Goal: Task Accomplishment & Management: Manage account settings

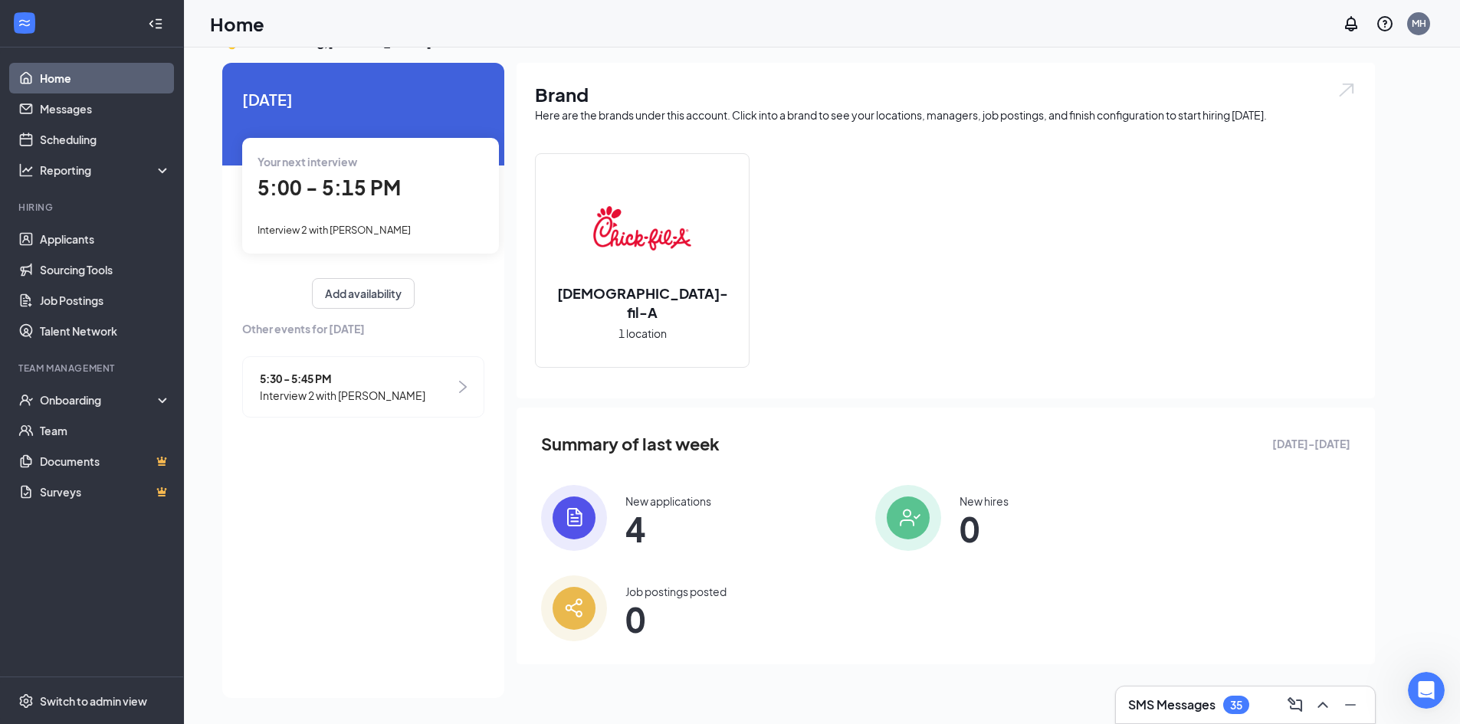
click at [361, 407] on div "5:30 - 5:45 PM Interview 2 with Angad Dhillon" at bounding box center [363, 386] width 242 height 61
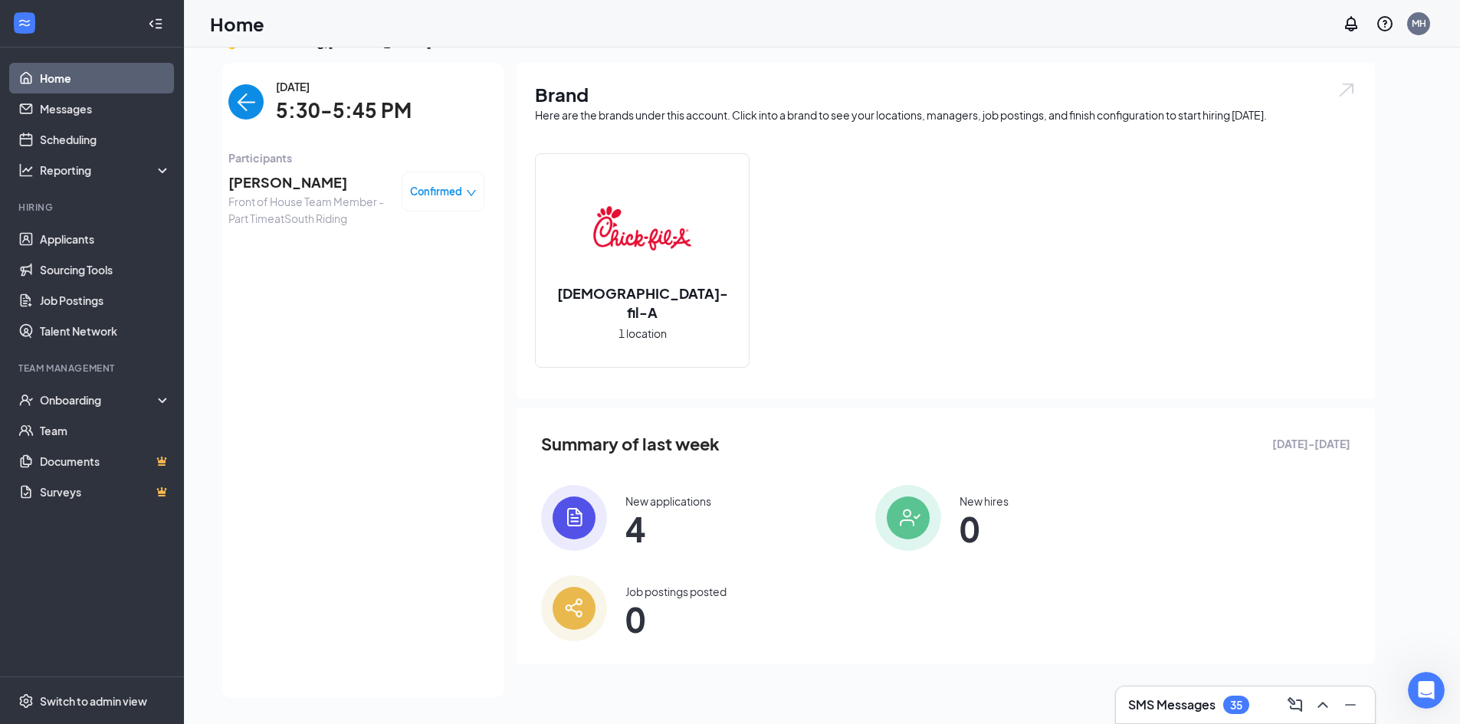
click at [437, 181] on div "Confirmed" at bounding box center [443, 192] width 83 height 40
click at [456, 192] on span "Confirmed" at bounding box center [436, 191] width 52 height 15
click at [419, 259] on span "Mark complete" at bounding box center [397, 261] width 77 height 17
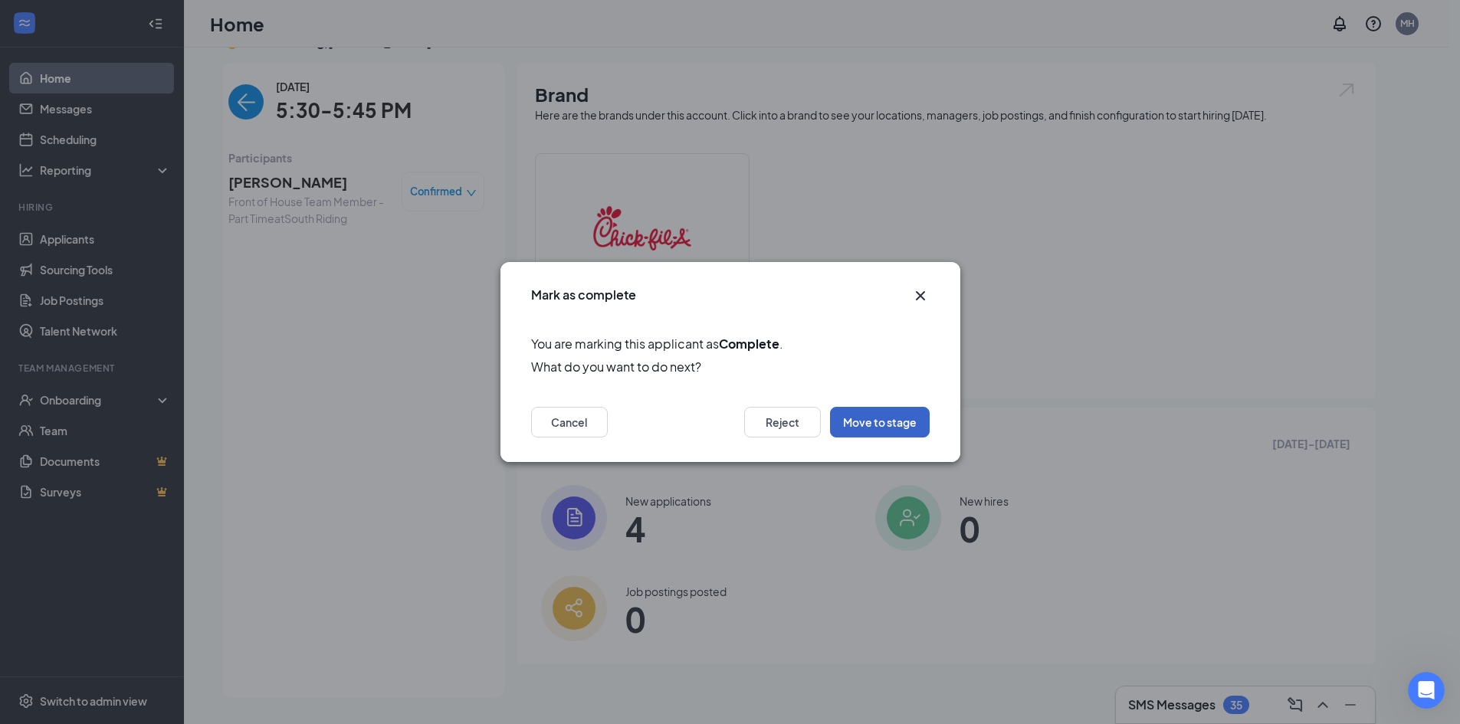
click at [871, 415] on button "Move to stage" at bounding box center [880, 422] width 100 height 31
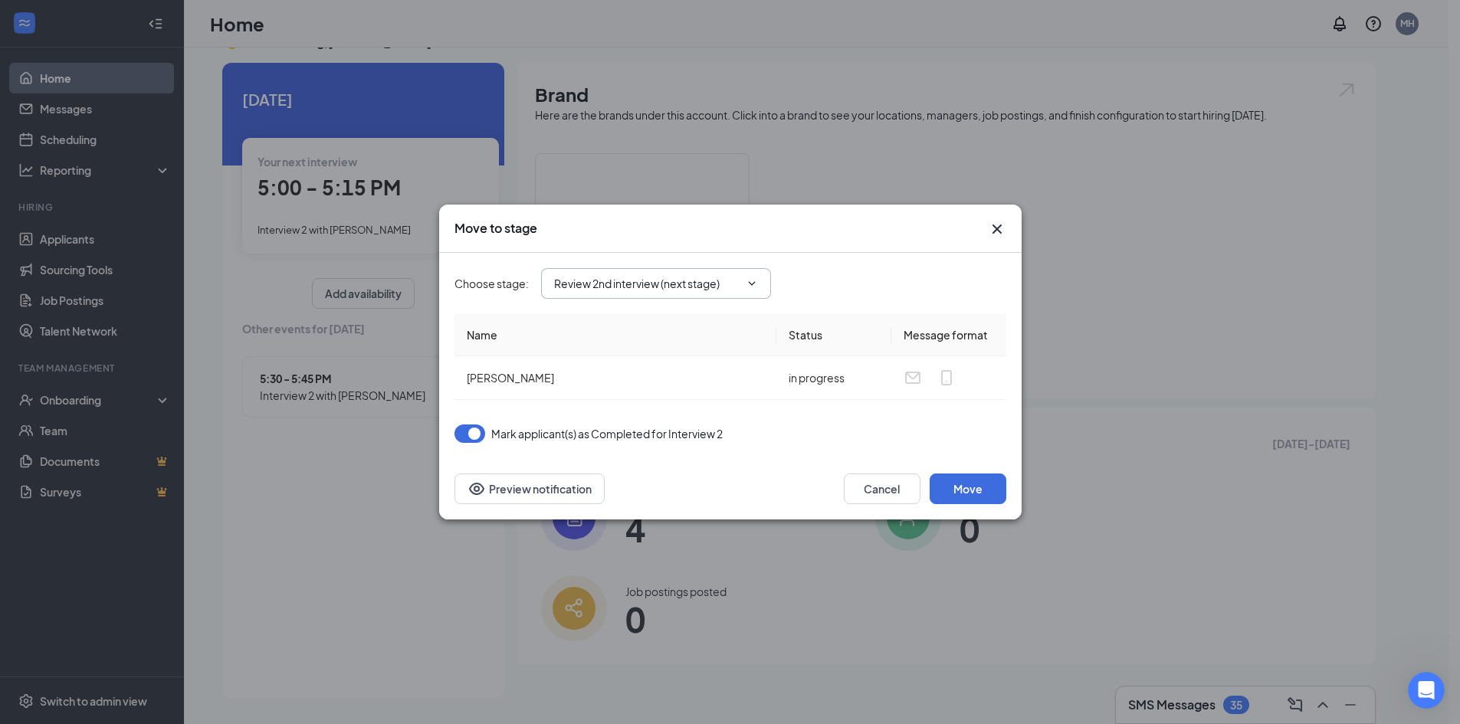
click at [619, 281] on input "Review 2nd interview (next stage)" at bounding box center [647, 283] width 186 height 17
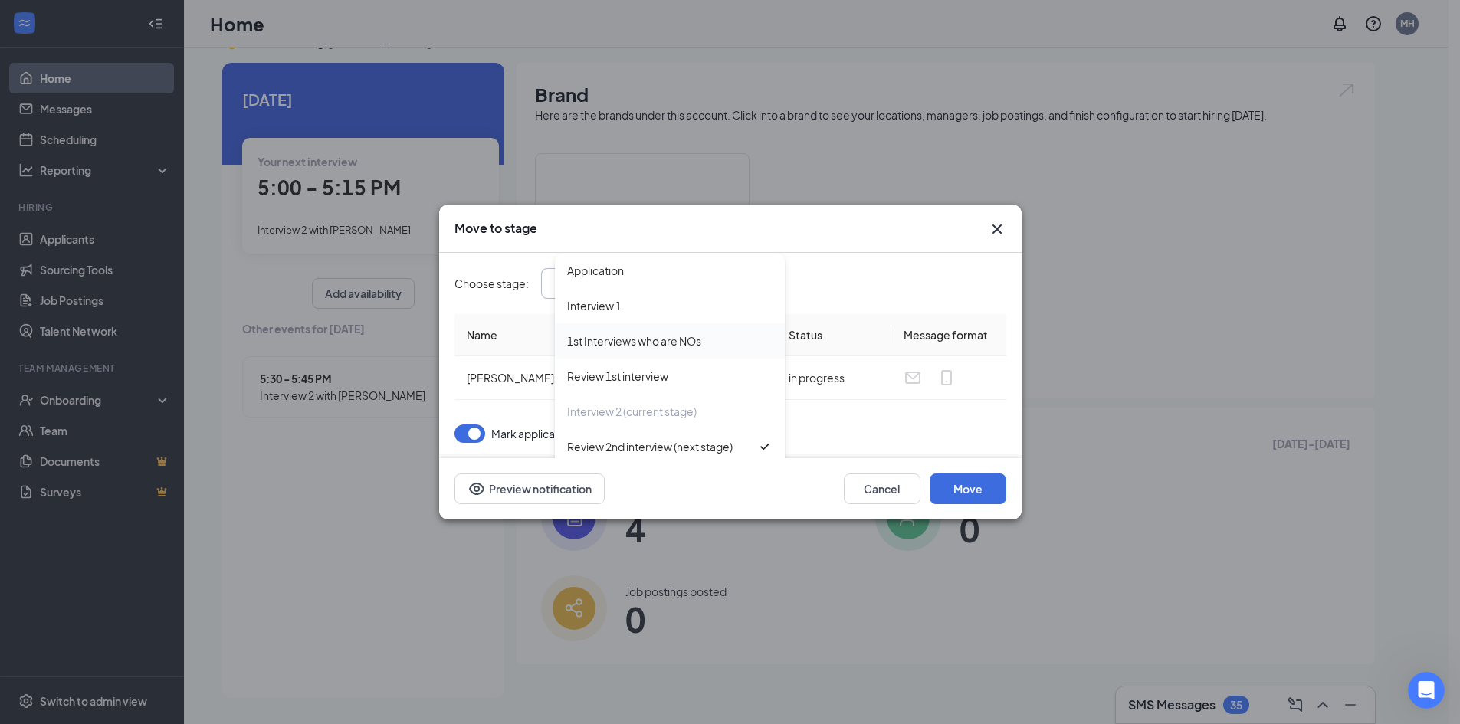
click at [656, 335] on div "1st Interviews who are NOs" at bounding box center [634, 341] width 134 height 17
type input "1st Interviews who are NOs"
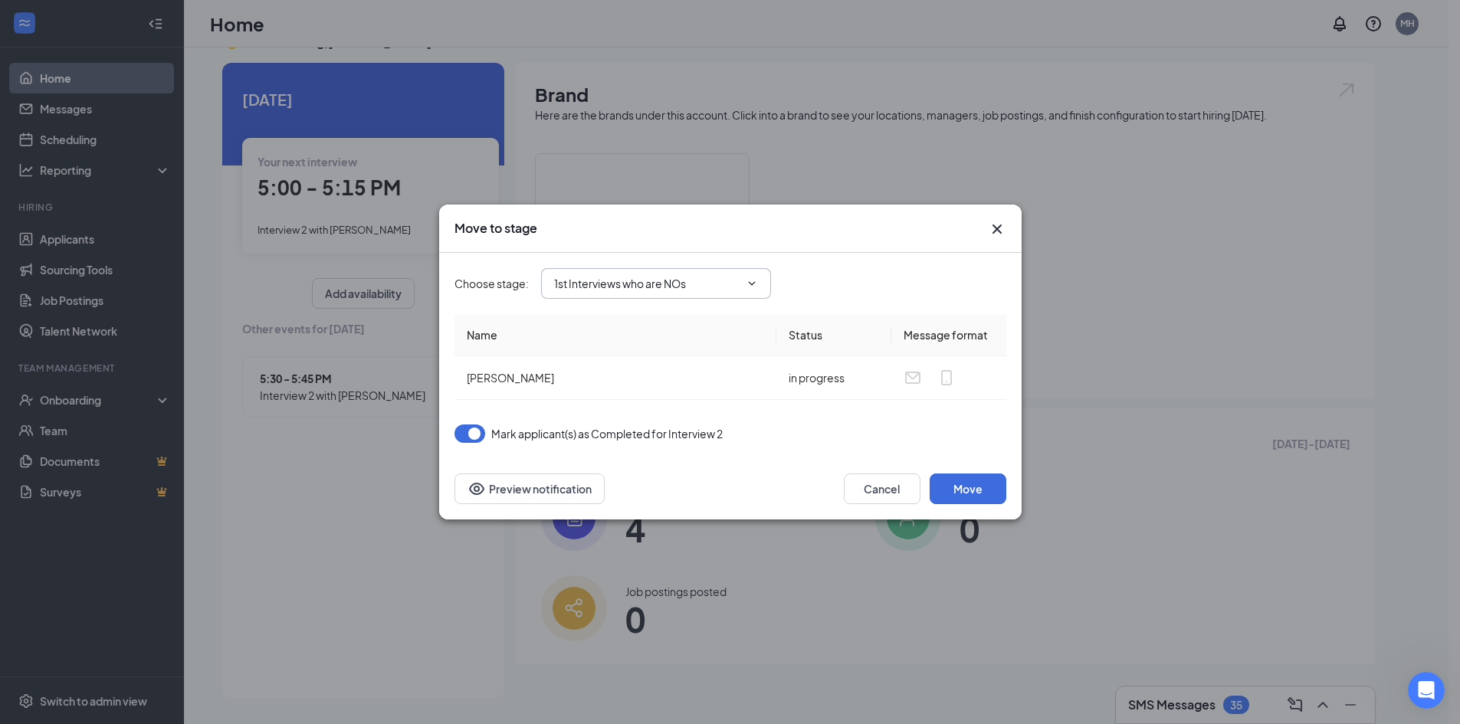
click at [649, 282] on input "1st Interviews who are NOs" at bounding box center [647, 283] width 186 height 17
click at [974, 486] on button "Move" at bounding box center [968, 489] width 77 height 31
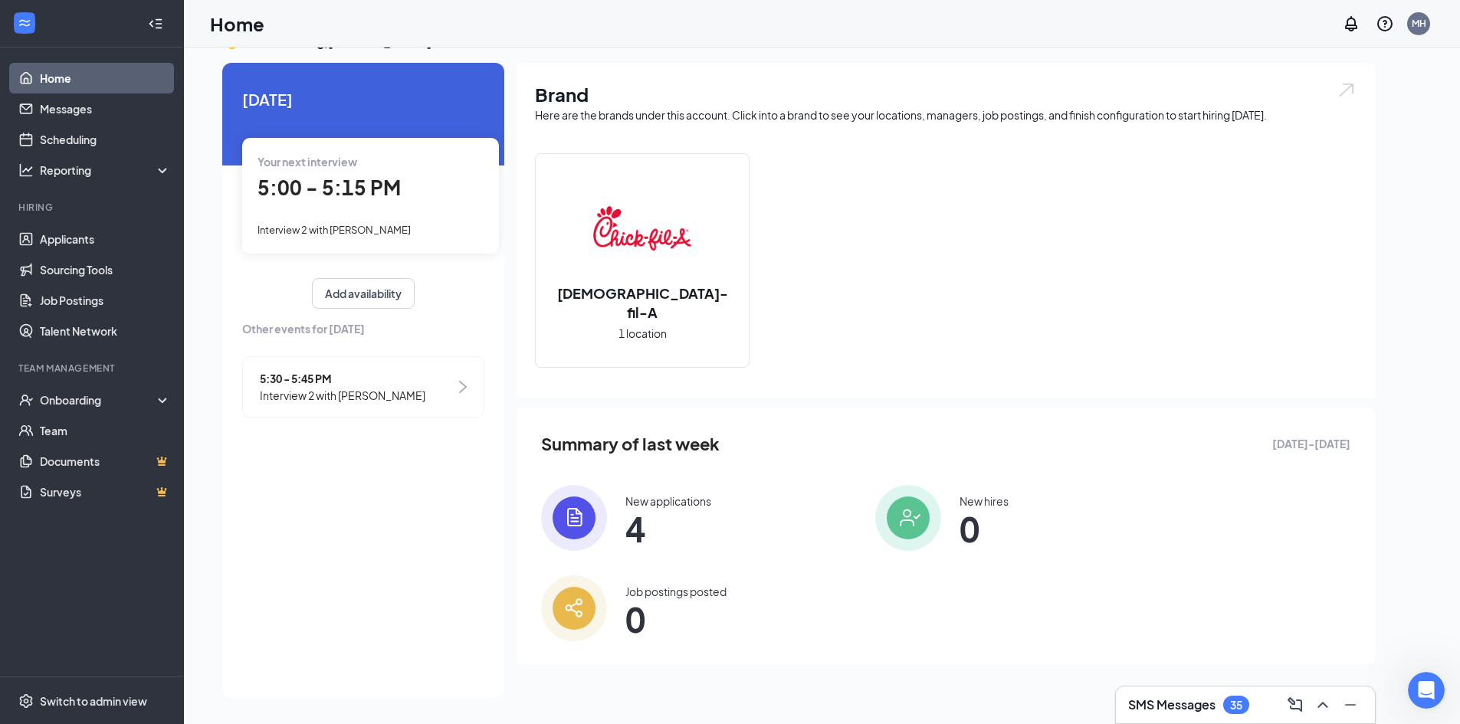
click at [370, 199] on span "5:00 - 5:15 PM" at bounding box center [329, 187] width 143 height 25
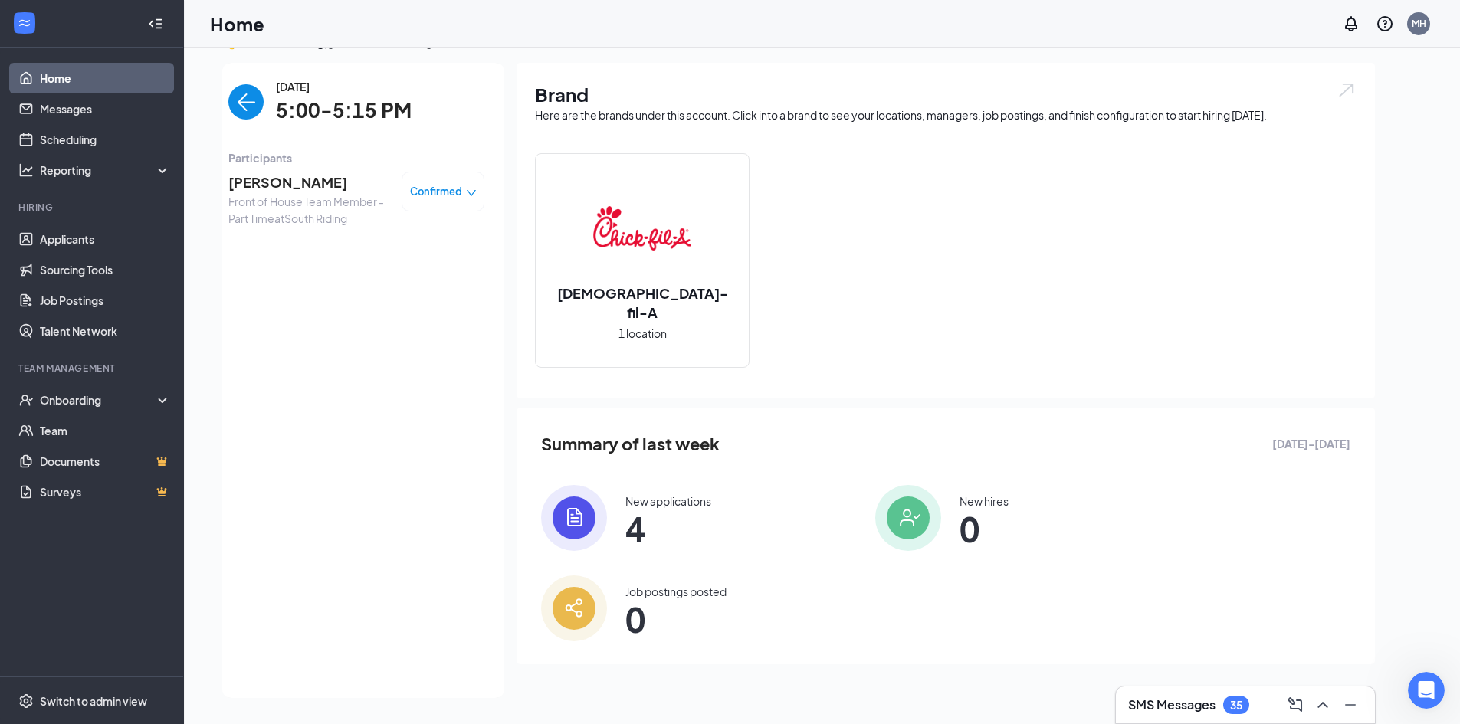
click at [422, 192] on span "Confirmed" at bounding box center [436, 191] width 52 height 15
click at [383, 260] on span "Mark complete" at bounding box center [397, 261] width 77 height 17
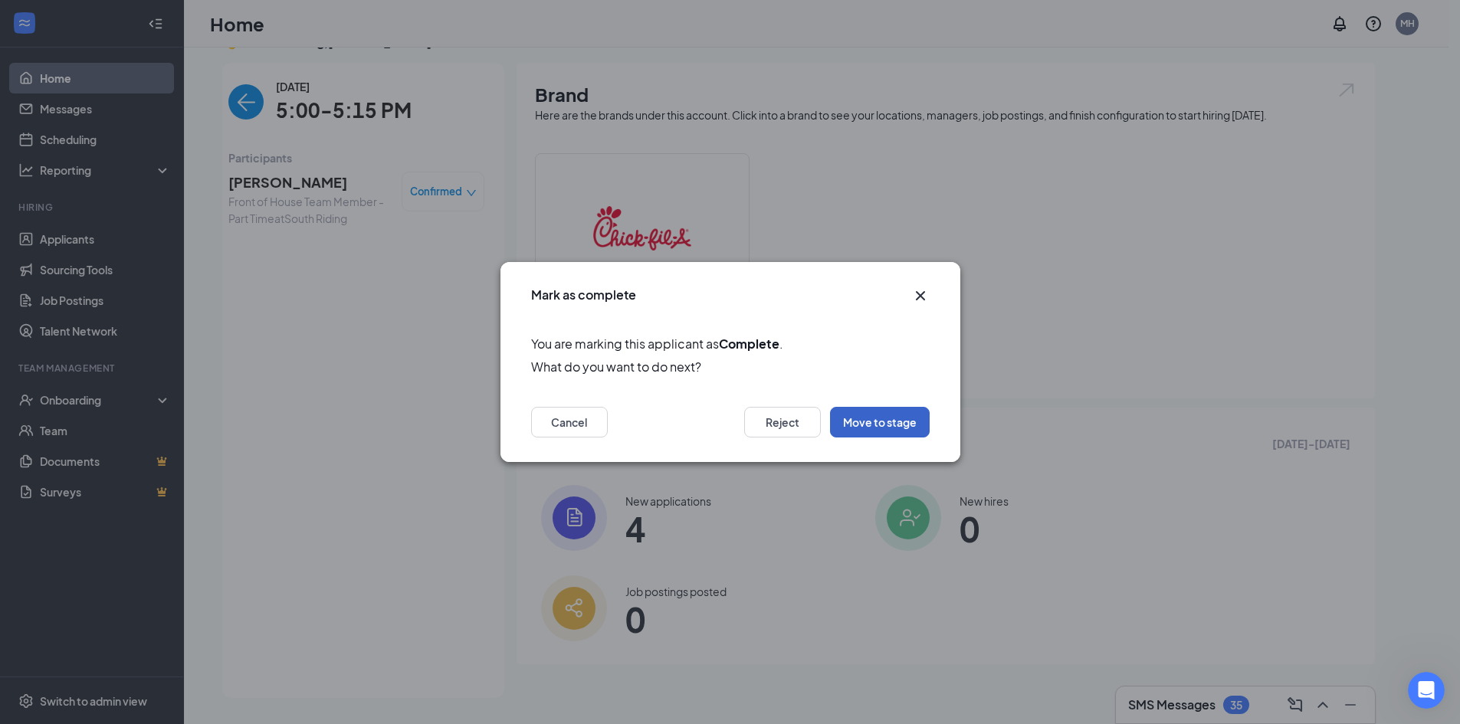
click at [859, 419] on button "Move to stage" at bounding box center [880, 422] width 100 height 31
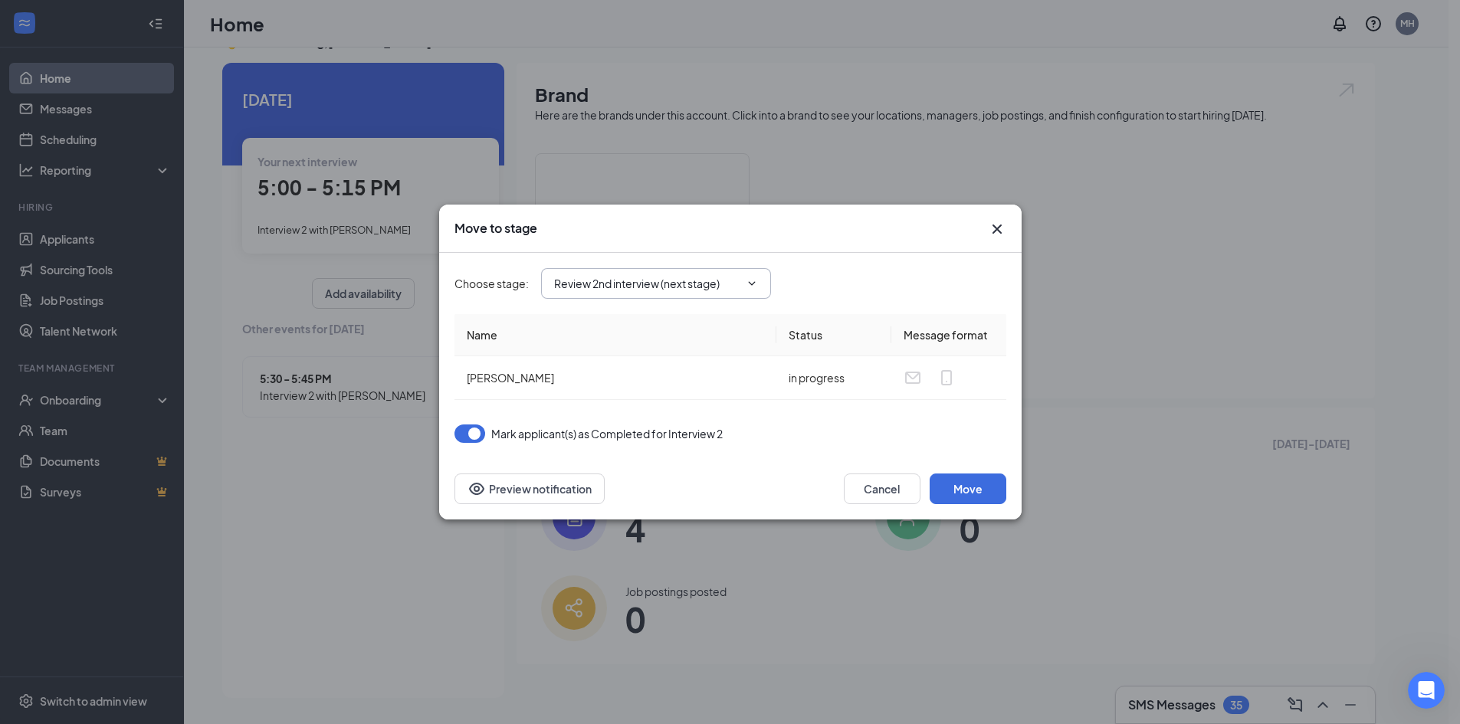
click at [695, 289] on input "Review 2nd interview (next stage)" at bounding box center [647, 283] width 186 height 17
click at [622, 430] on div "Ready to Hire" at bounding box center [600, 430] width 67 height 17
type input "Ready to Hire"
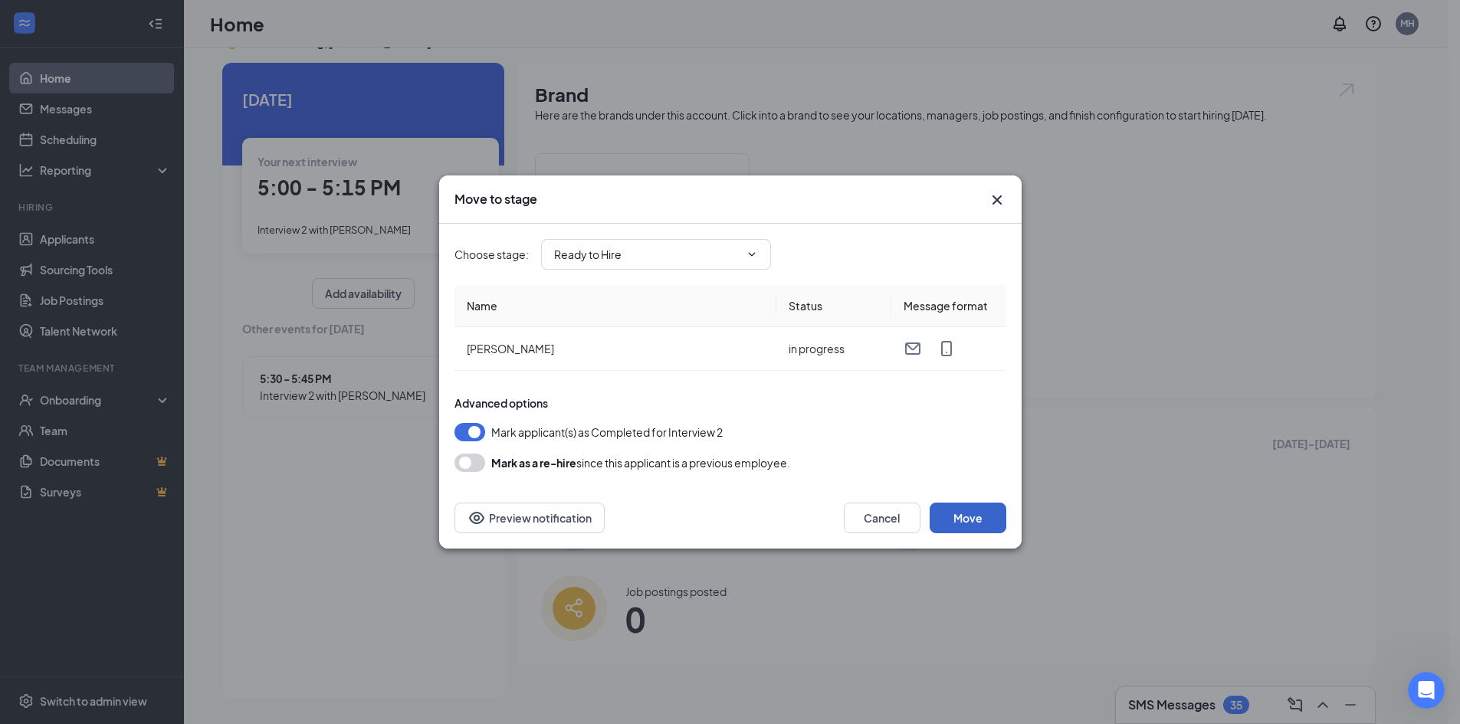
click at [964, 511] on button "Move" at bounding box center [968, 518] width 77 height 31
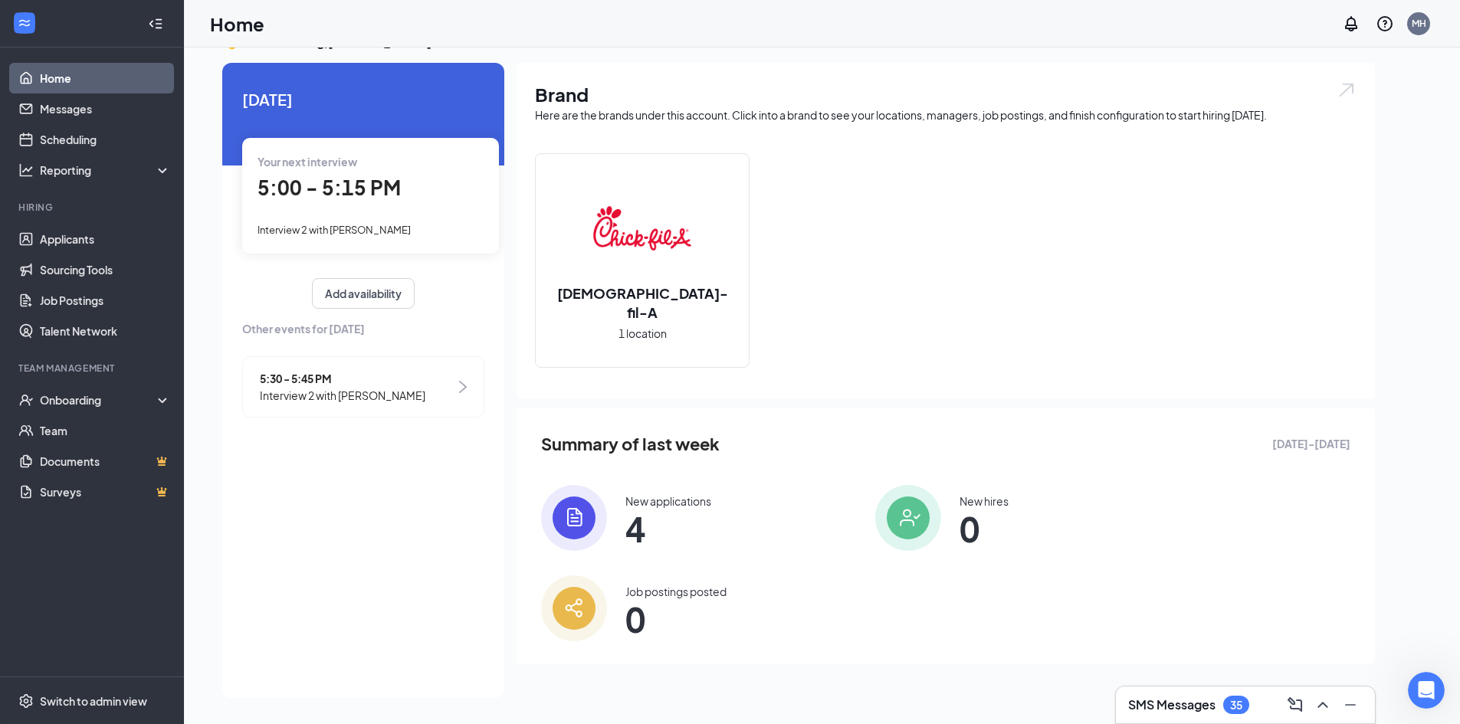
click at [33, 22] on div at bounding box center [25, 24] width 28 height 28
click at [153, 19] on icon "Collapse" at bounding box center [155, 23] width 15 height 15
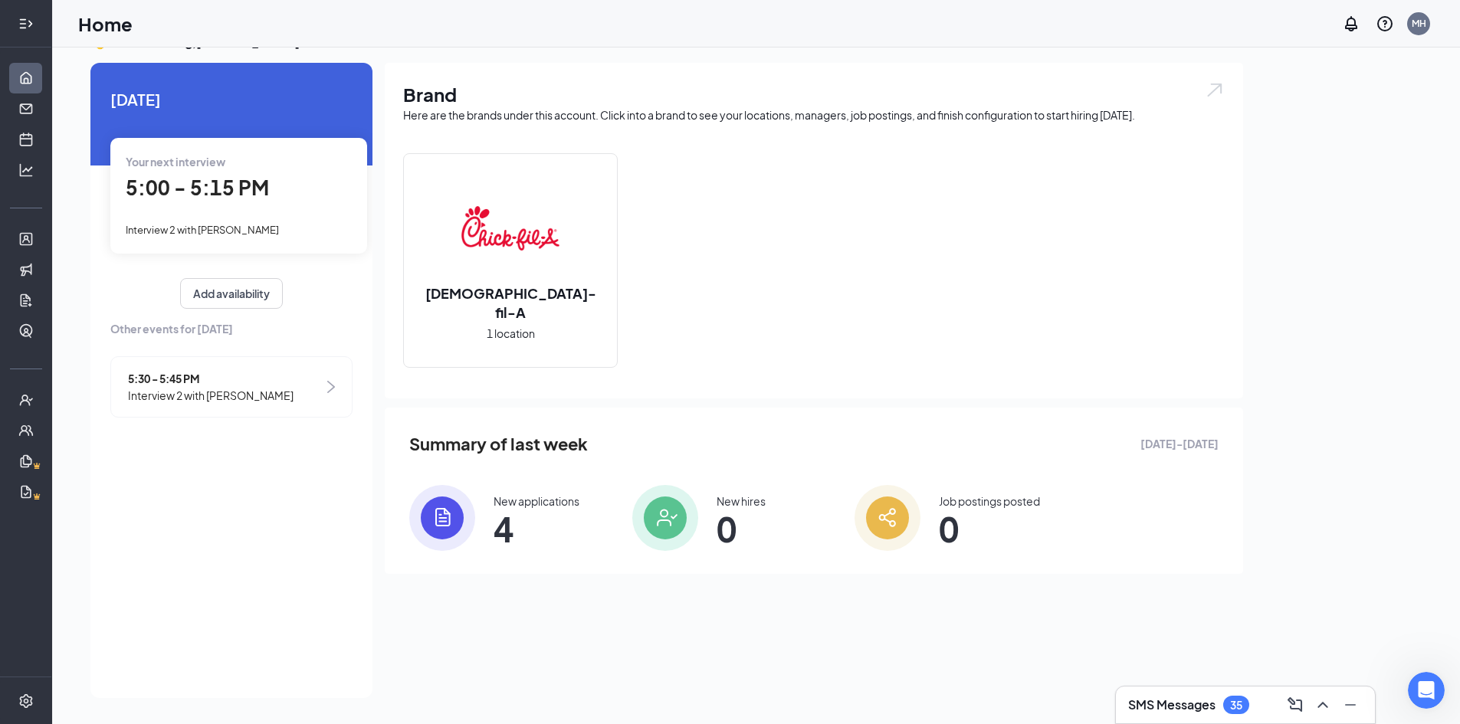
click at [22, 17] on icon "Expand" at bounding box center [25, 23] width 15 height 15
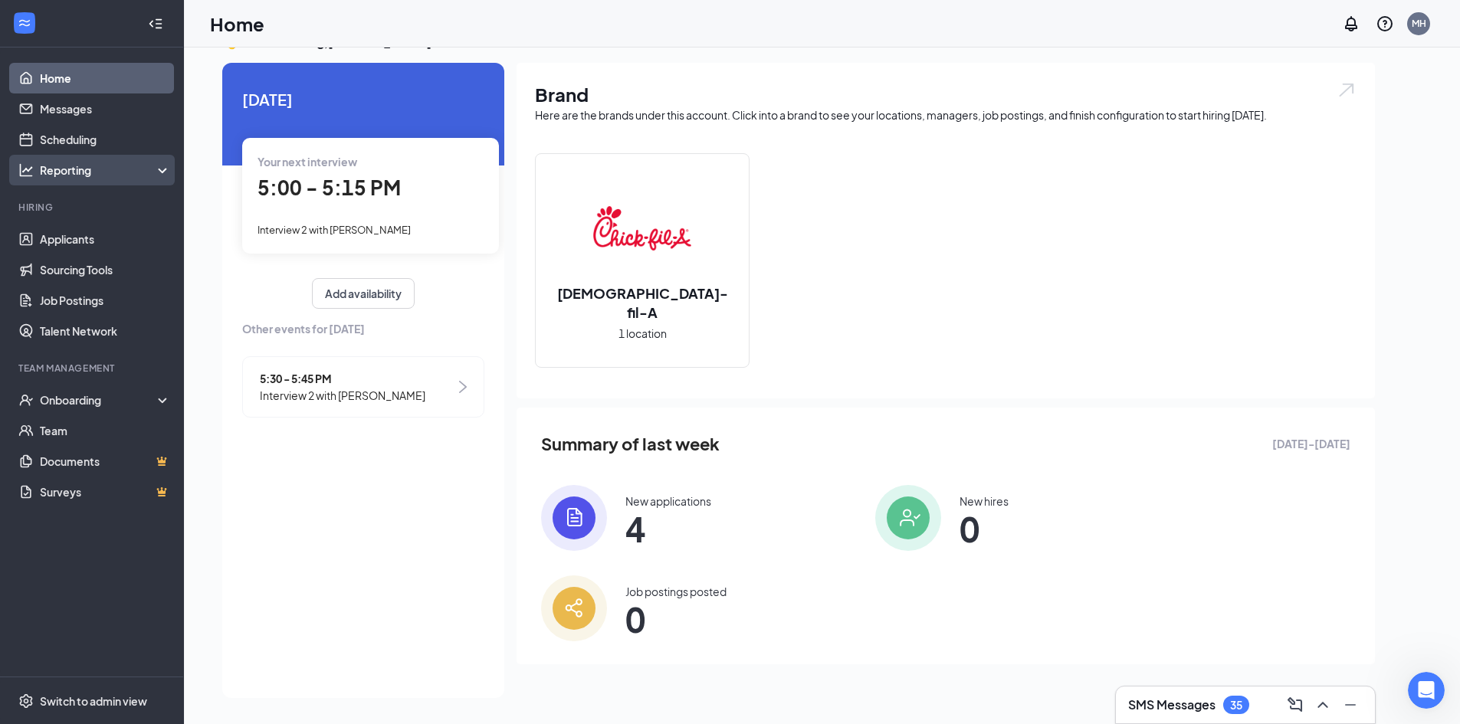
click at [130, 173] on div "Reporting" at bounding box center [106, 170] width 132 height 15
click at [113, 173] on div "Reporting" at bounding box center [106, 170] width 132 height 15
click at [75, 396] on div "Onboarding" at bounding box center [99, 400] width 118 height 15
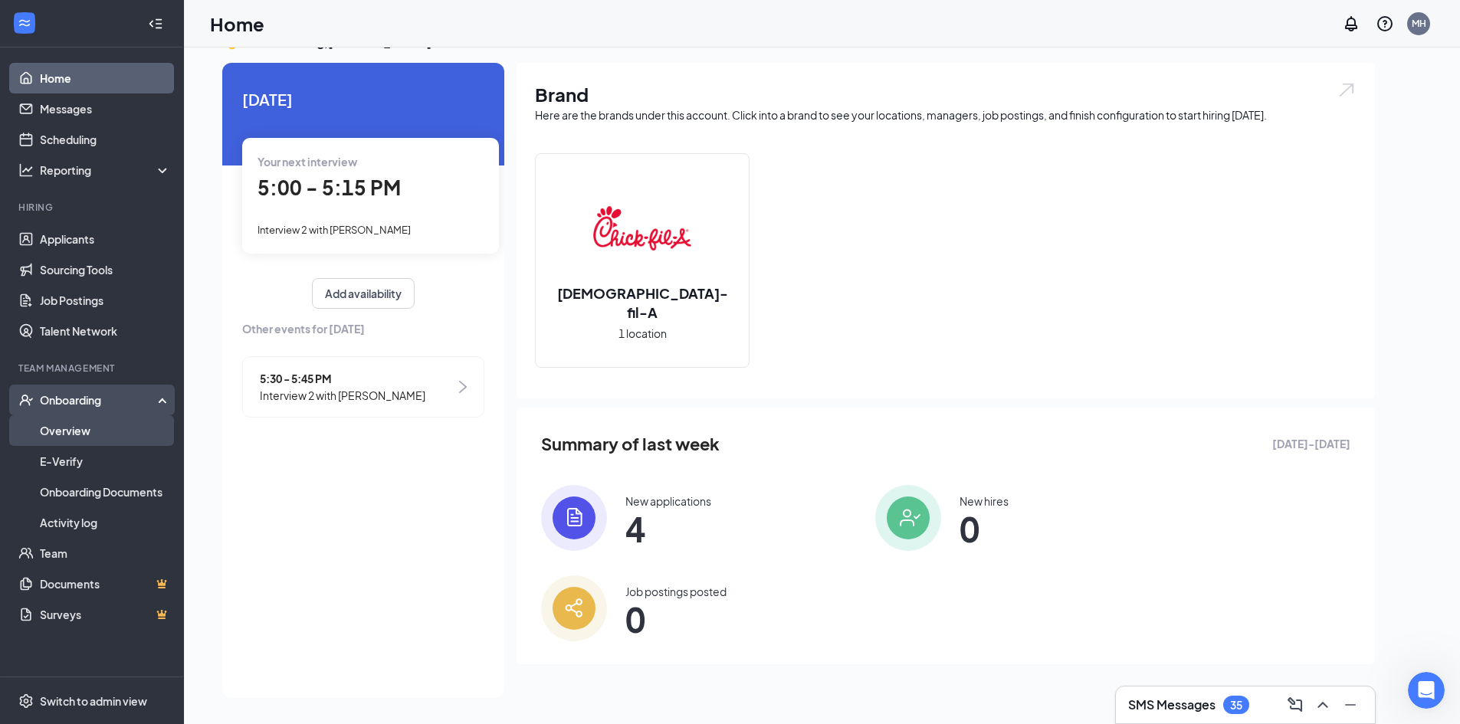
click at [81, 421] on link "Overview" at bounding box center [105, 431] width 131 height 31
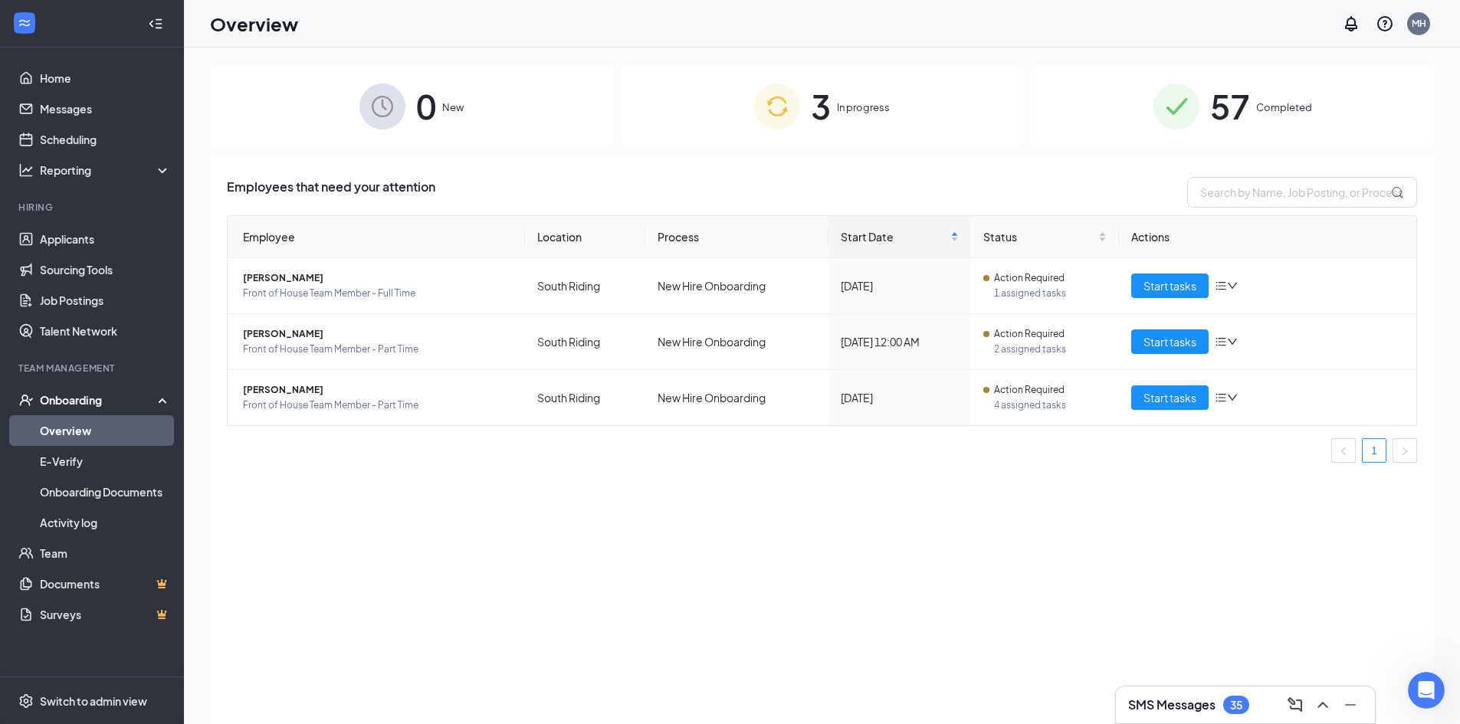
click at [861, 131] on div "3 In progress" at bounding box center [822, 106] width 403 height 80
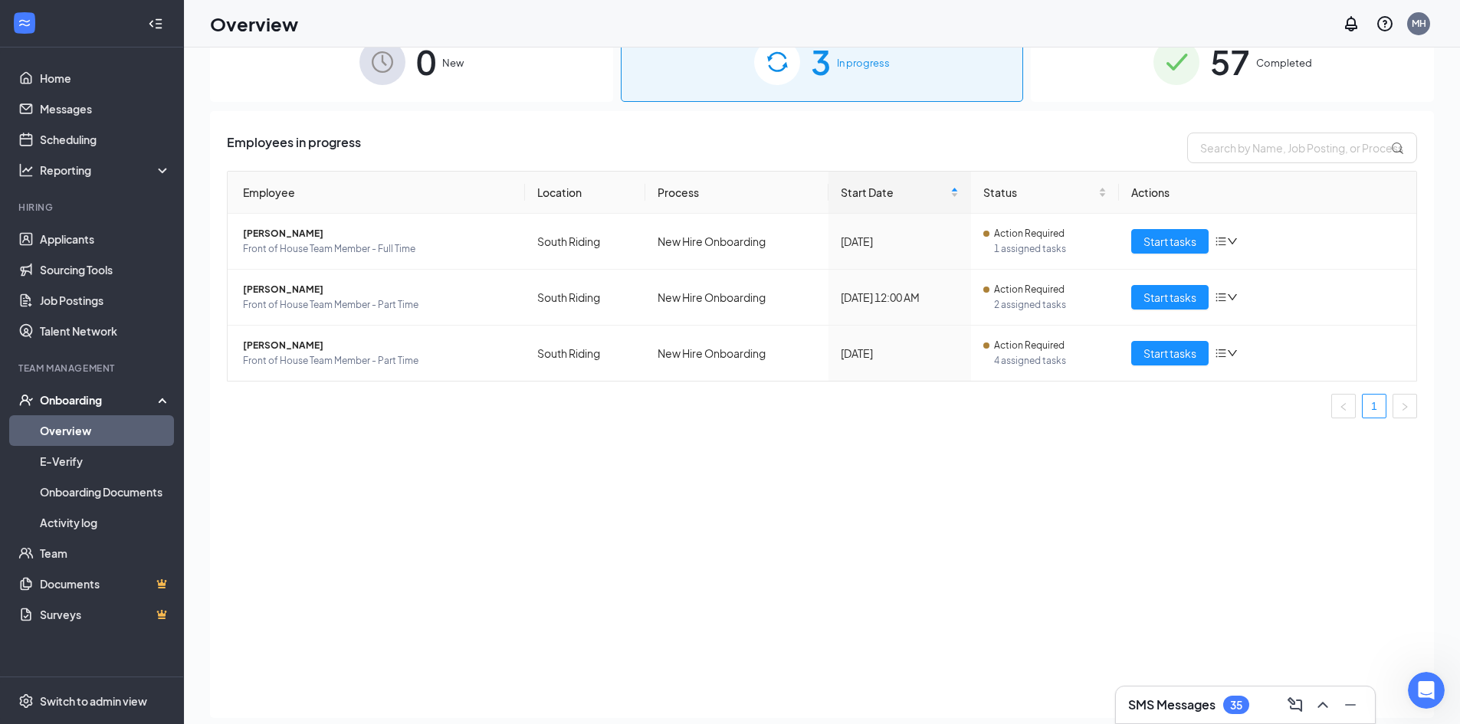
scroll to position [69, 0]
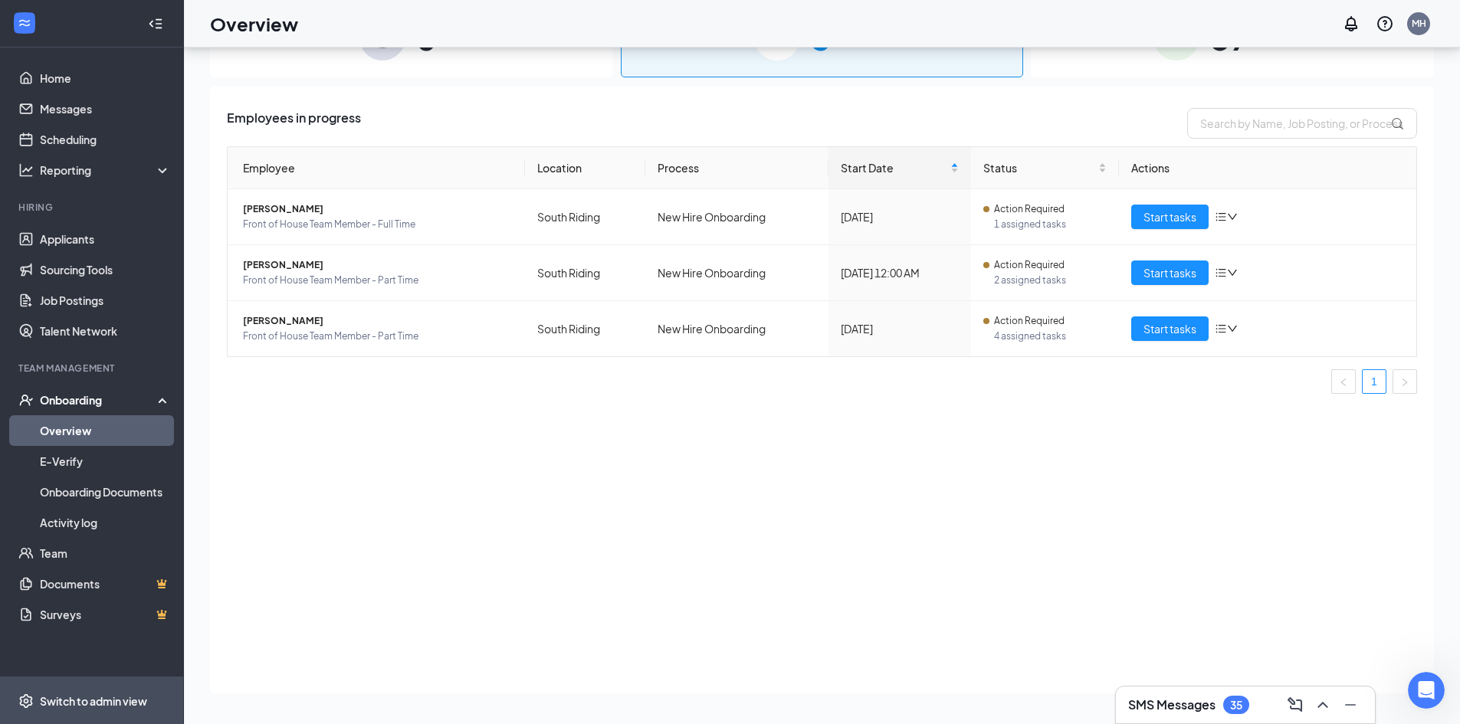
click at [104, 698] on div "Switch to admin view" at bounding box center [93, 701] width 107 height 15
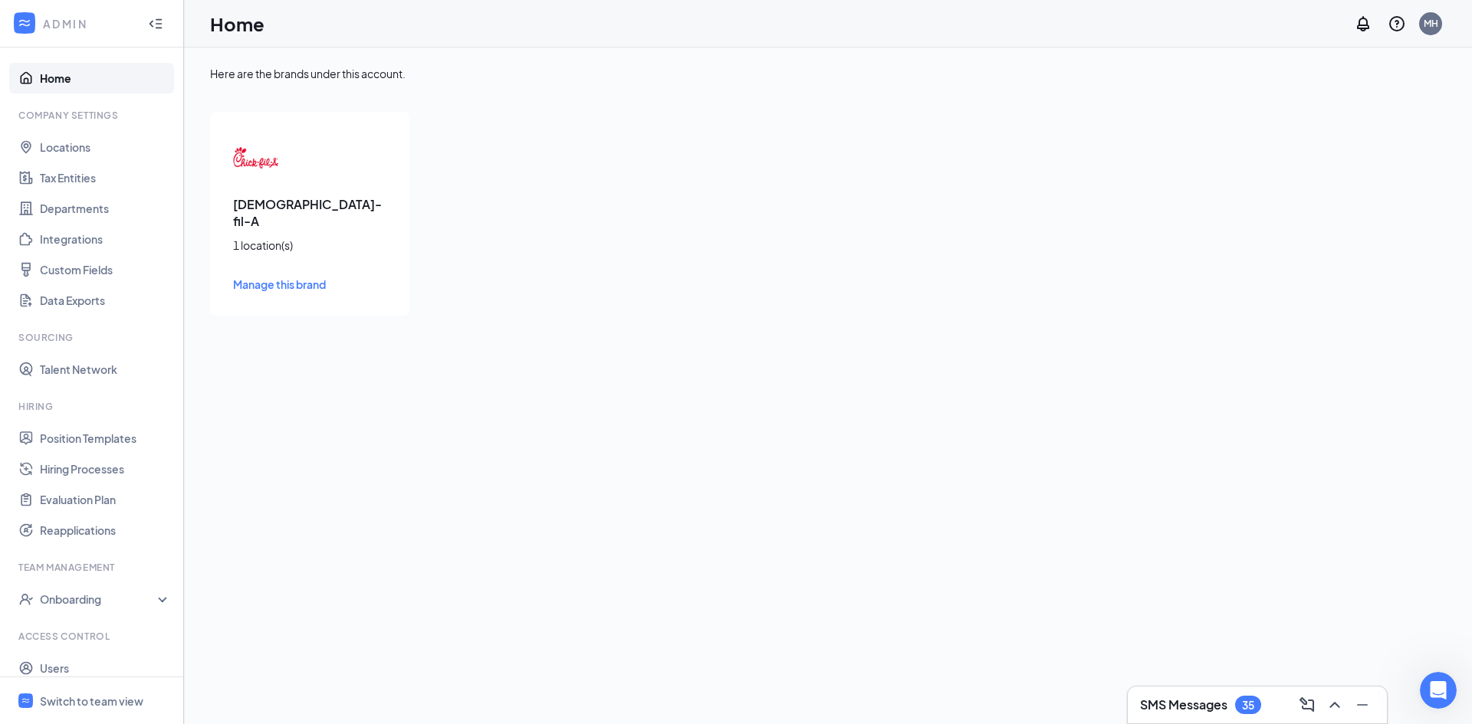
click at [286, 218] on div "Chick-fil-A 1 location(s) Manage this brand" at bounding box center [309, 214] width 199 height 204
click at [261, 166] on img at bounding box center [256, 158] width 46 height 46
click at [280, 278] on span "Manage this brand" at bounding box center [279, 285] width 93 height 14
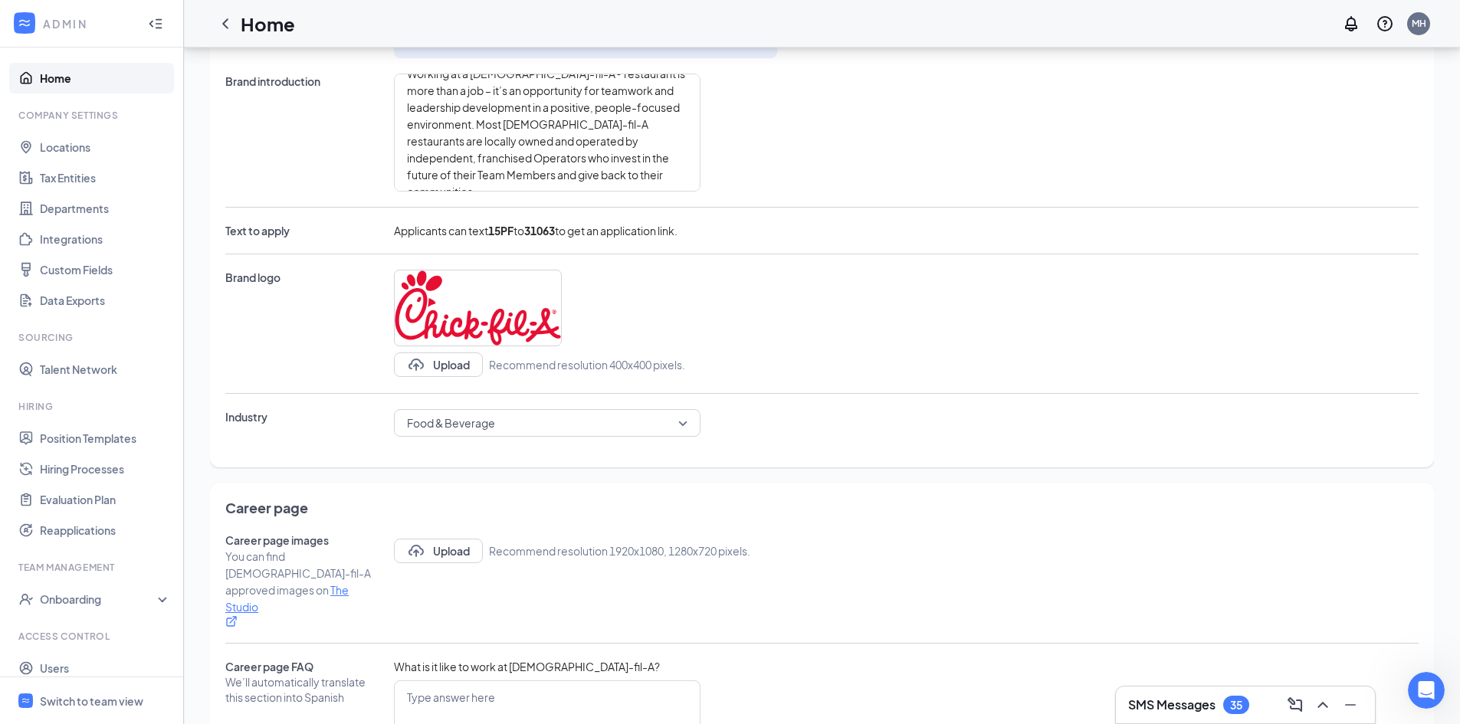
scroll to position [307, 0]
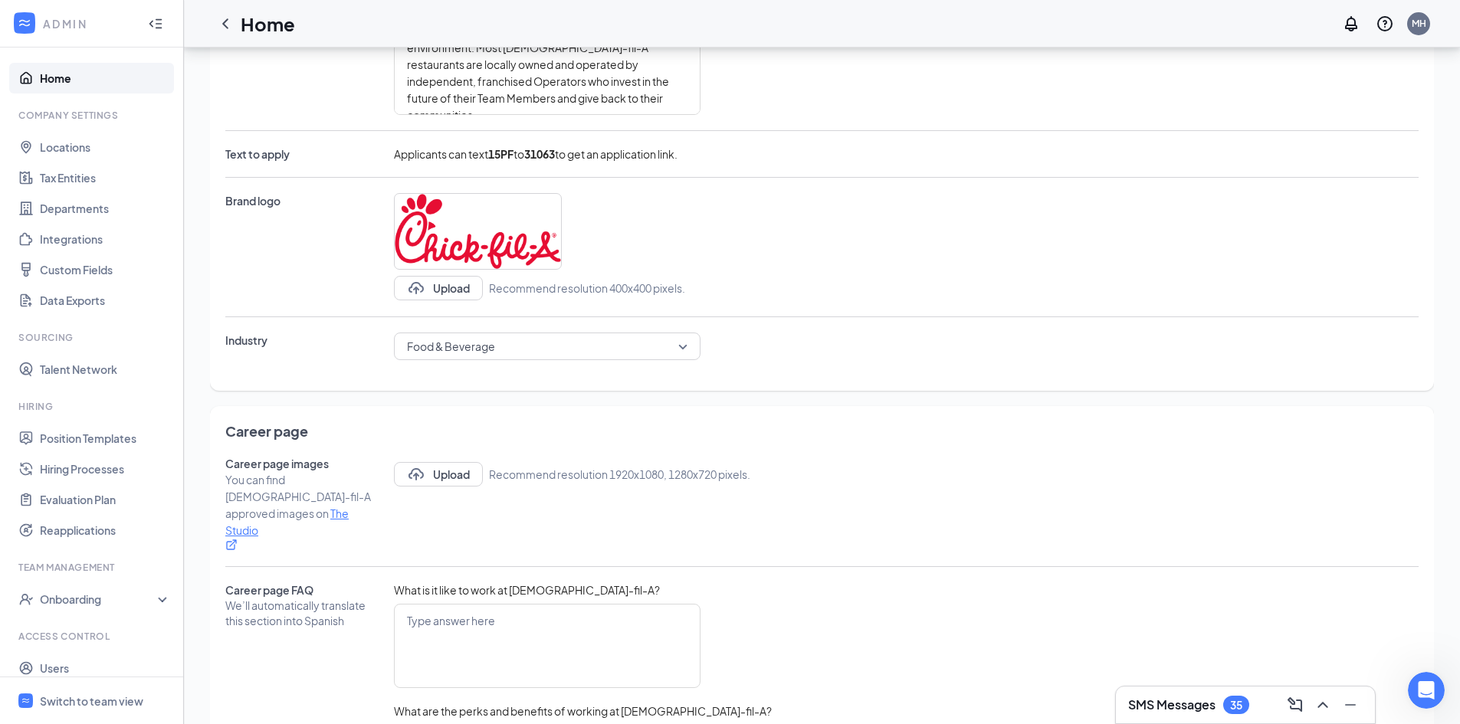
click at [472, 148] on span "Applicants can text 15PF to 31063 to get an application link." at bounding box center [536, 153] width 284 height 15
click at [504, 148] on b "15PF" at bounding box center [500, 154] width 25 height 14
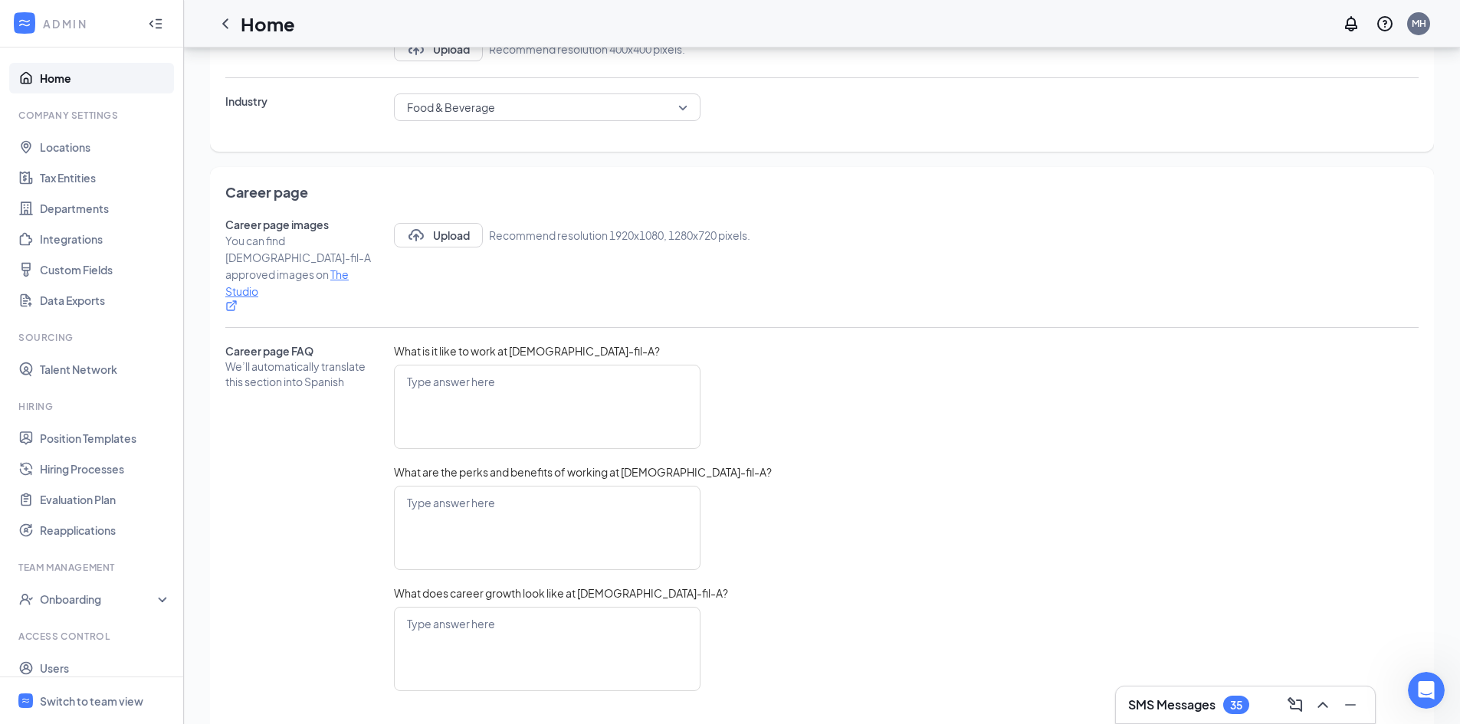
scroll to position [560, 0]
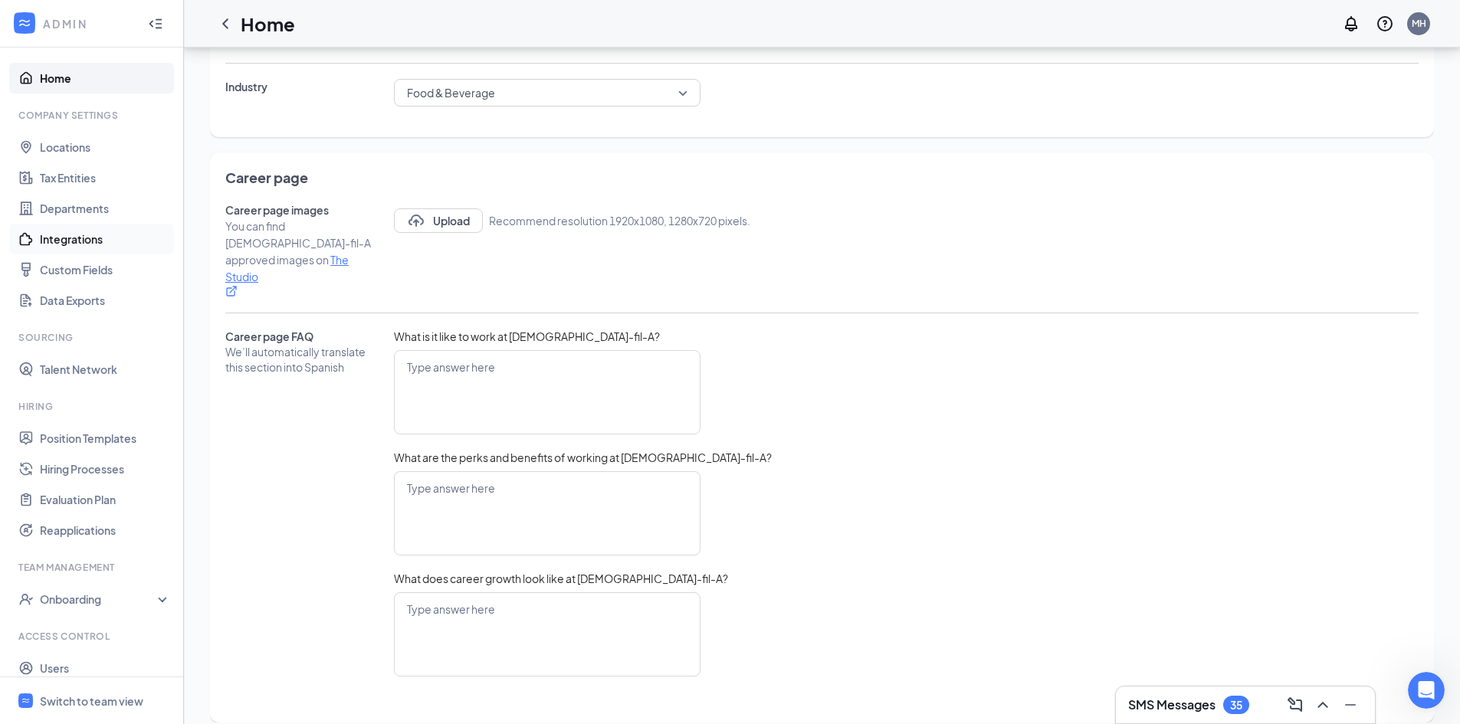
click at [103, 241] on link "Integrations" at bounding box center [105, 239] width 131 height 31
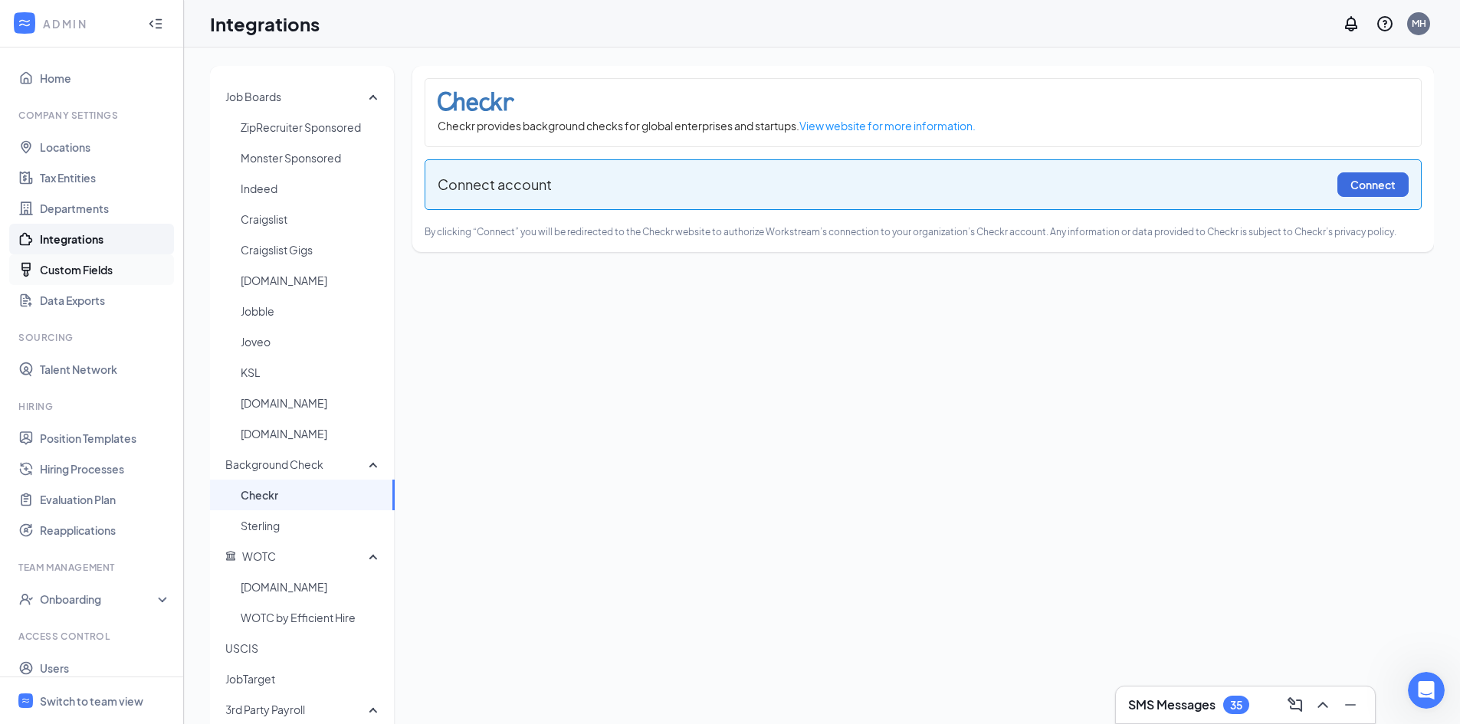
click at [110, 267] on link "Custom Fields" at bounding box center [105, 270] width 131 height 31
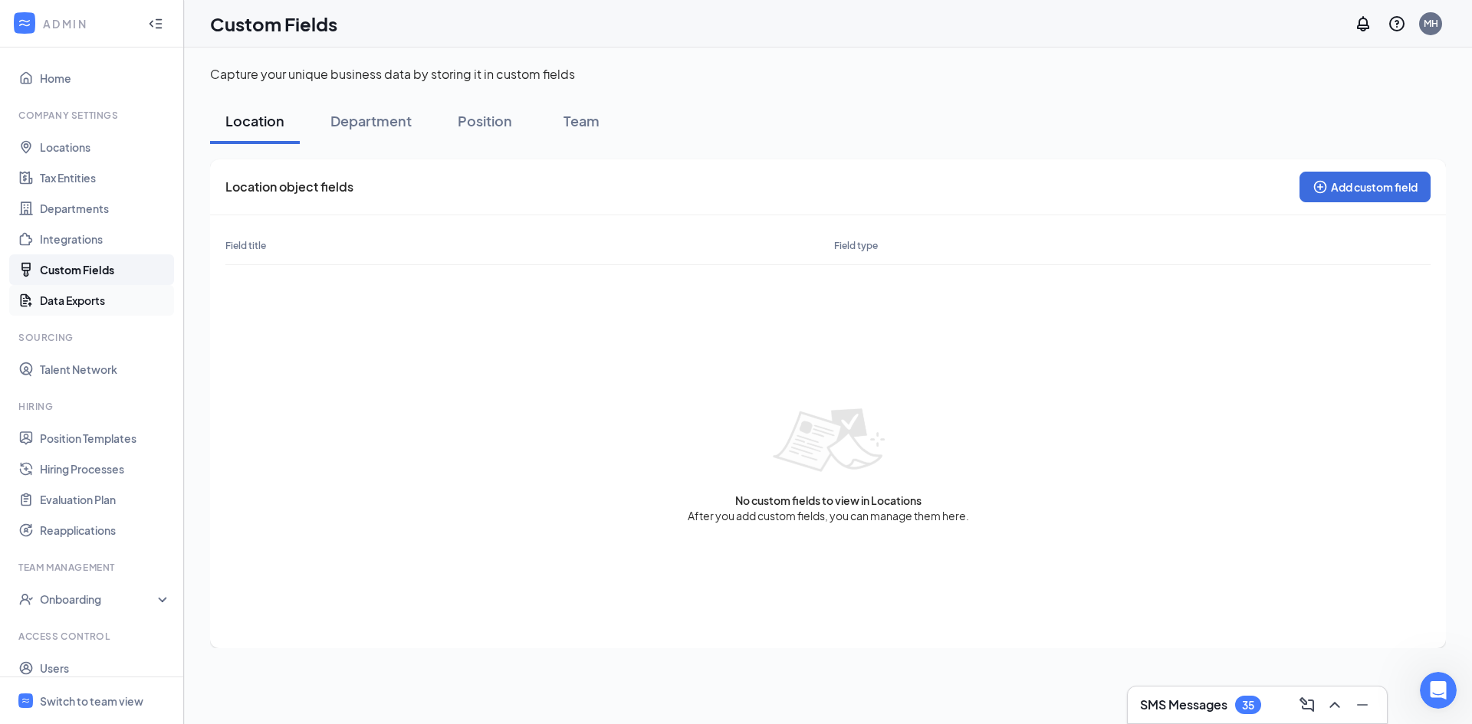
click at [67, 303] on link "Data Exports" at bounding box center [105, 300] width 131 height 31
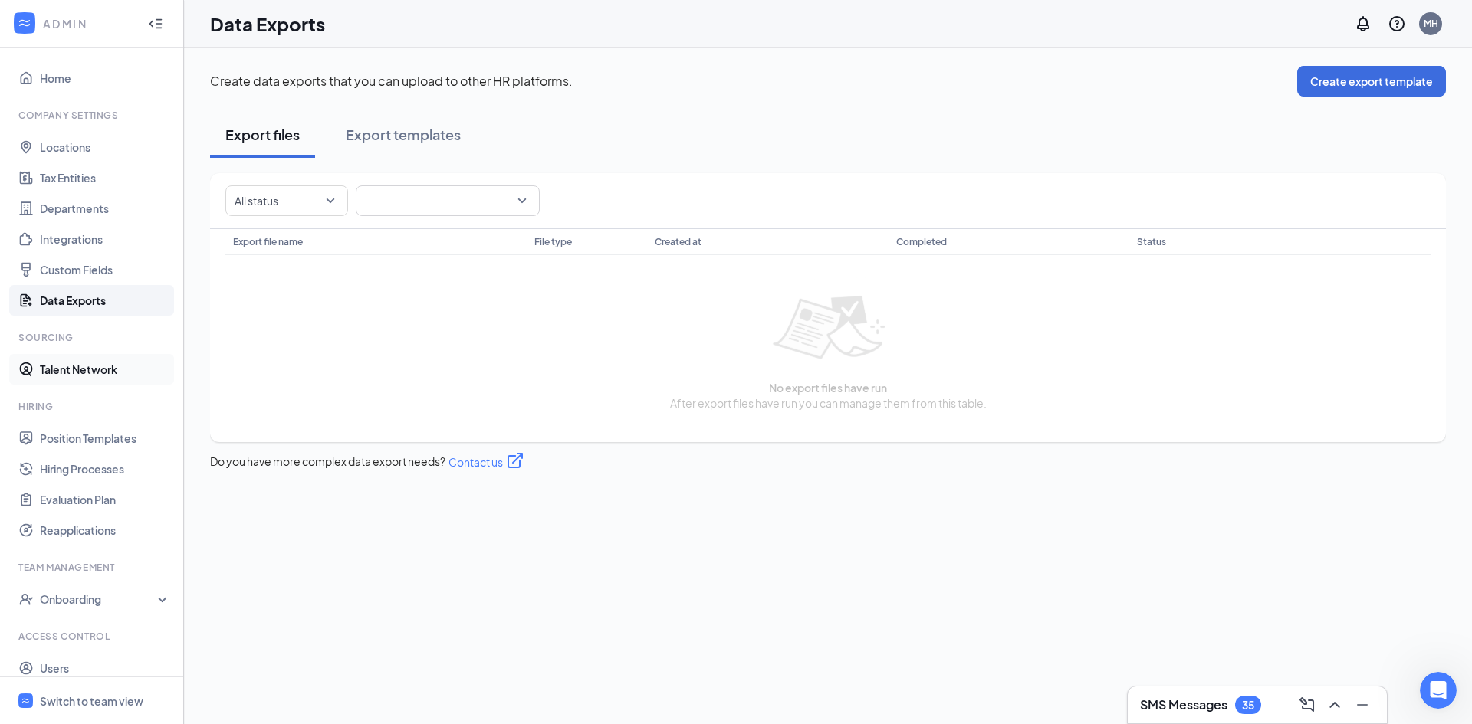
click at [95, 363] on link "Talent Network" at bounding box center [105, 369] width 131 height 31
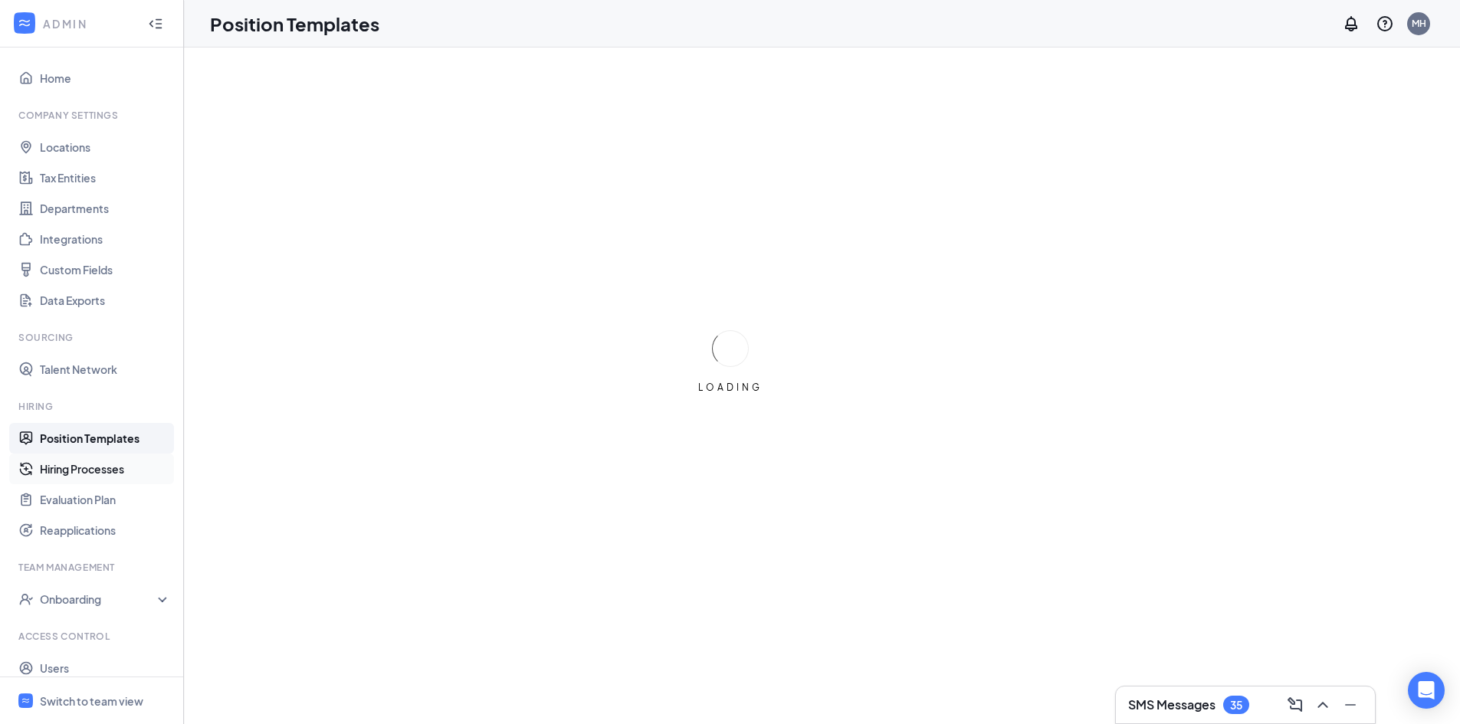
click at [76, 467] on link "Hiring Processes" at bounding box center [105, 469] width 131 height 31
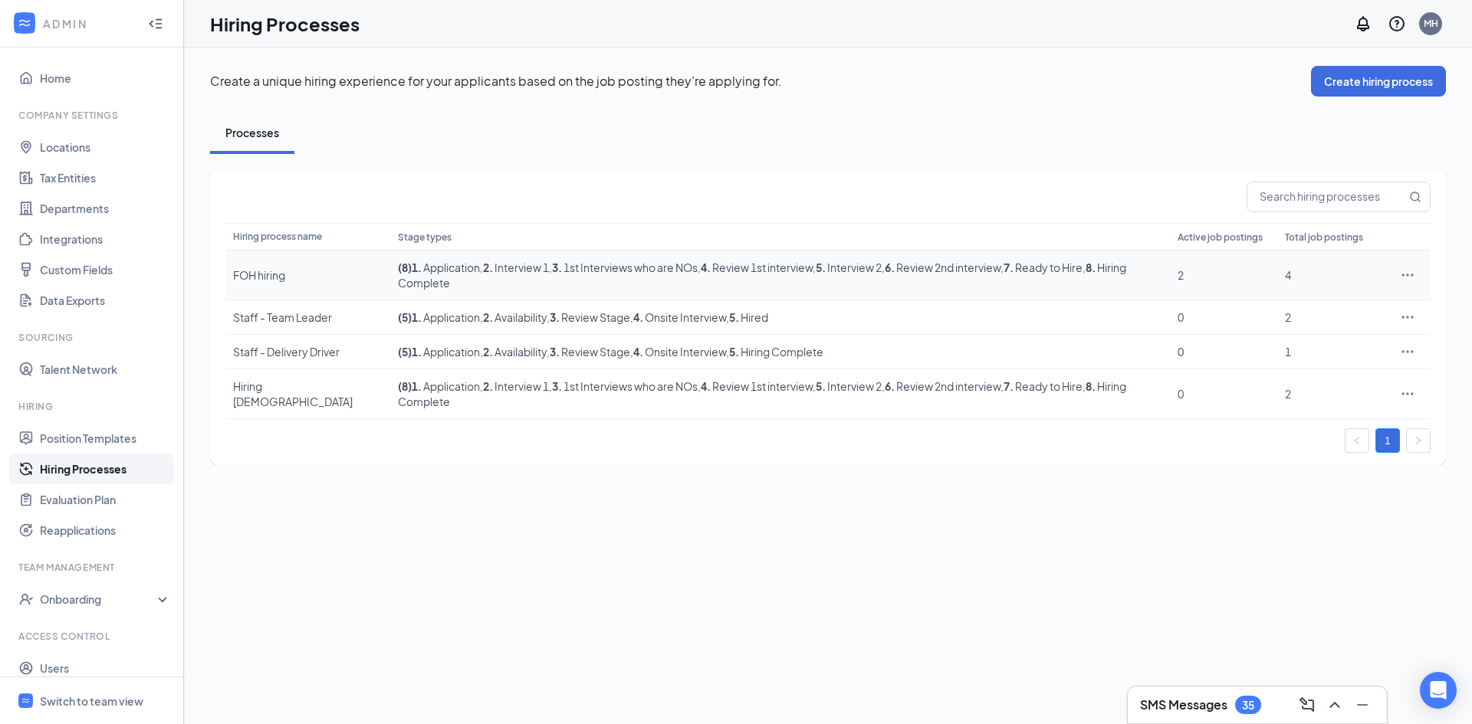
click at [332, 268] on div "FOH hiring" at bounding box center [307, 275] width 149 height 15
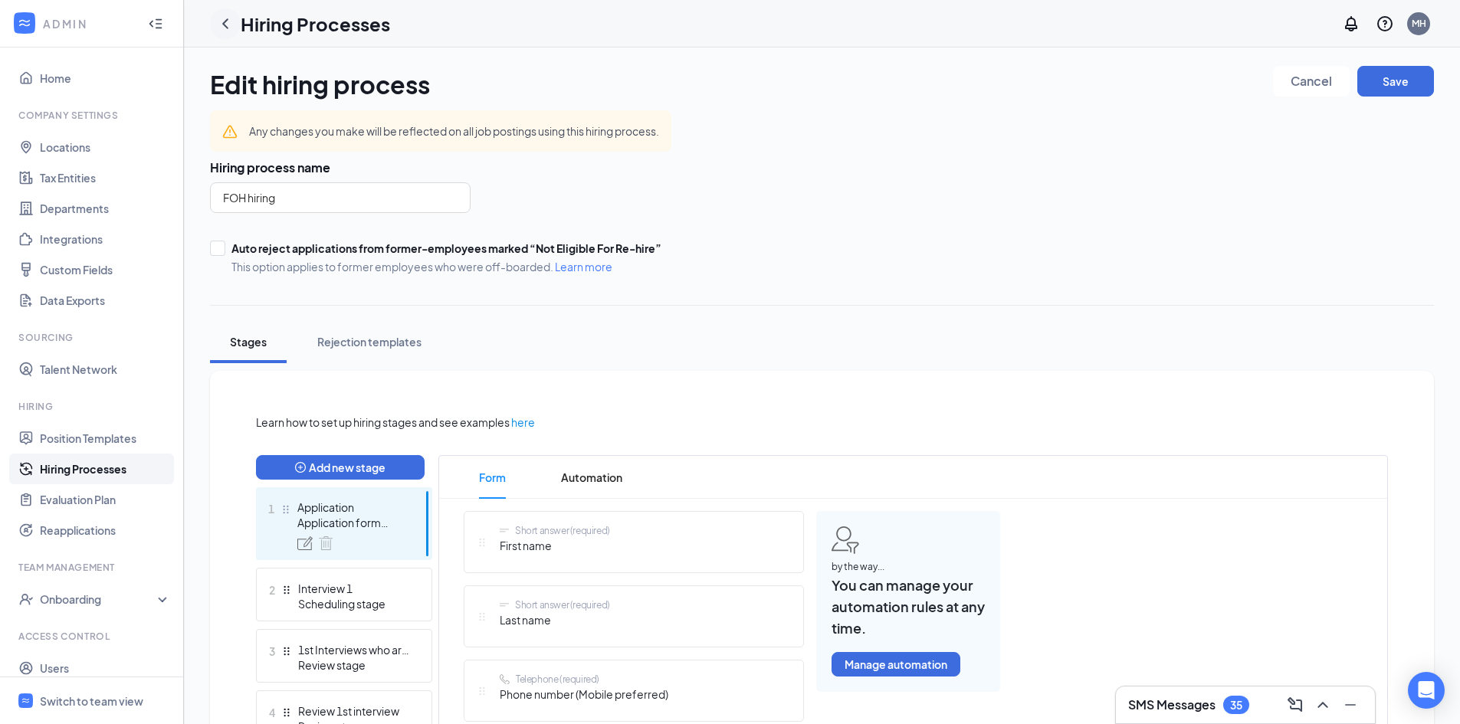
click at [219, 21] on icon "ChevronLeft" at bounding box center [225, 24] width 18 height 18
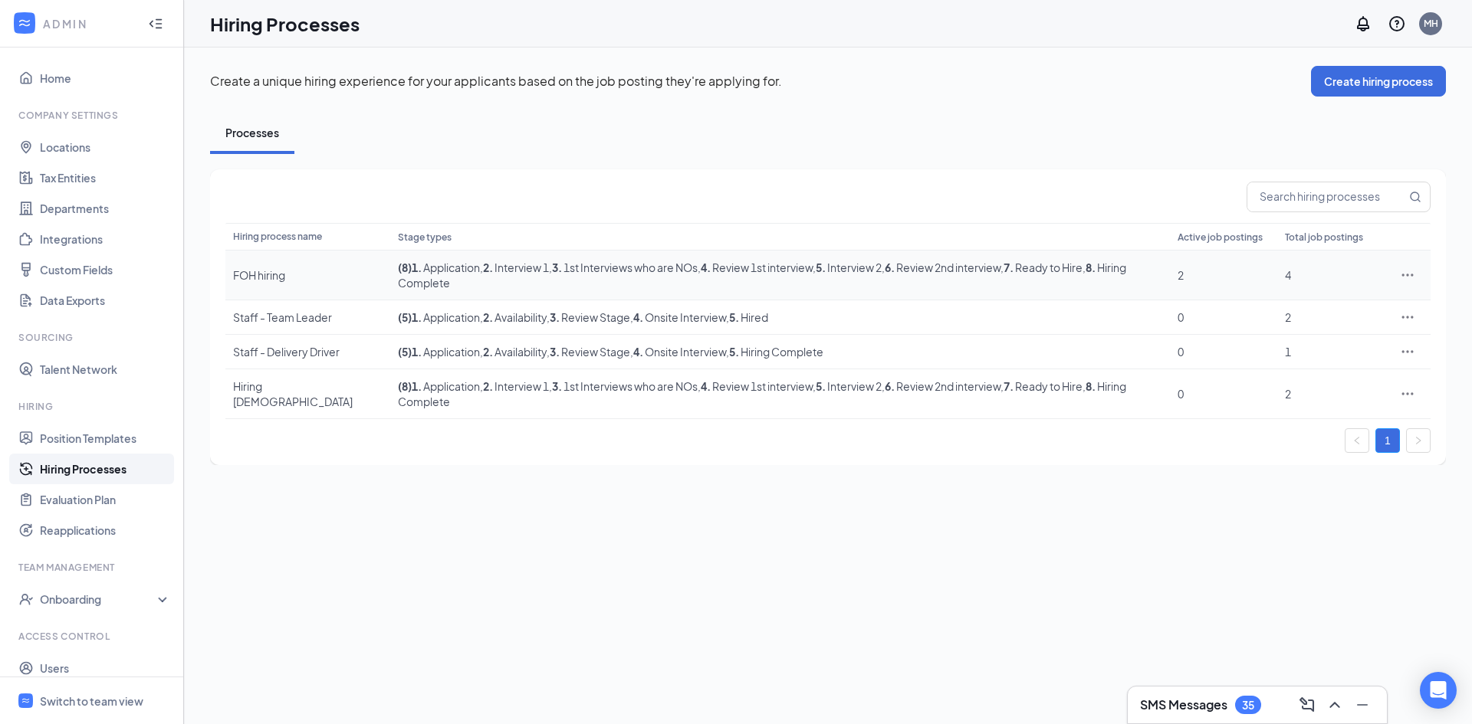
click at [271, 278] on div "FOH hiring" at bounding box center [307, 275] width 149 height 15
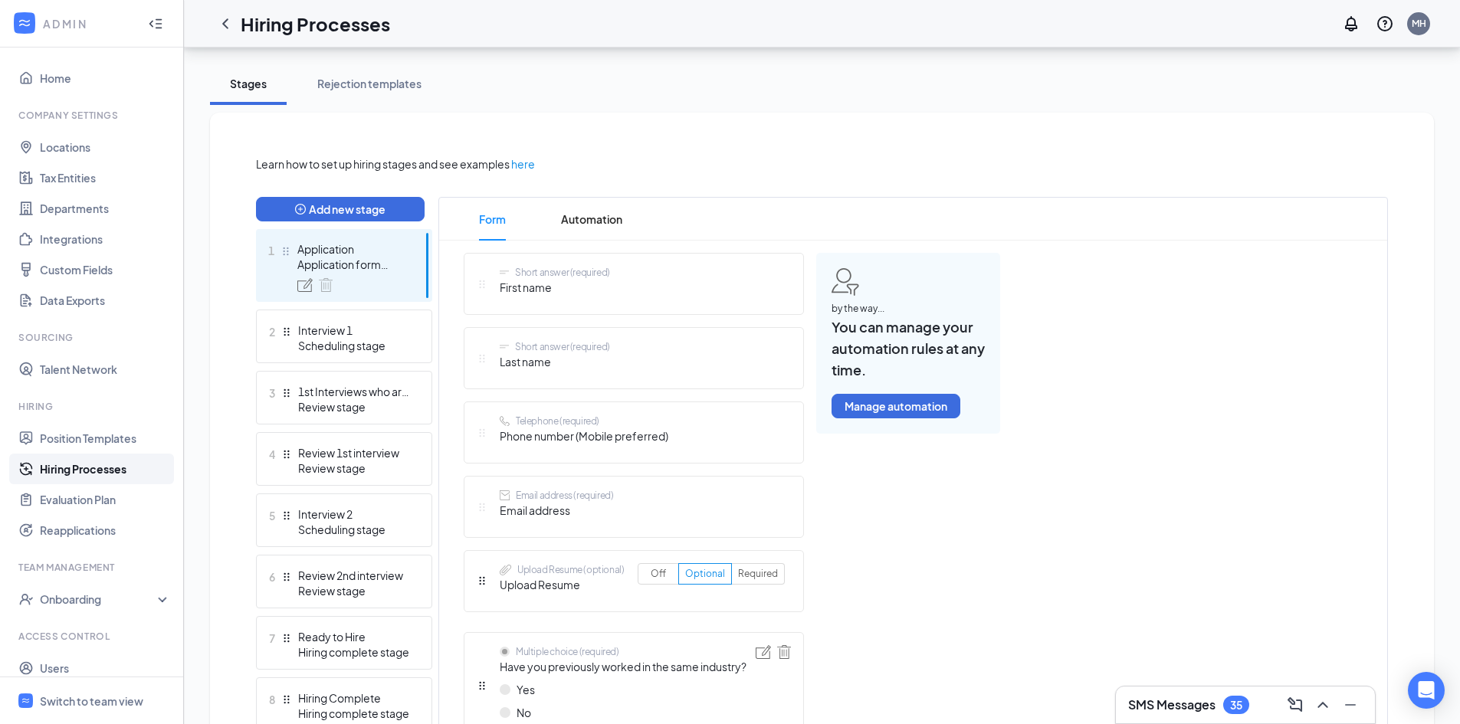
scroll to position [123, 0]
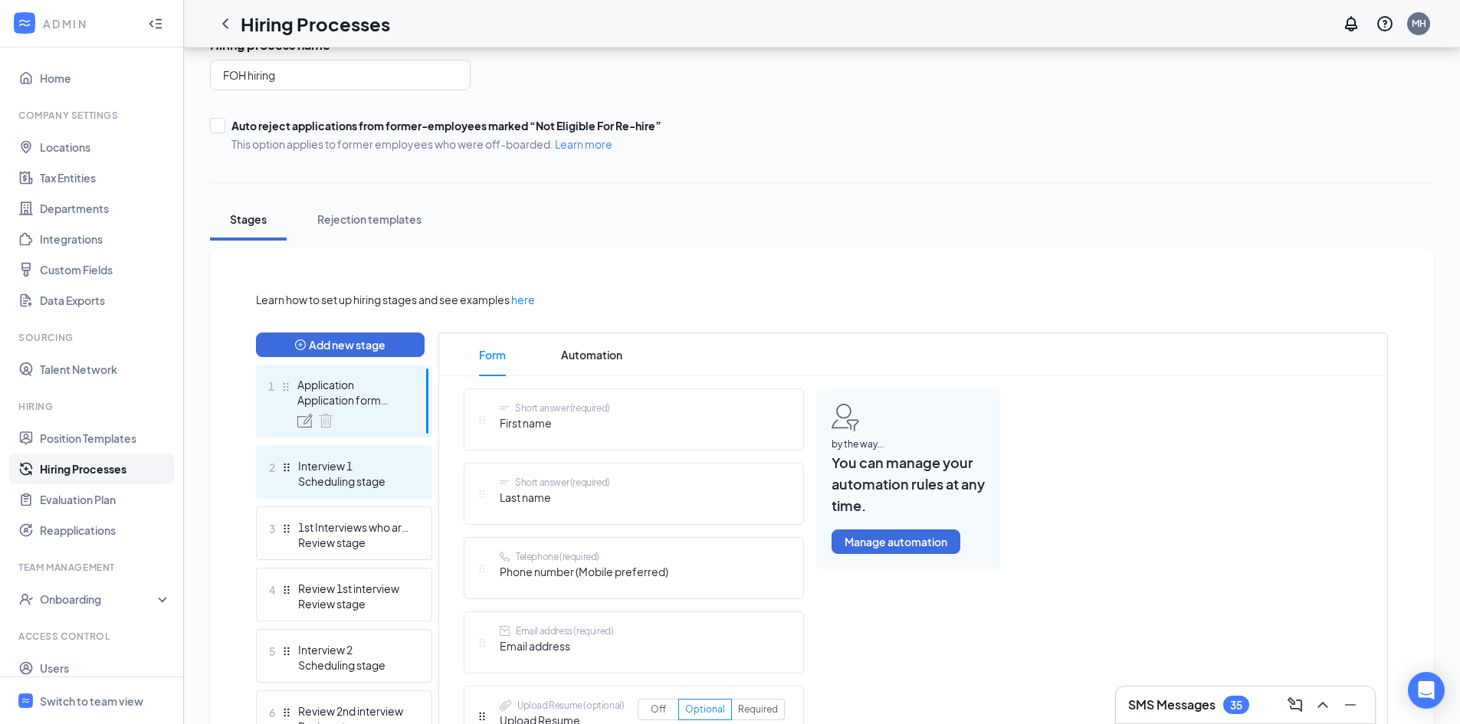
click at [358, 478] on div "Scheduling stage" at bounding box center [354, 481] width 112 height 15
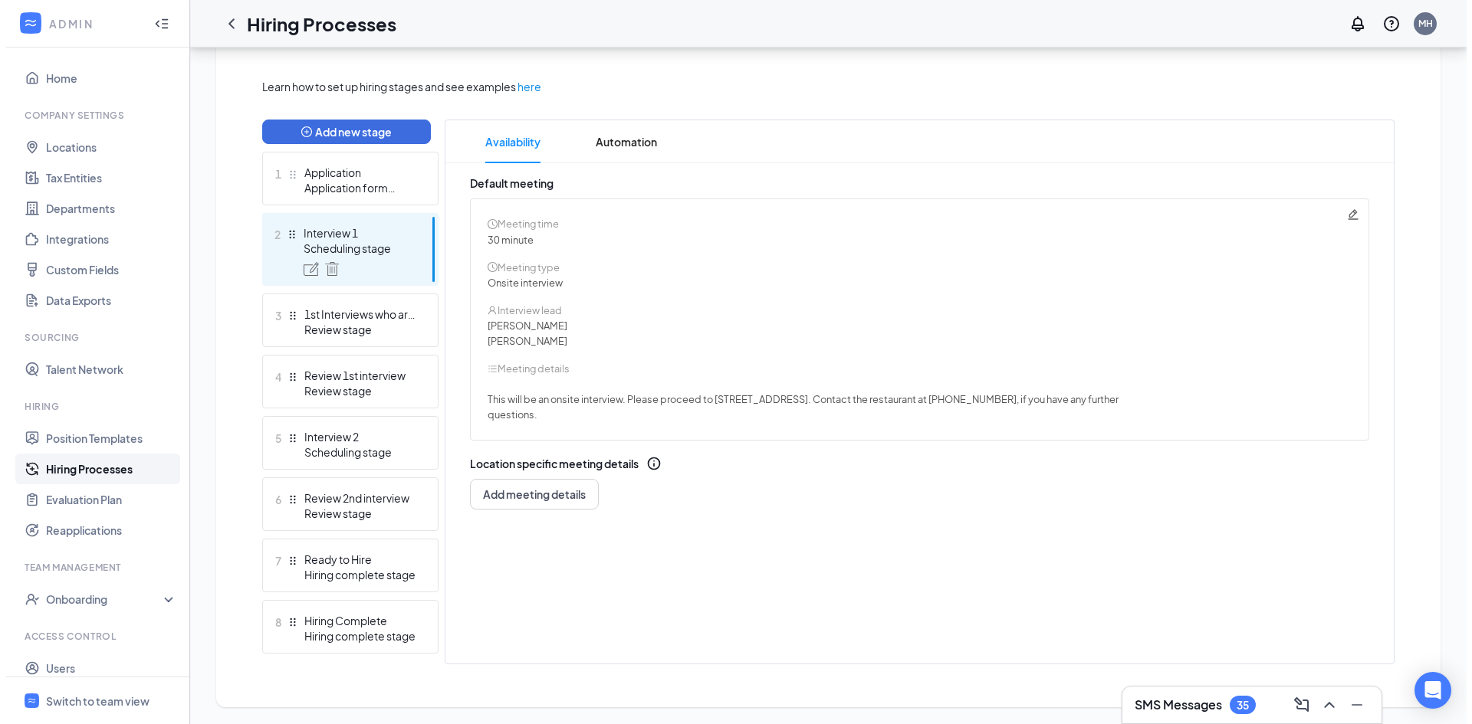
scroll to position [337, 0]
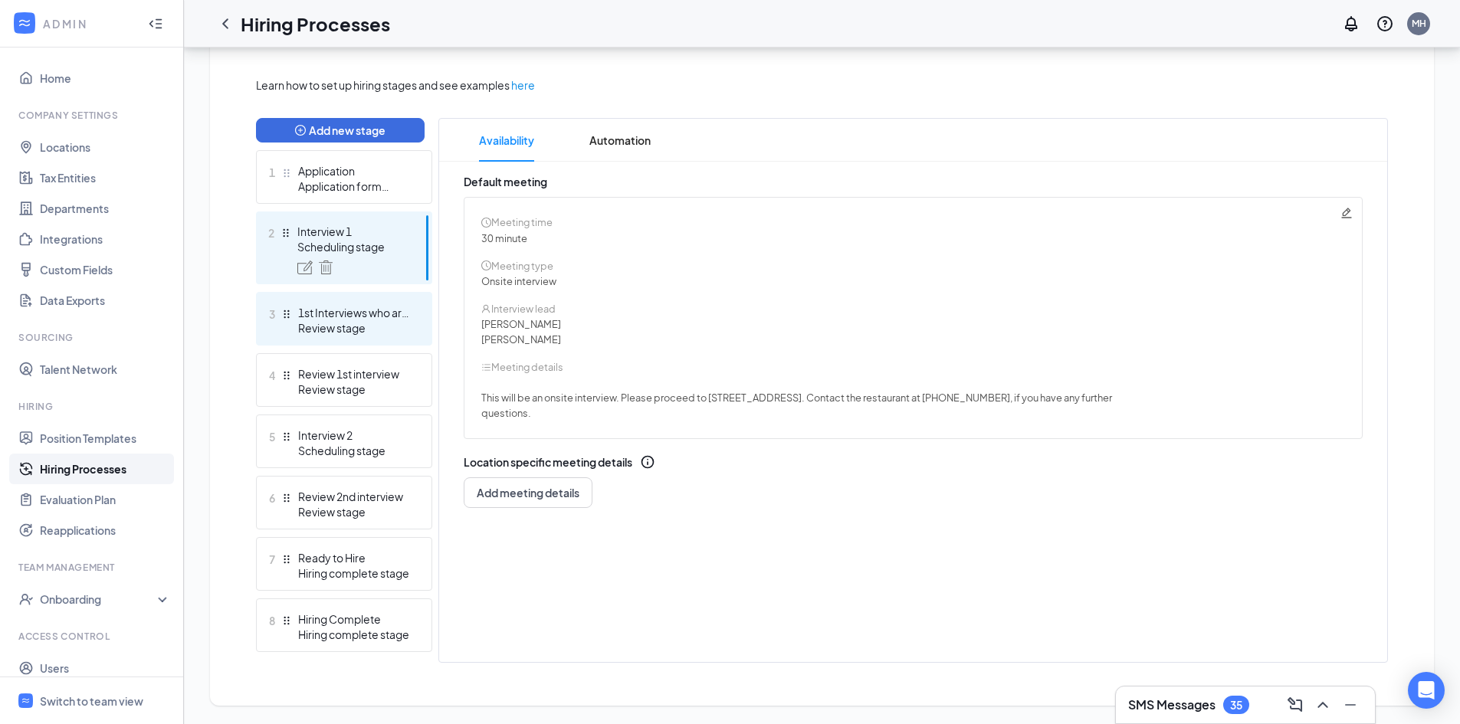
click at [379, 311] on div "1st Interviews who are NOs" at bounding box center [354, 312] width 112 height 15
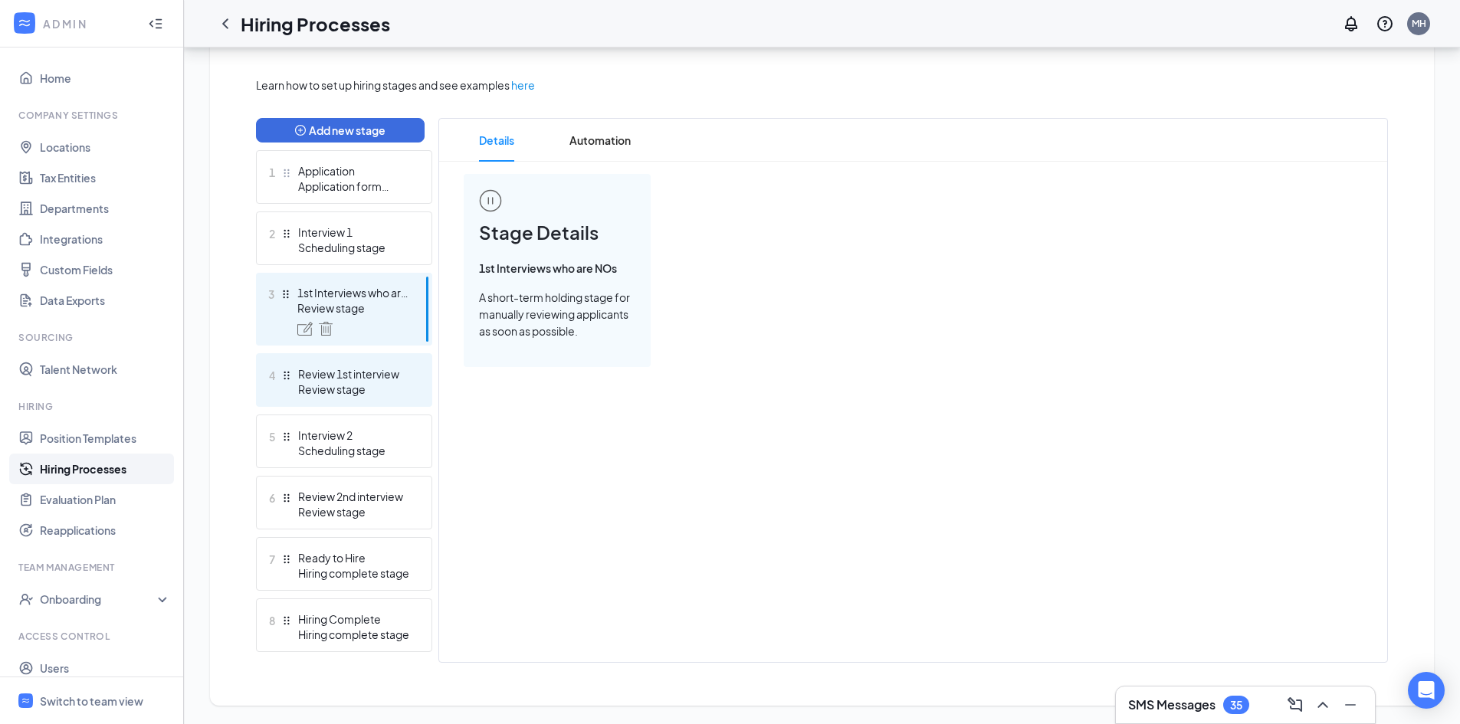
click at [347, 387] on div "Review stage" at bounding box center [354, 389] width 112 height 15
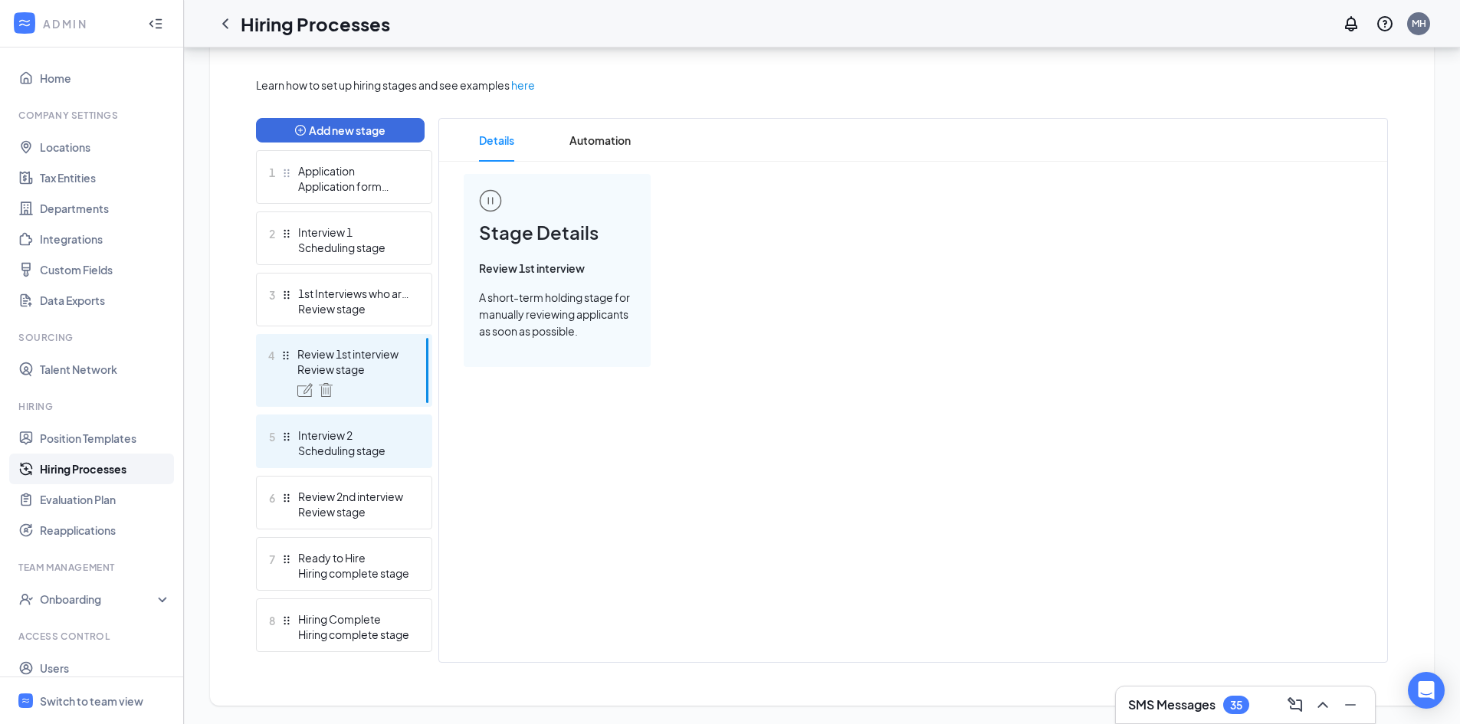
click at [345, 440] on div "Interview 2" at bounding box center [354, 435] width 112 height 15
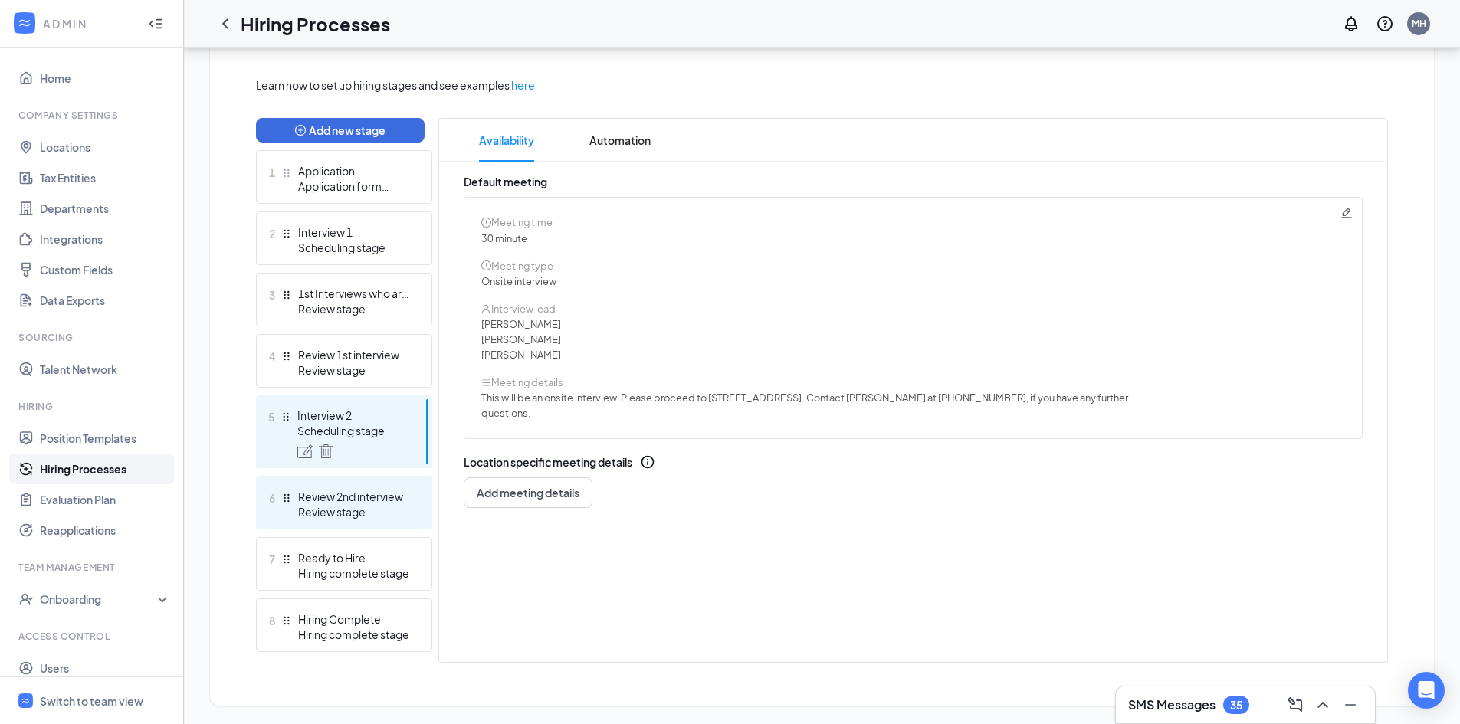
click at [327, 491] on div "Review 2nd interview" at bounding box center [354, 496] width 112 height 15
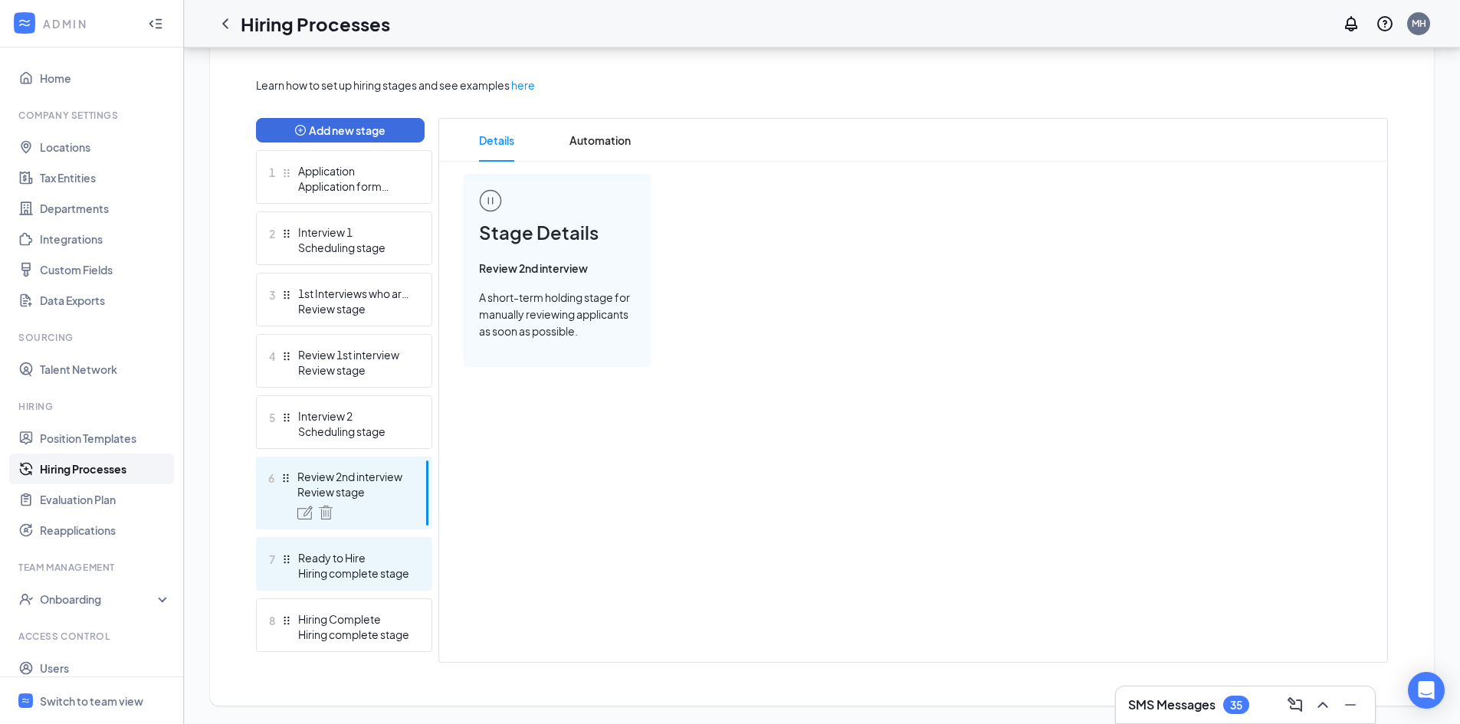
click at [323, 562] on div "Ready to Hire" at bounding box center [354, 557] width 112 height 15
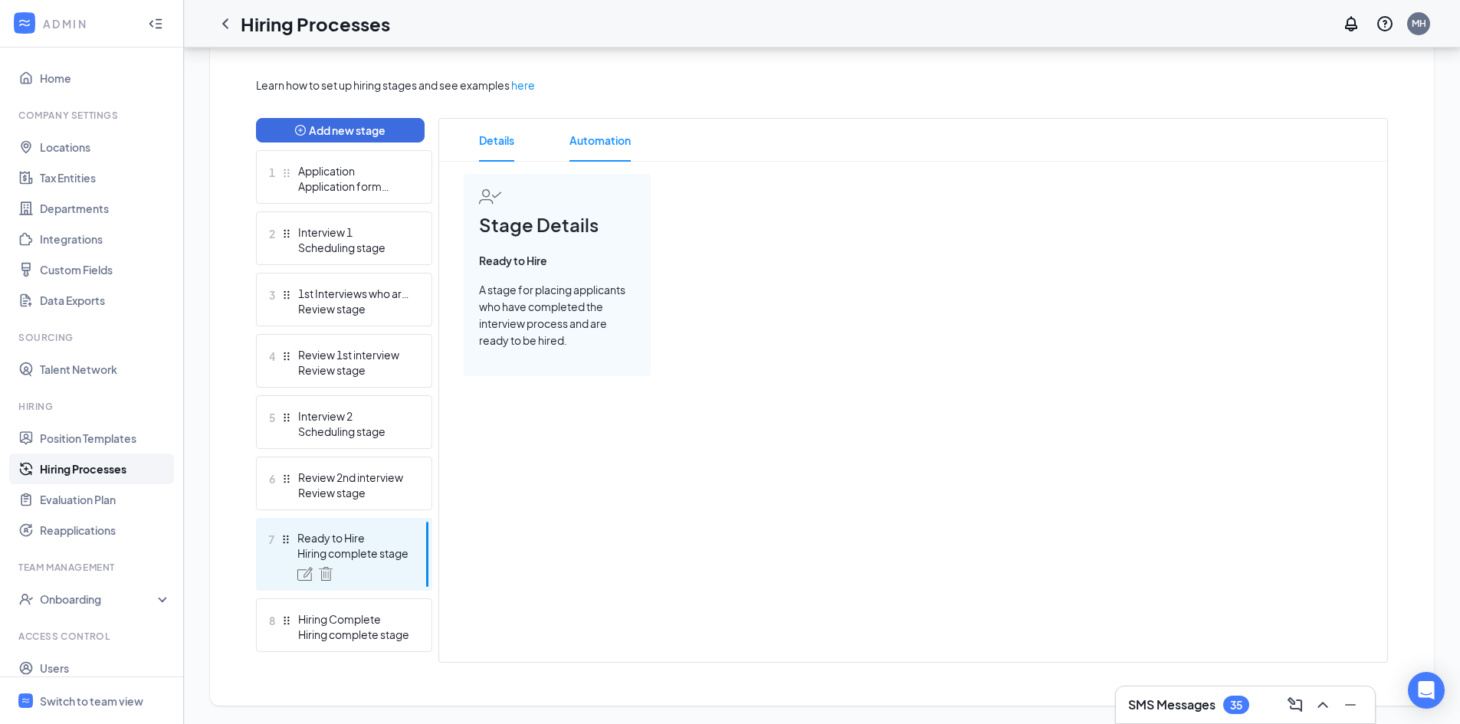
click at [584, 140] on span "Automation" at bounding box center [600, 140] width 61 height 43
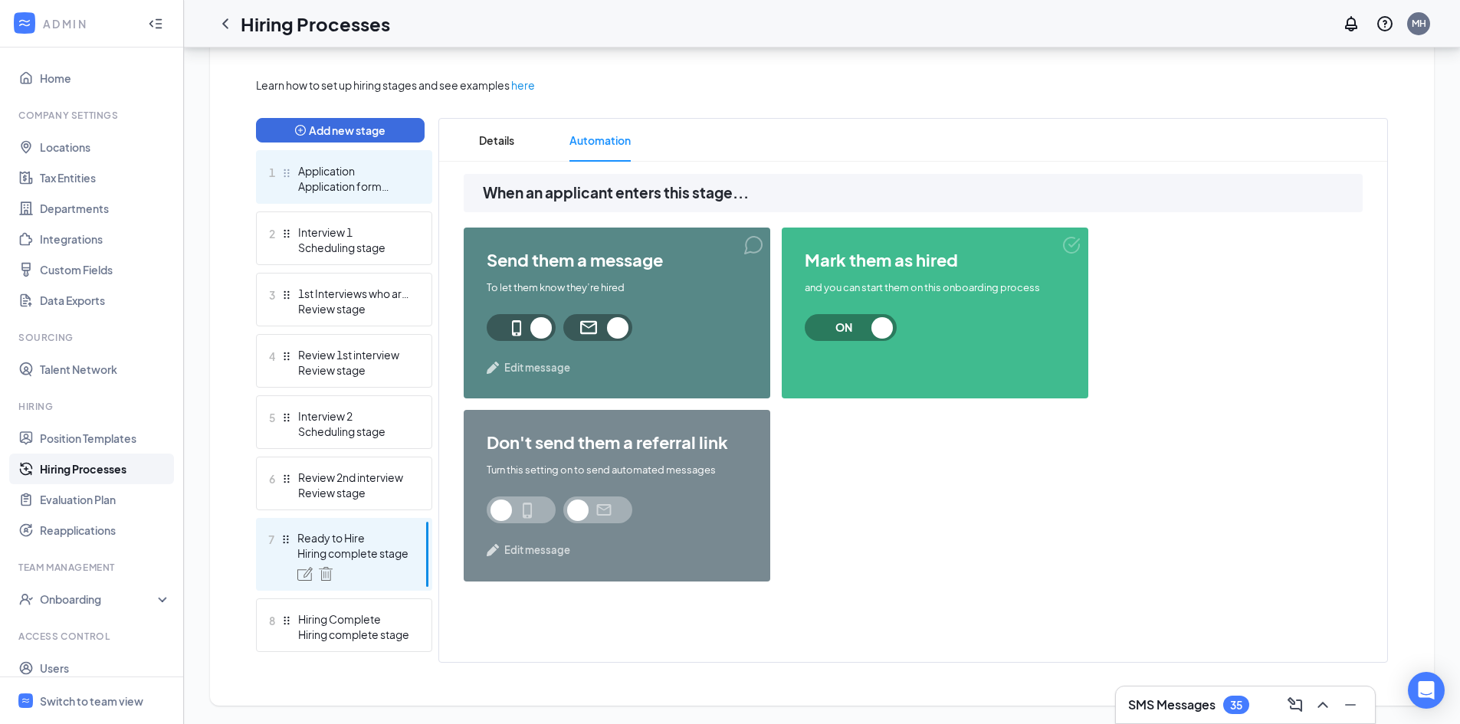
click at [366, 183] on div "Application form stage" at bounding box center [354, 186] width 112 height 15
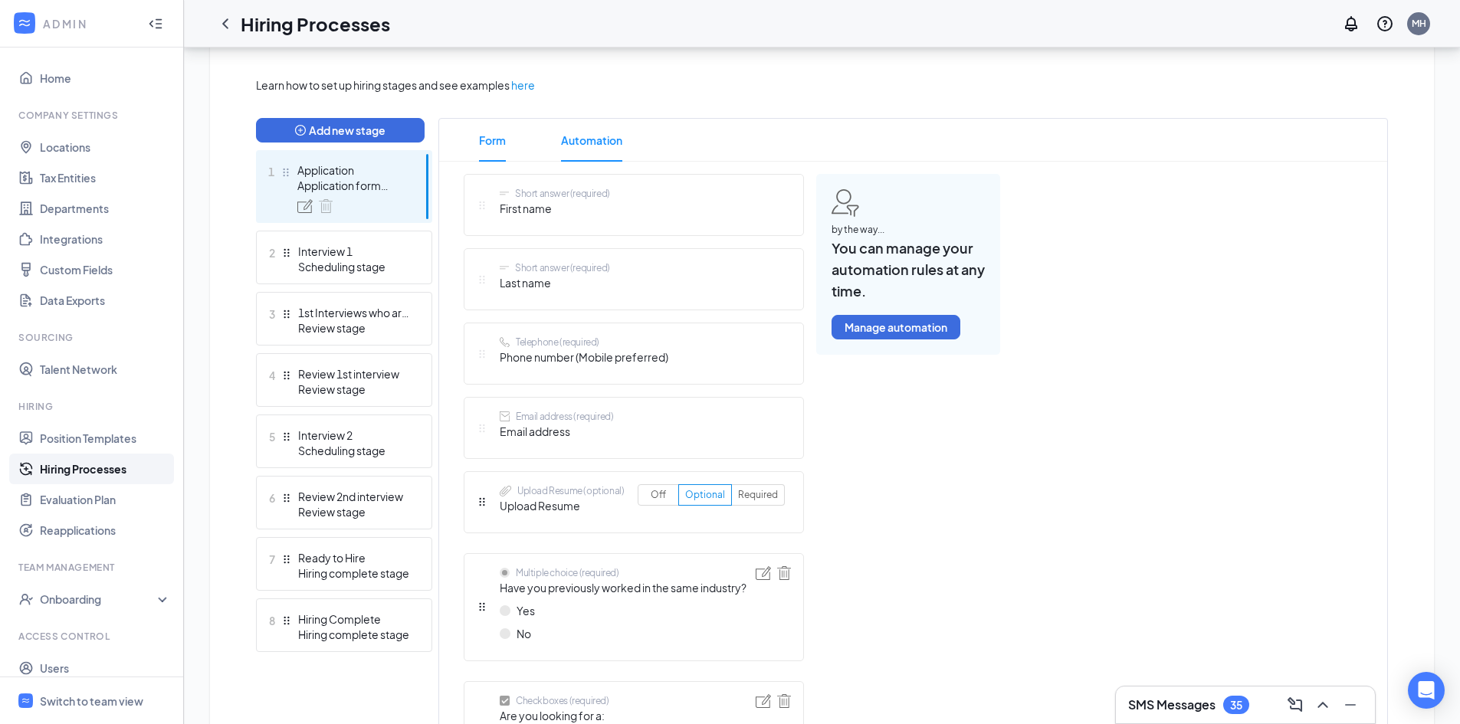
click at [578, 143] on span "Automation" at bounding box center [591, 140] width 61 height 43
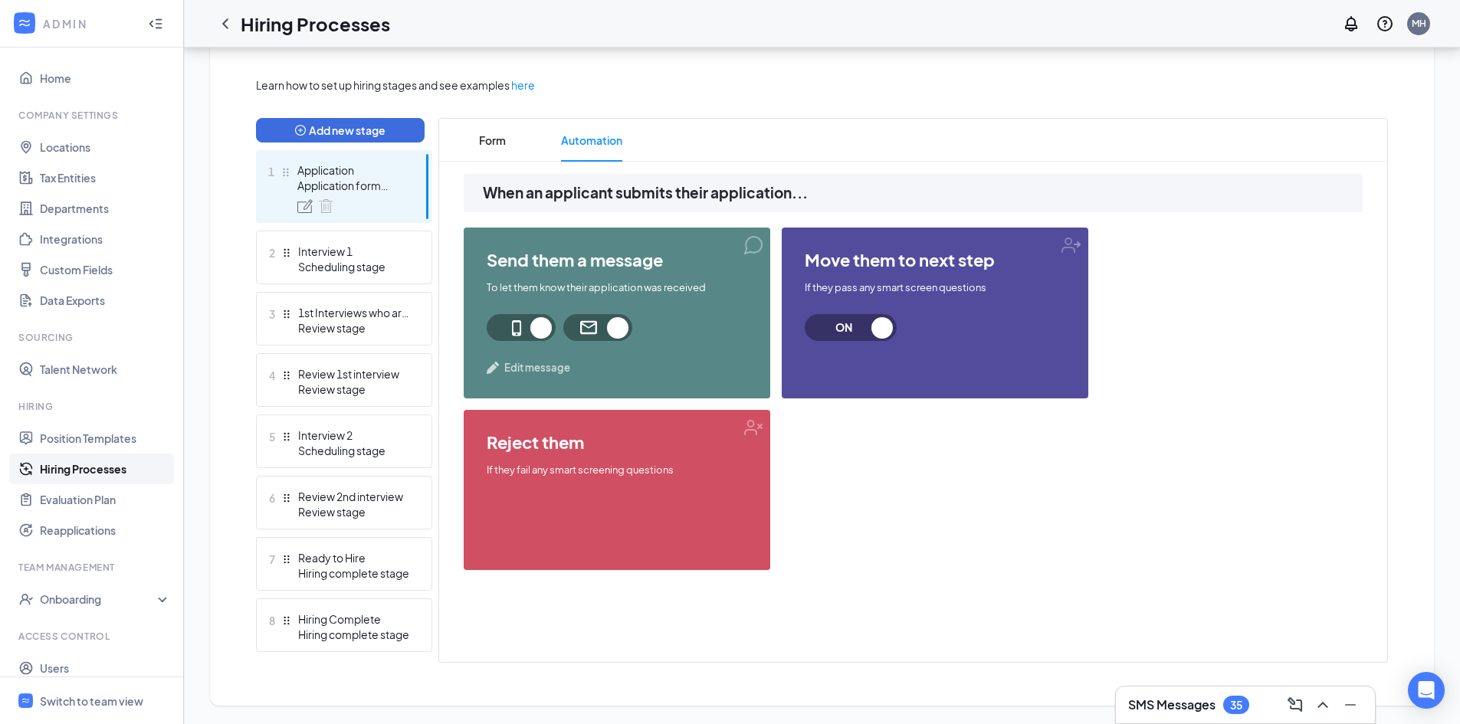
click at [550, 364] on span "Edit message" at bounding box center [537, 367] width 66 height 15
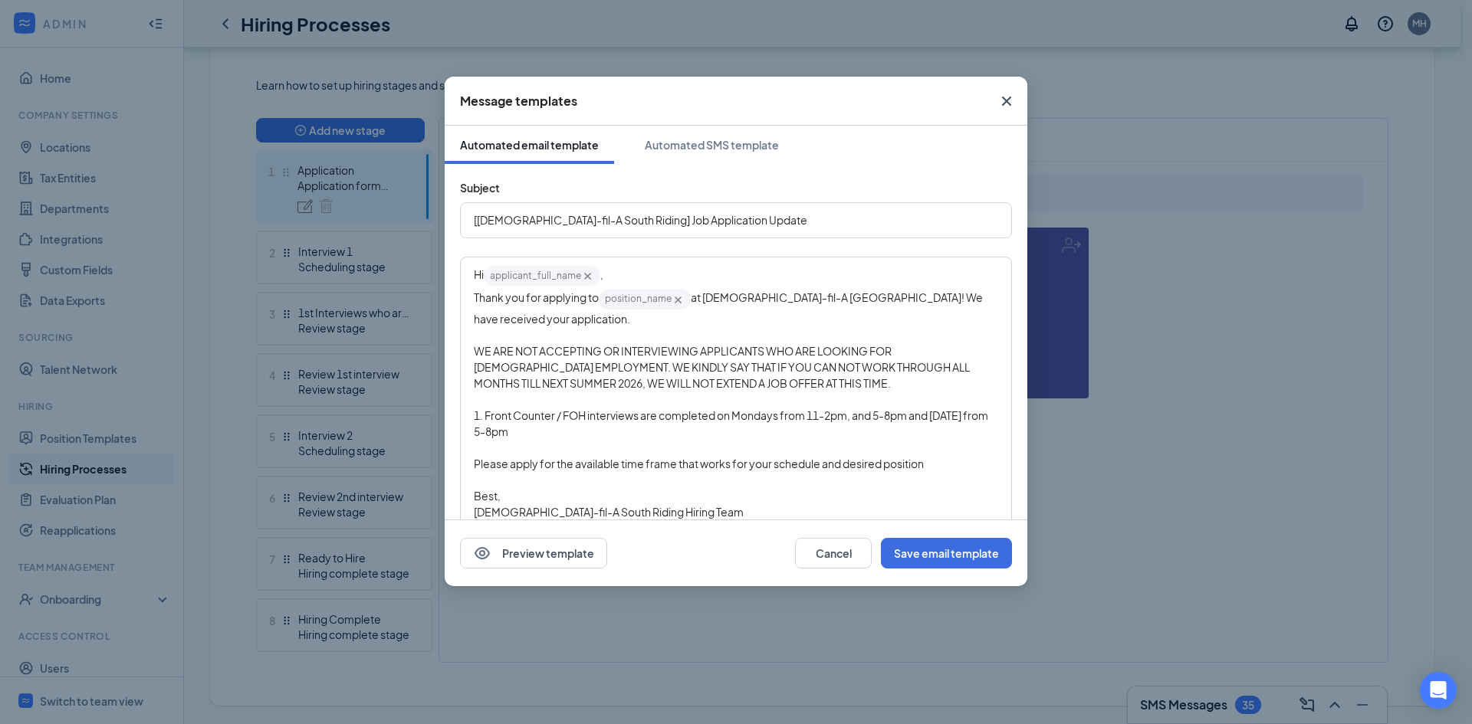
click at [537, 277] on span "applicant_full_name‌‌‌‌ {{applicant_full_name}}" at bounding box center [542, 276] width 117 height 20
drag, startPoint x: 525, startPoint y: 274, endPoint x: 499, endPoint y: 305, distance: 40.2
click at [499, 305] on div "Thank you for applying to position_name‌‌‌‌ {{position_name}} at [DEMOGRAPHIC_D…" at bounding box center [736, 306] width 524 height 39
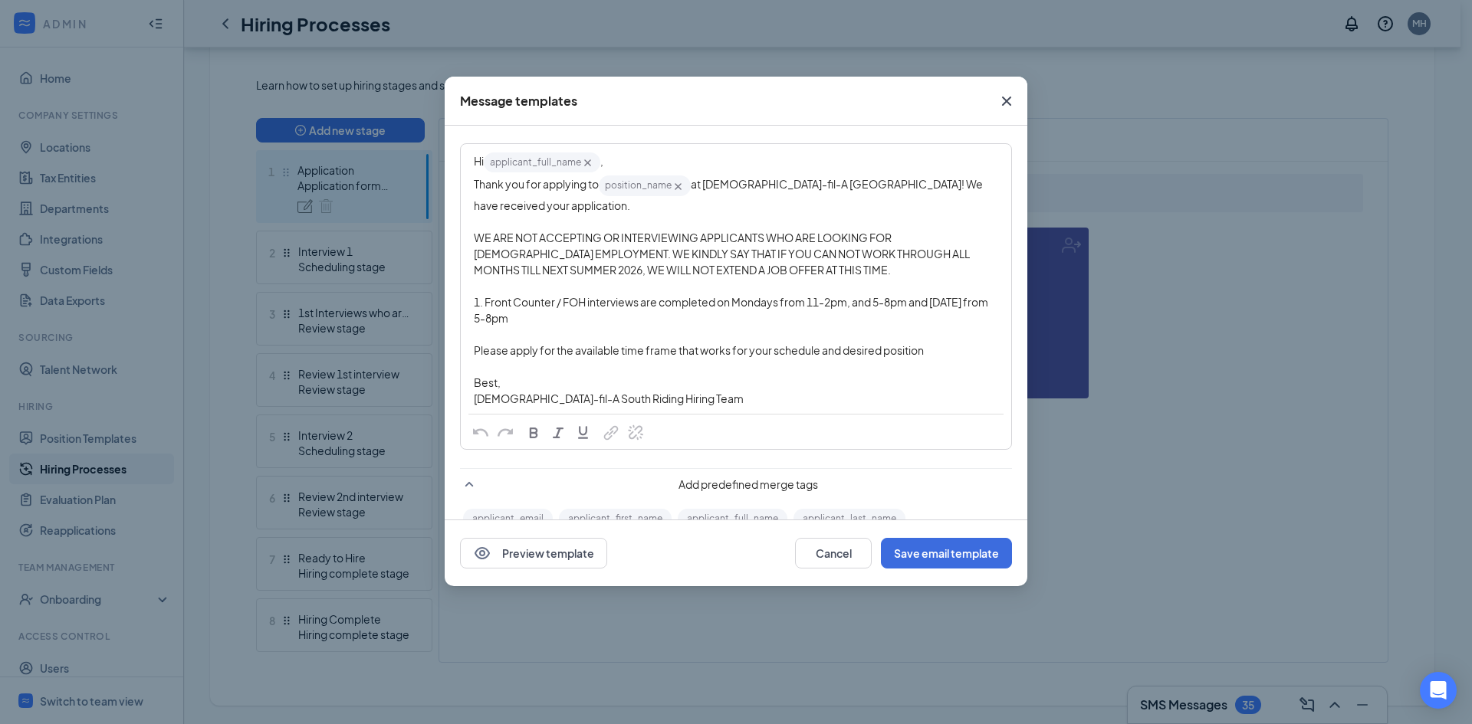
scroll to position [77, 0]
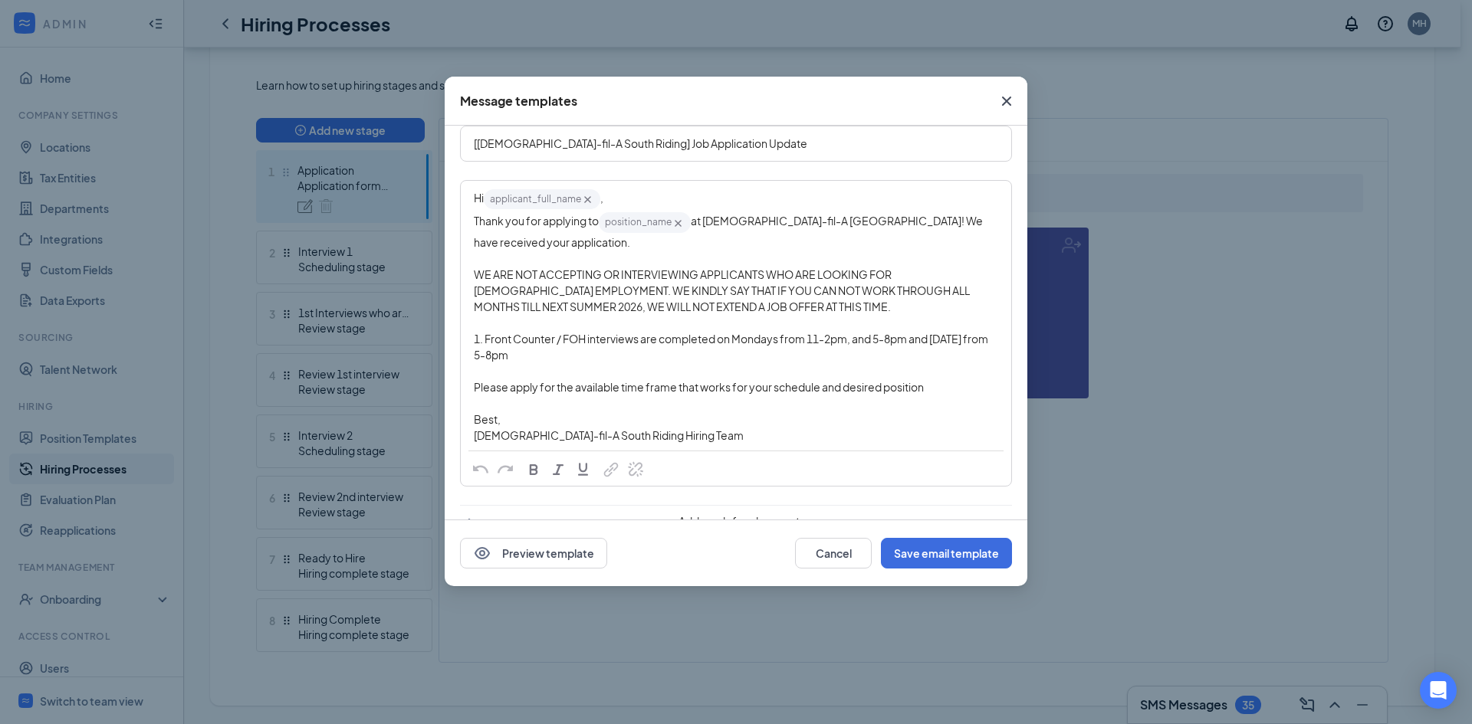
click at [547, 306] on span "WE ARE NOT ACCEPTING OR INTERVIEWING APPLICANTS WHO ARE LOOKING FOR [DEMOGRAPHI…" at bounding box center [723, 291] width 498 height 46
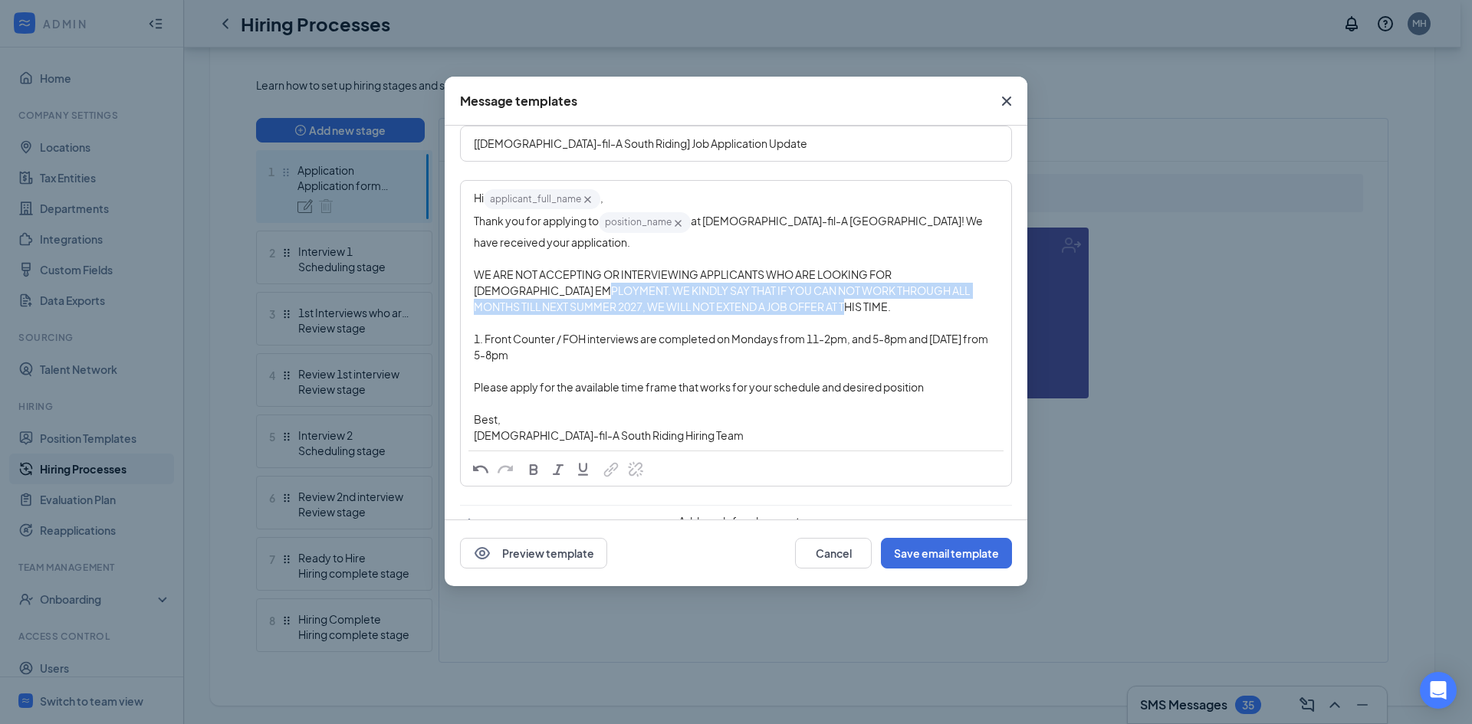
drag, startPoint x: 554, startPoint y: 287, endPoint x: 823, endPoint y: 307, distance: 269.8
click at [823, 307] on div "WE ARE NOT ACCEPTING OR INTERVIEWING APPLICANTS WHO ARE LOOKING FOR [DEMOGRAPHI…" at bounding box center [736, 291] width 524 height 48
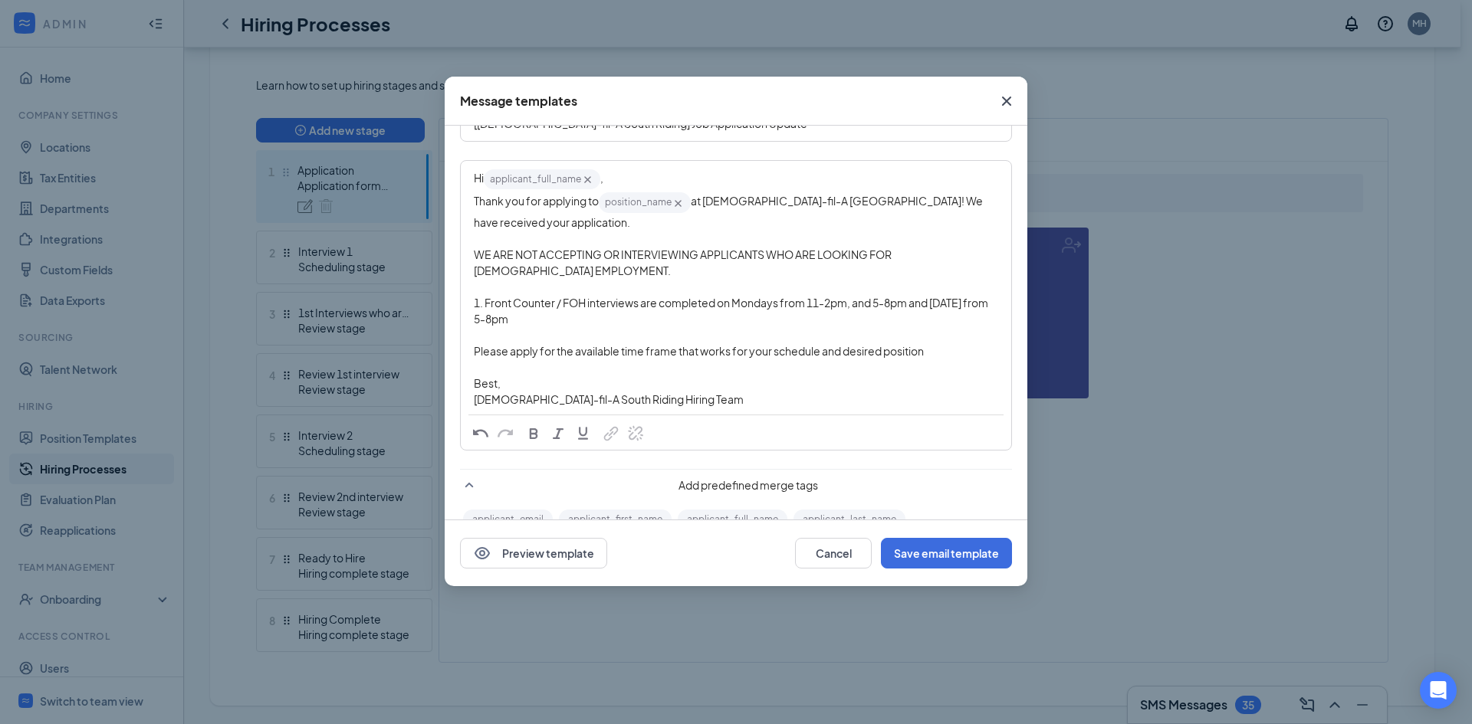
scroll to position [153, 0]
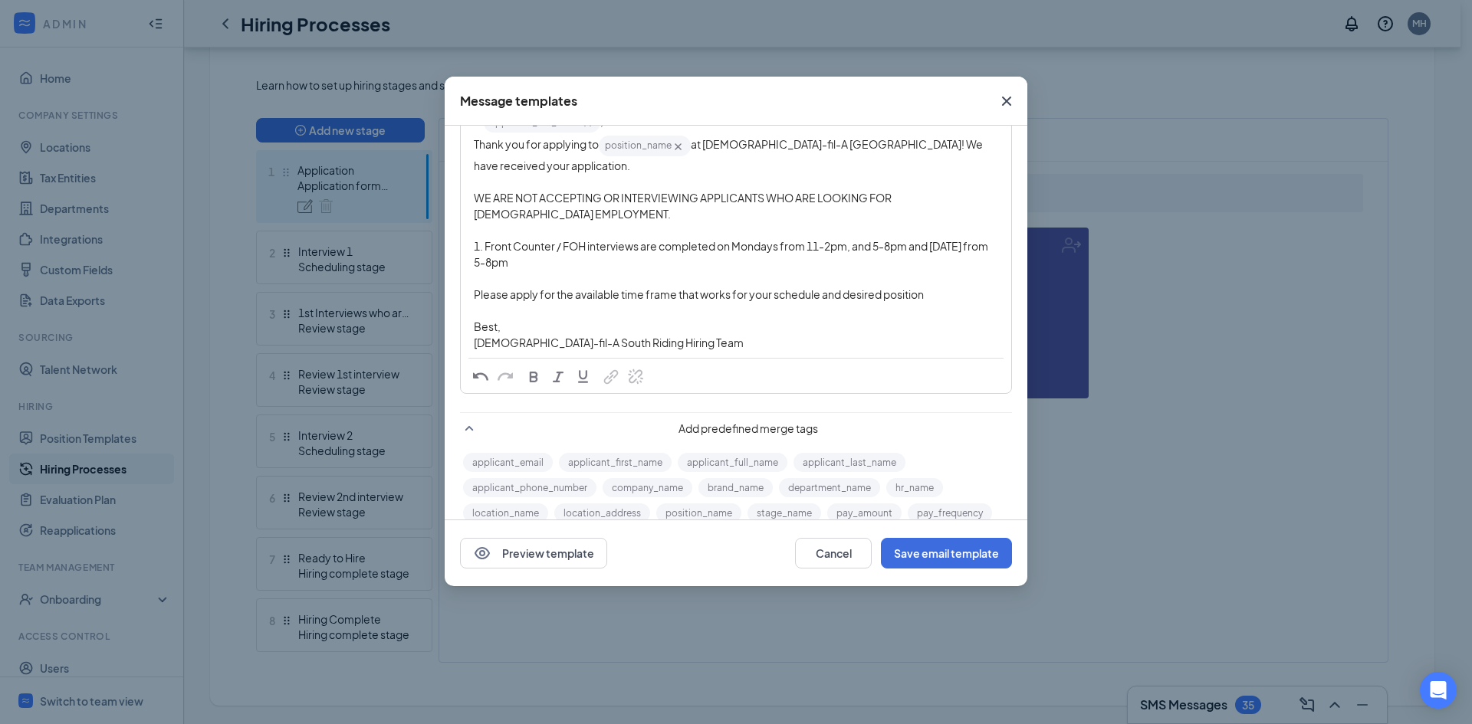
click at [786, 247] on span "1. Front Counter / FOH interviews are completed on Mondays from 11-2pm, and 5-8…" at bounding box center [732, 254] width 516 height 30
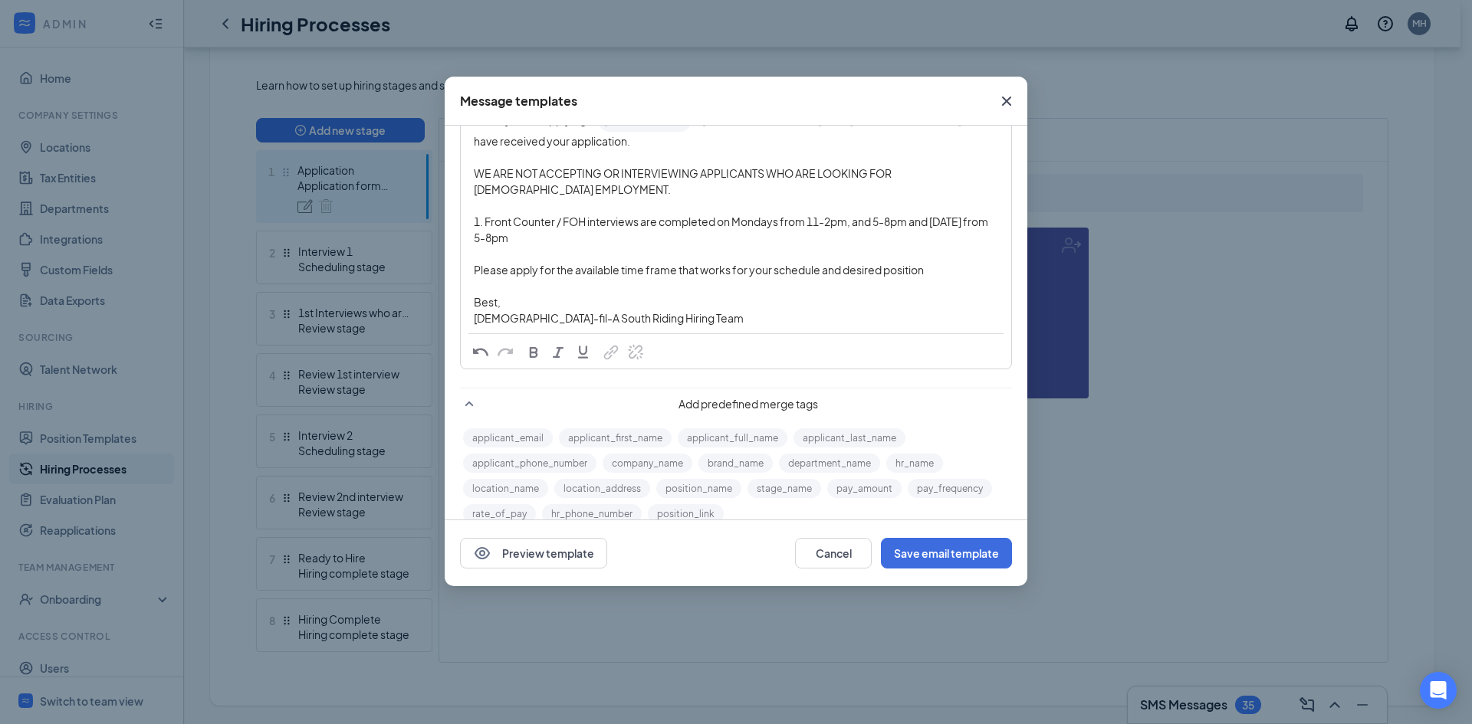
scroll to position [200, 0]
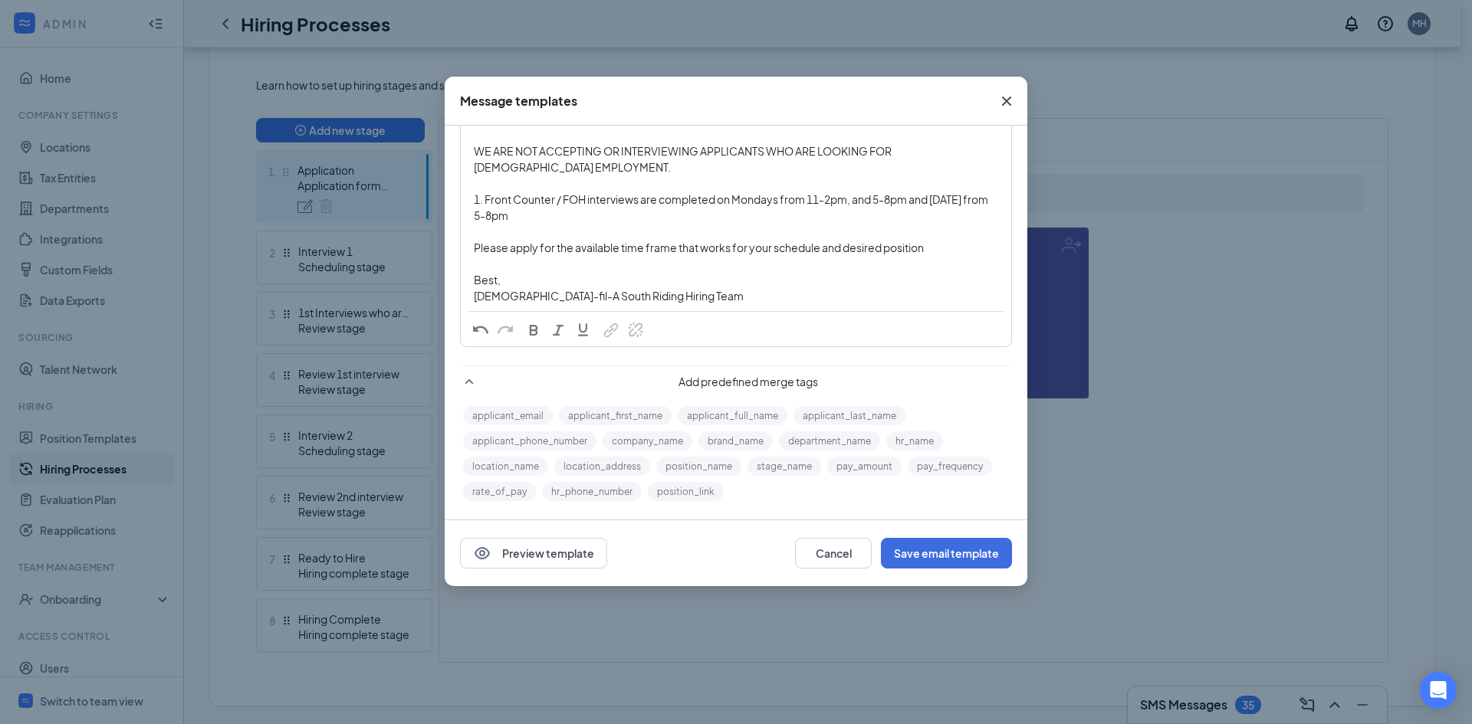
drag, startPoint x: 471, startPoint y: 197, endPoint x: 945, endPoint y: 248, distance: 475.8
click at [945, 248] on div "Hi applicant_full_name‌‌‌‌ {{applicant_full_name}} , Thank you for applying to …" at bounding box center [736, 184] width 549 height 252
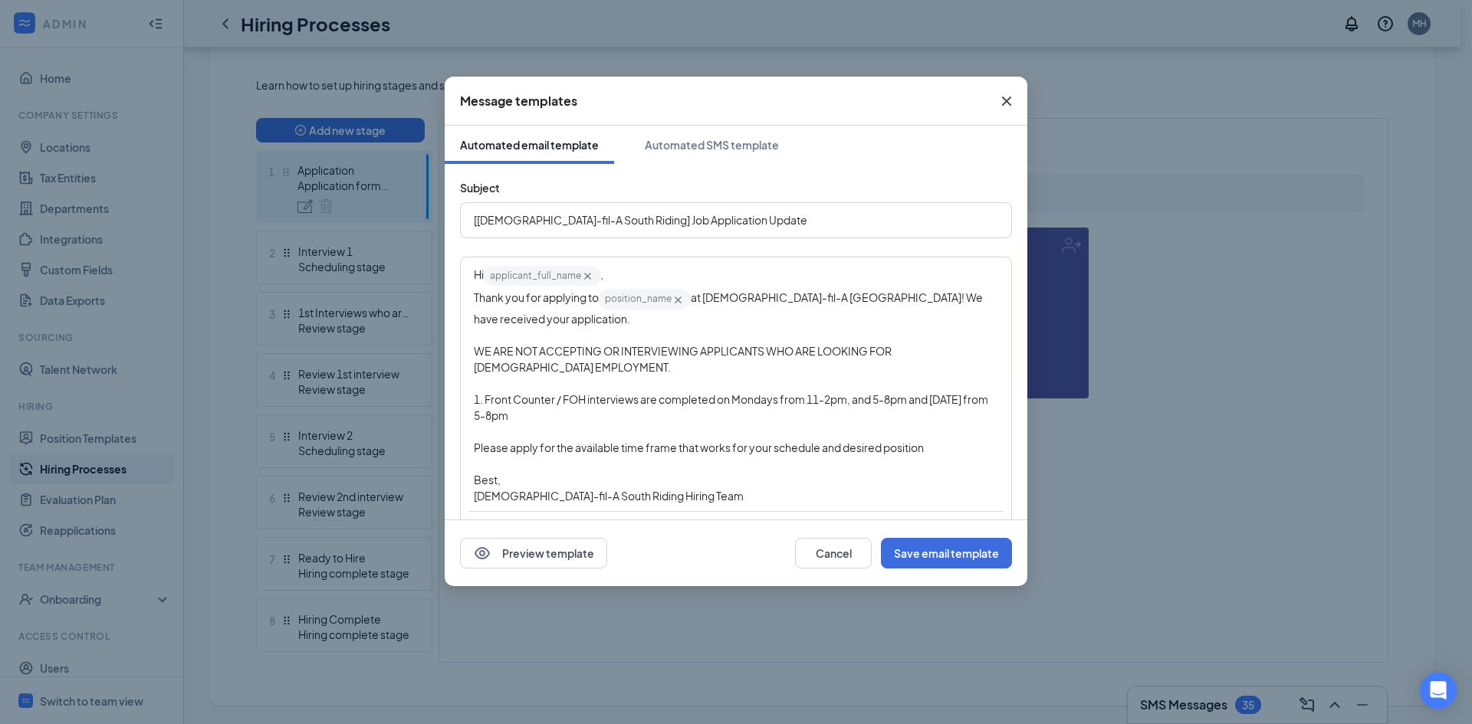
scroll to position [77, 0]
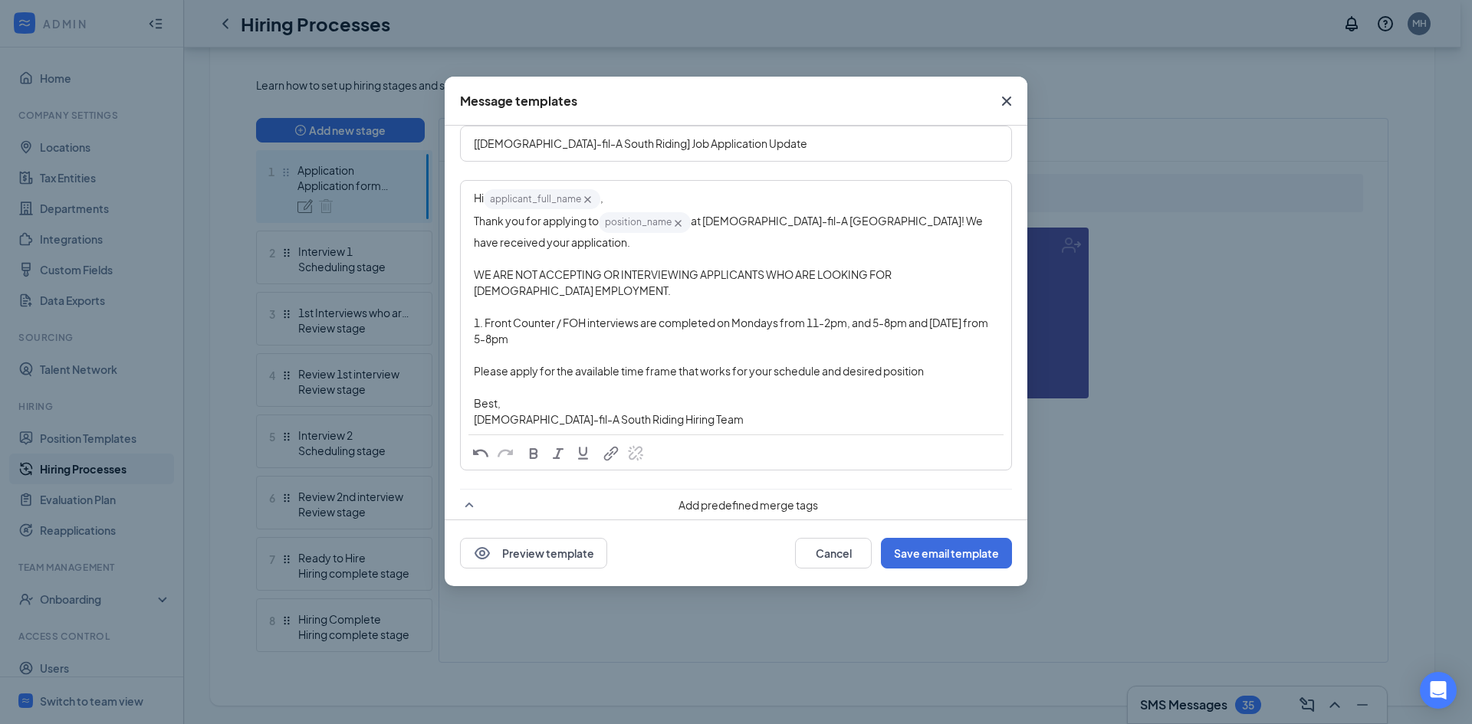
click at [781, 320] on span "1. Front Counter / FOH interviews are completed on Mondays from 11-2pm, and 5-8…" at bounding box center [732, 331] width 516 height 30
click at [493, 316] on span "1. Front Counter / FOH interviews are completed on Mondays from 11-2pm, and 5-8…" at bounding box center [732, 331] width 516 height 30
click at [459, 324] on div "Subject [[DEMOGRAPHIC_DATA]-fil-A South Riding] Job Application Update Hi appli…" at bounding box center [736, 357] width 583 height 540
drag, startPoint x: 470, startPoint y: 324, endPoint x: 685, endPoint y: 344, distance: 215.7
click at [685, 344] on div "Hi applicant_full_name‌‌‌‌ {{applicant_full_name}} , Thank you for applying to …" at bounding box center [736, 308] width 549 height 252
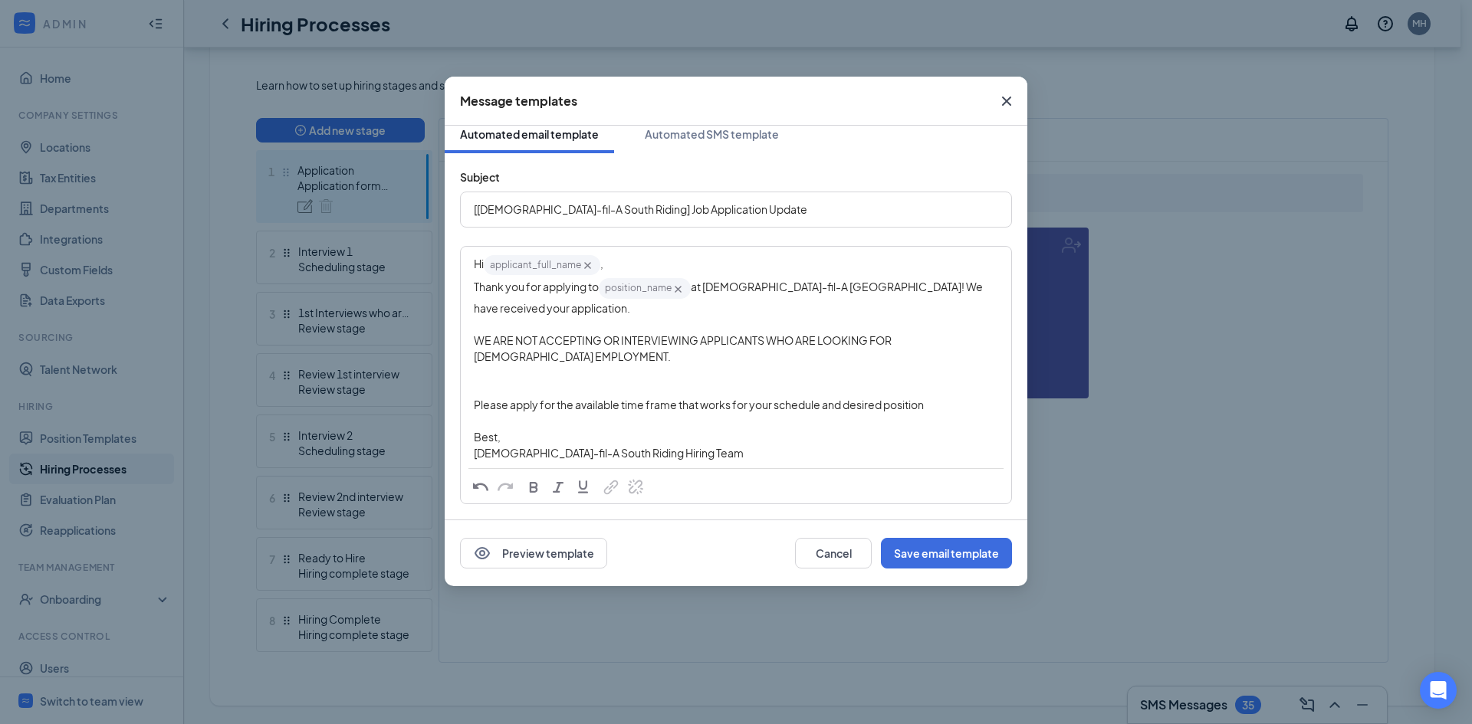
scroll to position [0, 0]
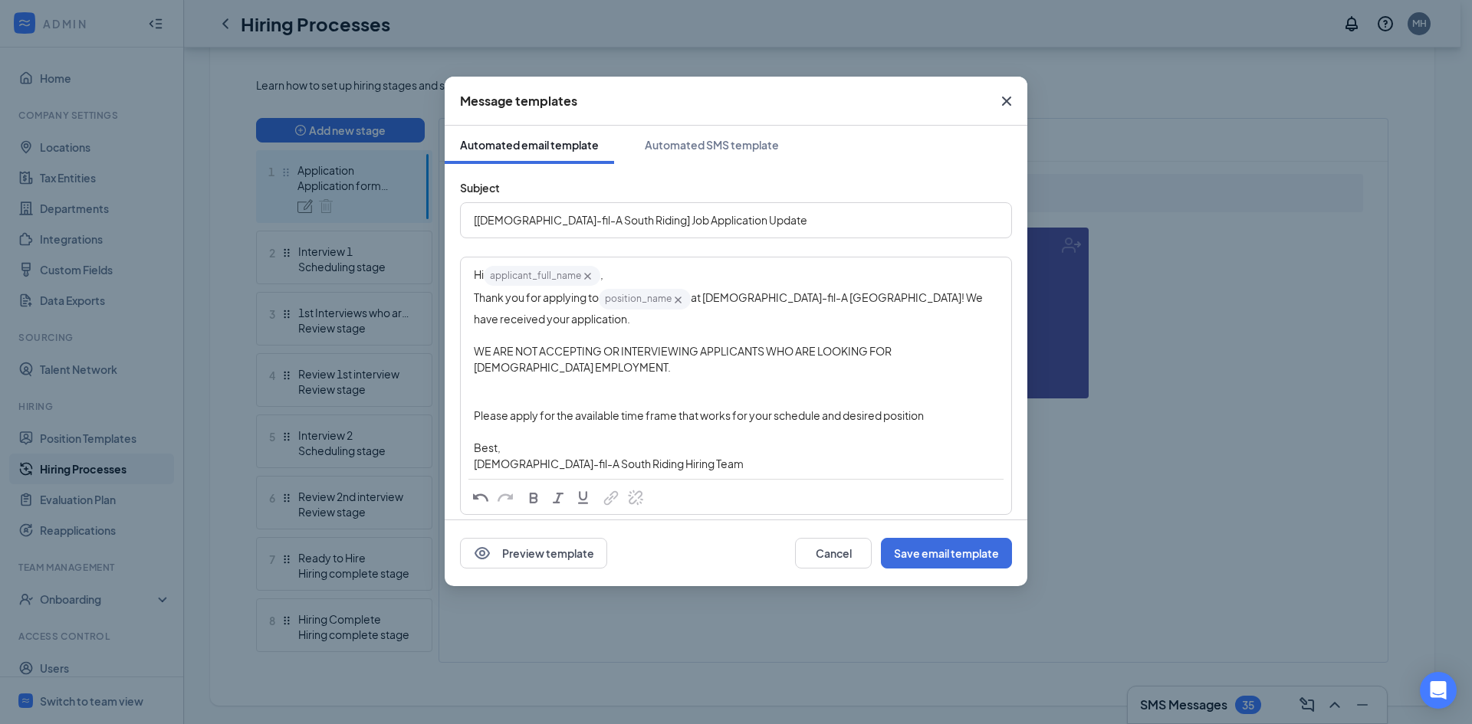
drag, startPoint x: 931, startPoint y: 411, endPoint x: 485, endPoint y: 412, distance: 446.2
click at [485, 412] on div "Please apply for the available time frame that works for your schedule and desi…" at bounding box center [736, 416] width 524 height 16
click at [531, 416] on span "Please apply for the available time frame that works for your schedule and desi…" at bounding box center [699, 416] width 450 height 14
click at [753, 426] on div "Edit text" at bounding box center [736, 432] width 524 height 16
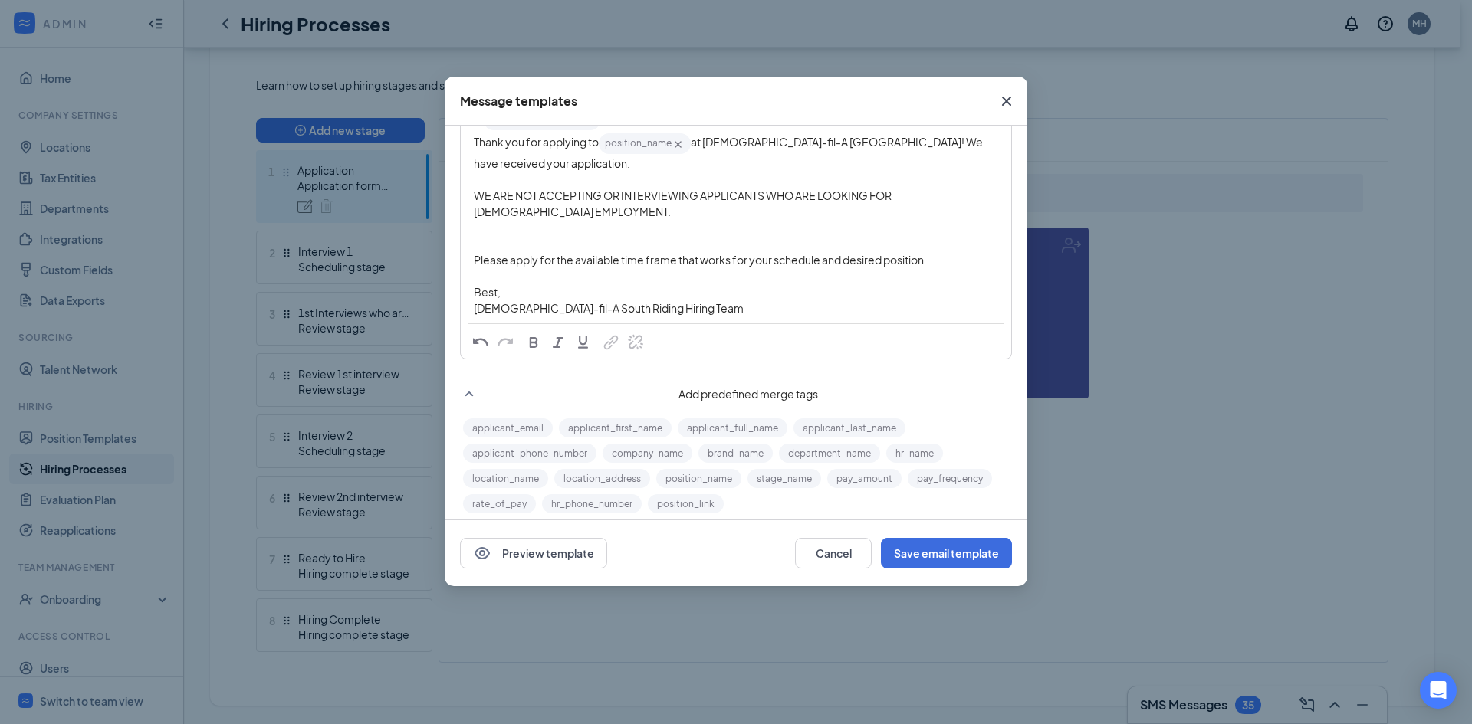
scroll to position [168, 0]
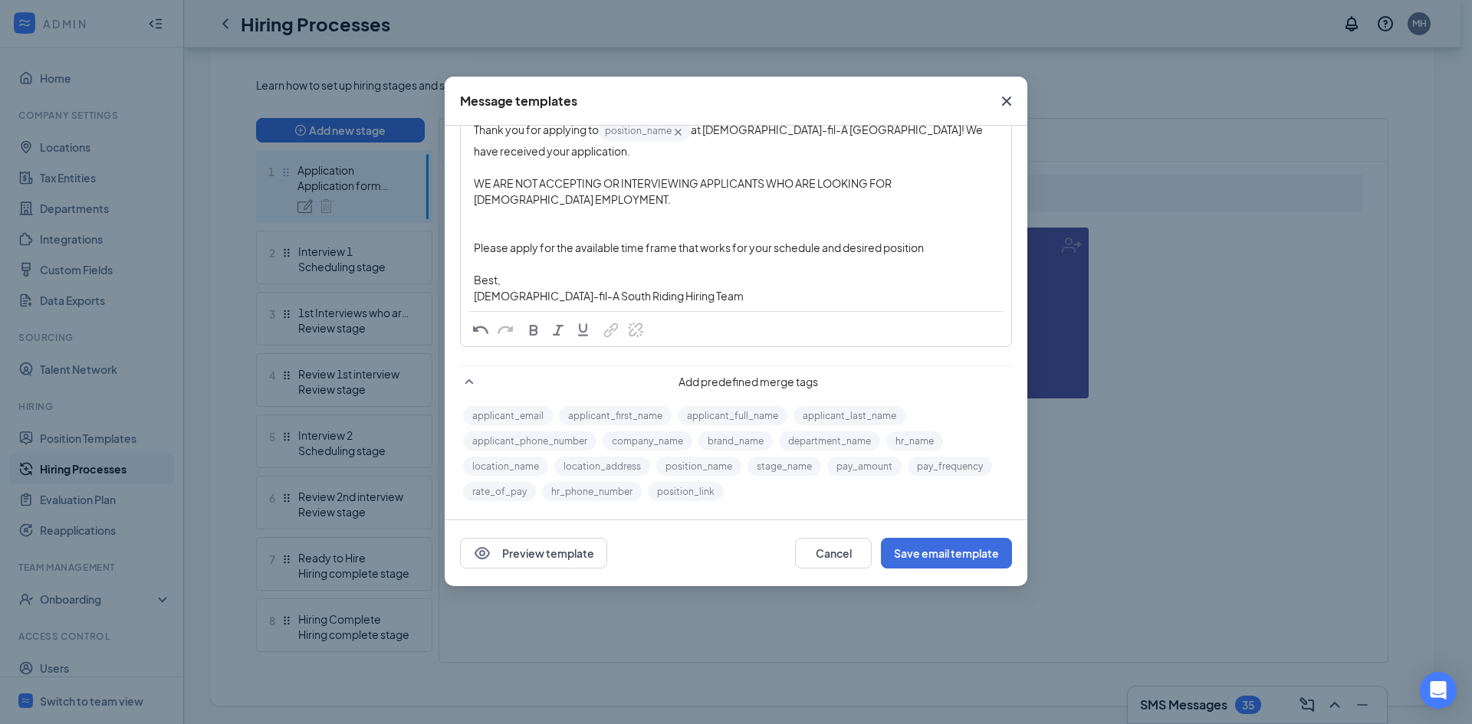
click at [649, 291] on span "[DEMOGRAPHIC_DATA]-fil-A South Riding Hiring Team" at bounding box center [609, 296] width 270 height 14
drag, startPoint x: 941, startPoint y: 252, endPoint x: 321, endPoint y: 232, distance: 619.8
click at [321, 232] on div "Message templates Automated email template Automated SMS template Subject [[DEM…" at bounding box center [736, 362] width 1472 height 724
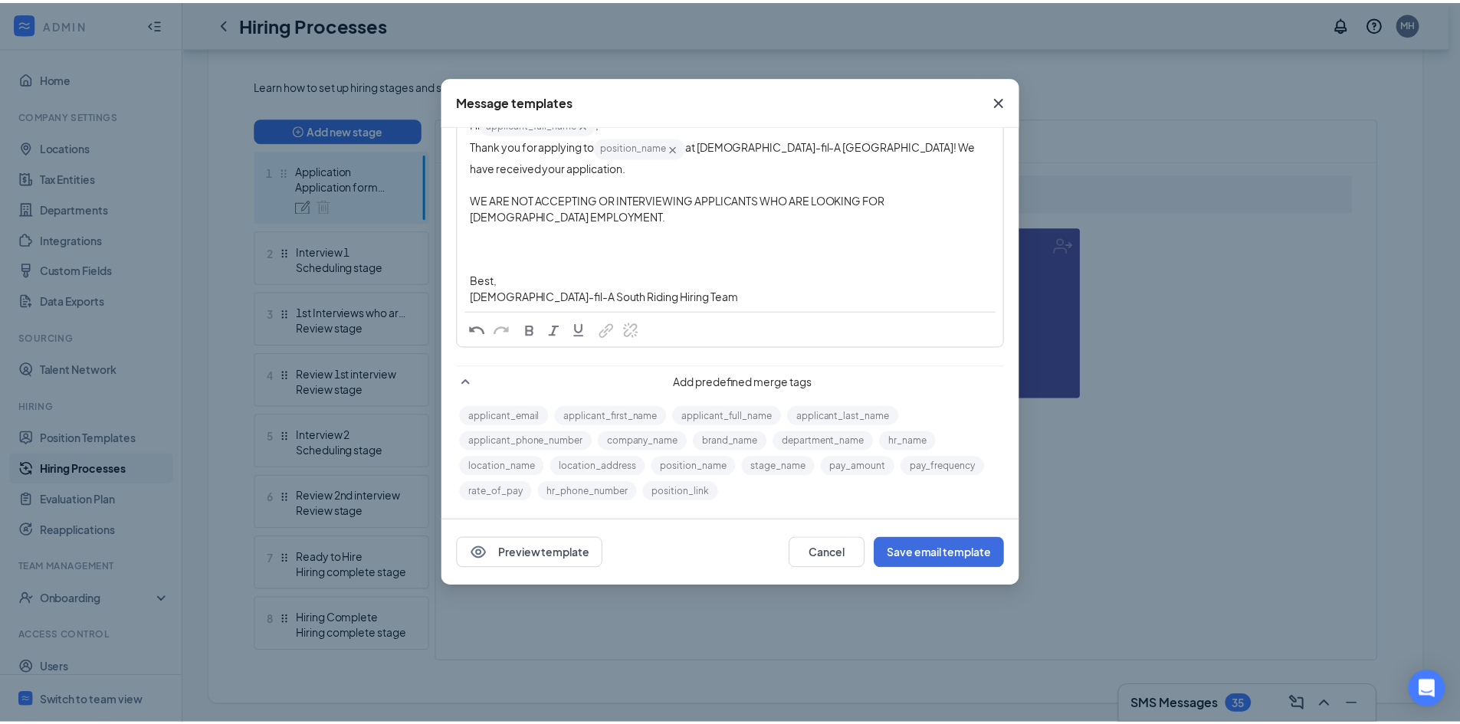
scroll to position [136, 0]
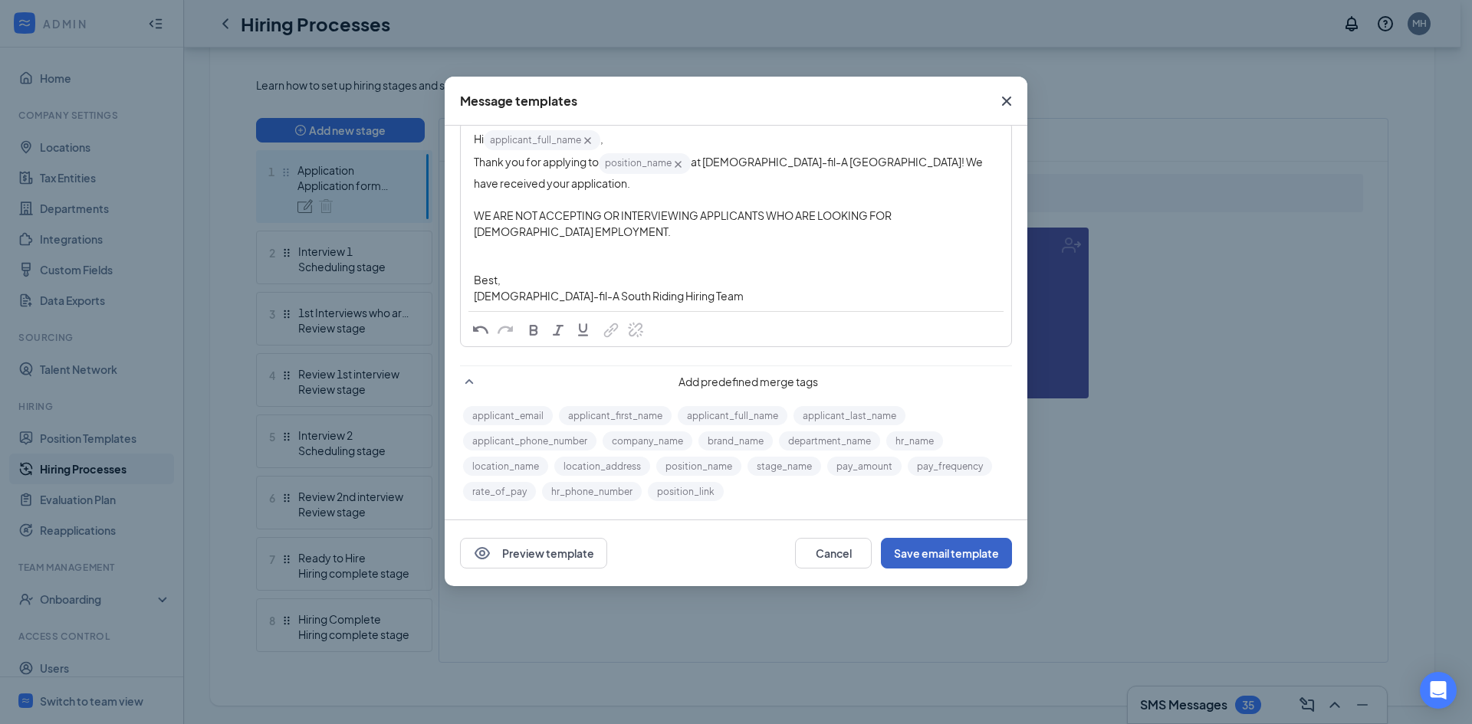
click at [902, 550] on button "Save email template" at bounding box center [946, 553] width 131 height 31
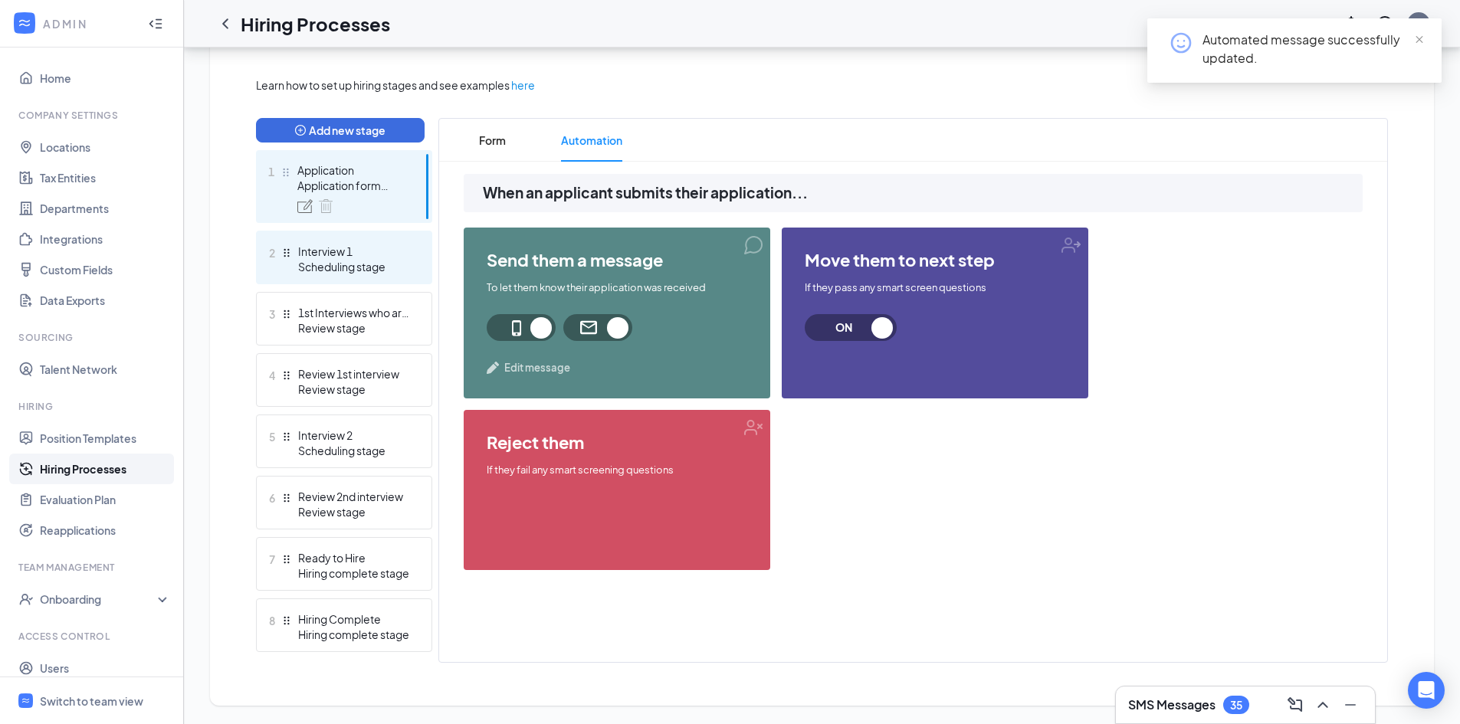
click at [334, 251] on div "Interview 1" at bounding box center [354, 251] width 112 height 15
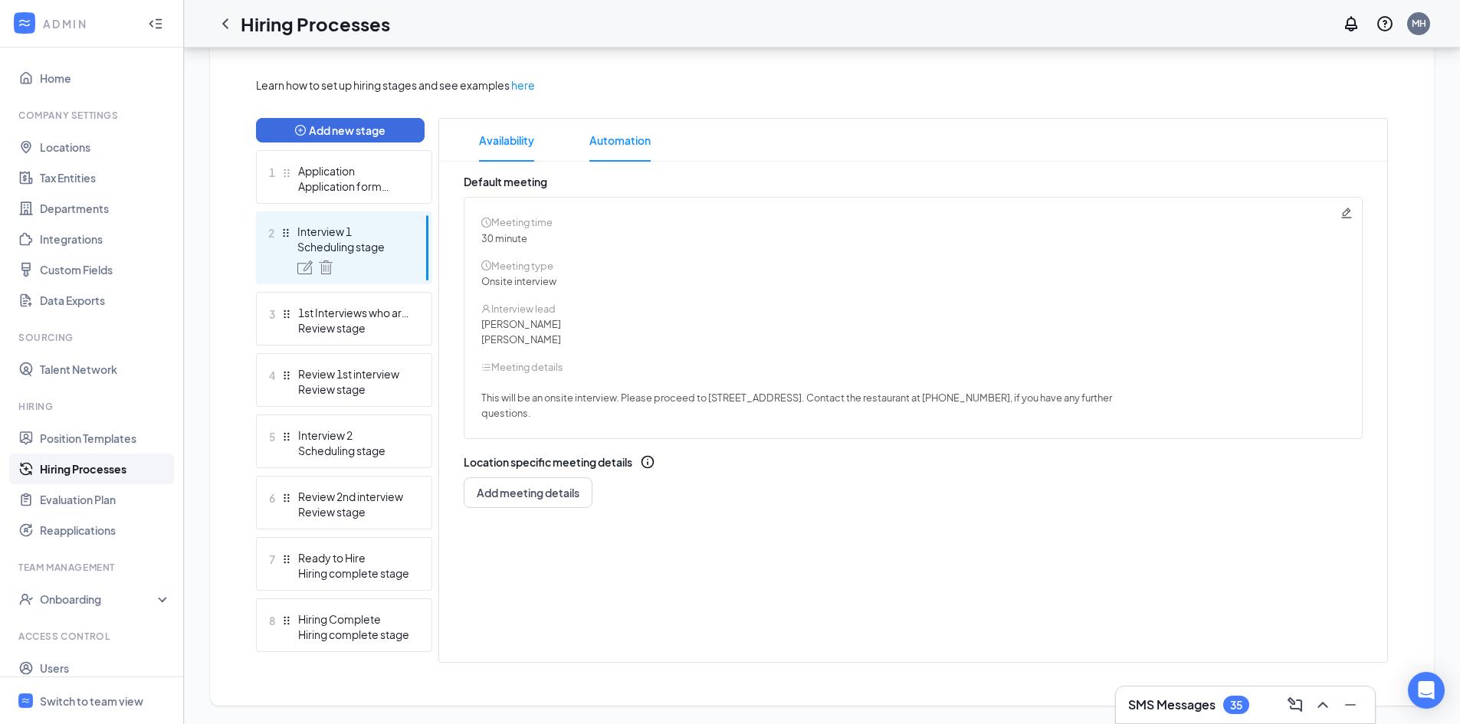
click at [612, 160] on span "Automation" at bounding box center [620, 140] width 61 height 43
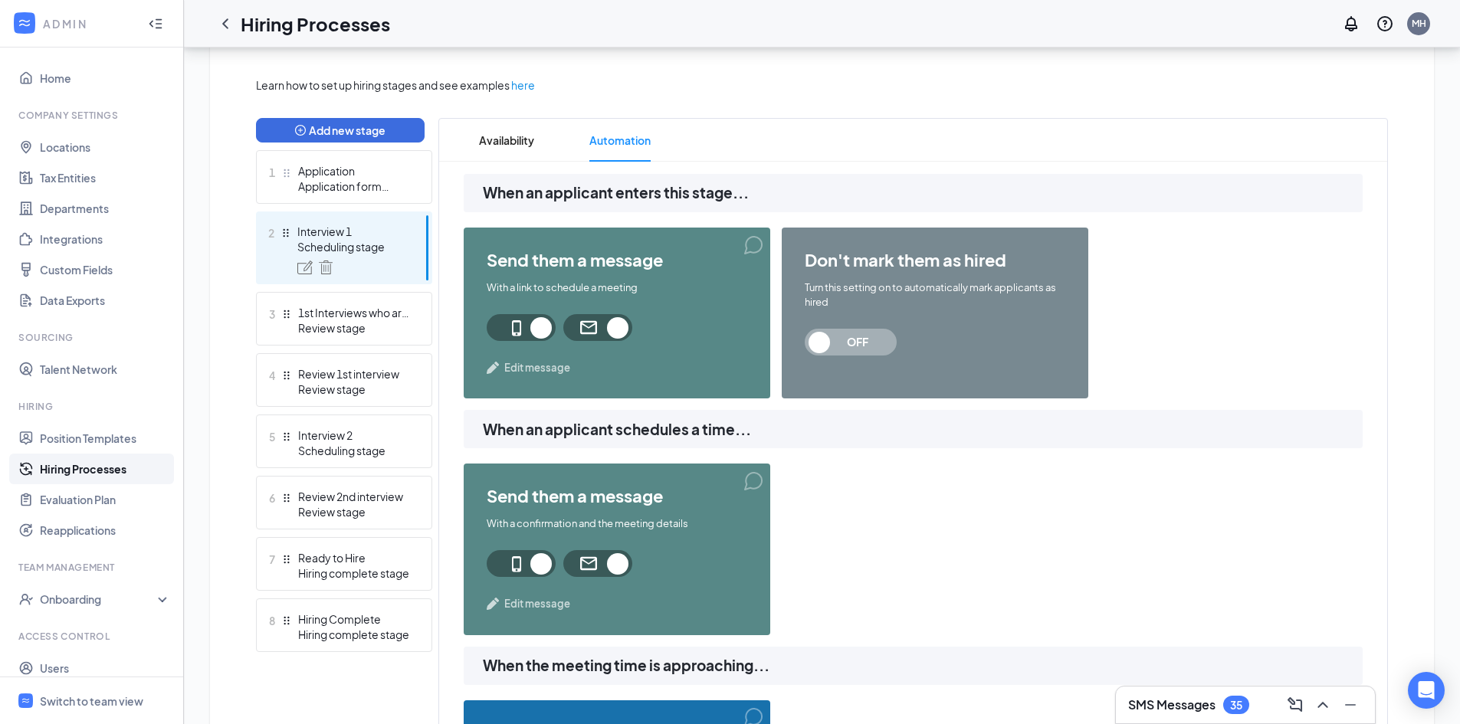
click at [572, 263] on span "send them a message" at bounding box center [617, 260] width 261 height 18
click at [367, 178] on div "Application" at bounding box center [354, 170] width 112 height 15
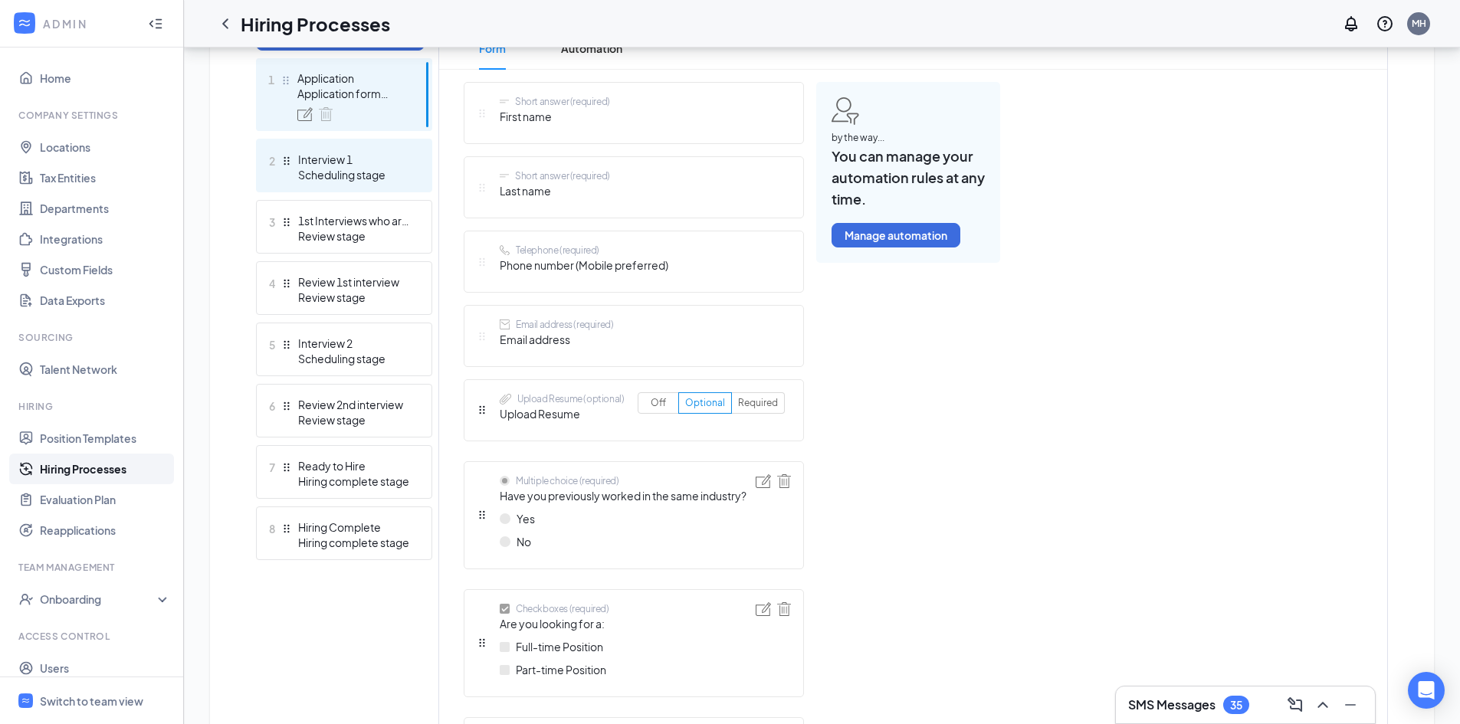
click at [308, 162] on div "Interview 1" at bounding box center [354, 159] width 112 height 15
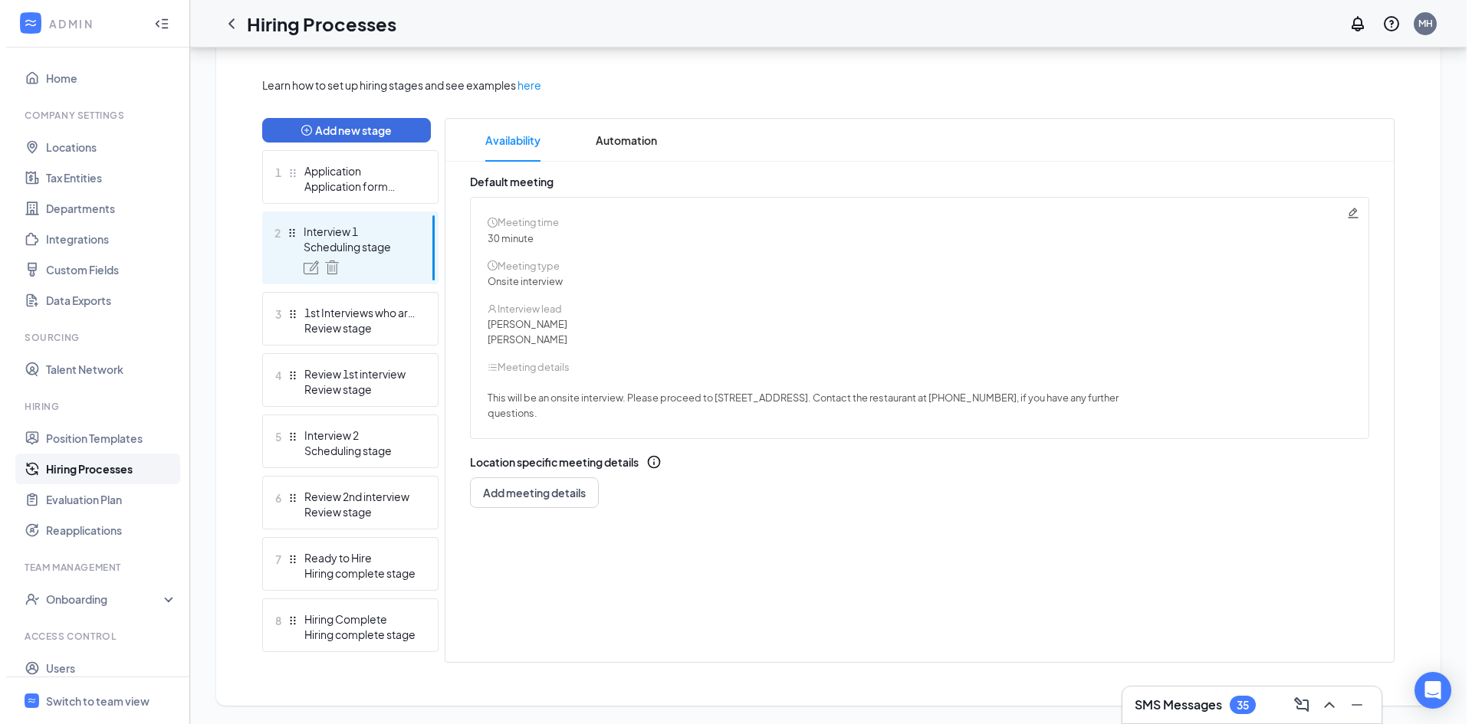
scroll to position [337, 0]
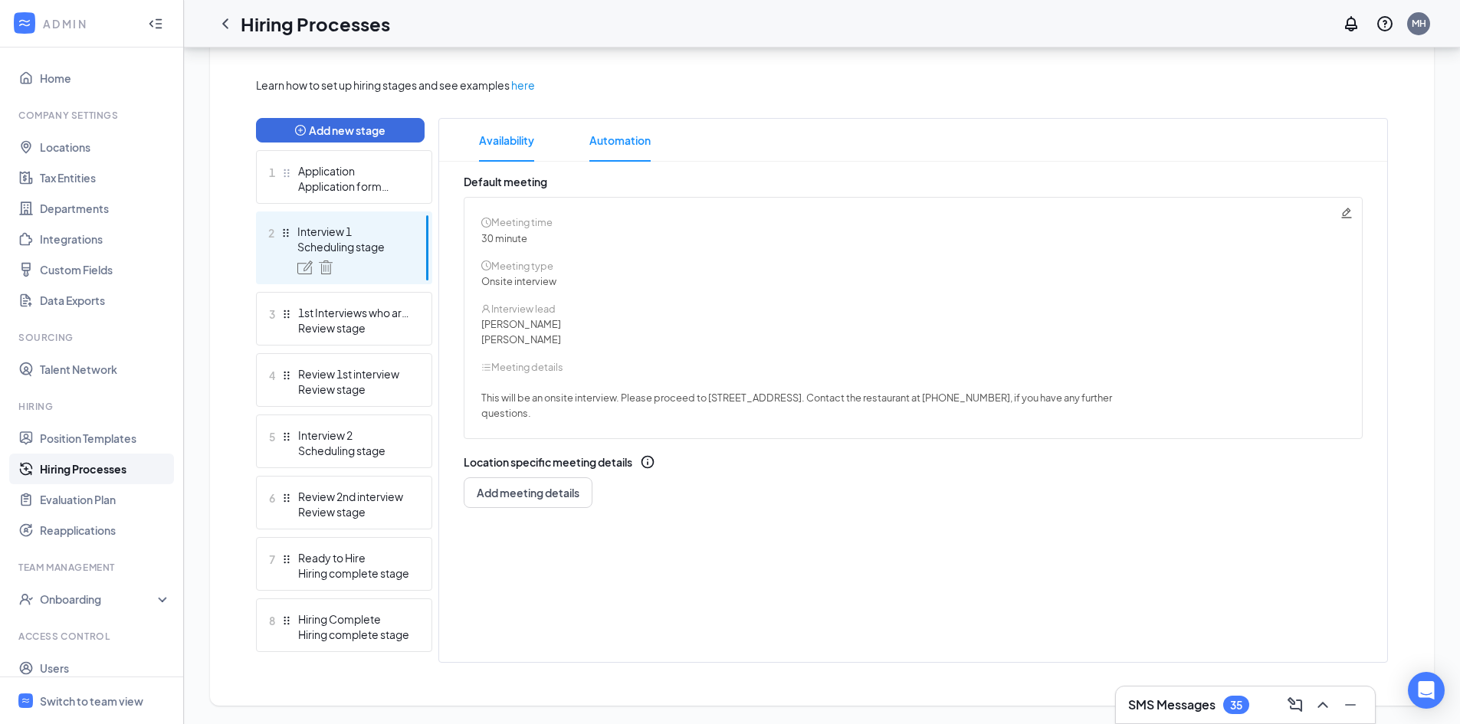
click at [623, 141] on span "Automation" at bounding box center [620, 140] width 61 height 43
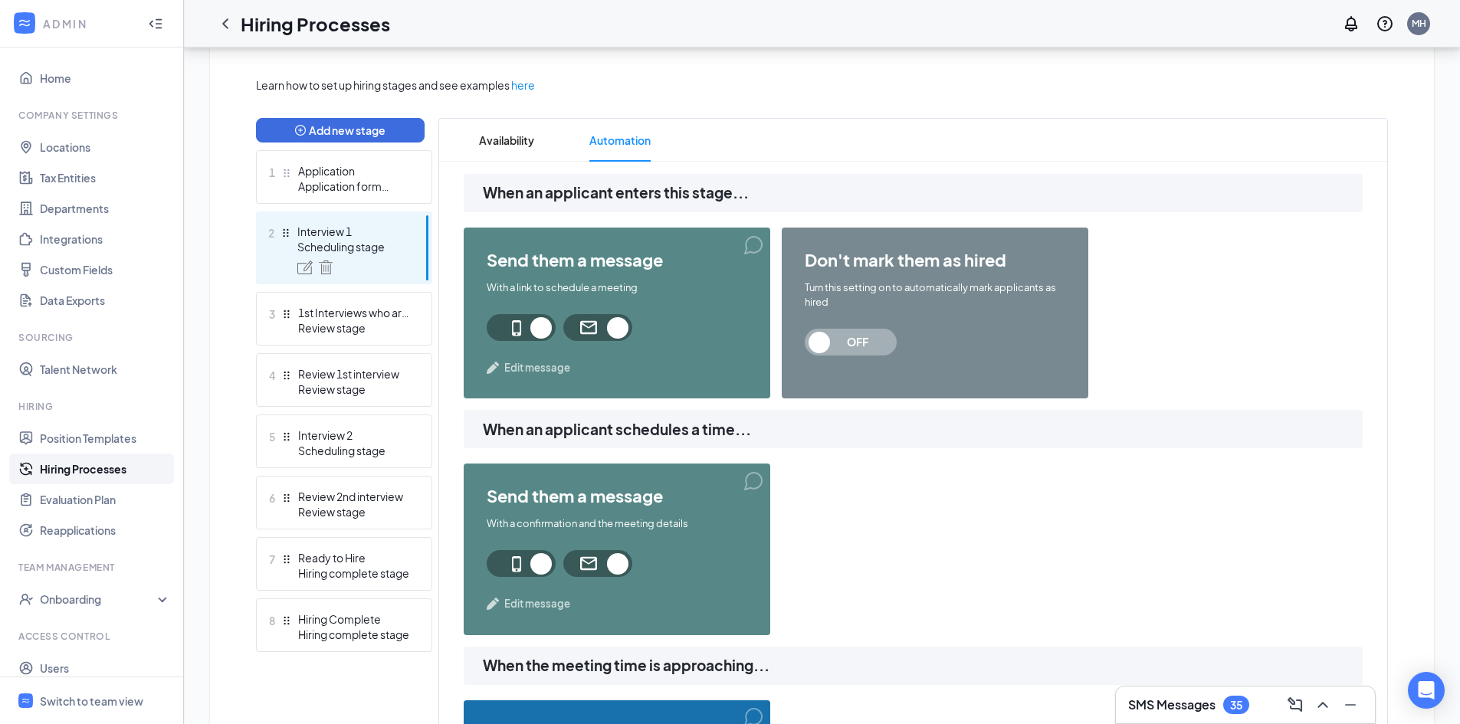
click at [534, 368] on span "Edit message" at bounding box center [537, 367] width 66 height 15
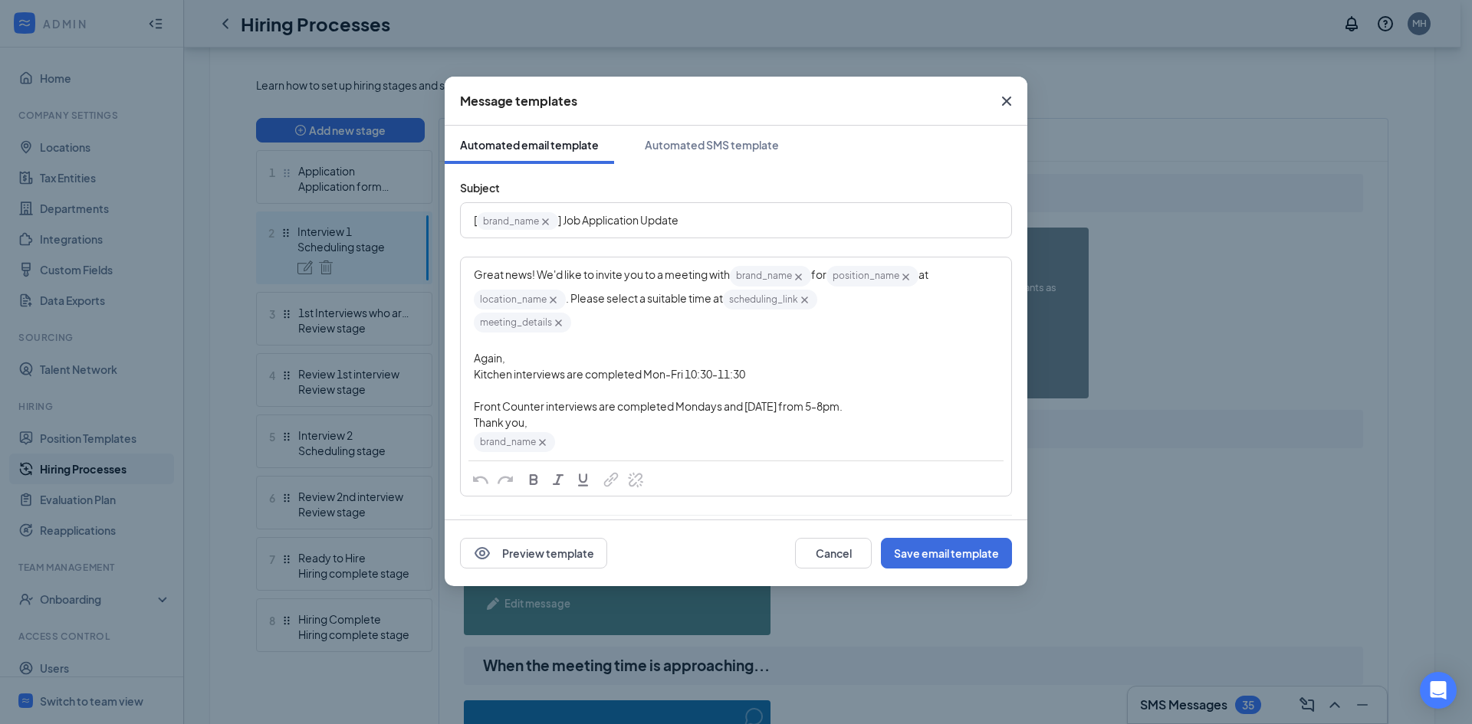
click at [770, 371] on div "Kitchen interviews are completed Mon-Fri 10:30-11:30" at bounding box center [736, 374] width 524 height 16
drag, startPoint x: 774, startPoint y: 383, endPoint x: 460, endPoint y: 377, distance: 313.6
click at [460, 377] on div "Great news! We'd like to invite you to a meeting with brand_name‌‌‌‌ {{brand_na…" at bounding box center [736, 377] width 552 height 240
click at [480, 369] on span "Kitchen interviews are completed Mon-Fri 10:30-11:30" at bounding box center [609, 374] width 271 height 14
click at [687, 327] on div "meeting_details‌‌‌‌ {{meeting_details}}" at bounding box center [736, 322] width 524 height 23
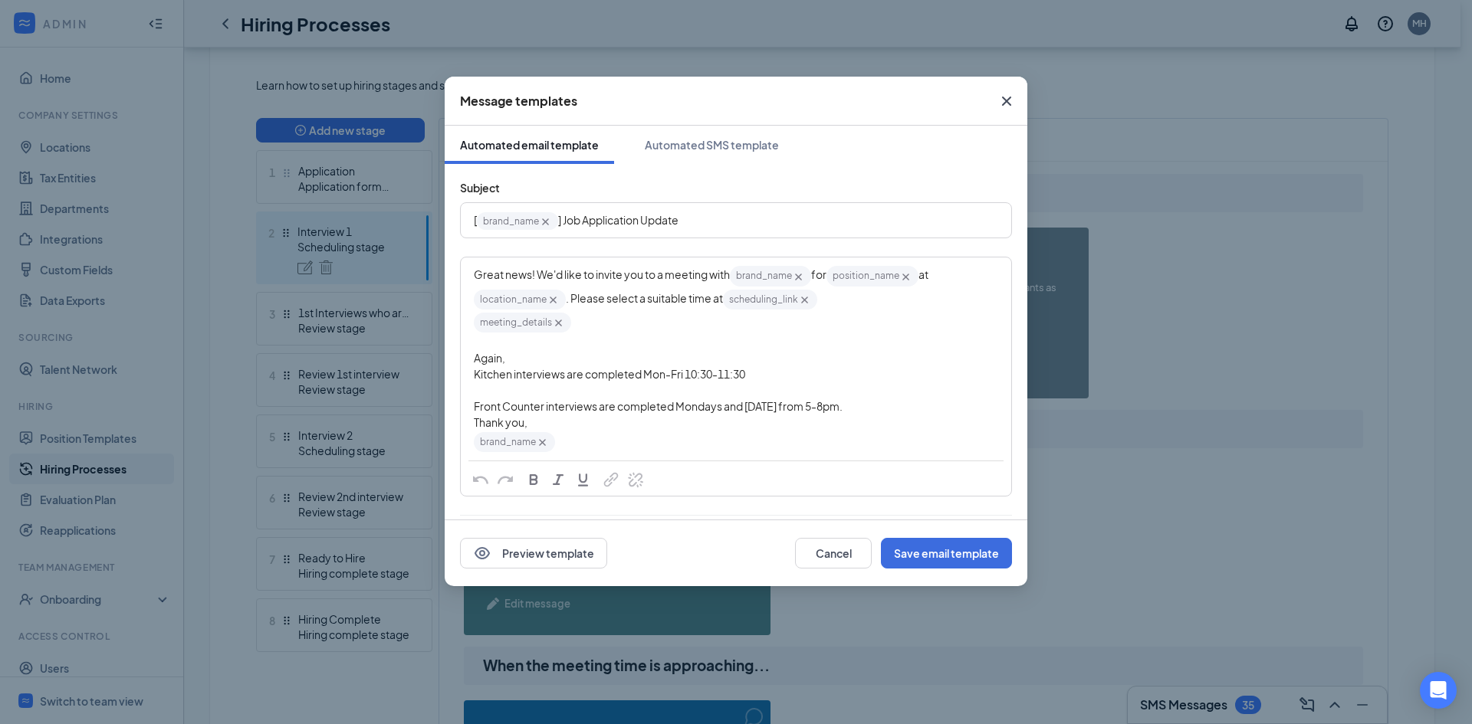
click at [590, 380] on span "Kitchen interviews are completed Mon-Fri 10:30-11:30" at bounding box center [609, 374] width 271 height 14
drag, startPoint x: 473, startPoint y: 374, endPoint x: 928, endPoint y: 412, distance: 456.2
click at [928, 412] on div "Great news! We'd like to invite you to a meeting with brand_name‌‌‌‌ {{brand_na…" at bounding box center [736, 359] width 549 height 202
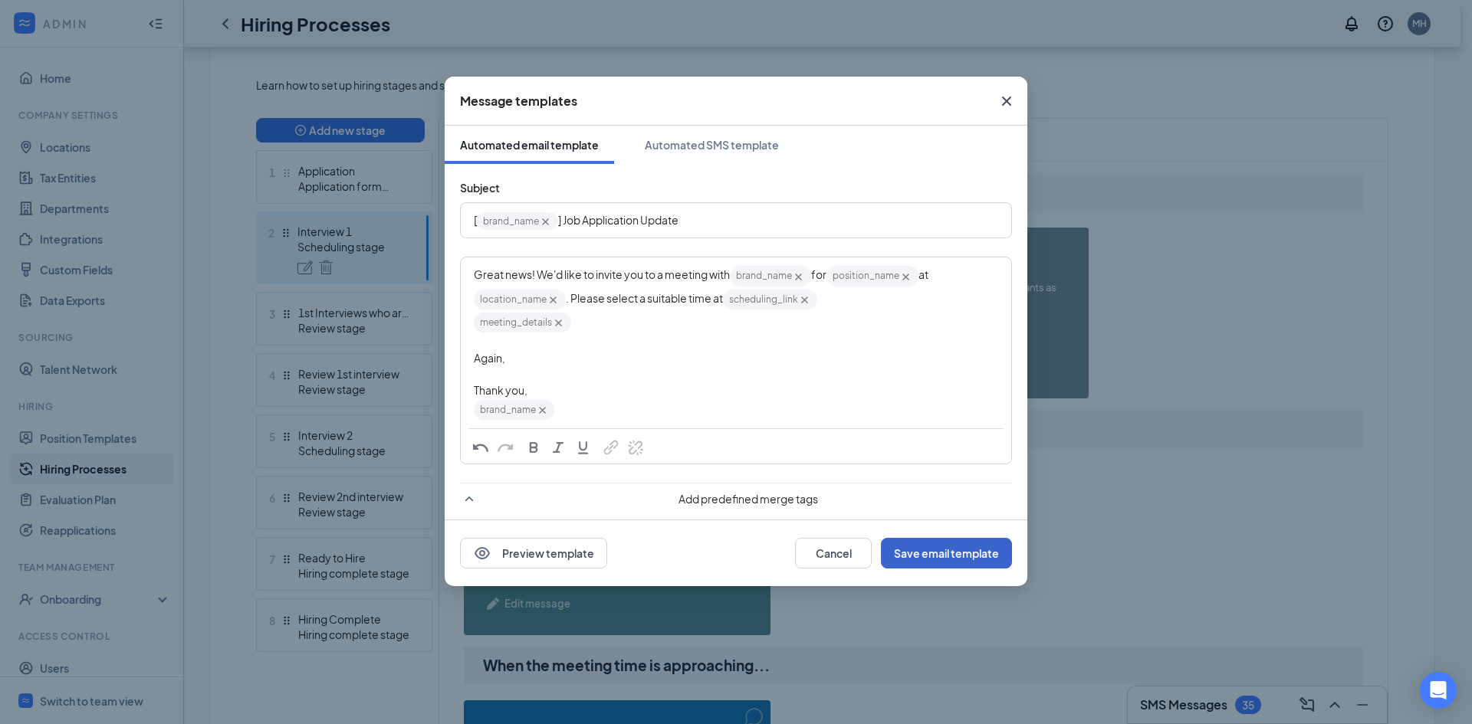
click at [931, 547] on button "Save email template" at bounding box center [946, 553] width 131 height 31
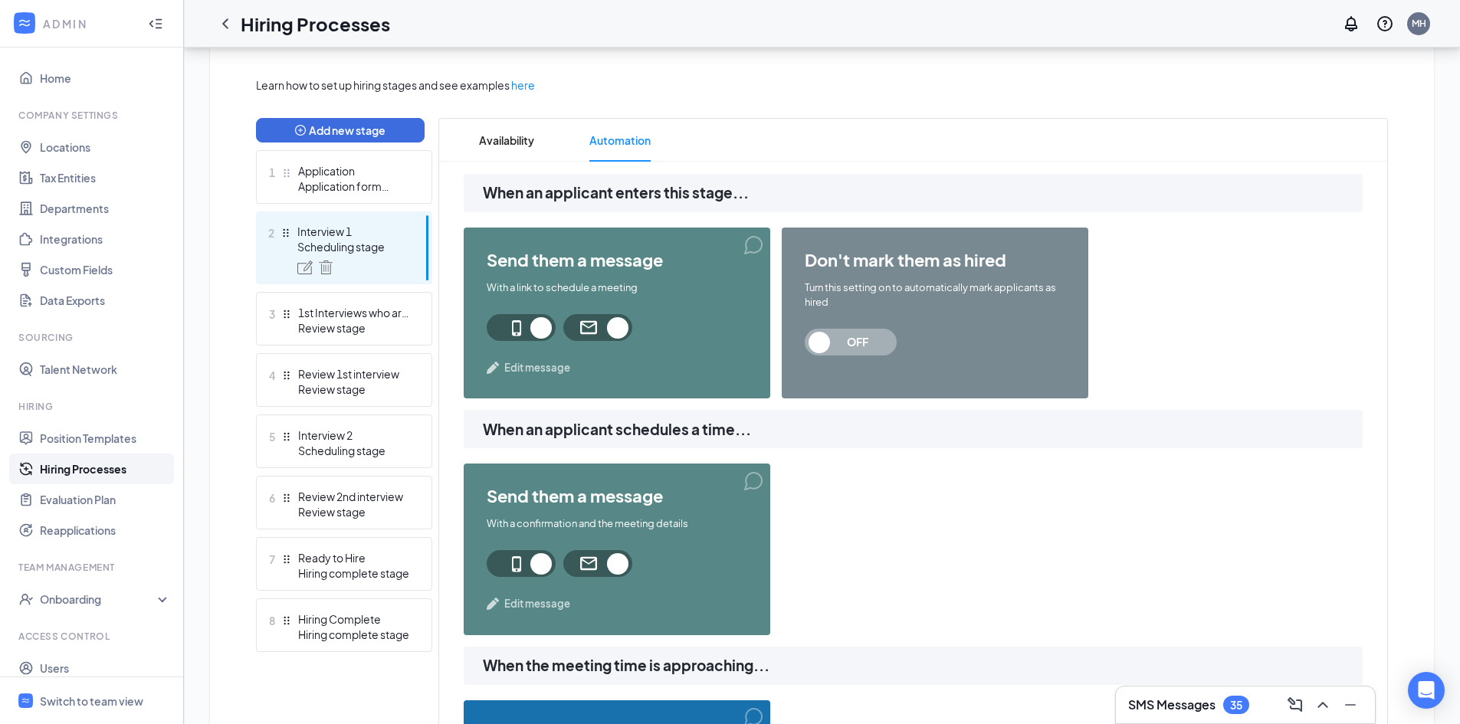
click at [528, 588] on div "send them a message With a confirmation and the meeting details Edit message" at bounding box center [617, 549] width 307 height 171
click at [527, 596] on span "Edit message" at bounding box center [537, 603] width 66 height 15
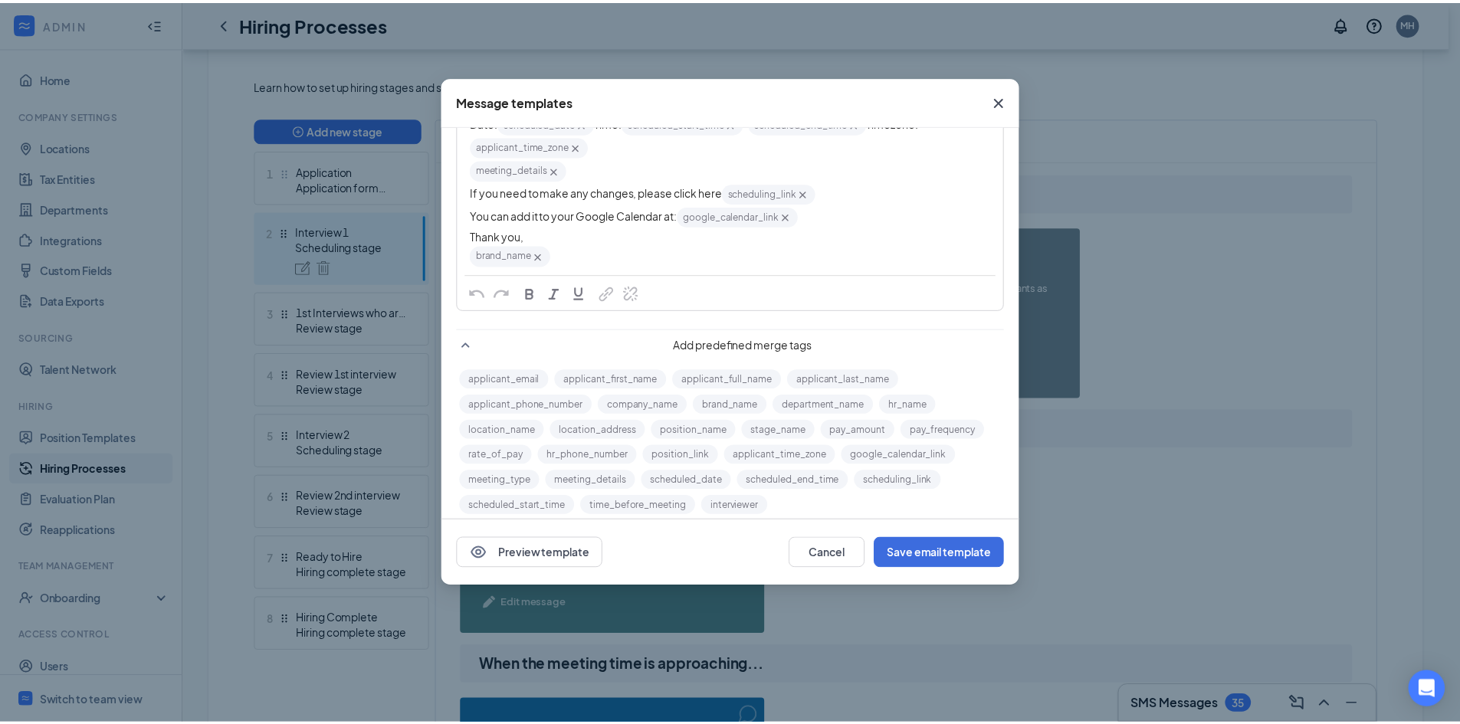
scroll to position [230, 0]
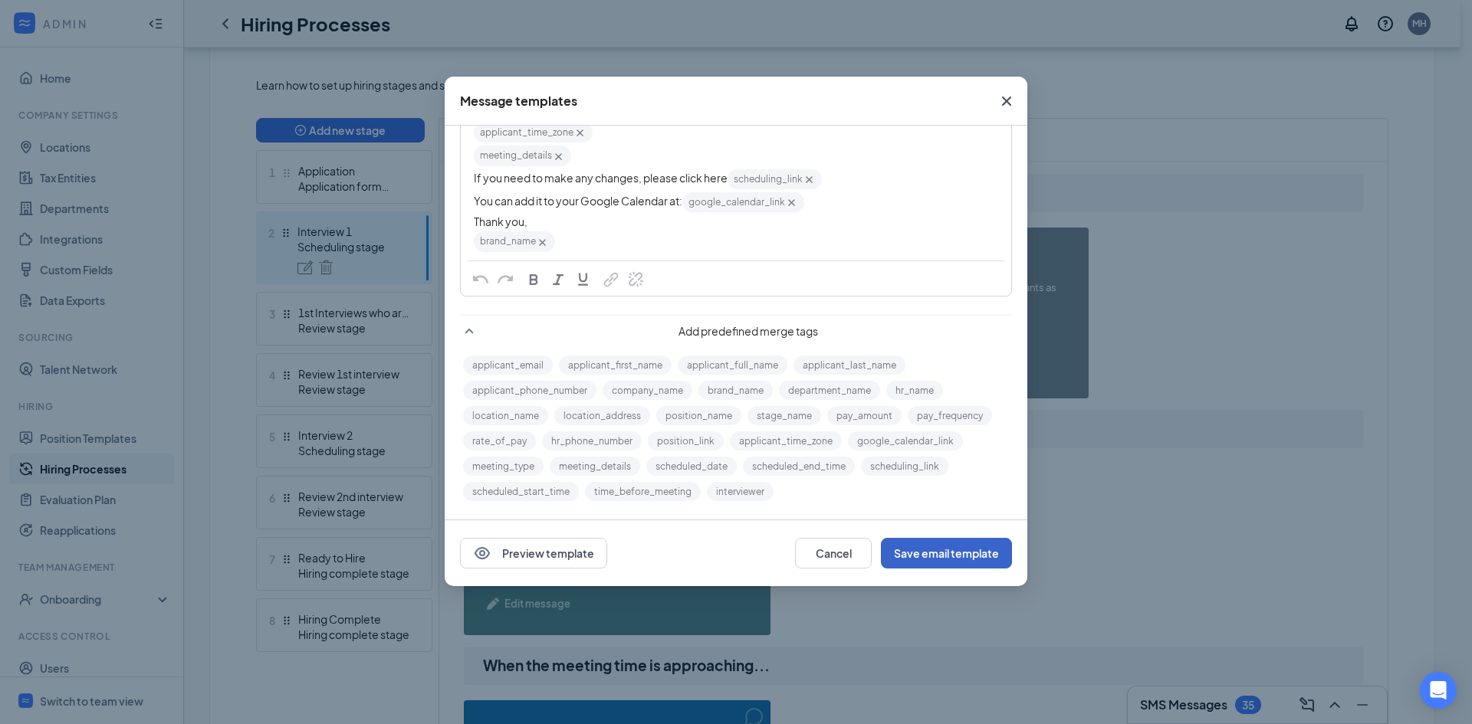
click at [912, 553] on button "Save email template" at bounding box center [946, 553] width 131 height 31
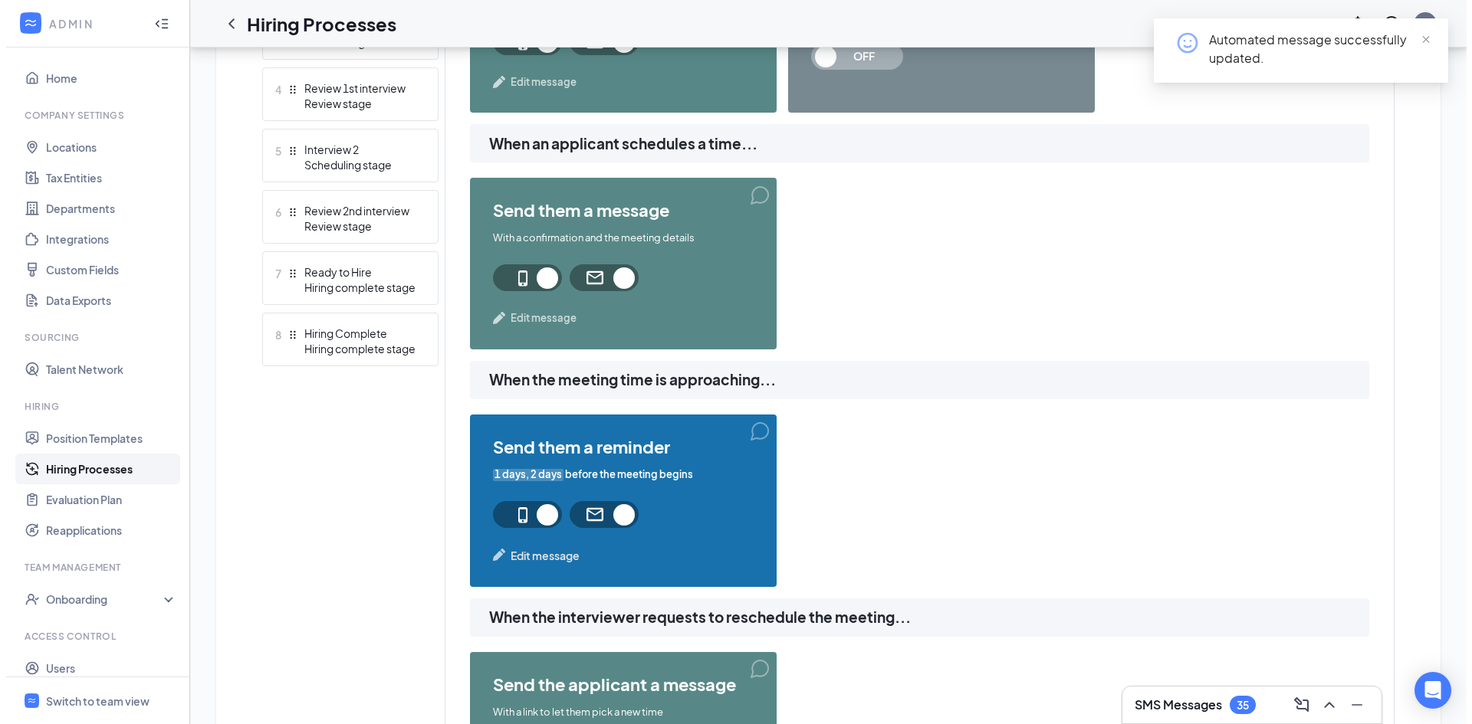
scroll to position [644, 0]
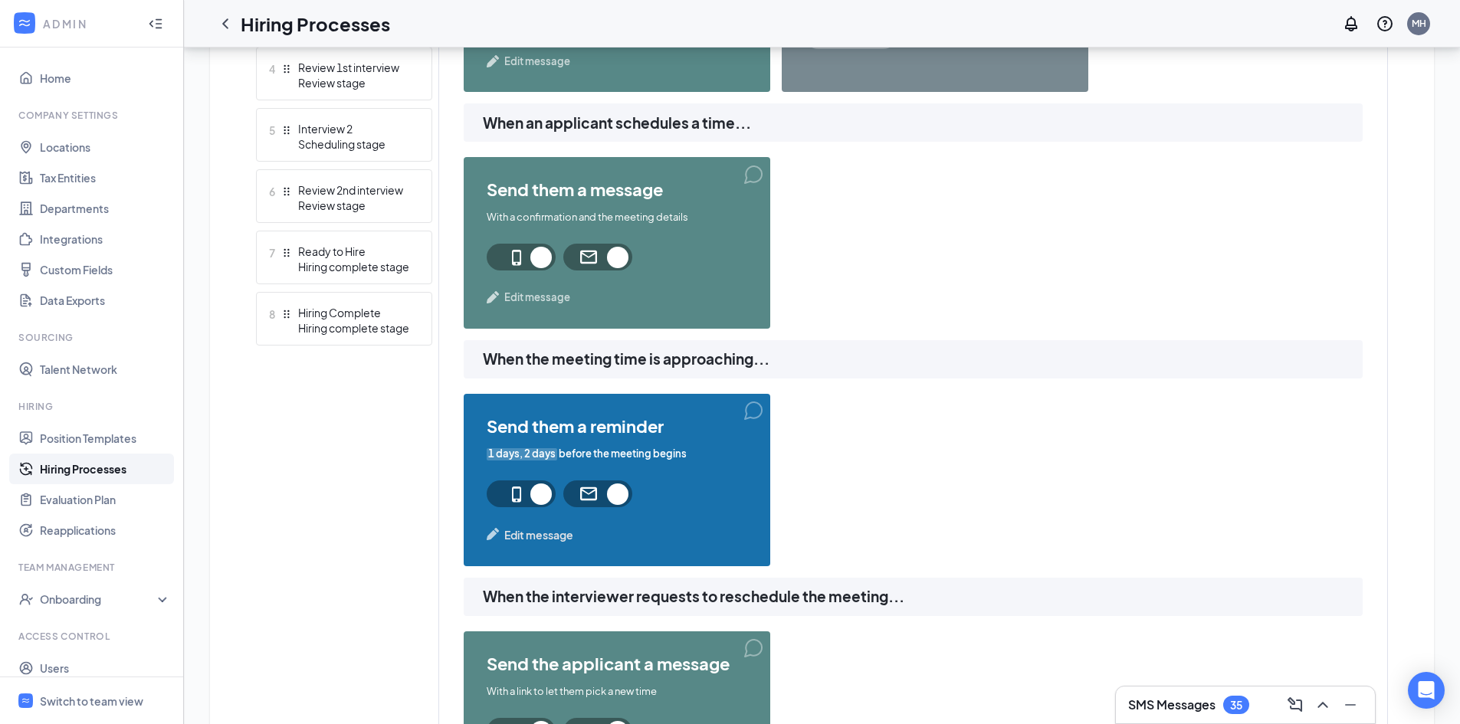
click at [540, 536] on span "Edit message" at bounding box center [538, 535] width 69 height 17
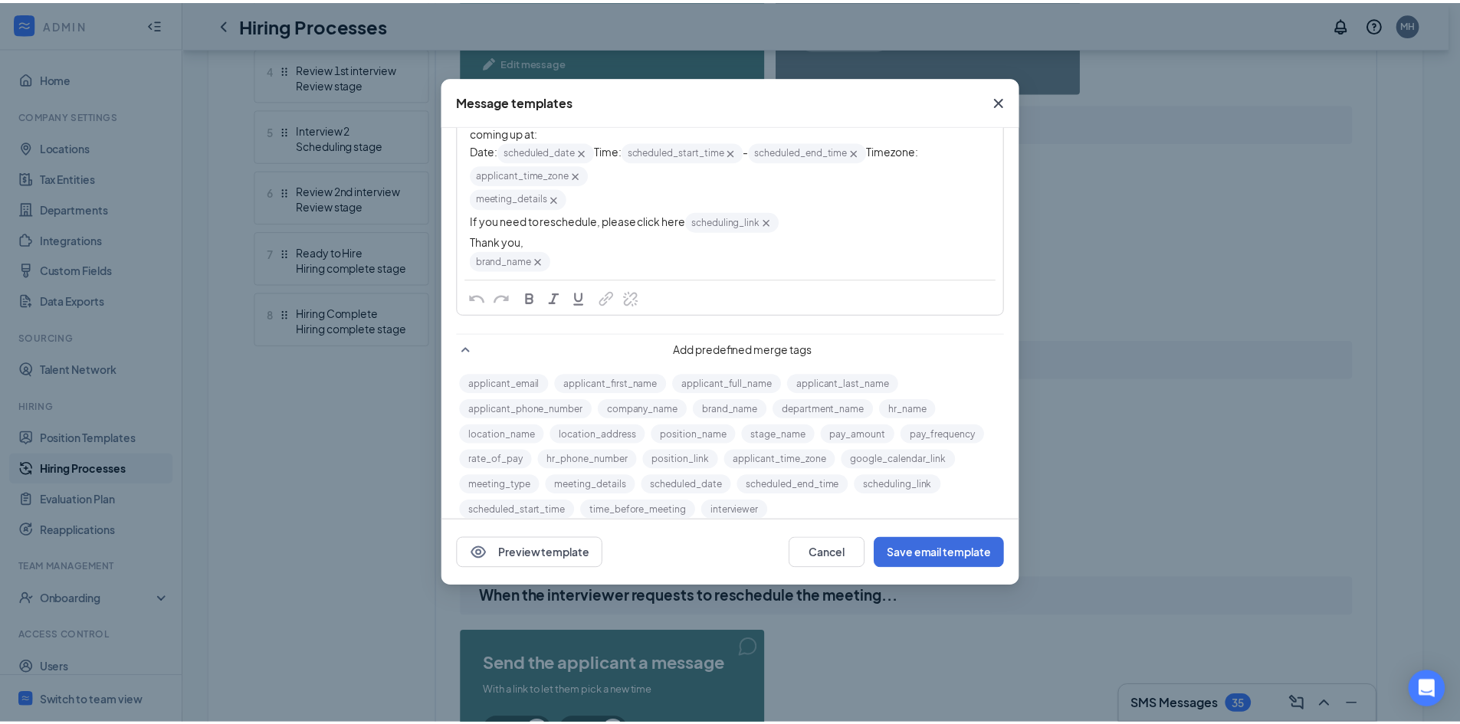
scroll to position [236, 0]
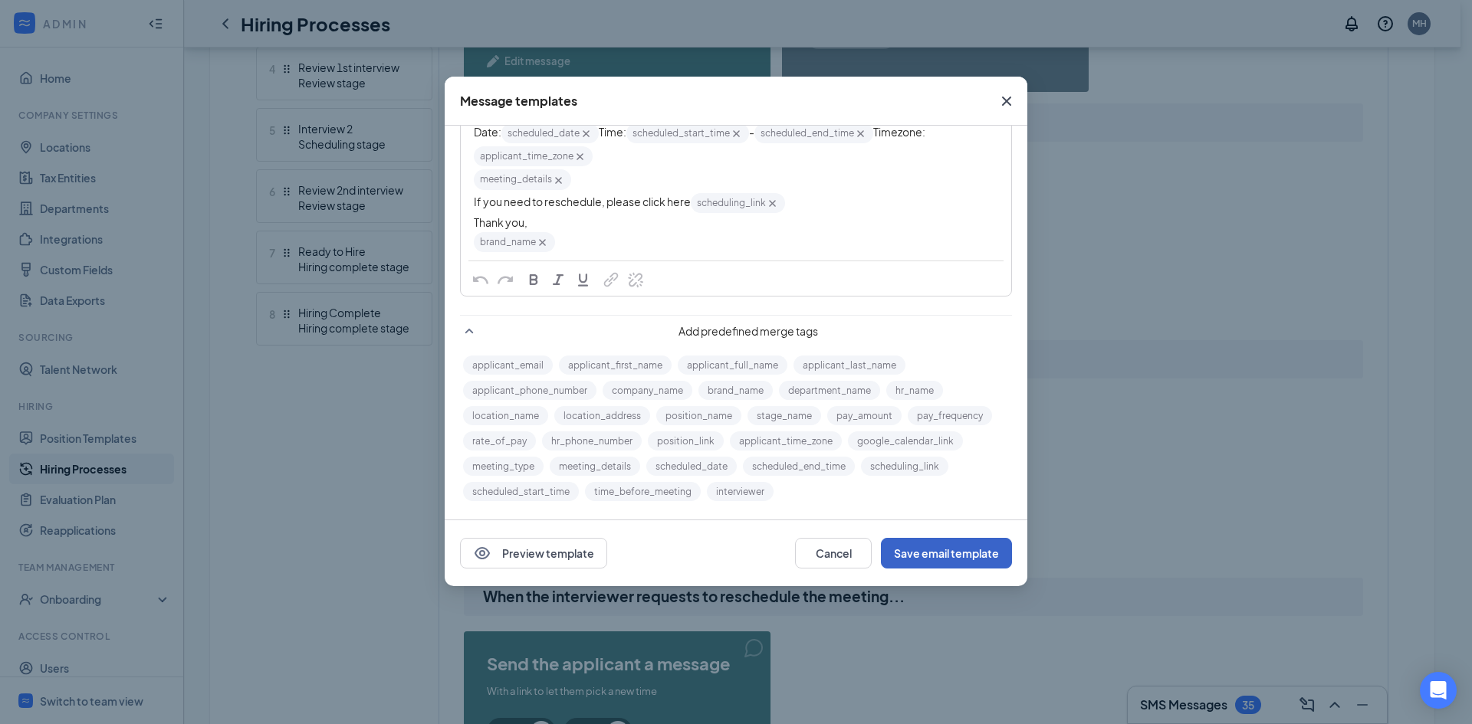
click at [961, 547] on button "Save email template" at bounding box center [946, 553] width 131 height 31
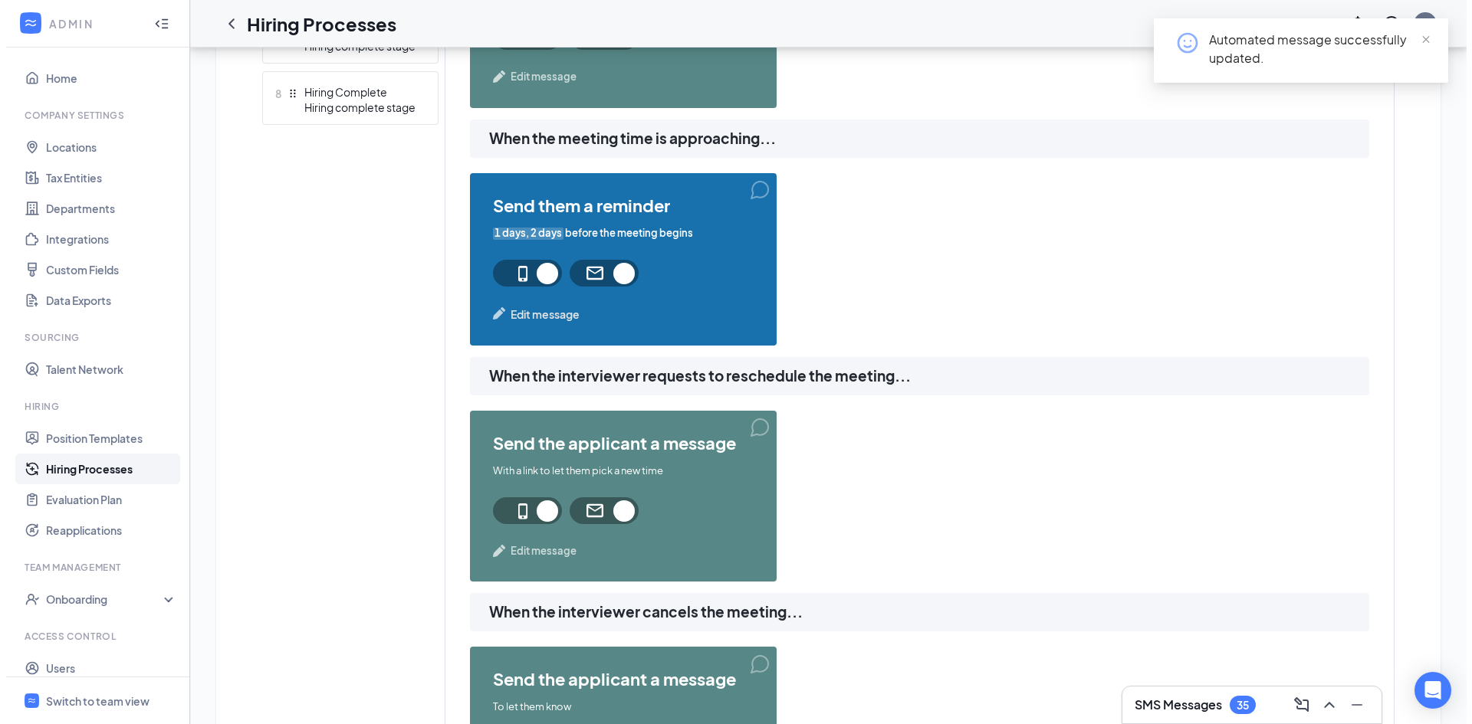
scroll to position [951, 0]
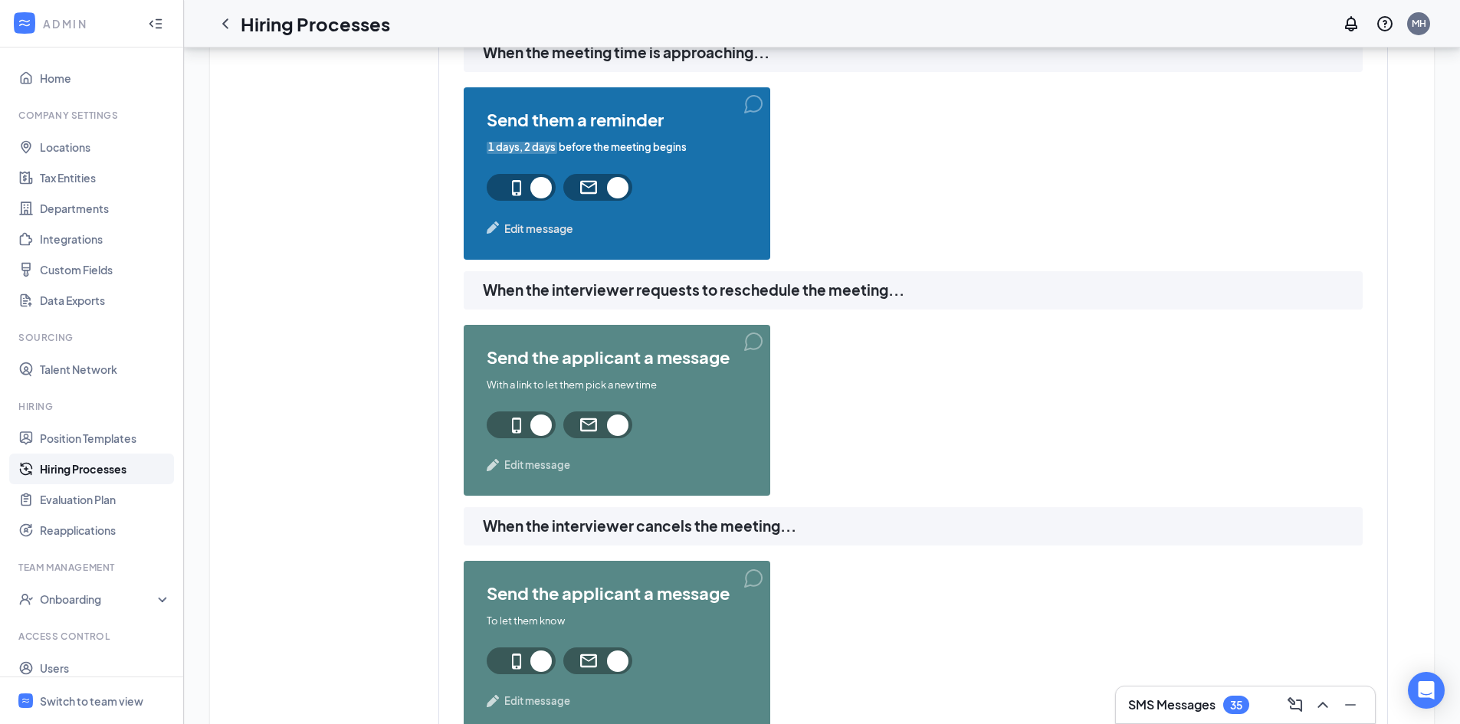
click at [536, 465] on span "Edit message" at bounding box center [537, 465] width 66 height 15
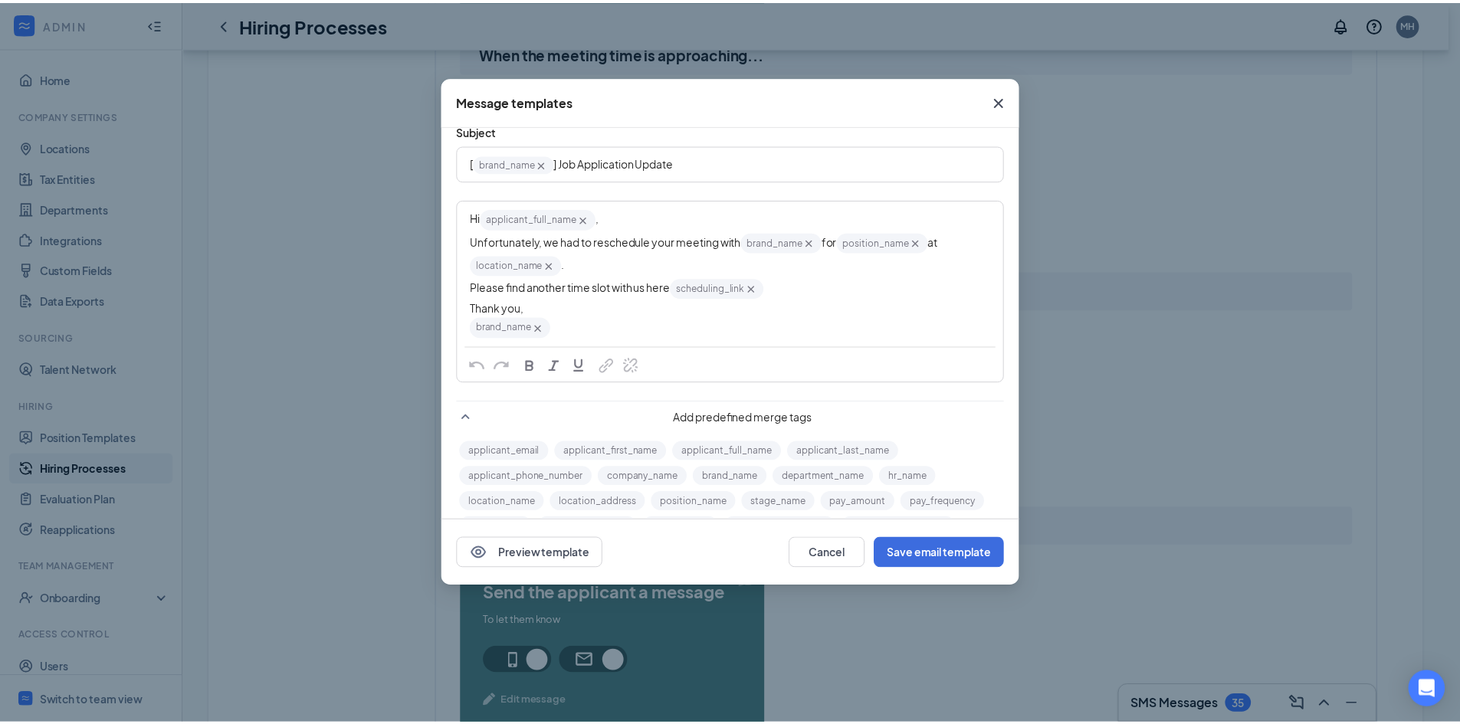
scroll to position [143, 0]
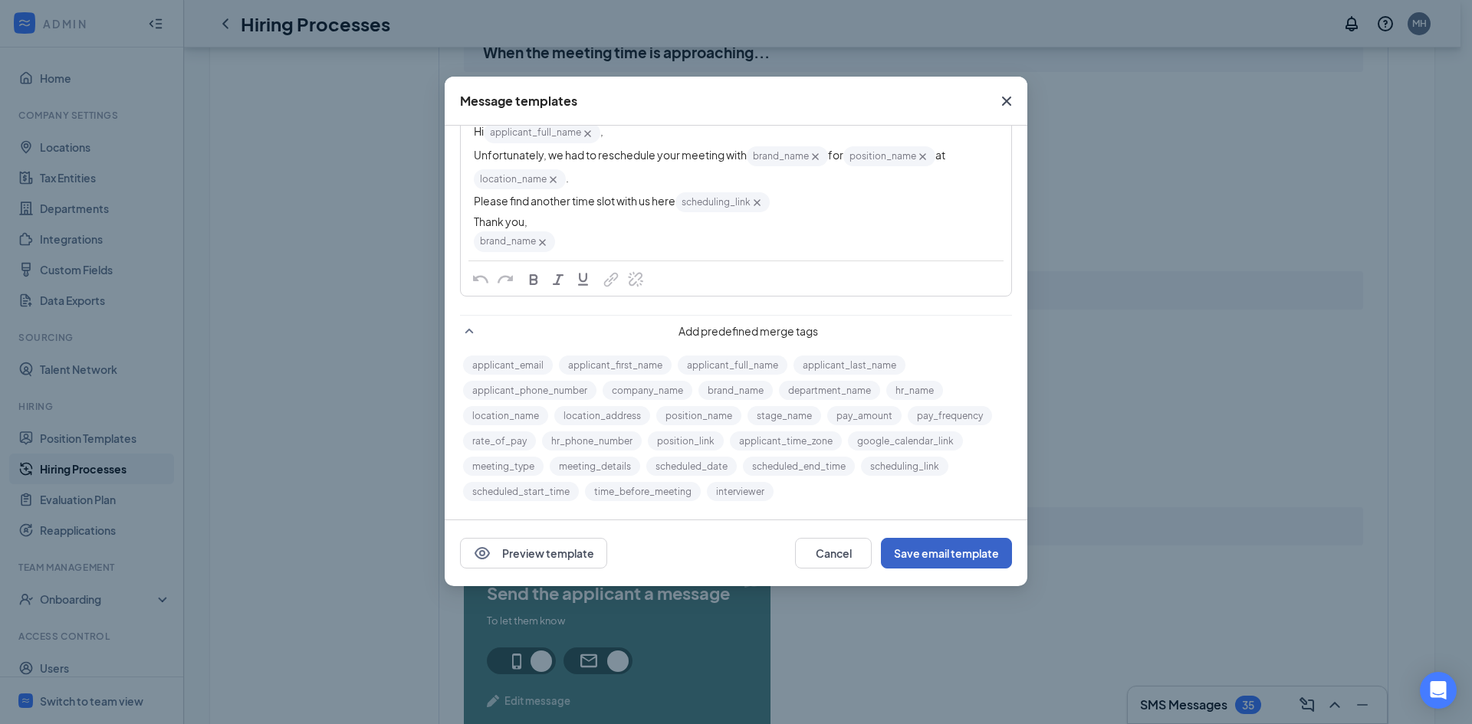
click at [905, 555] on button "Save email template" at bounding box center [946, 553] width 131 height 31
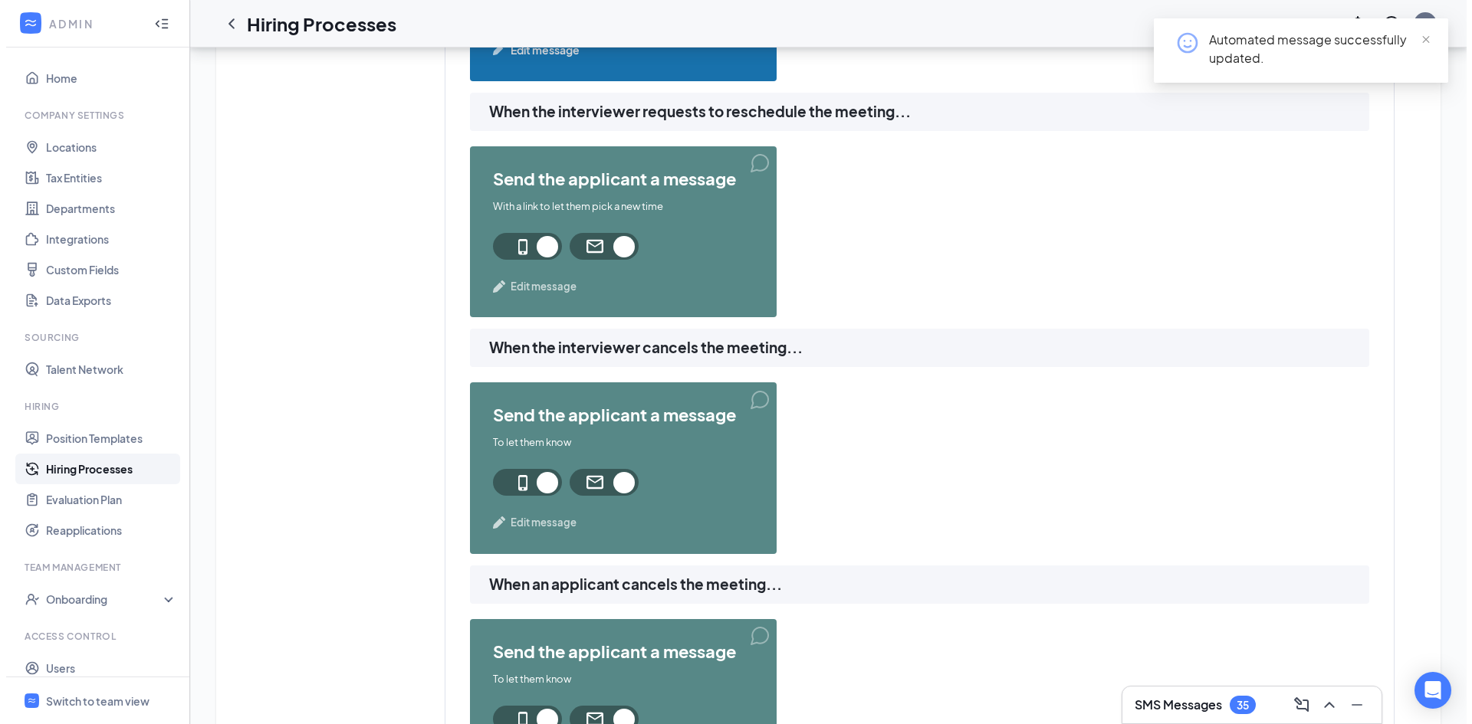
scroll to position [1181, 0]
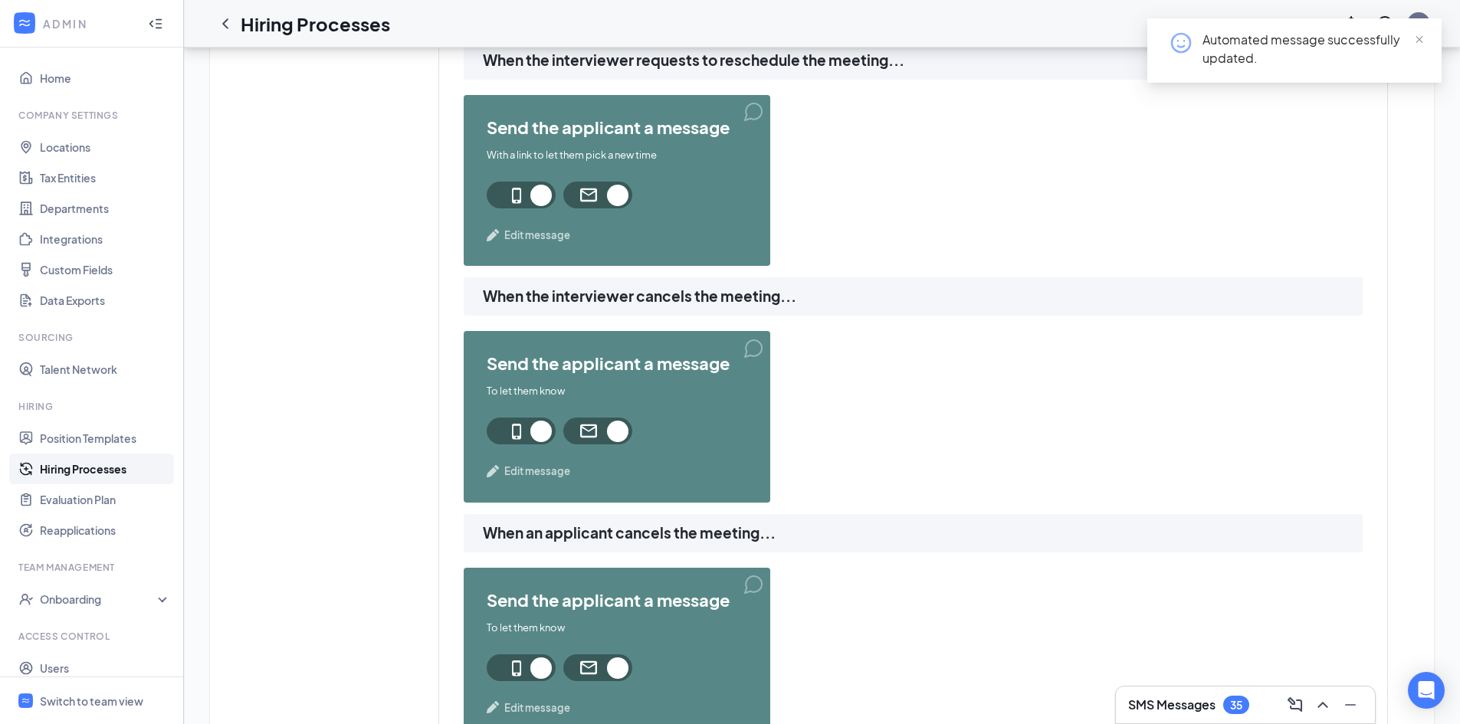
click at [568, 463] on div "send the applicant a message To let them know Edit message" at bounding box center [617, 416] width 307 height 171
click at [554, 469] on span "Edit message" at bounding box center [537, 471] width 66 height 15
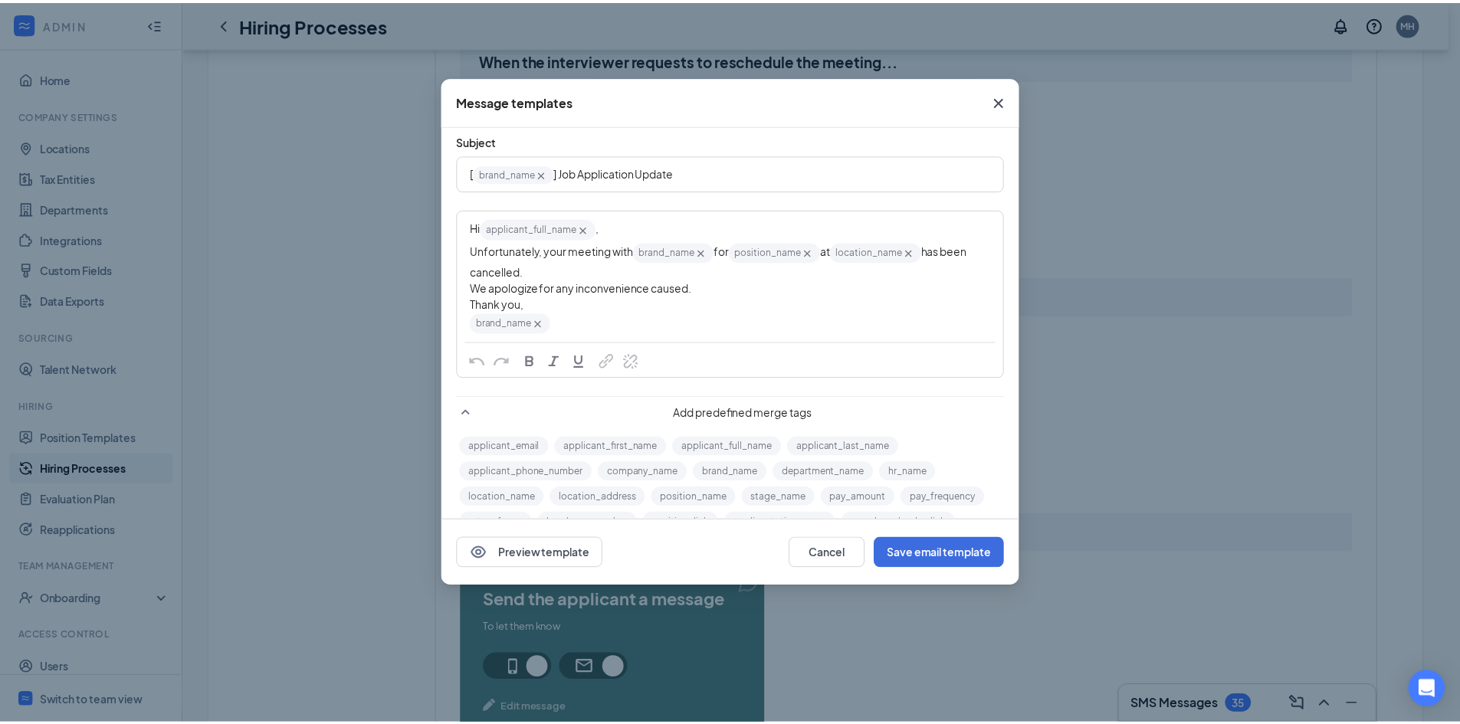
scroll to position [129, 0]
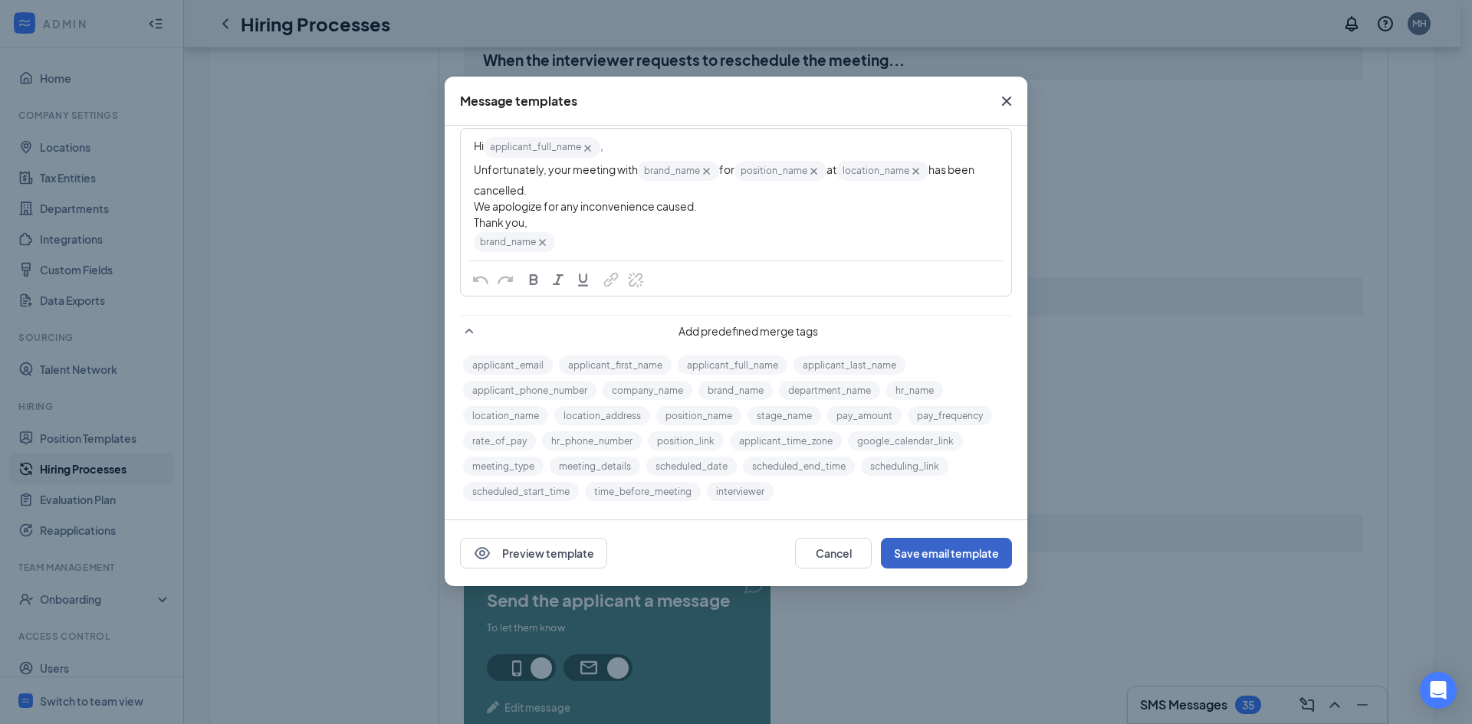
click at [972, 554] on button "Save email template" at bounding box center [946, 553] width 131 height 31
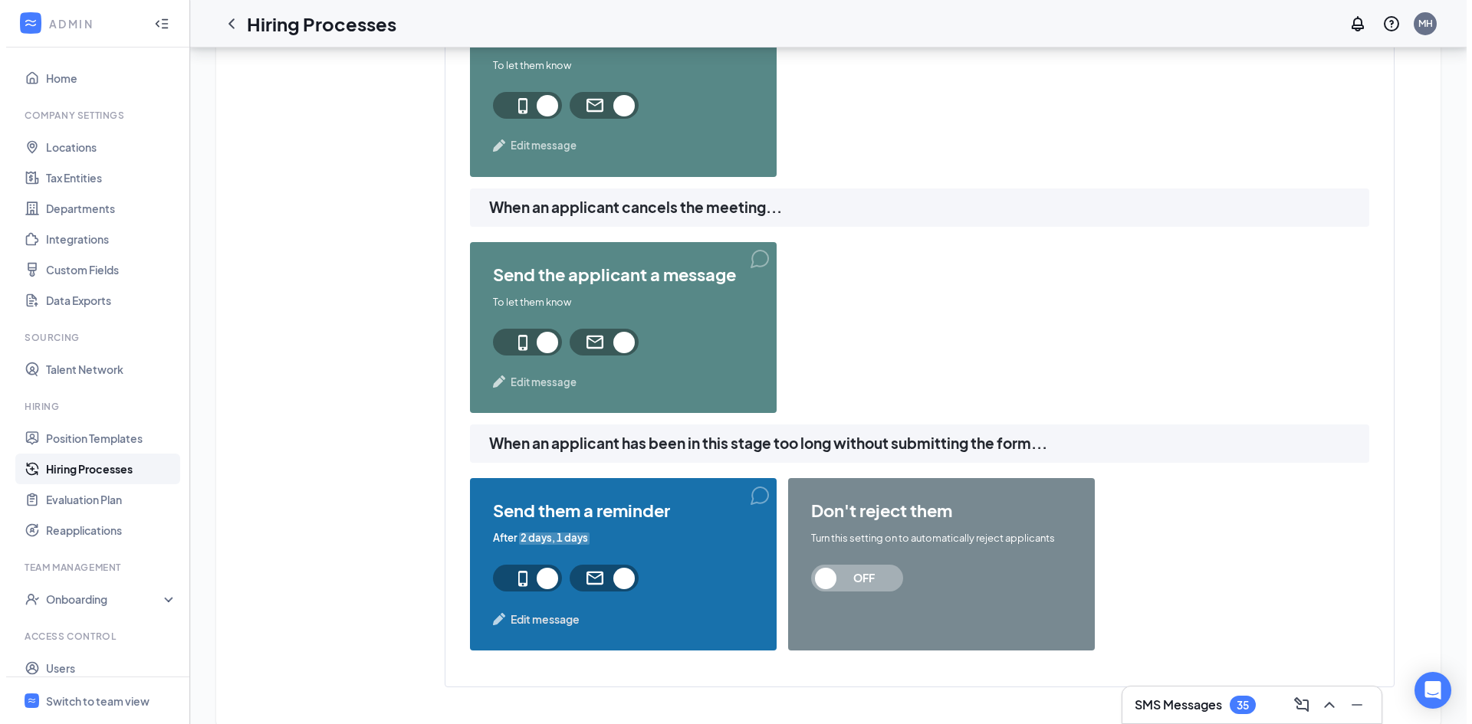
scroll to position [1531, 0]
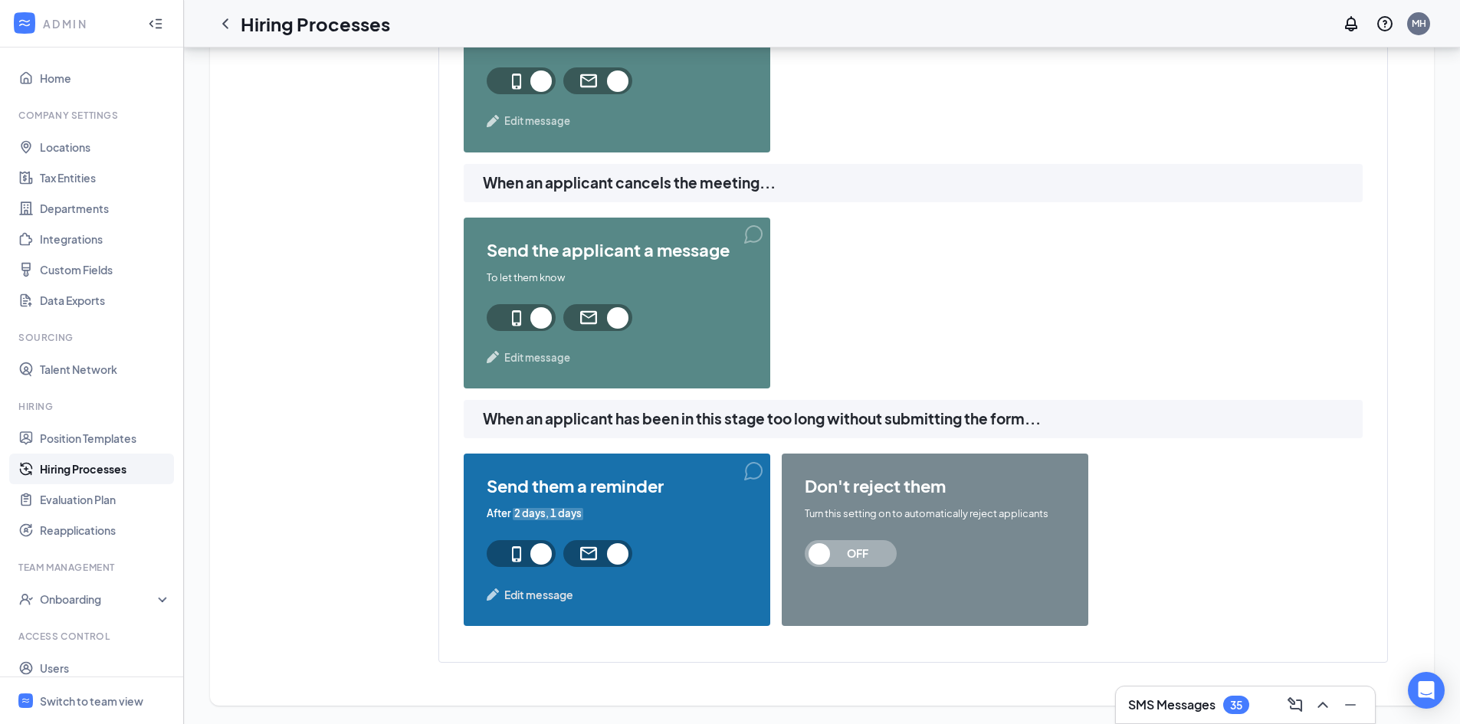
click at [540, 588] on span "Edit message" at bounding box center [538, 594] width 69 height 17
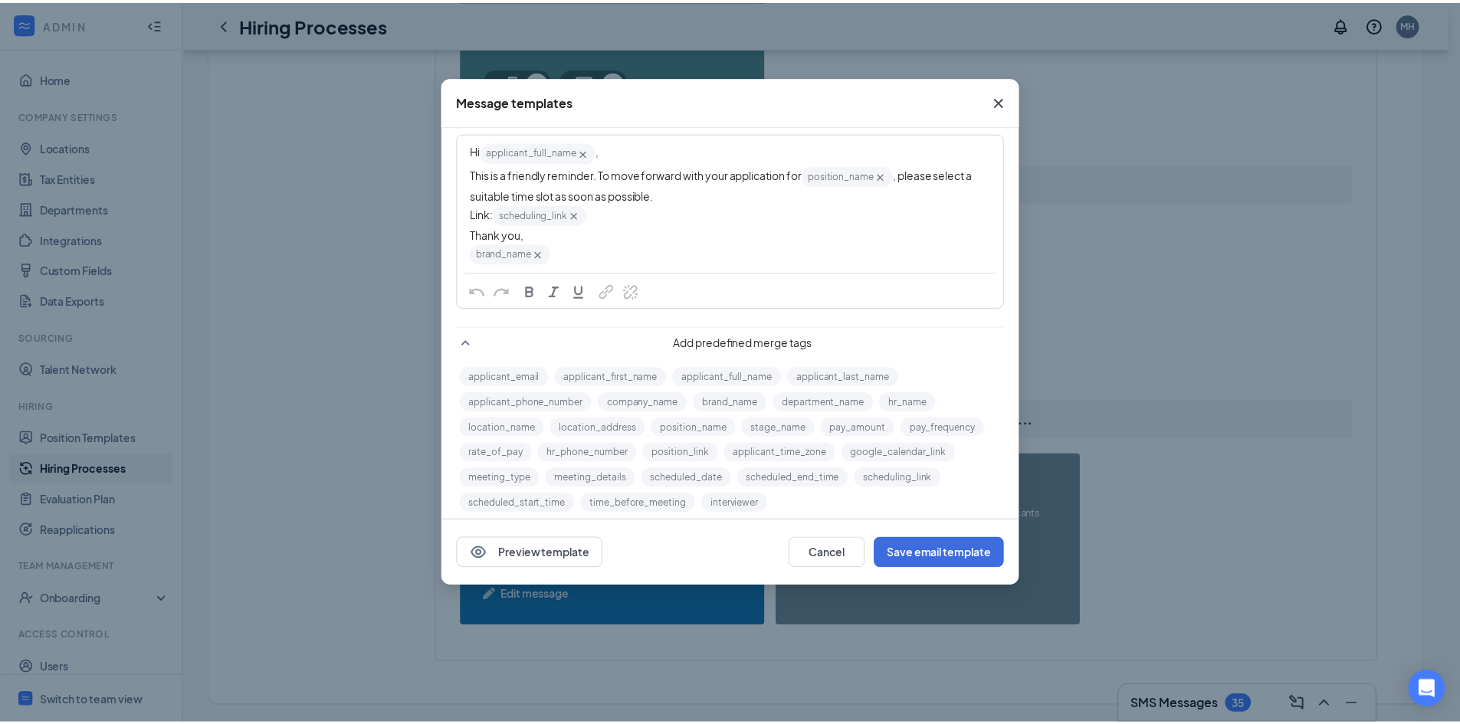
scroll to position [136, 0]
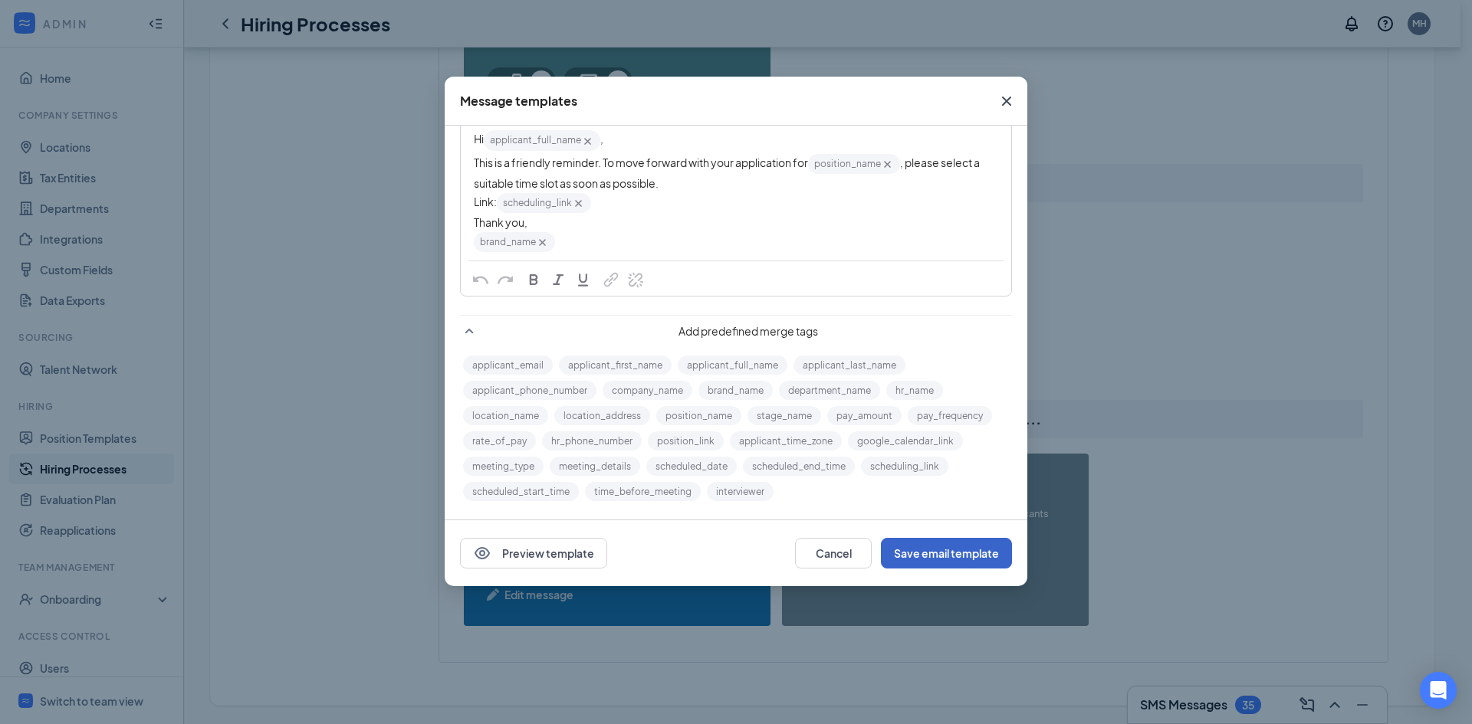
click at [933, 557] on button "Save email template" at bounding box center [946, 553] width 131 height 31
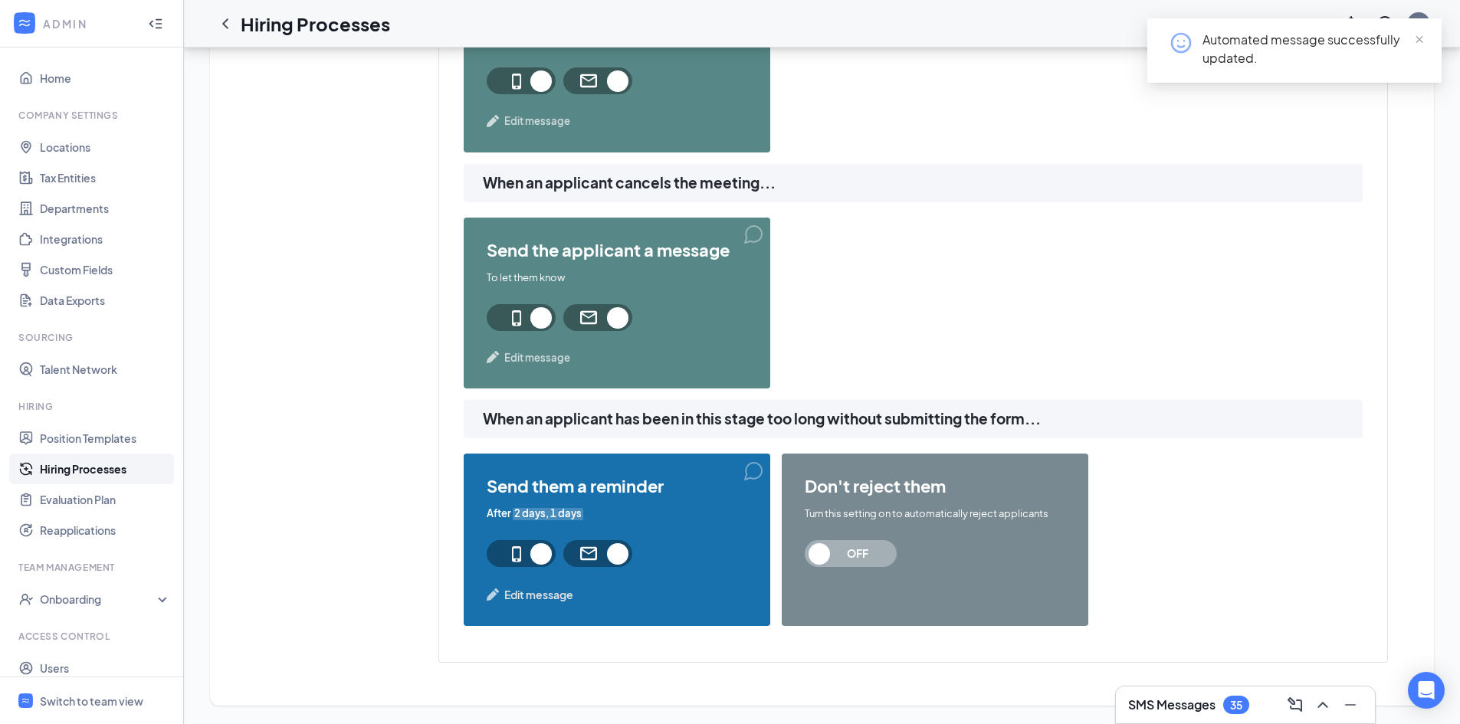
click at [830, 557] on span "OFF" at bounding box center [857, 553] width 67 height 27
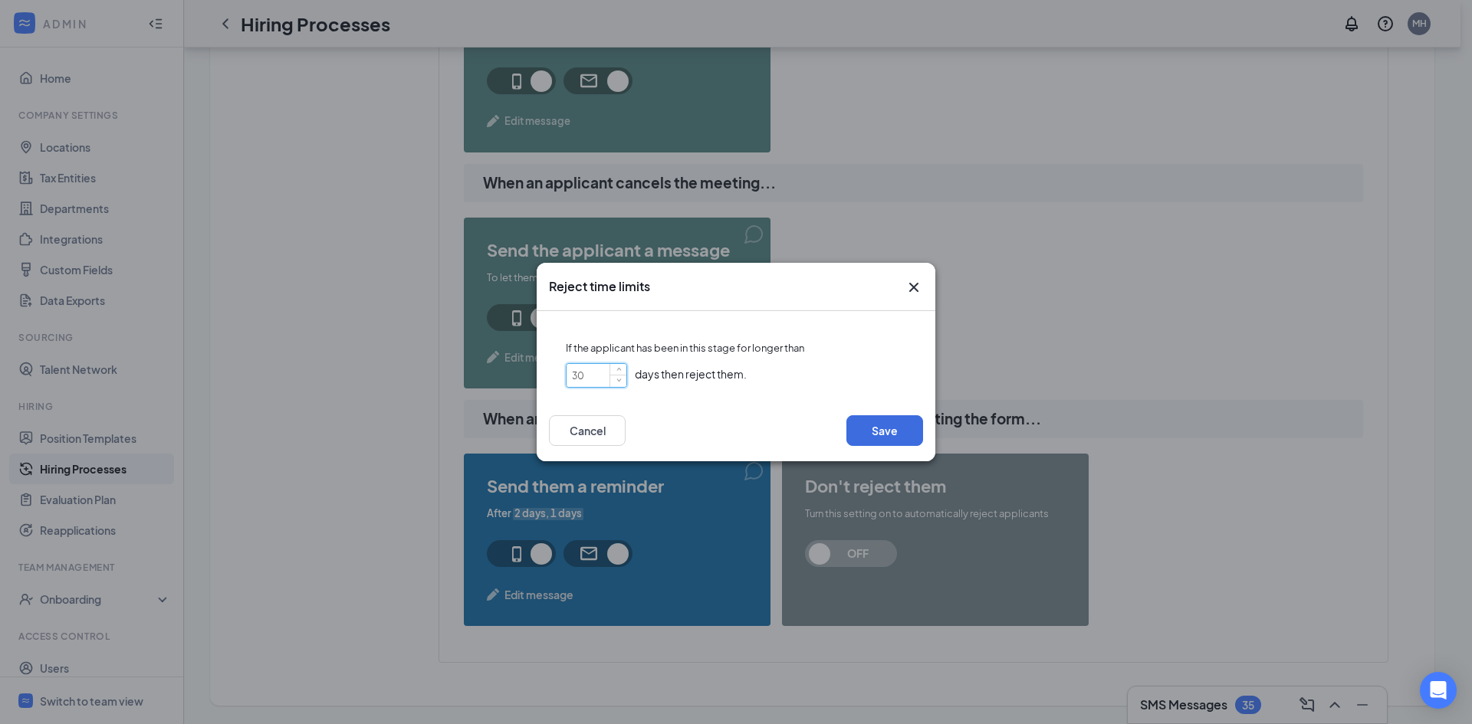
click at [590, 384] on input "30" at bounding box center [597, 375] width 60 height 23
drag, startPoint x: 601, startPoint y: 377, endPoint x: 550, endPoint y: 385, distance: 51.9
click at [550, 385] on div "If the applicant has been in this stage for longer than 30 days then reject the…" at bounding box center [736, 356] width 374 height 64
type input "1"
type input "15"
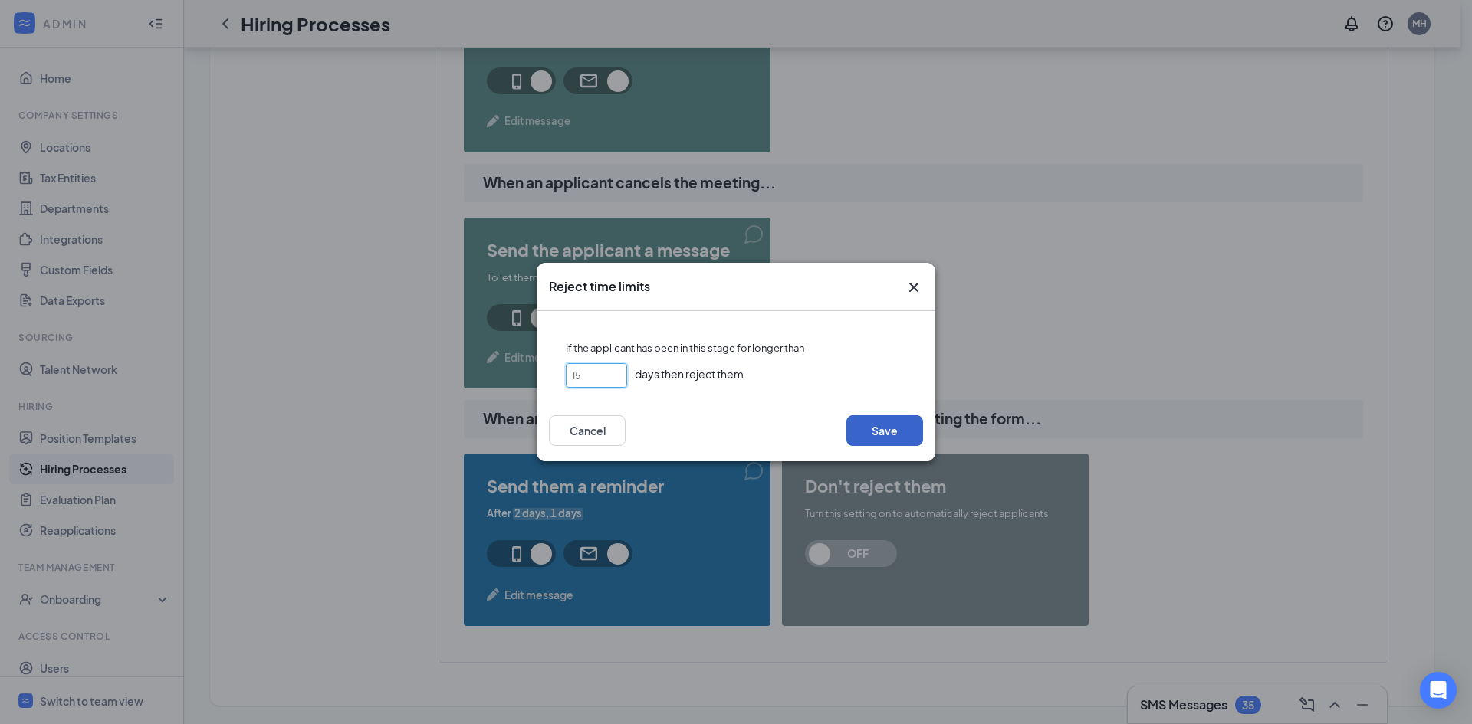
click at [895, 435] on button "Save" at bounding box center [884, 431] width 77 height 31
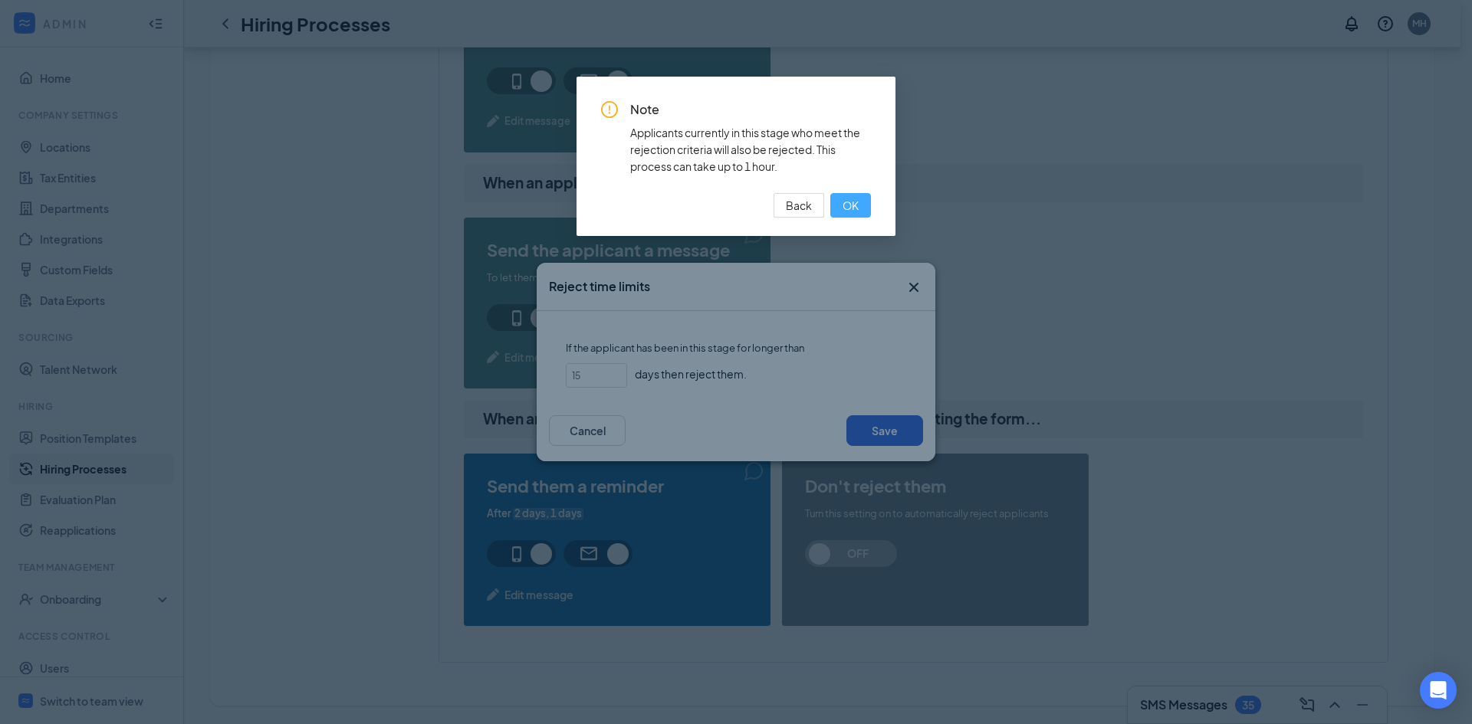
click at [847, 203] on span "OK" at bounding box center [851, 205] width 16 height 17
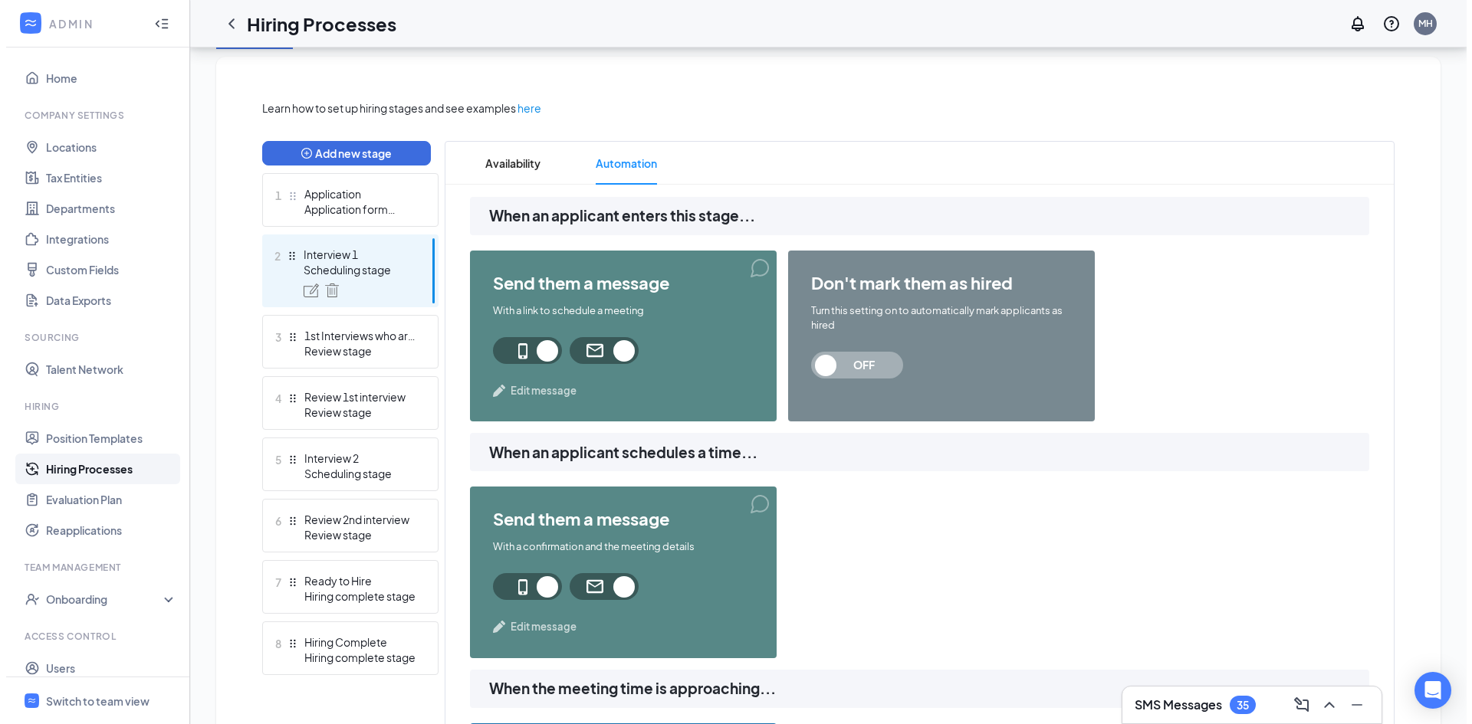
scroll to position [304, 0]
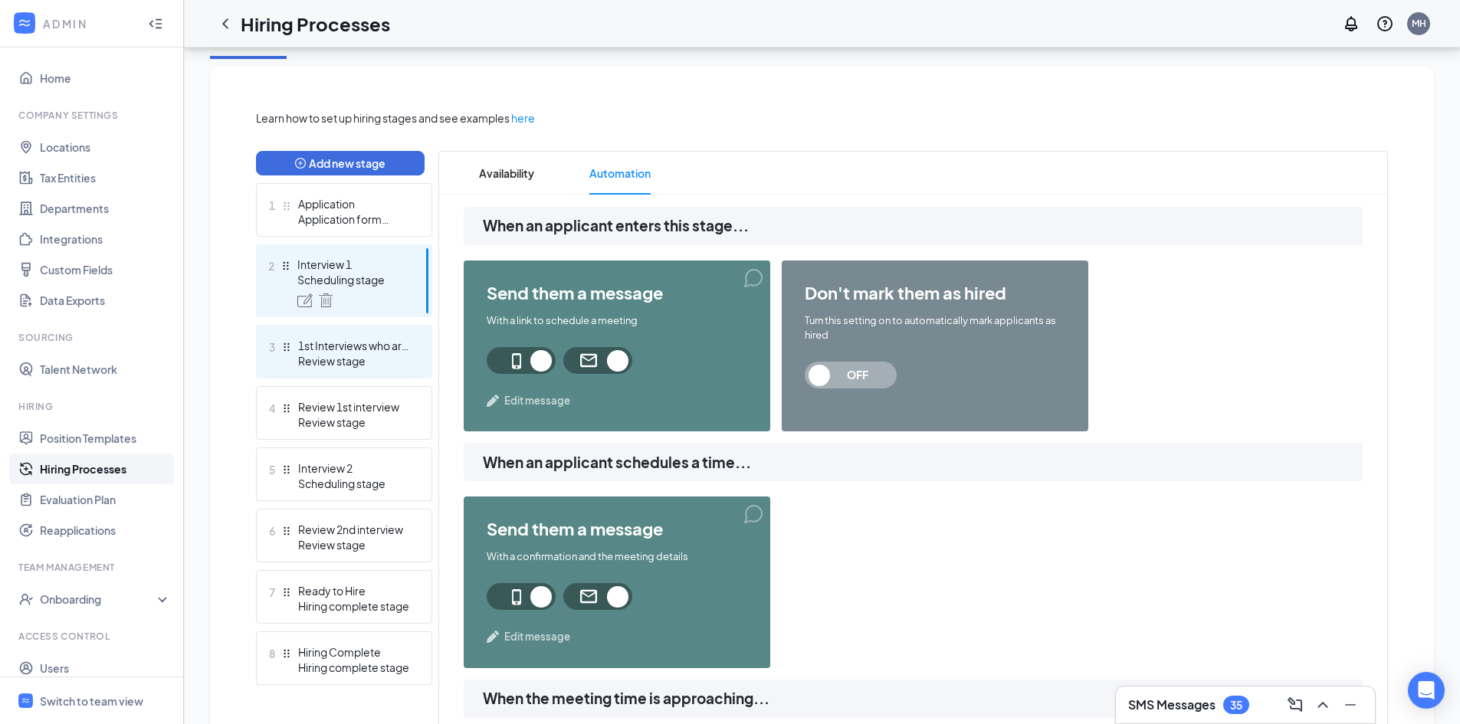
click at [384, 356] on div "Review stage" at bounding box center [354, 360] width 112 height 15
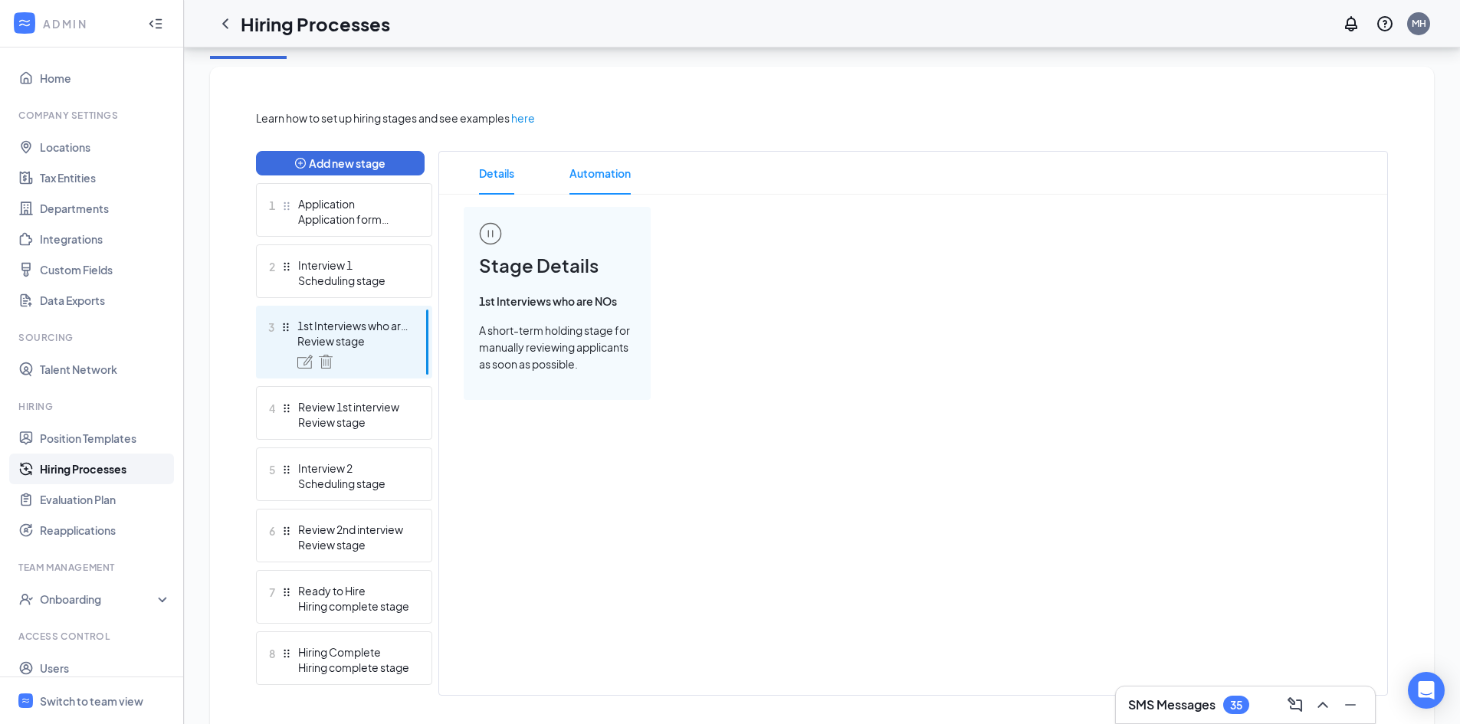
click at [595, 177] on span "Automation" at bounding box center [600, 173] width 61 height 43
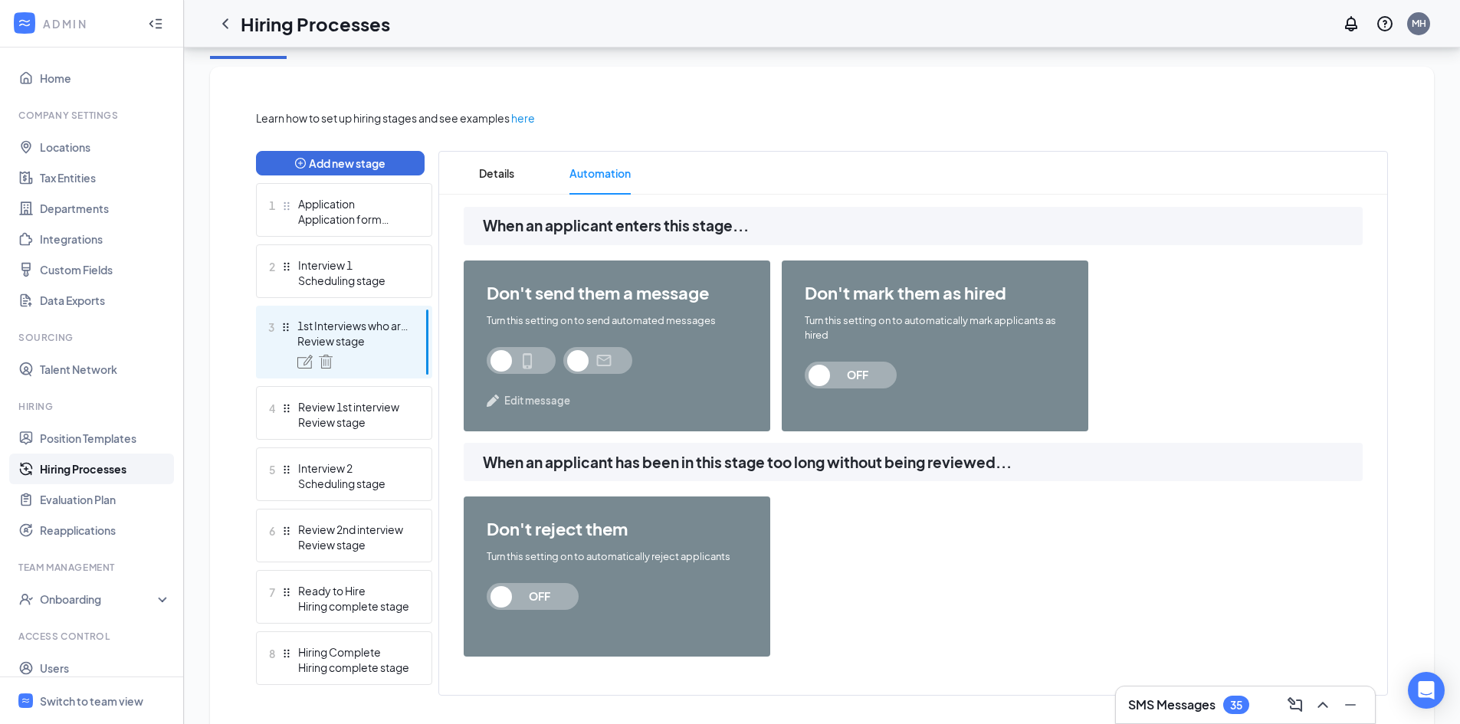
click at [558, 399] on span "Edit message" at bounding box center [537, 400] width 66 height 15
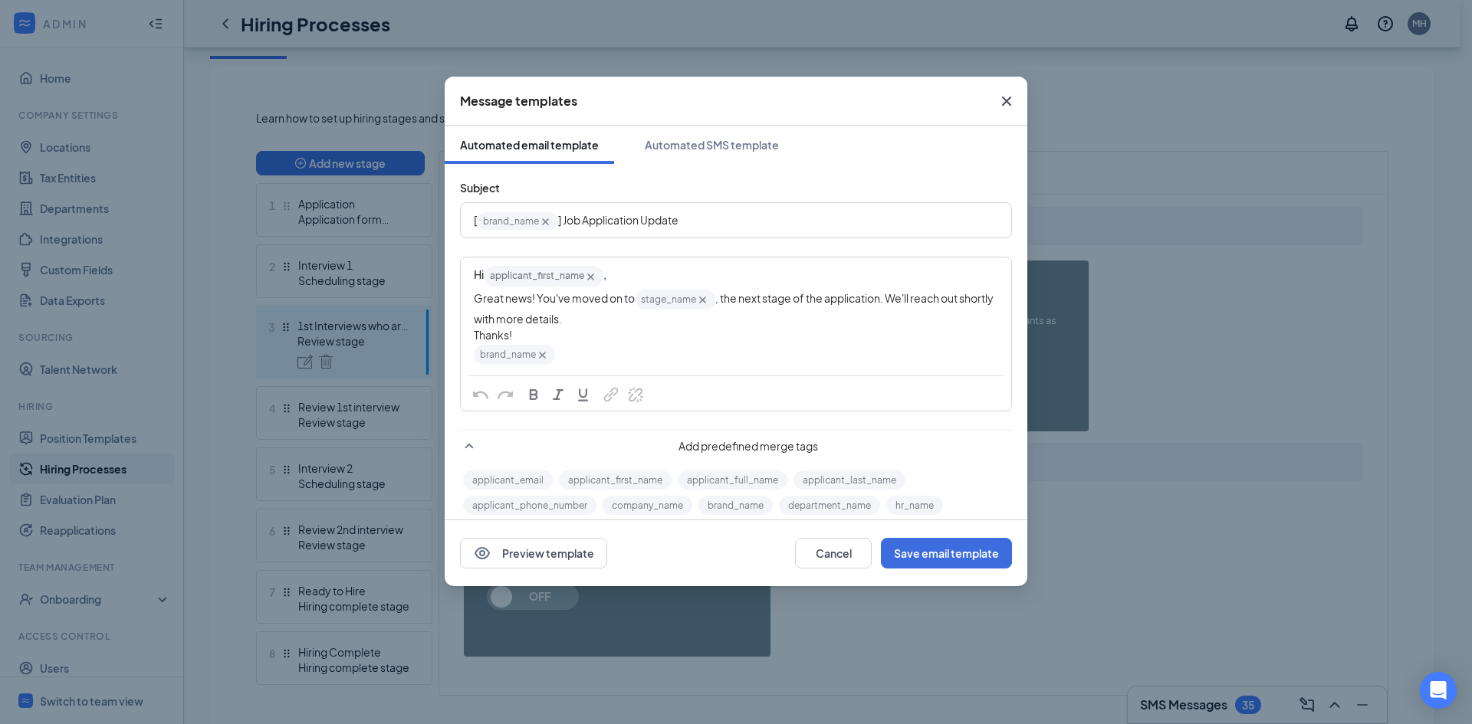
click at [1000, 101] on icon "Cross" at bounding box center [1006, 101] width 18 height 18
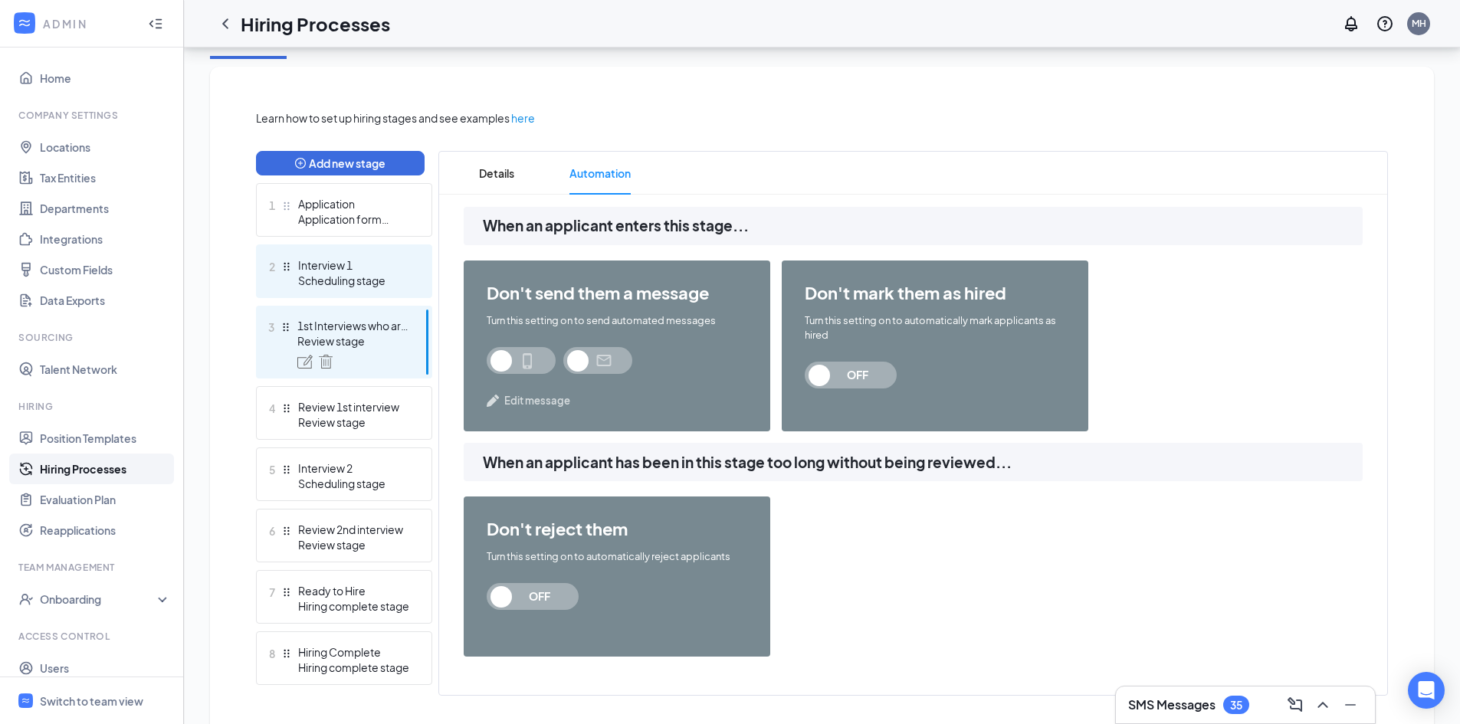
click at [390, 272] on div "Interview 1" at bounding box center [354, 265] width 112 height 15
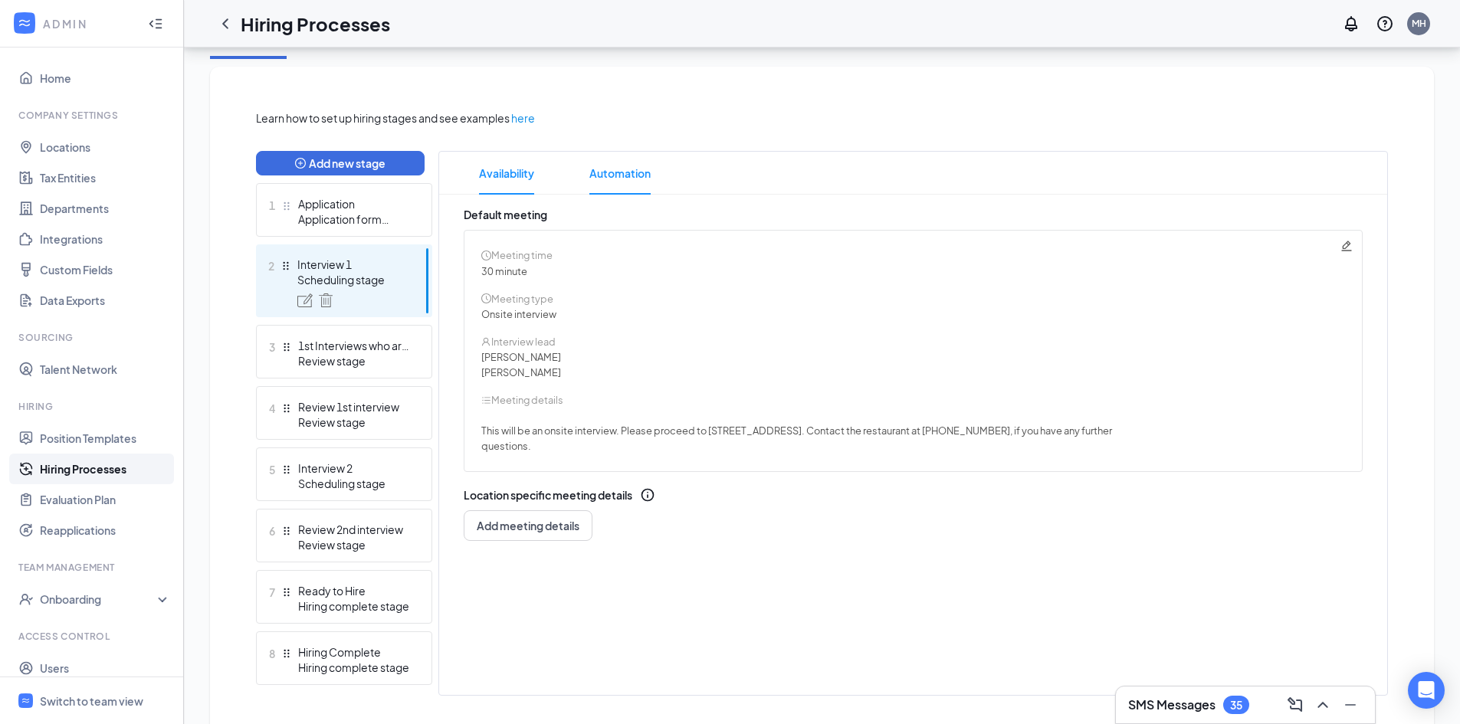
click at [619, 174] on span "Automation" at bounding box center [620, 173] width 61 height 43
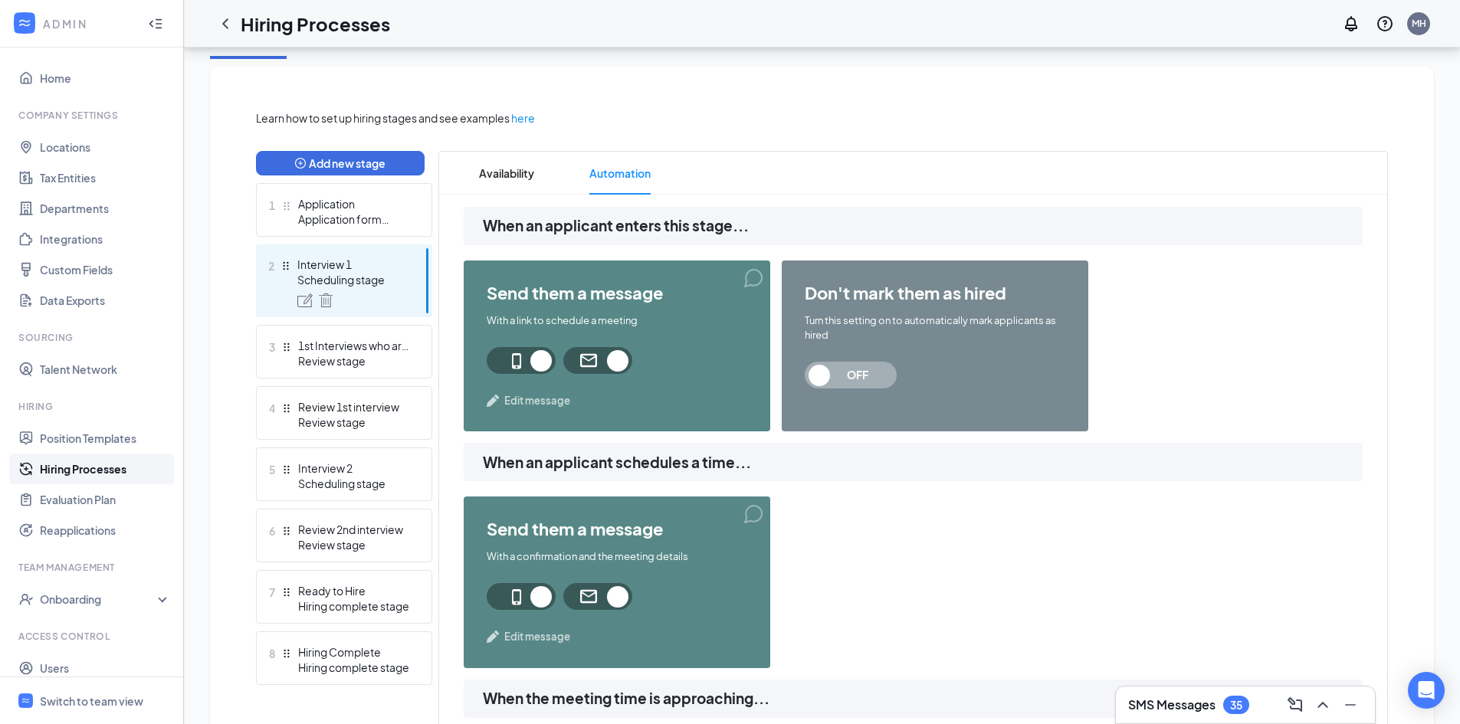
click at [543, 398] on span "Edit message" at bounding box center [537, 400] width 66 height 15
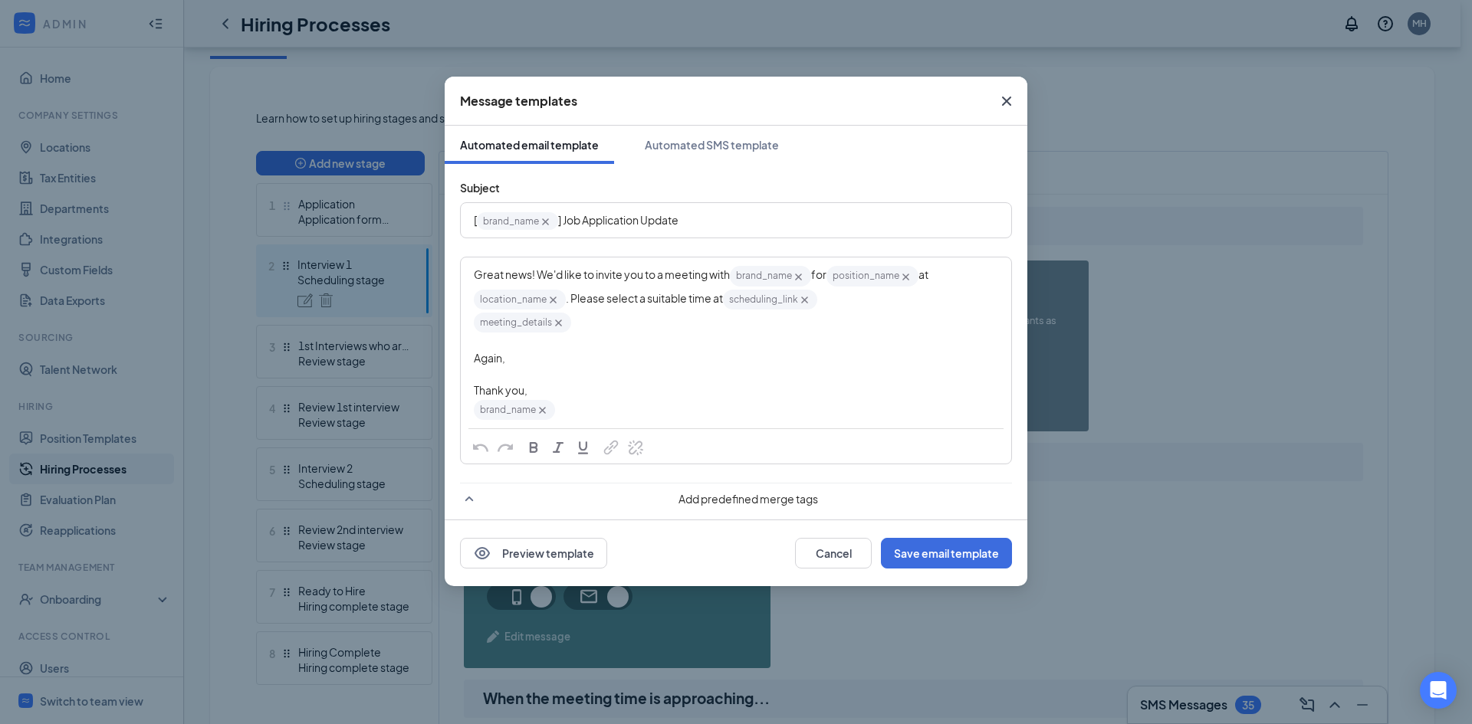
click at [1201, 471] on div "Message templates Automated email template Automated SMS template Subject [ bra…" at bounding box center [736, 362] width 1472 height 724
click at [1001, 108] on icon "Cross" at bounding box center [1006, 101] width 18 height 18
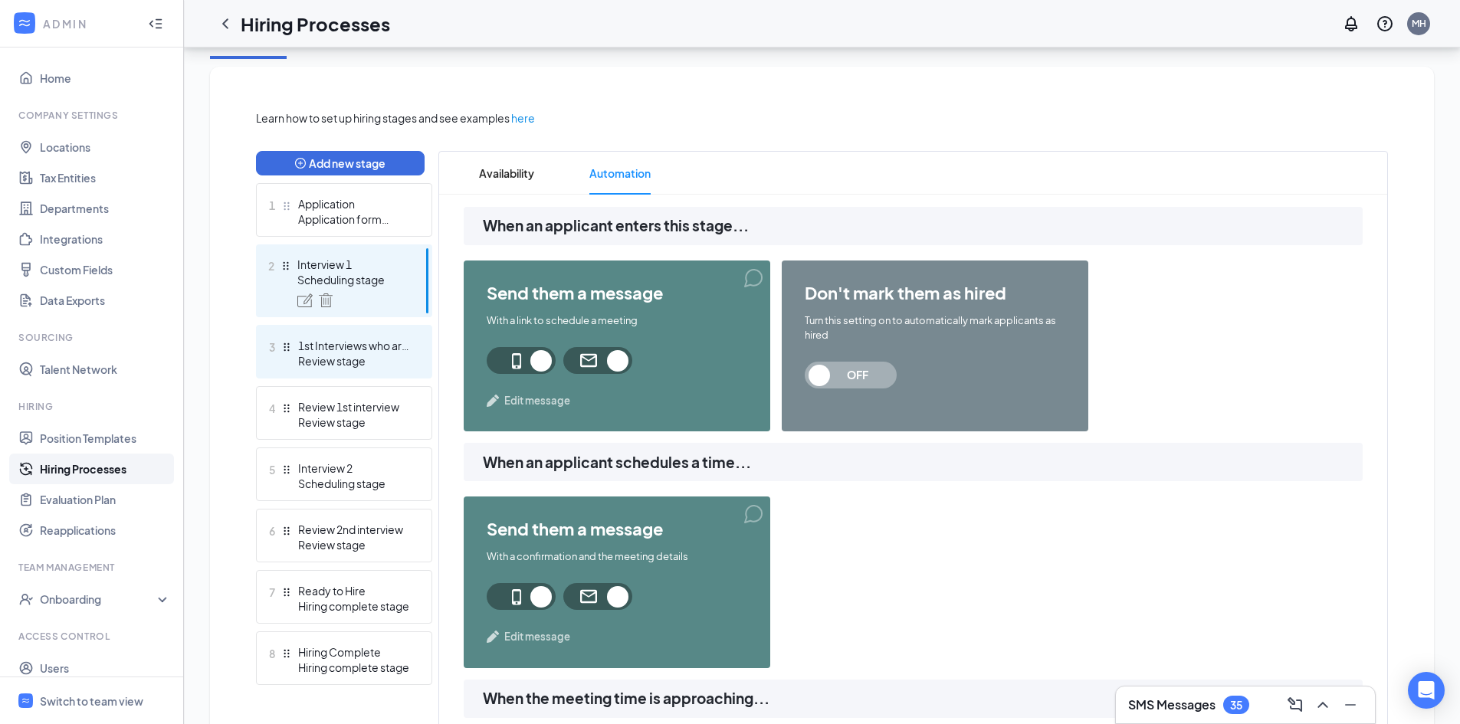
click at [340, 345] on div "1st Interviews who are NOs" at bounding box center [354, 345] width 112 height 15
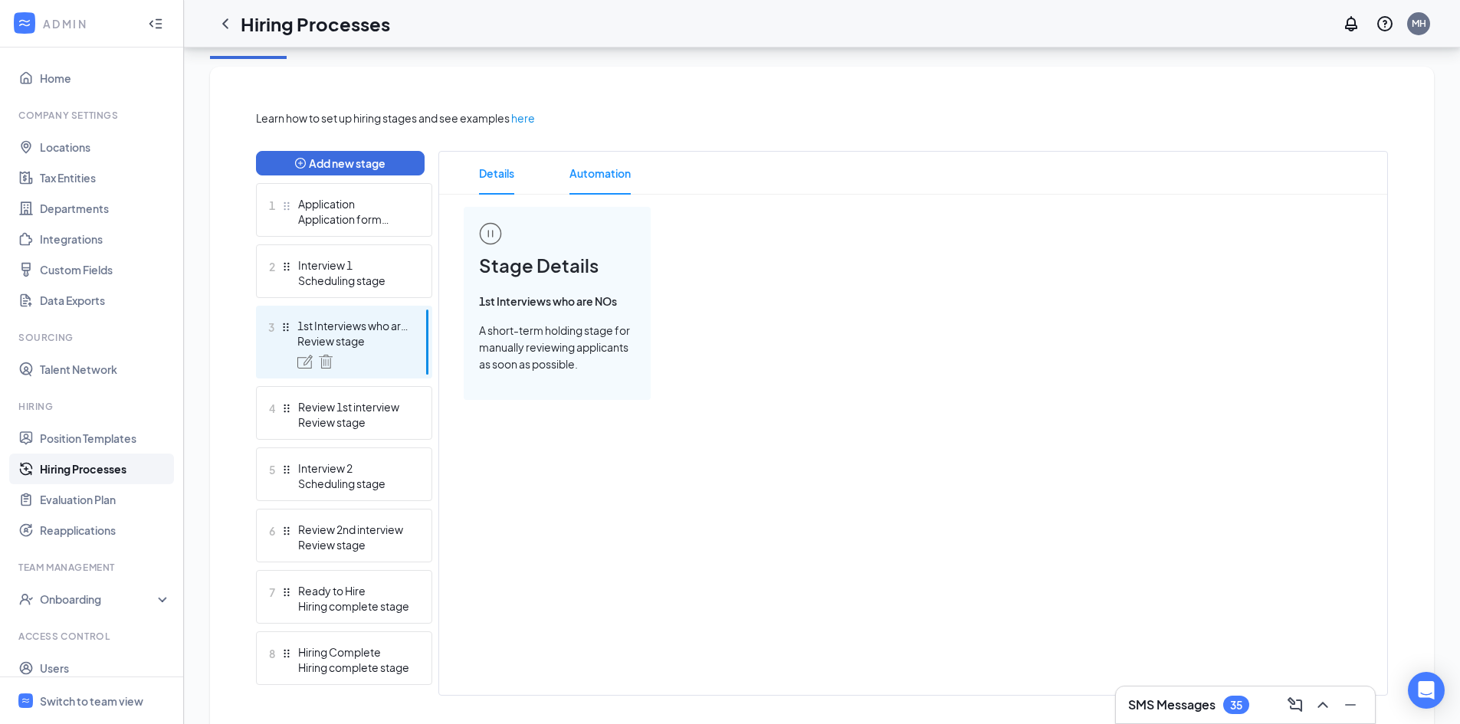
click at [580, 179] on span "Automation" at bounding box center [600, 173] width 61 height 43
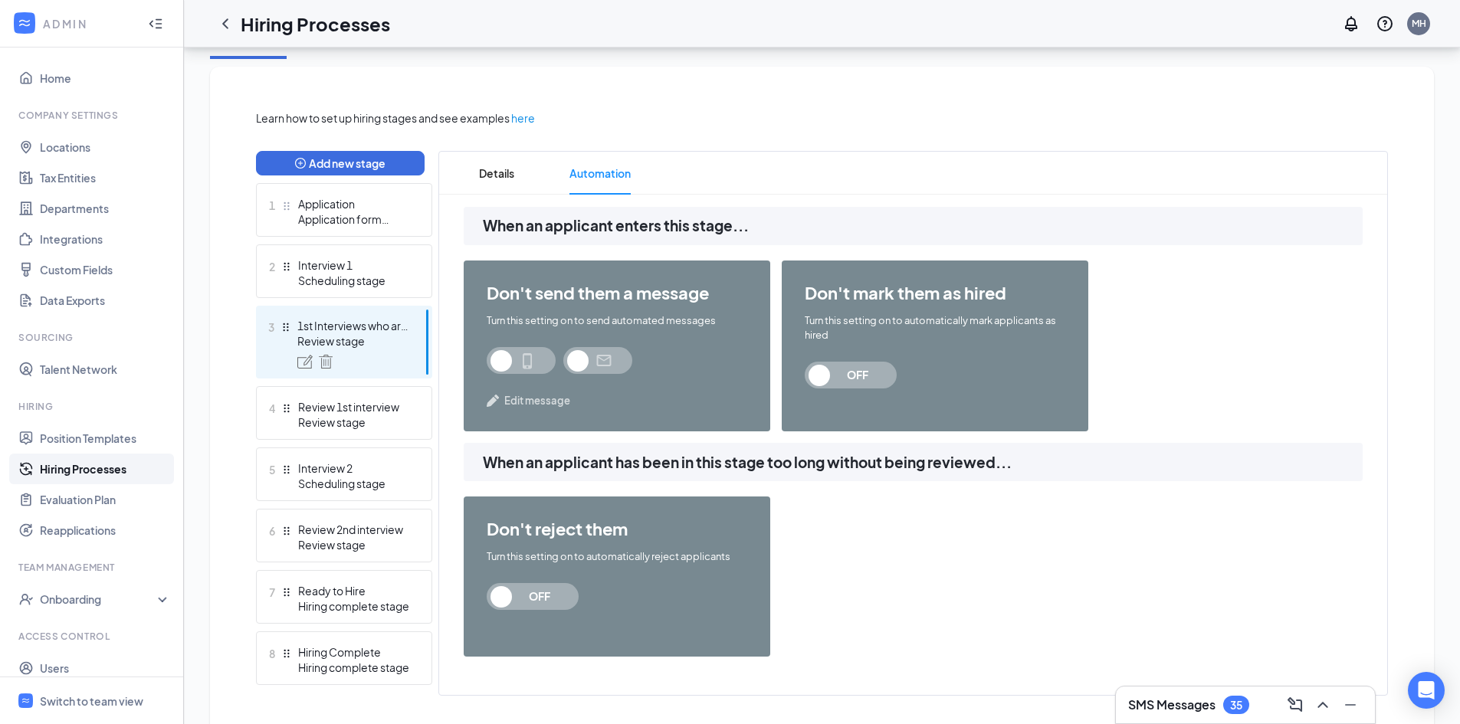
click at [580, 176] on span "Automation" at bounding box center [600, 173] width 61 height 43
click at [528, 402] on span "Edit message" at bounding box center [537, 400] width 66 height 15
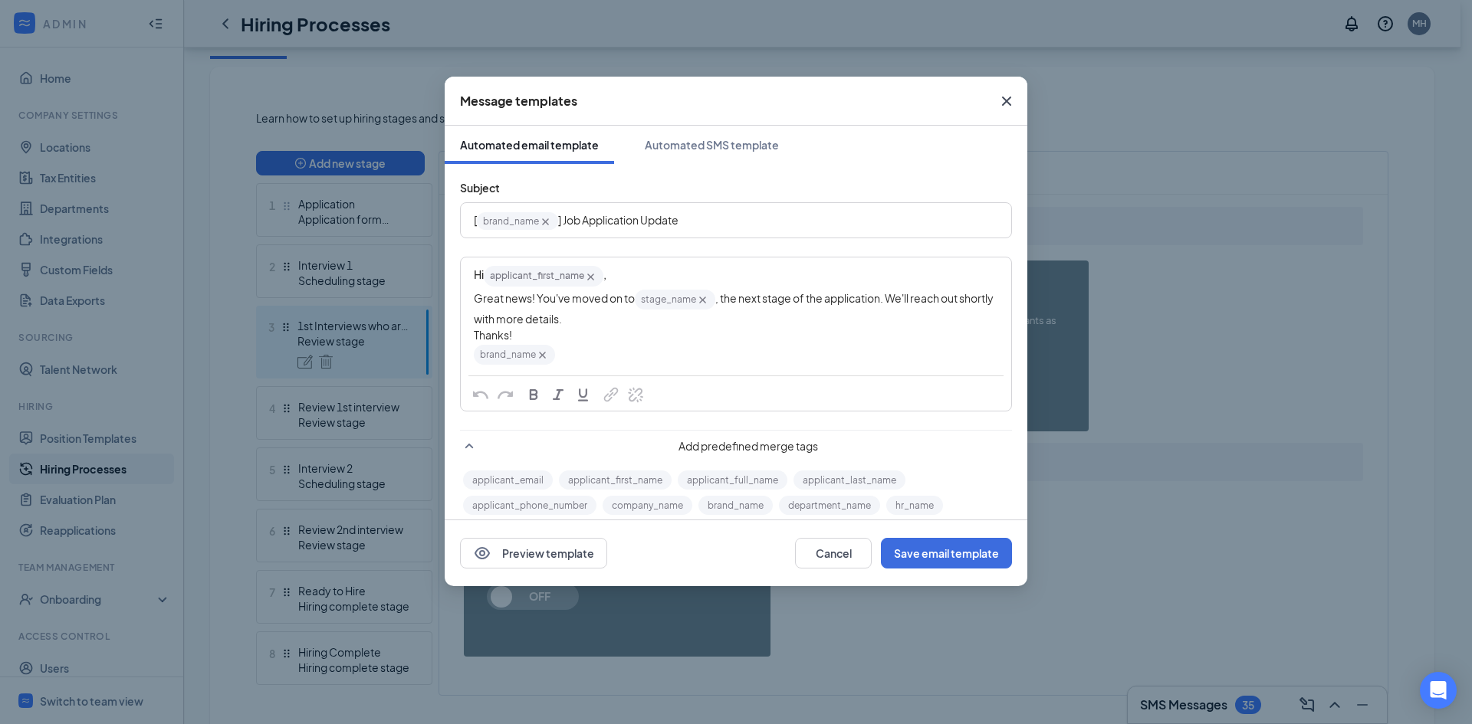
drag, startPoint x: 1005, startPoint y: 100, endPoint x: 1000, endPoint y: 106, distance: 8.1
click at [1000, 106] on icon "Cross" at bounding box center [1006, 101] width 18 height 18
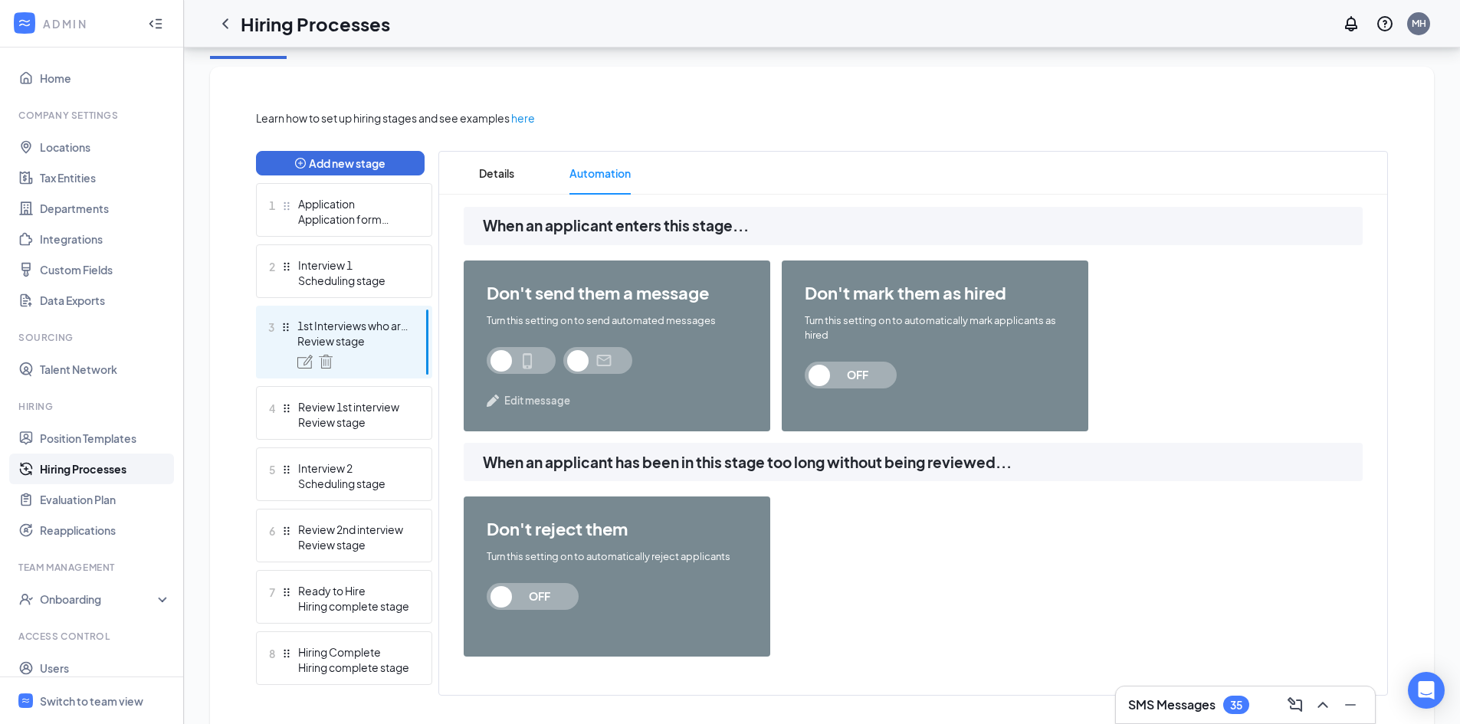
click at [540, 599] on span "OFF" at bounding box center [539, 596] width 67 height 27
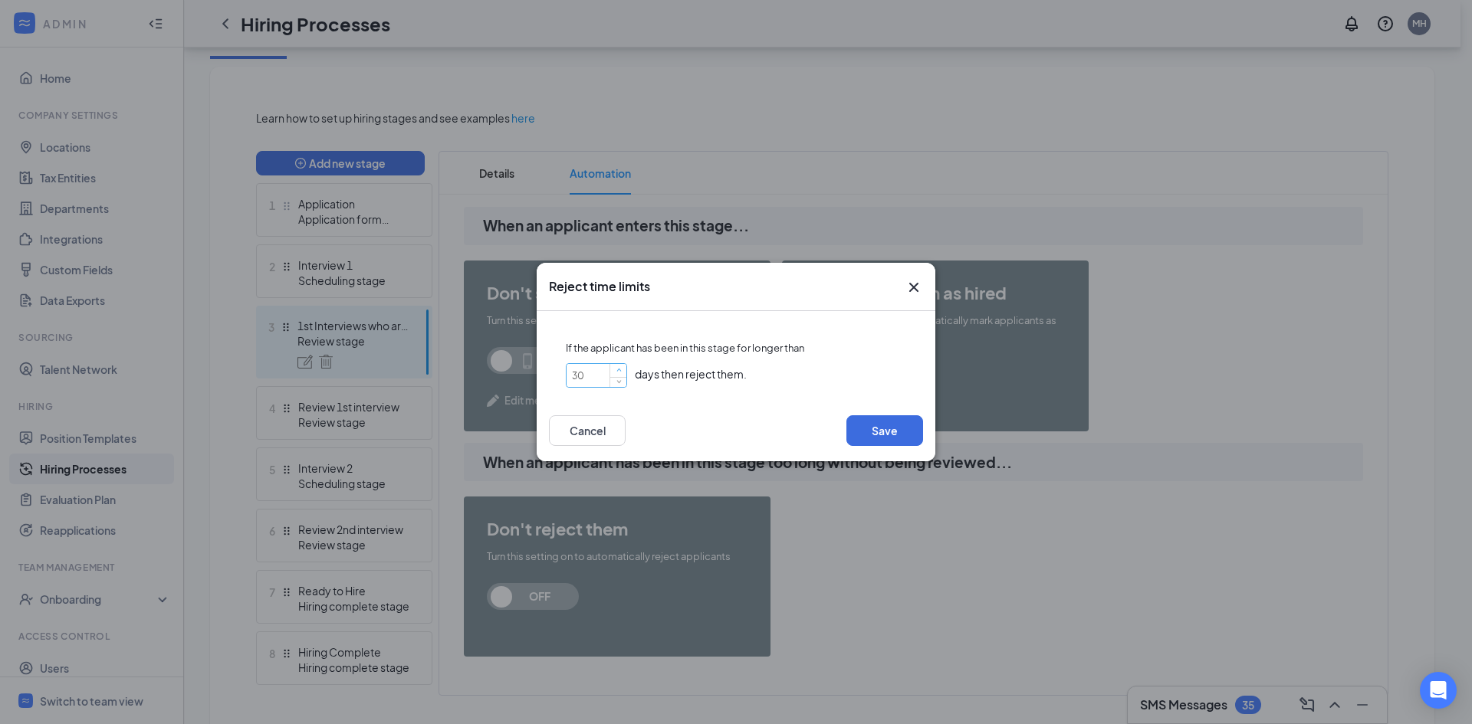
type input "31"
click at [609, 370] on div at bounding box center [617, 375] width 17 height 23
click at [601, 372] on input "31" at bounding box center [597, 375] width 60 height 23
click at [600, 372] on input "31" at bounding box center [597, 375] width 60 height 23
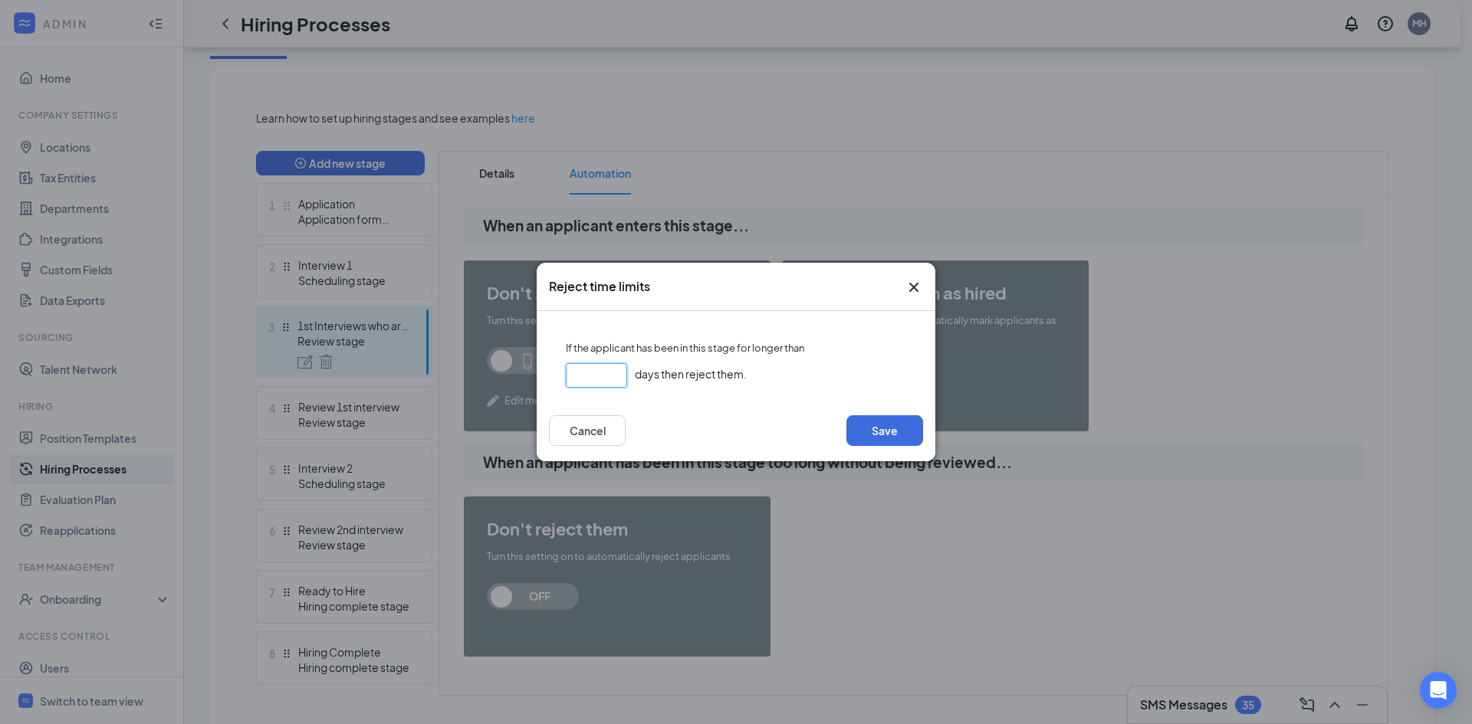
type input "5"
click at [891, 426] on button "Save" at bounding box center [884, 431] width 77 height 31
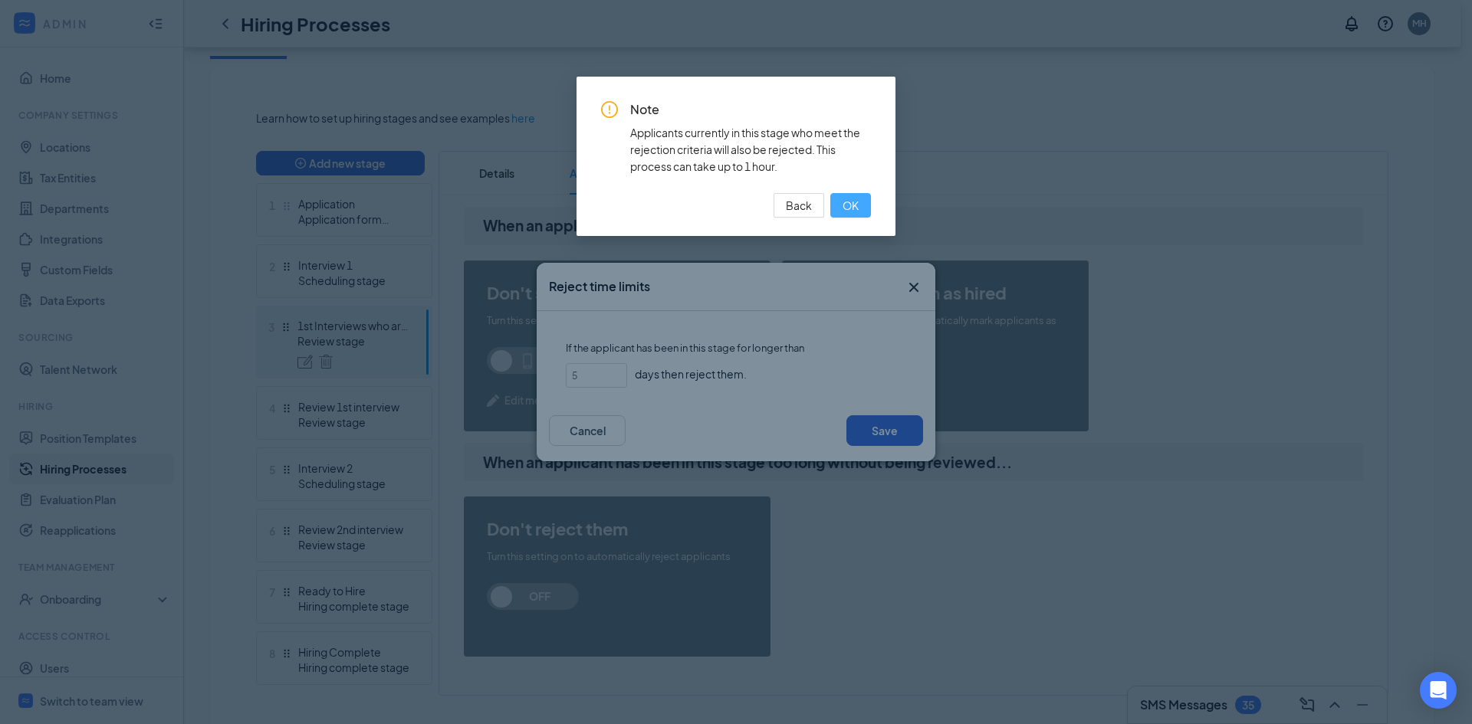
click at [844, 199] on span "OK" at bounding box center [851, 205] width 16 height 17
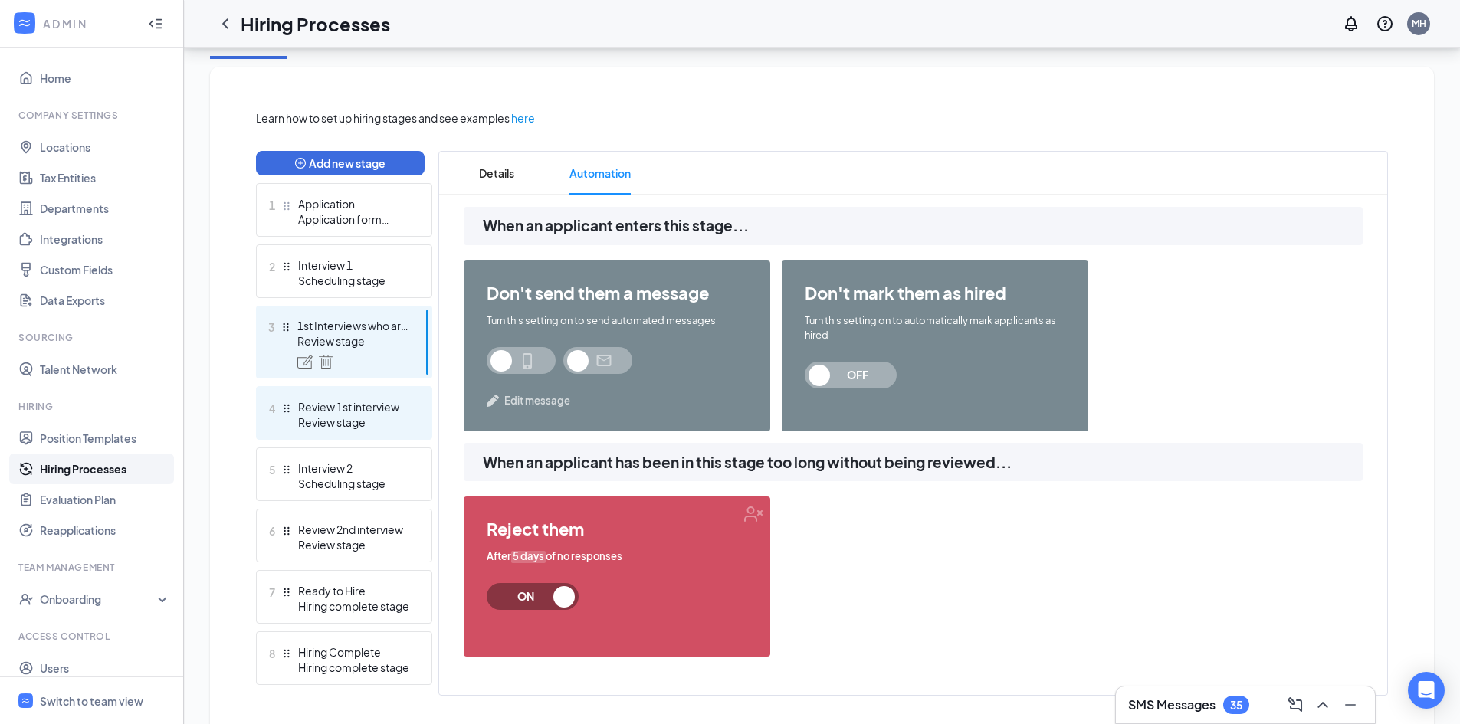
click at [391, 419] on div "Review stage" at bounding box center [354, 422] width 112 height 15
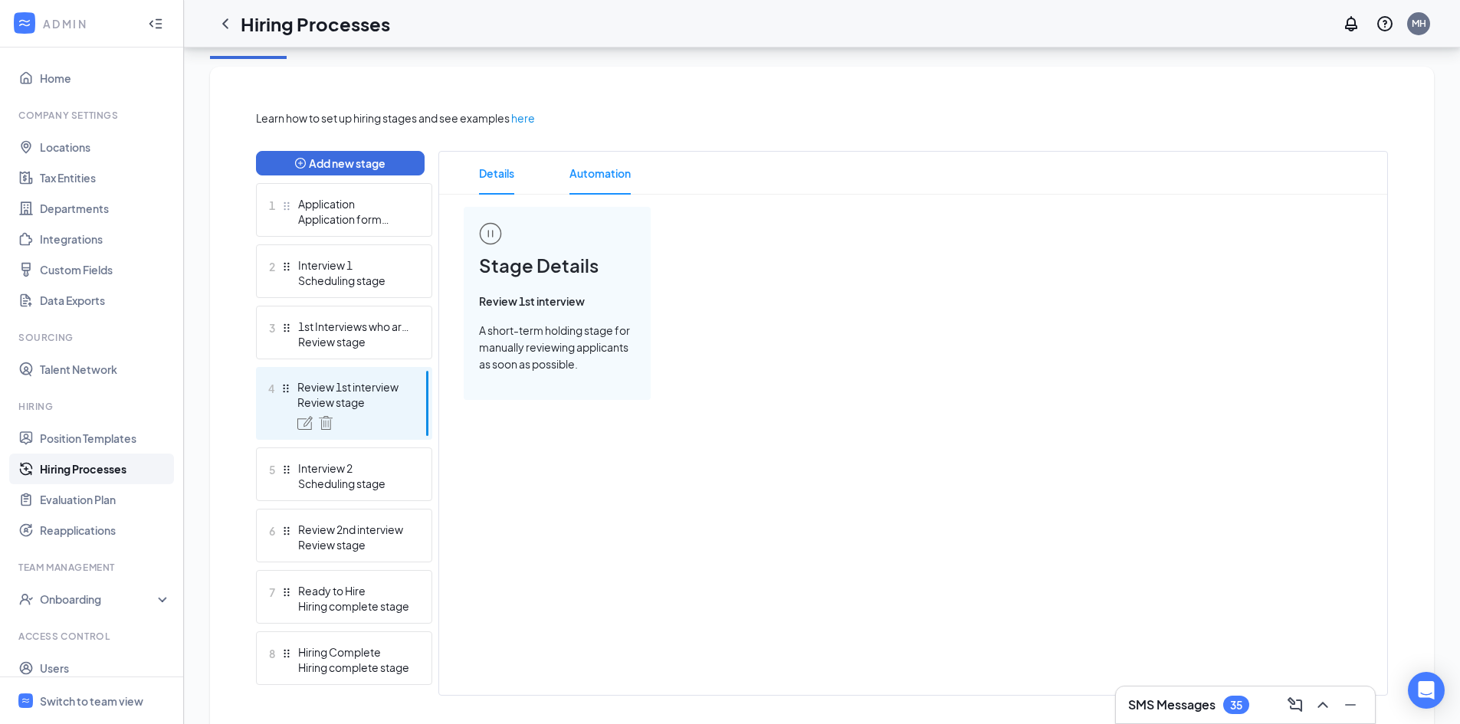
click at [622, 166] on span "Automation" at bounding box center [600, 173] width 61 height 43
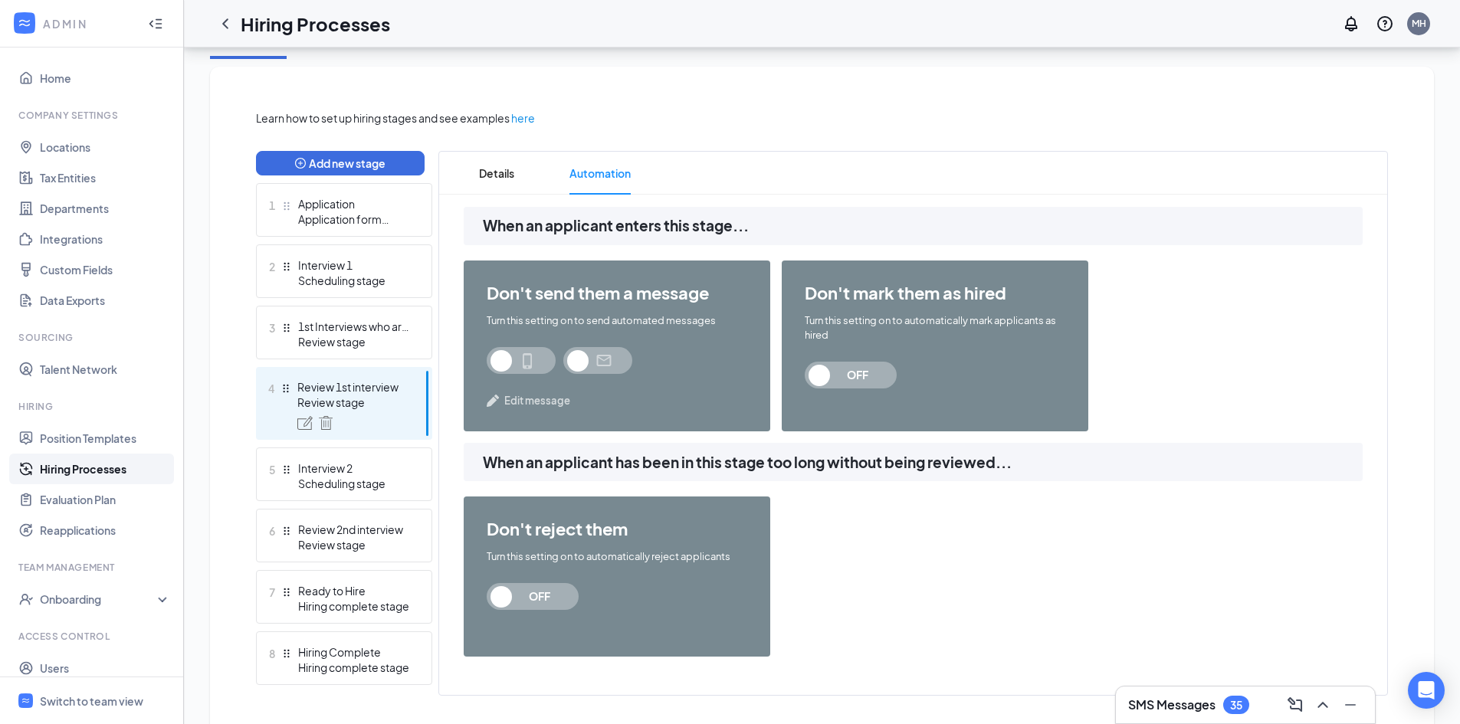
click at [533, 402] on span "Edit message" at bounding box center [537, 400] width 66 height 15
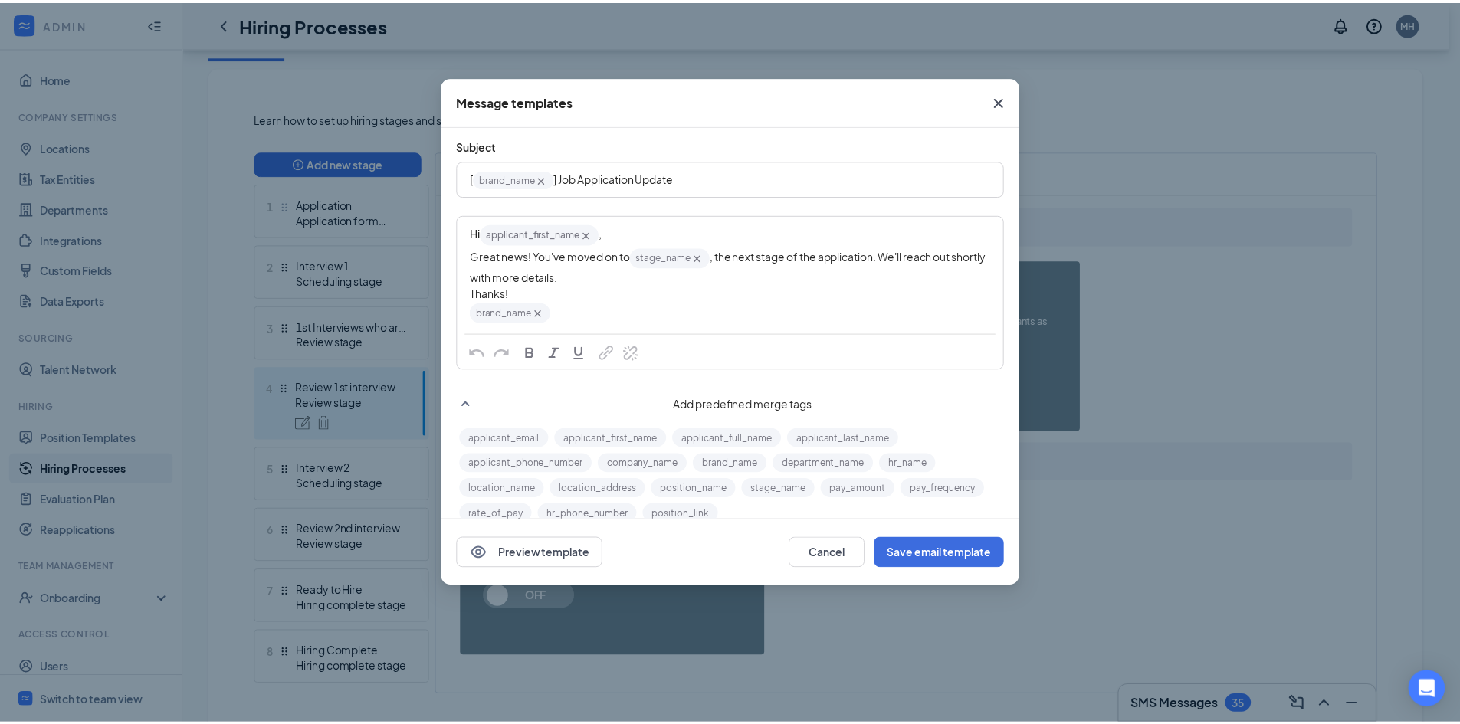
scroll to position [64, 0]
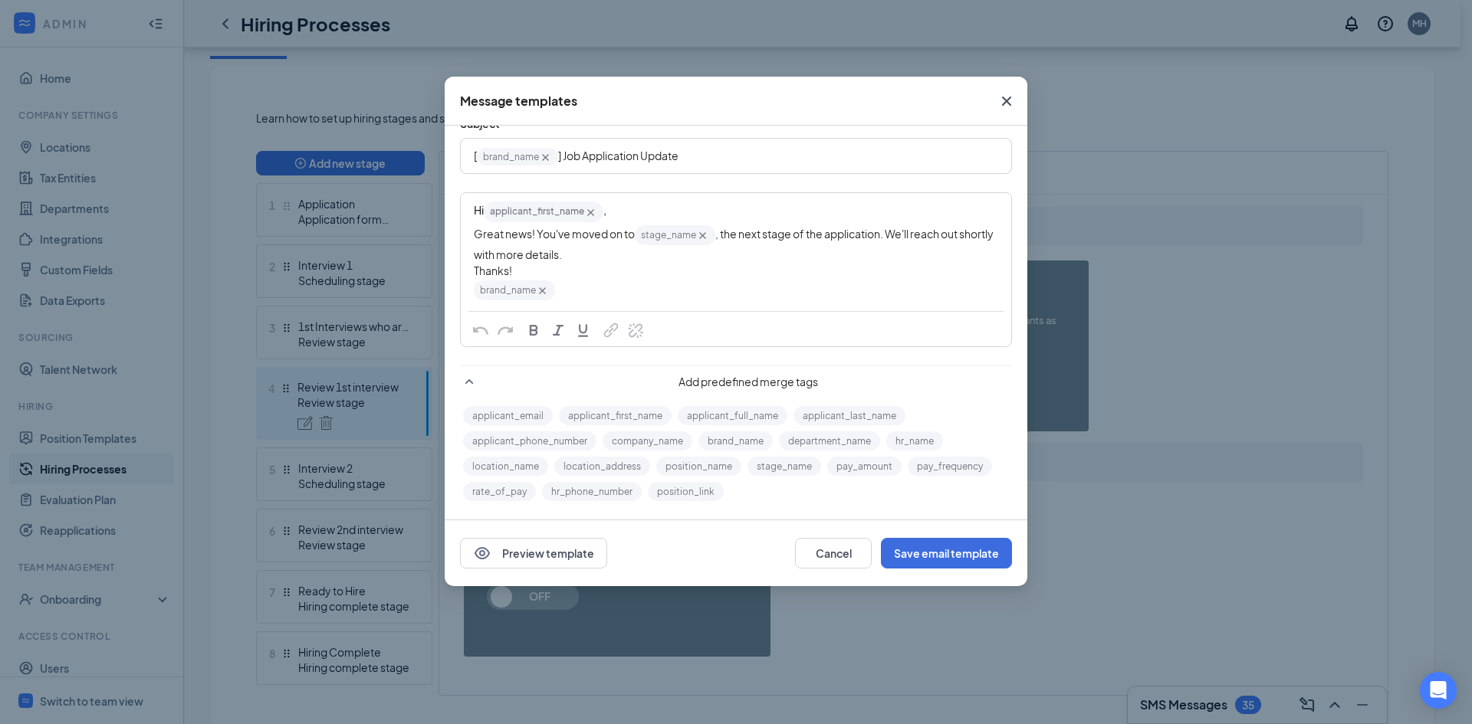
click at [1010, 102] on icon "Cross" at bounding box center [1006, 101] width 18 height 18
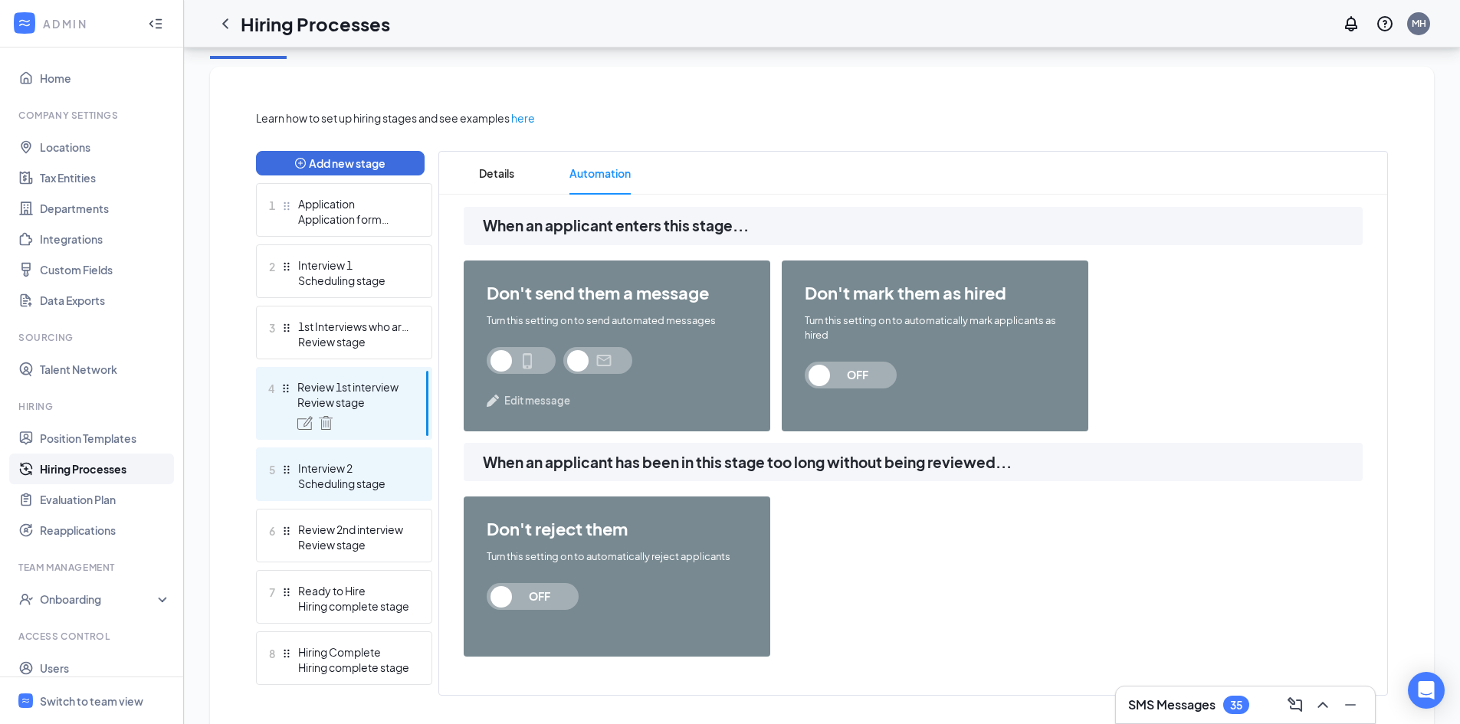
click at [362, 480] on div "Scheduling stage" at bounding box center [354, 483] width 112 height 15
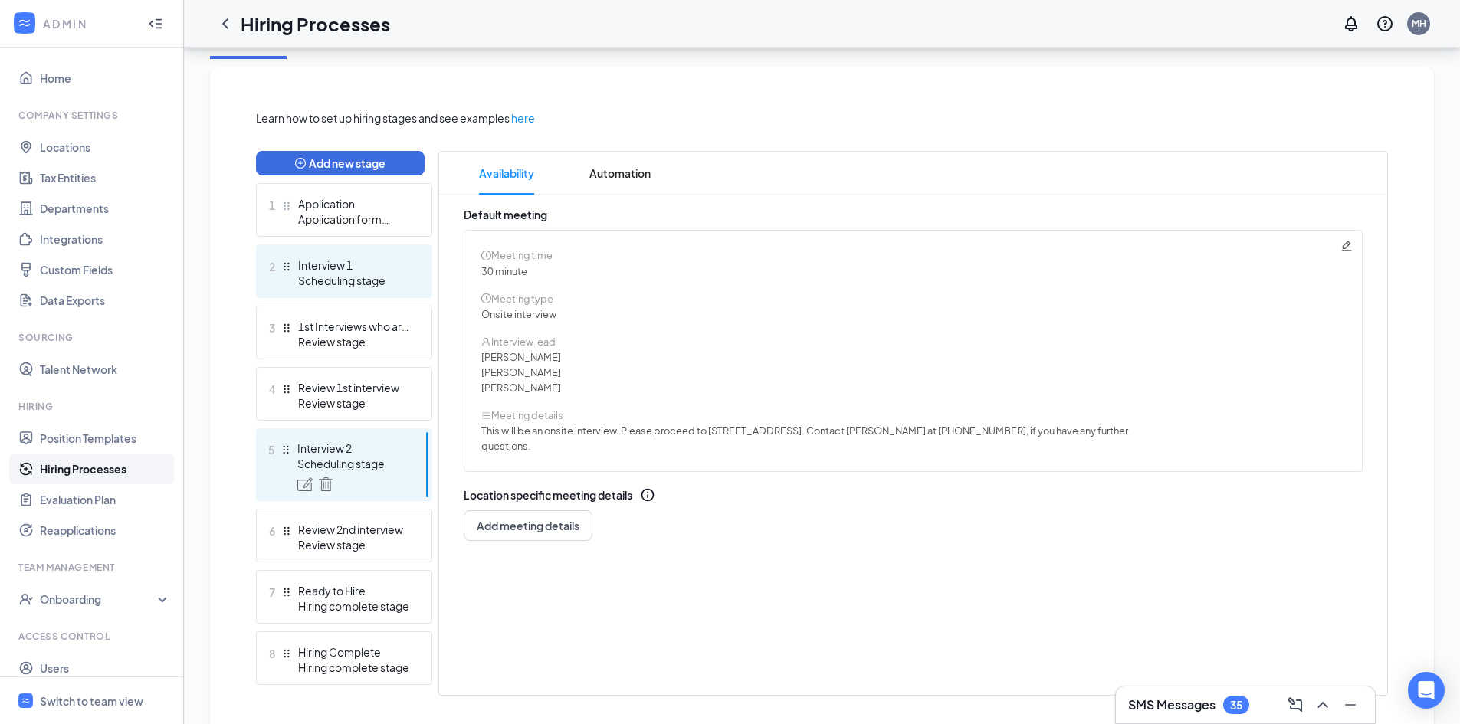
click at [314, 275] on div "Scheduling stage" at bounding box center [354, 280] width 112 height 15
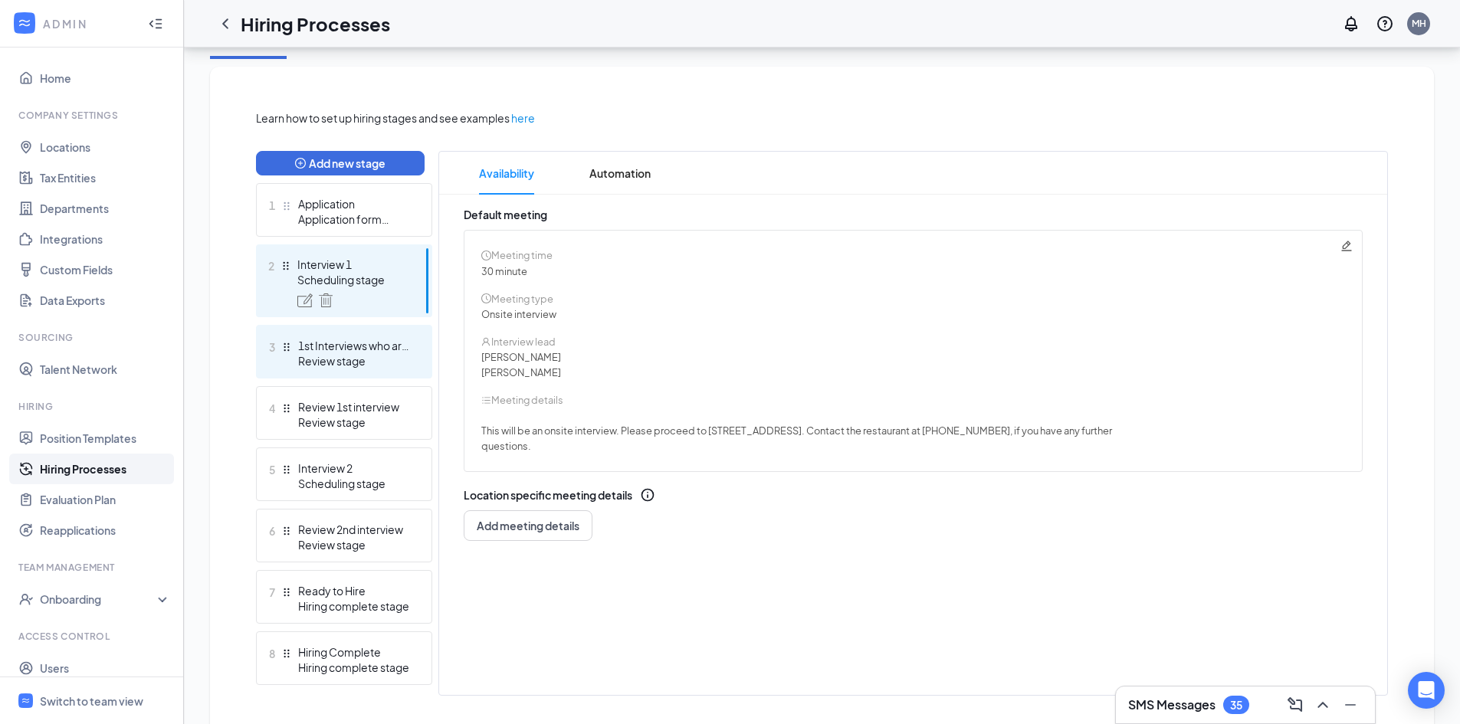
click at [382, 361] on div "Review stage" at bounding box center [354, 360] width 112 height 15
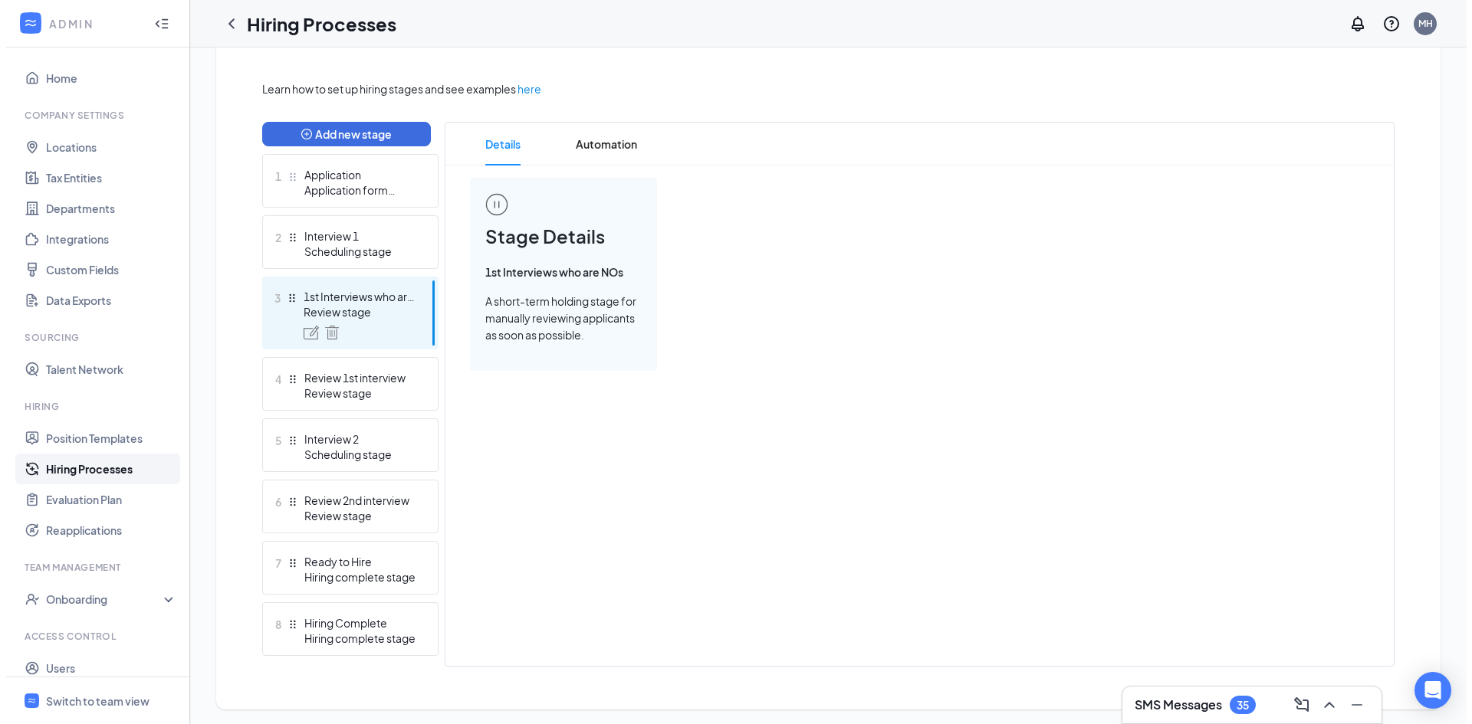
scroll to position [337, 0]
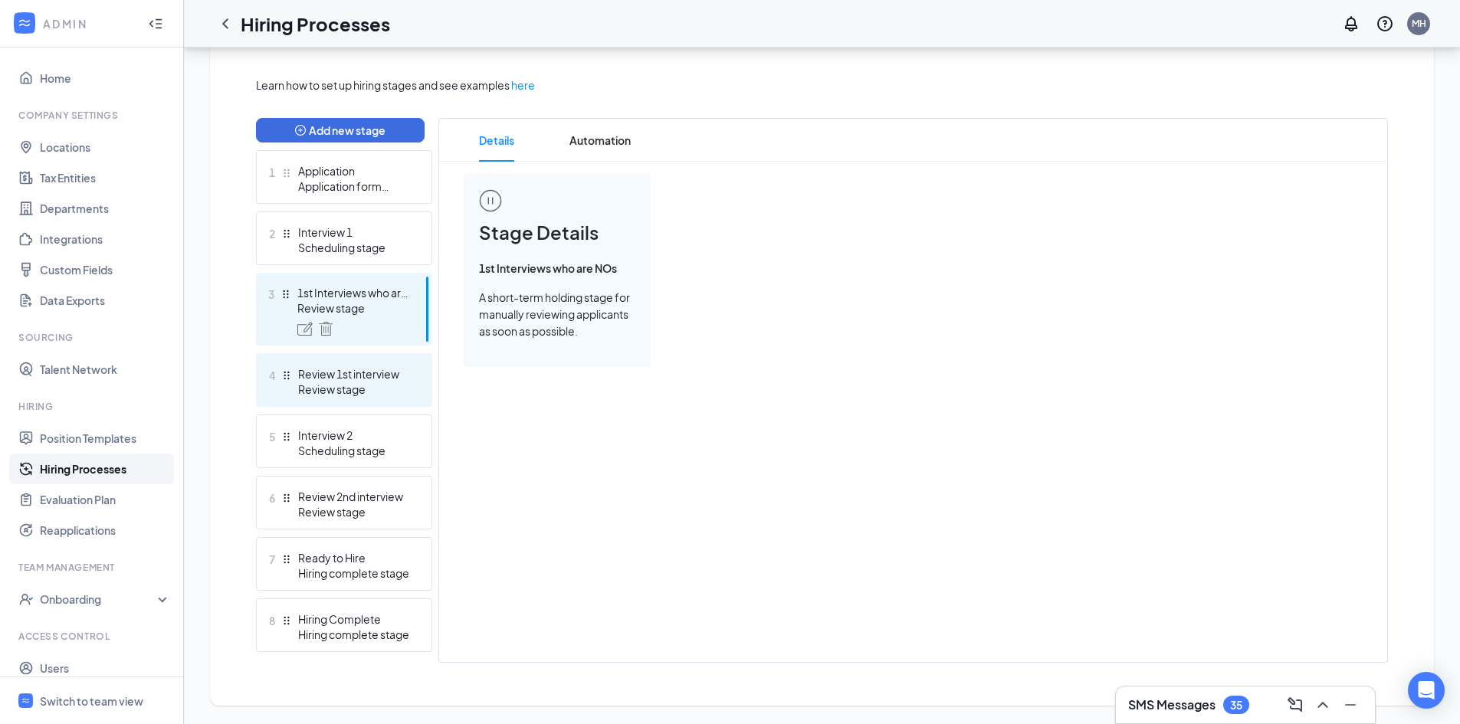
click at [377, 392] on div "Review stage" at bounding box center [354, 389] width 112 height 15
click at [373, 308] on div "Review stage" at bounding box center [354, 308] width 112 height 15
click at [376, 380] on div "Review 1st interview" at bounding box center [354, 373] width 112 height 15
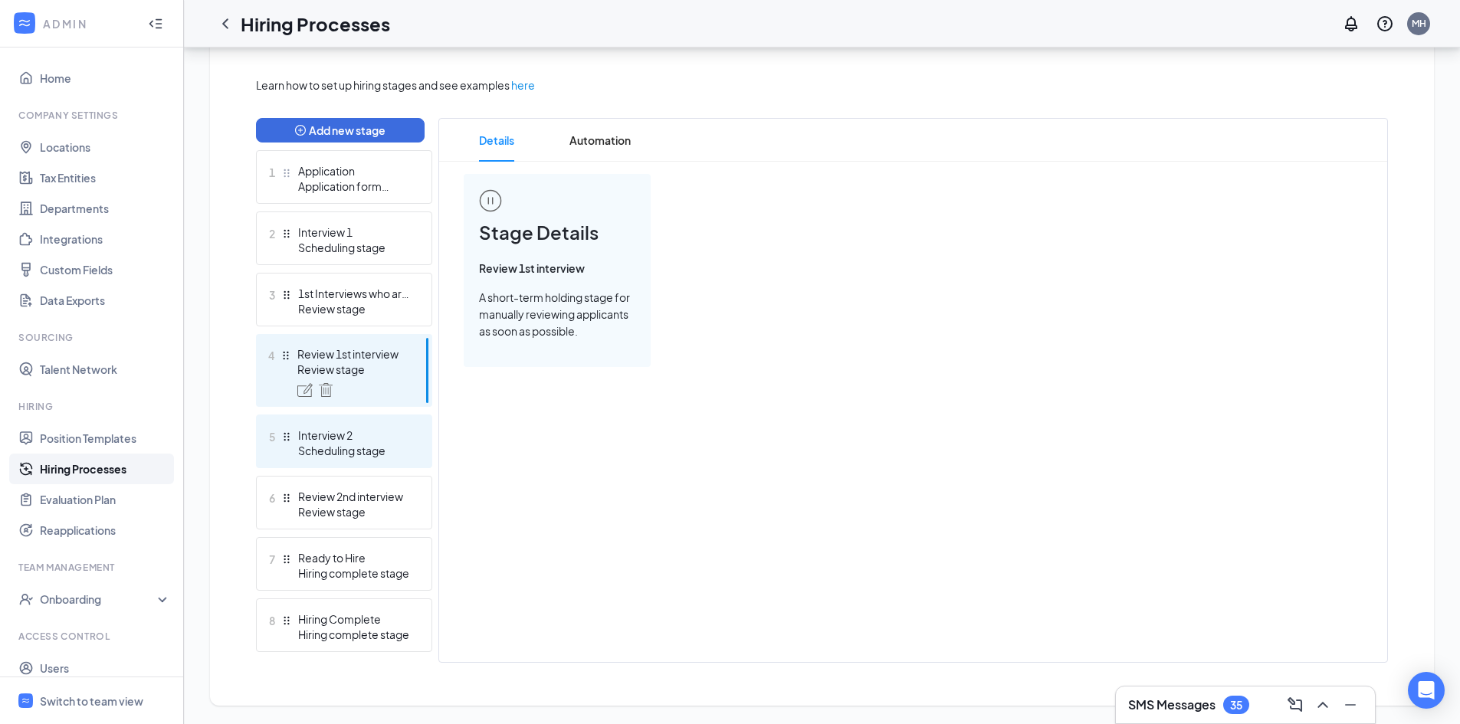
click at [370, 440] on div "Interview 2" at bounding box center [354, 435] width 112 height 15
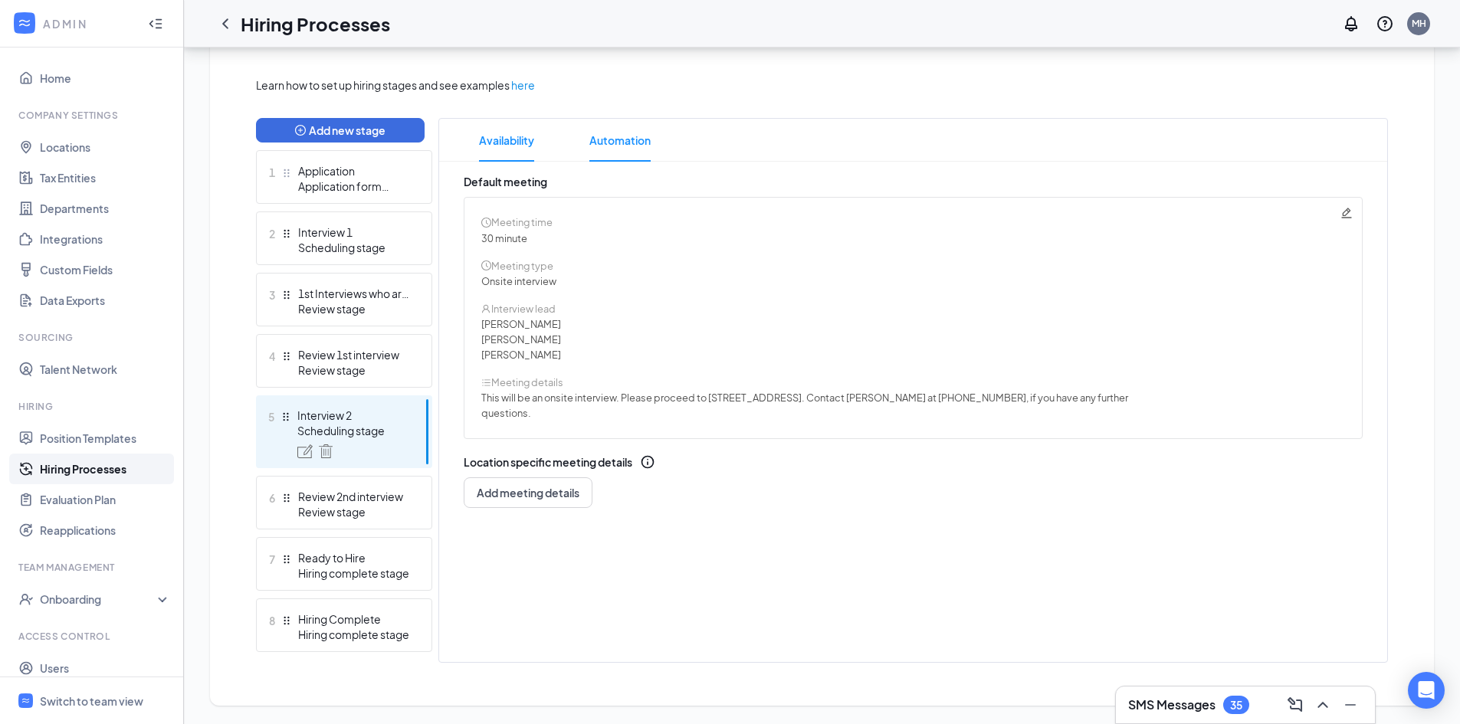
click at [622, 146] on span "Automation" at bounding box center [620, 140] width 61 height 43
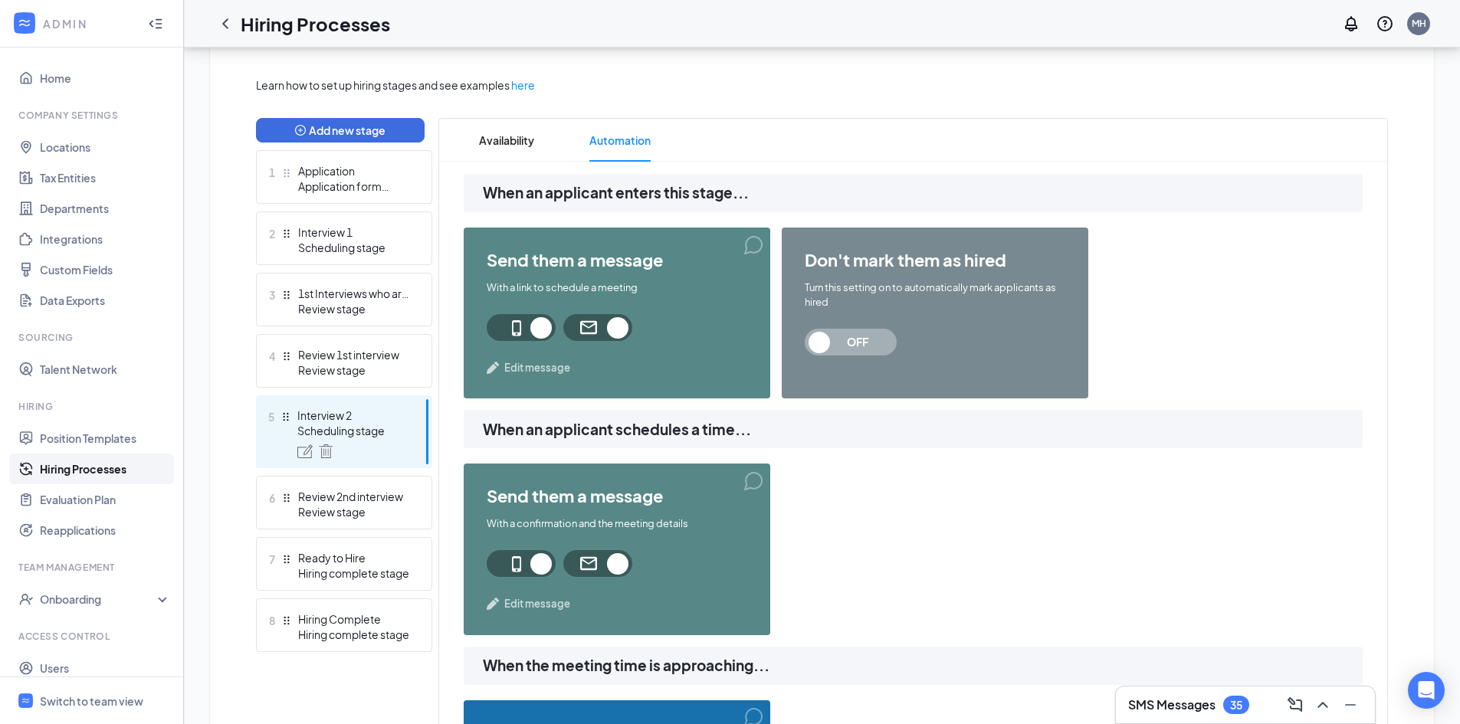
click at [561, 366] on span "Edit message" at bounding box center [537, 367] width 66 height 15
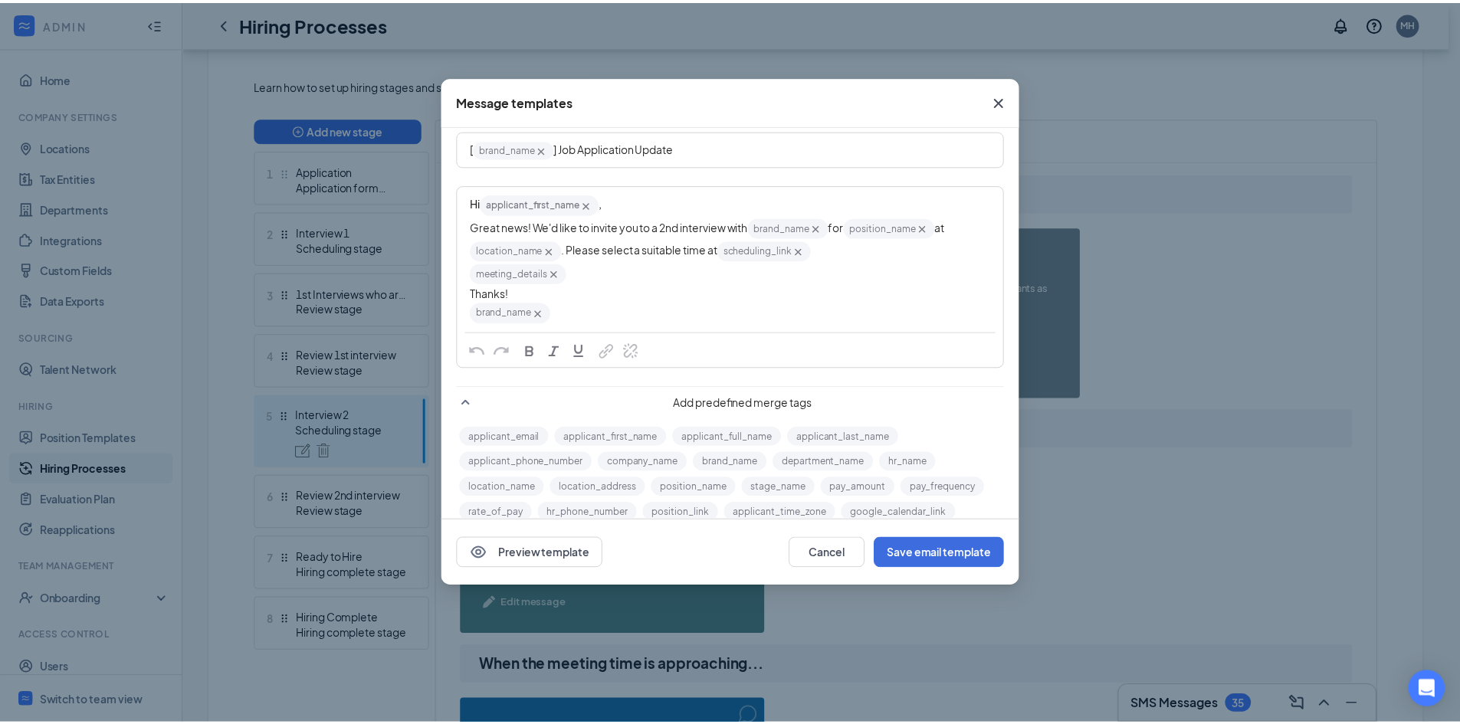
scroll to position [143, 0]
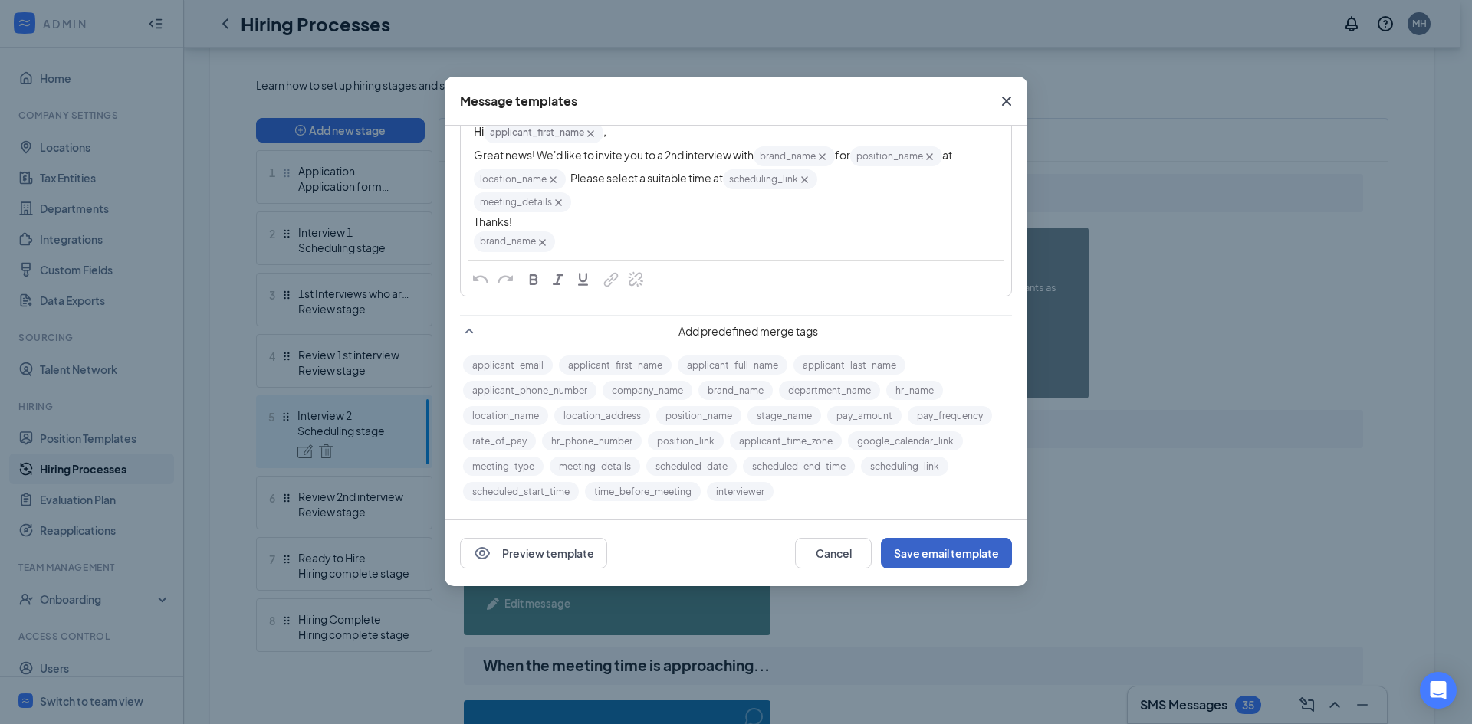
click at [977, 560] on button "Save email template" at bounding box center [946, 553] width 131 height 31
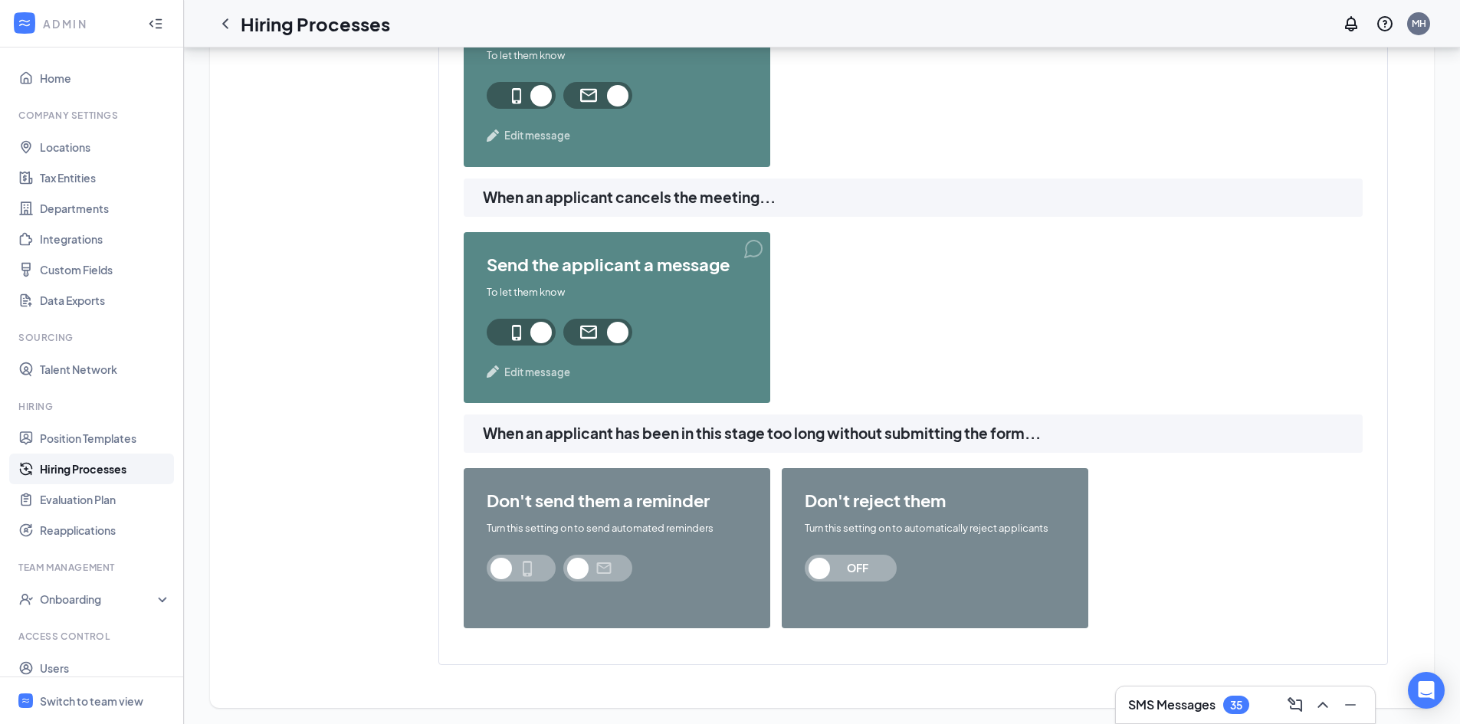
scroll to position [1519, 0]
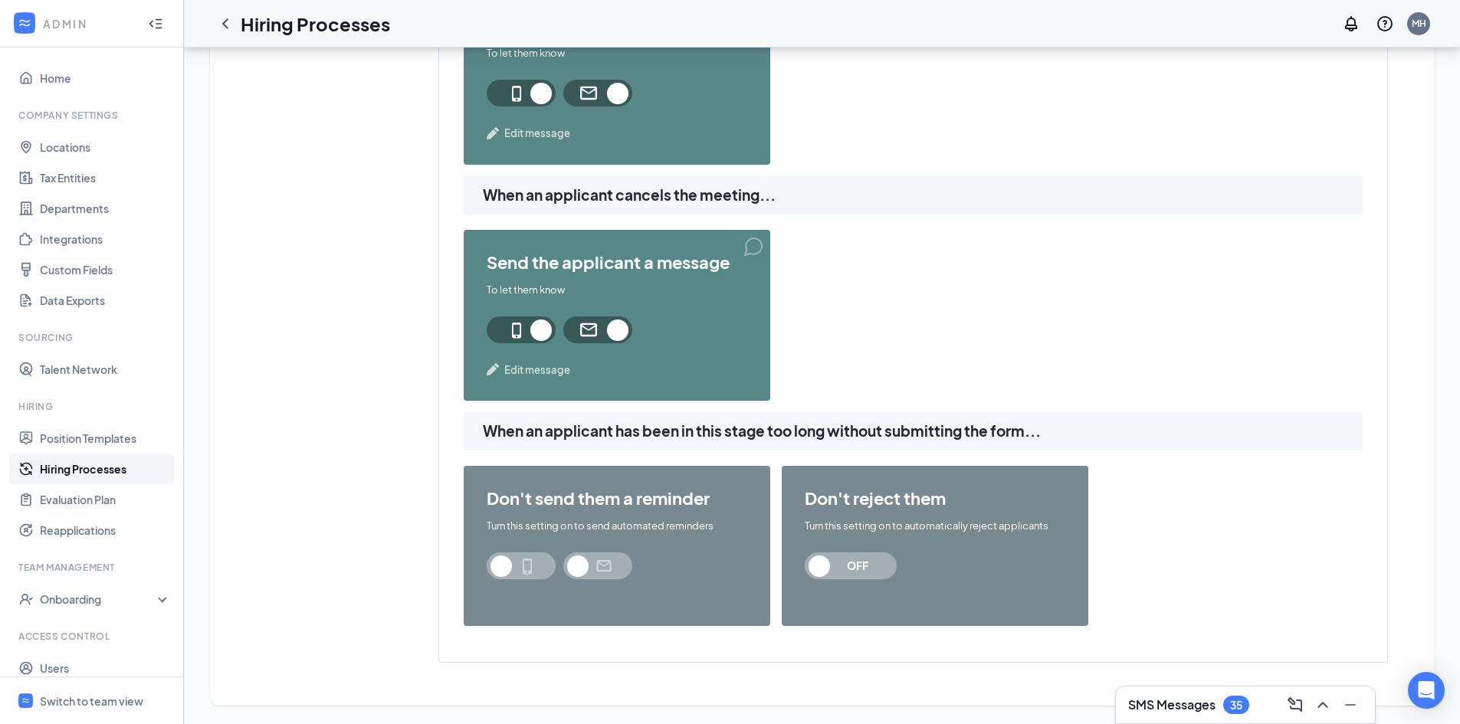
click at [854, 569] on span "OFF" at bounding box center [857, 566] width 67 height 27
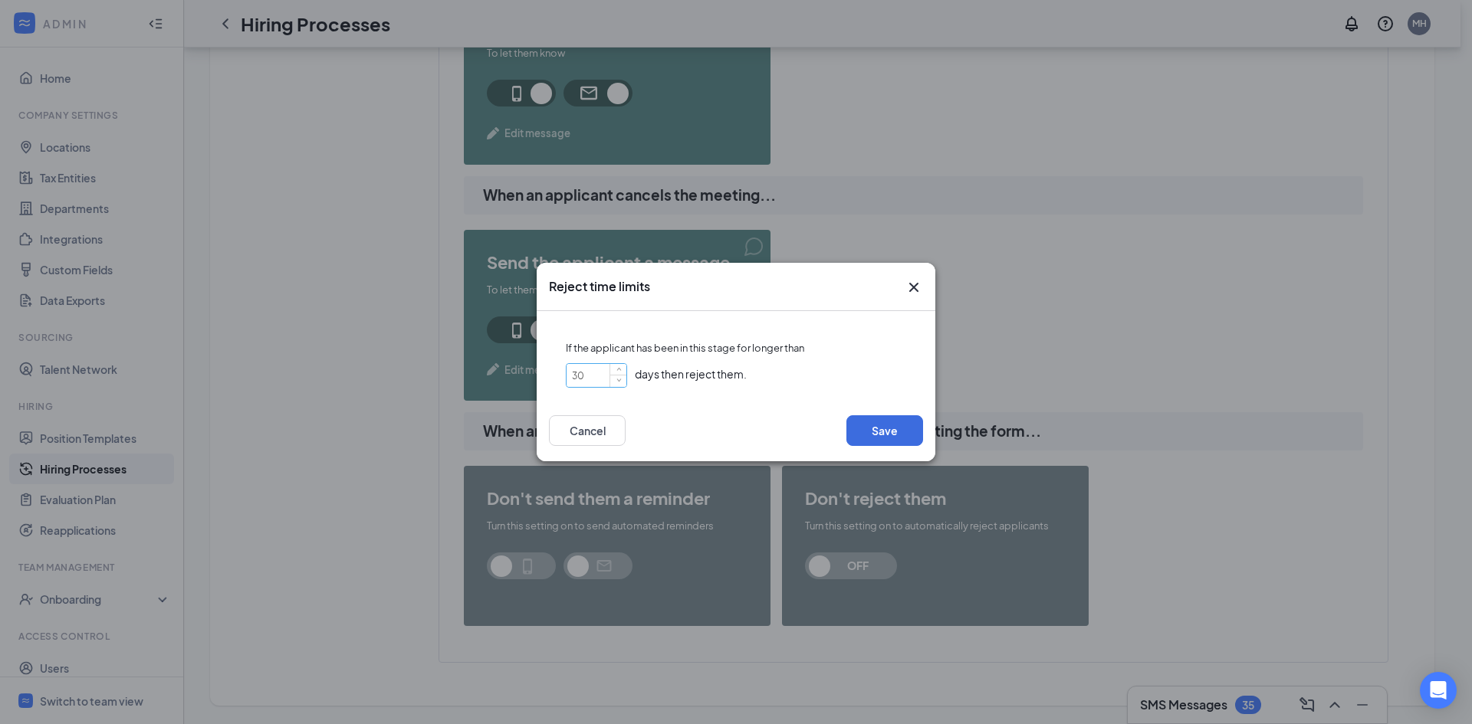
click at [593, 375] on input "30" at bounding box center [597, 375] width 60 height 23
type input "3"
type input "30"
click at [912, 294] on icon "Cross" at bounding box center [914, 287] width 18 height 18
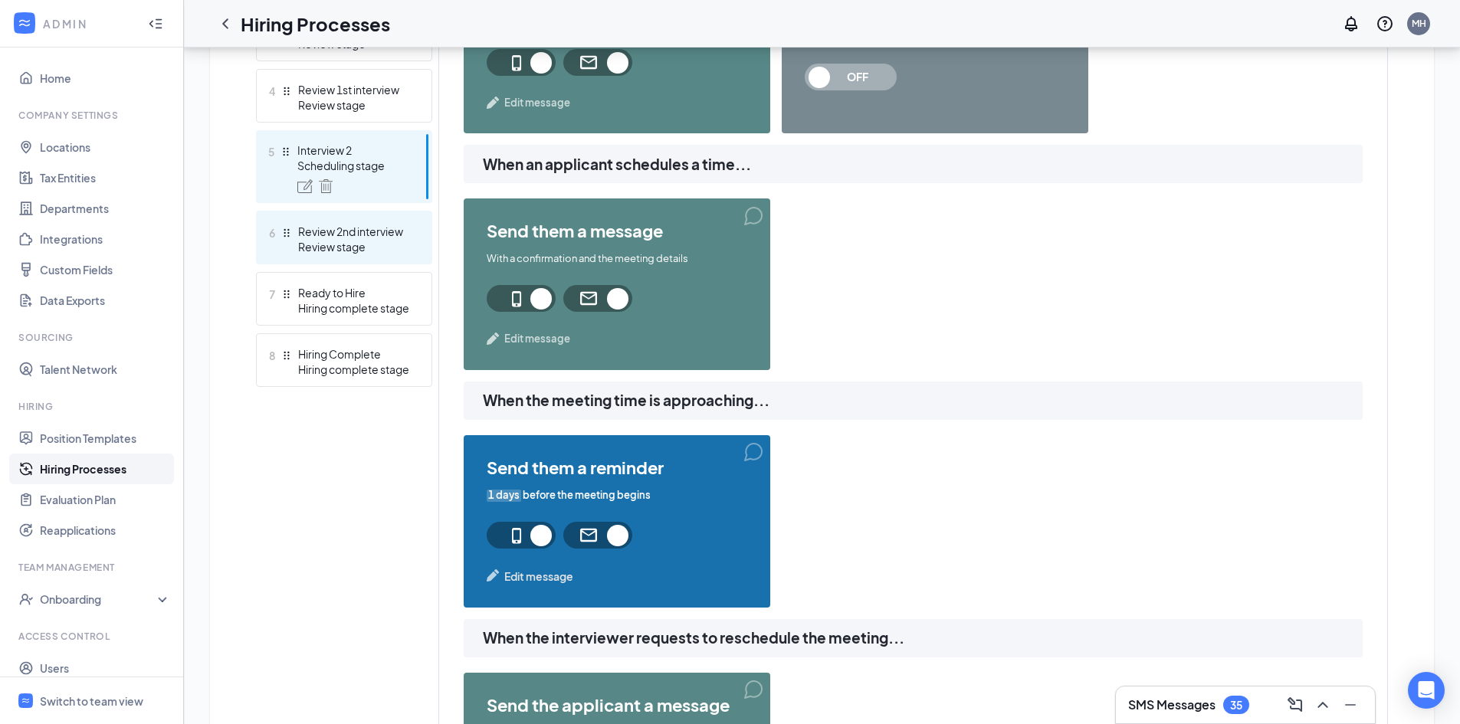
scroll to position [599, 0]
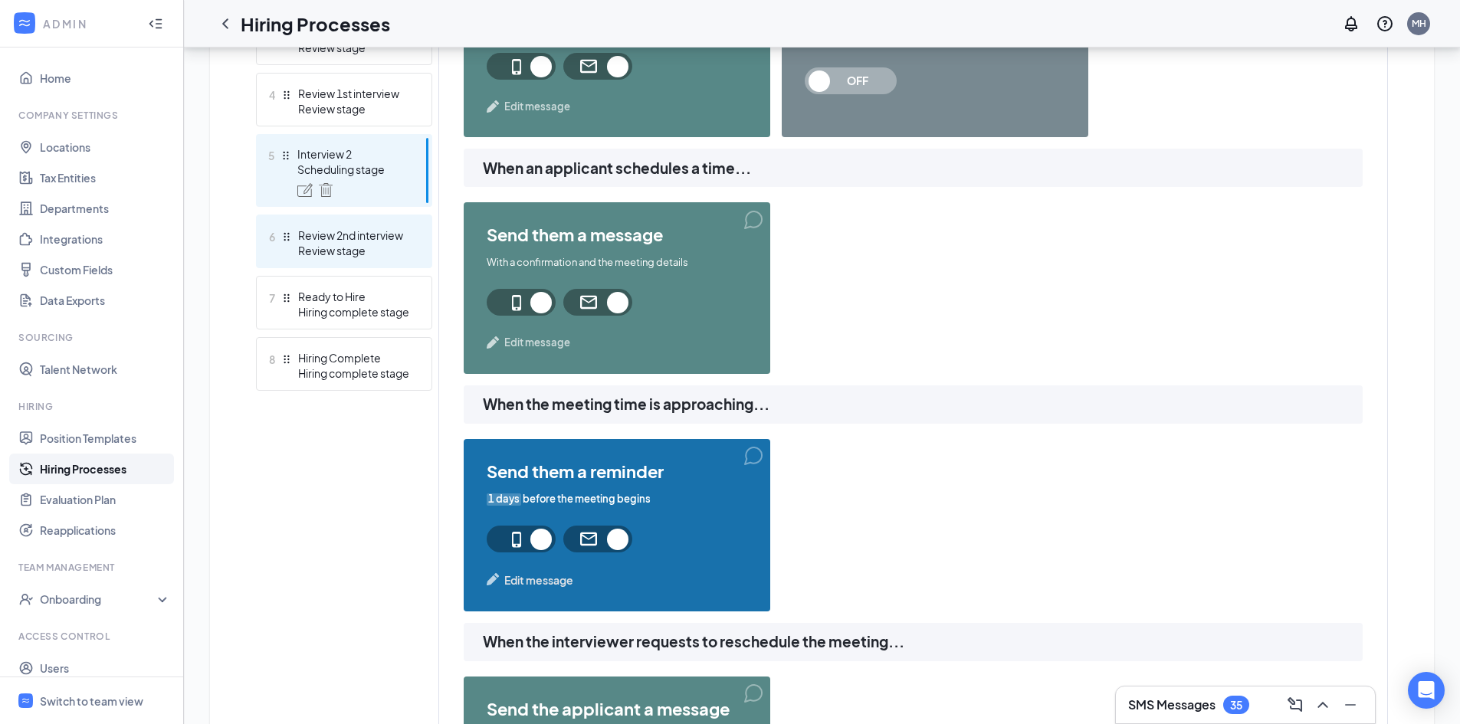
click at [366, 234] on div "Review 2nd interview" at bounding box center [354, 235] width 112 height 15
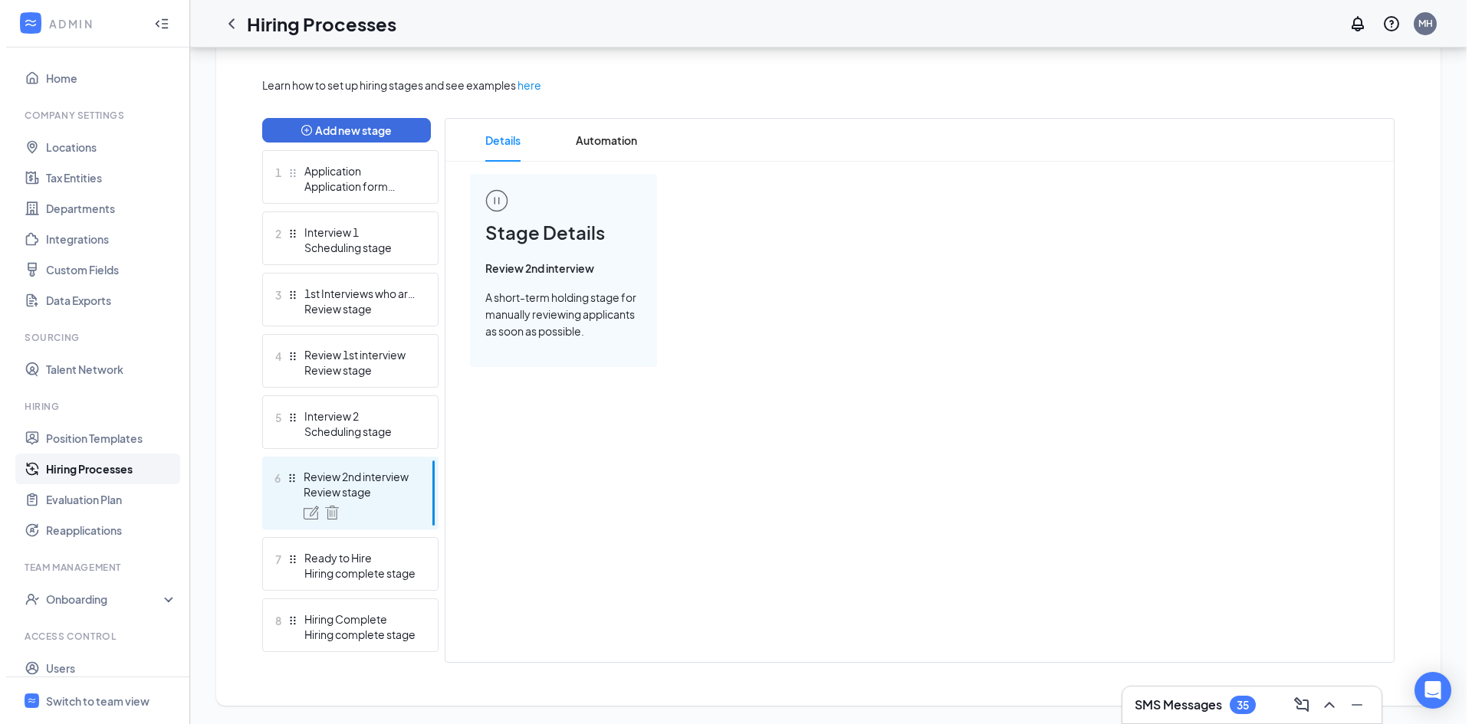
scroll to position [337, 0]
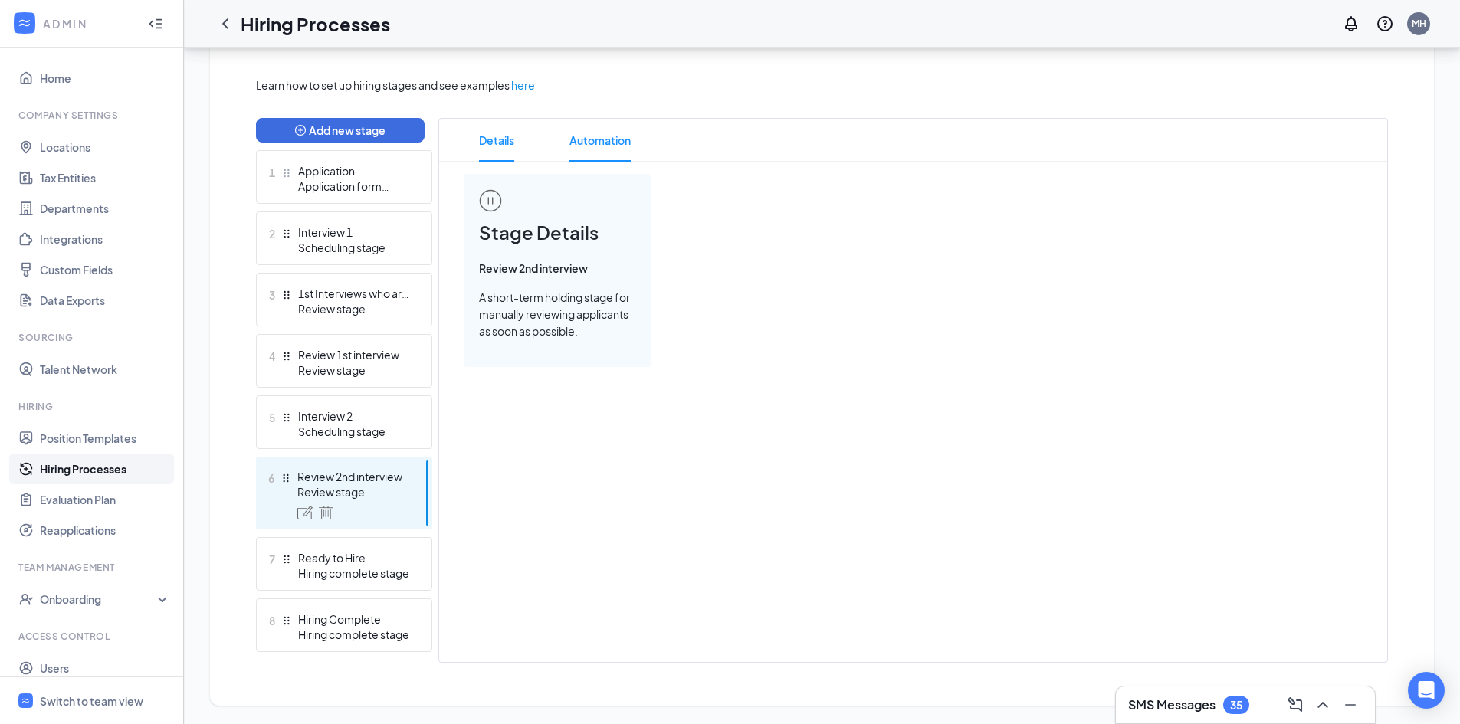
click at [603, 140] on span "Automation" at bounding box center [600, 140] width 61 height 43
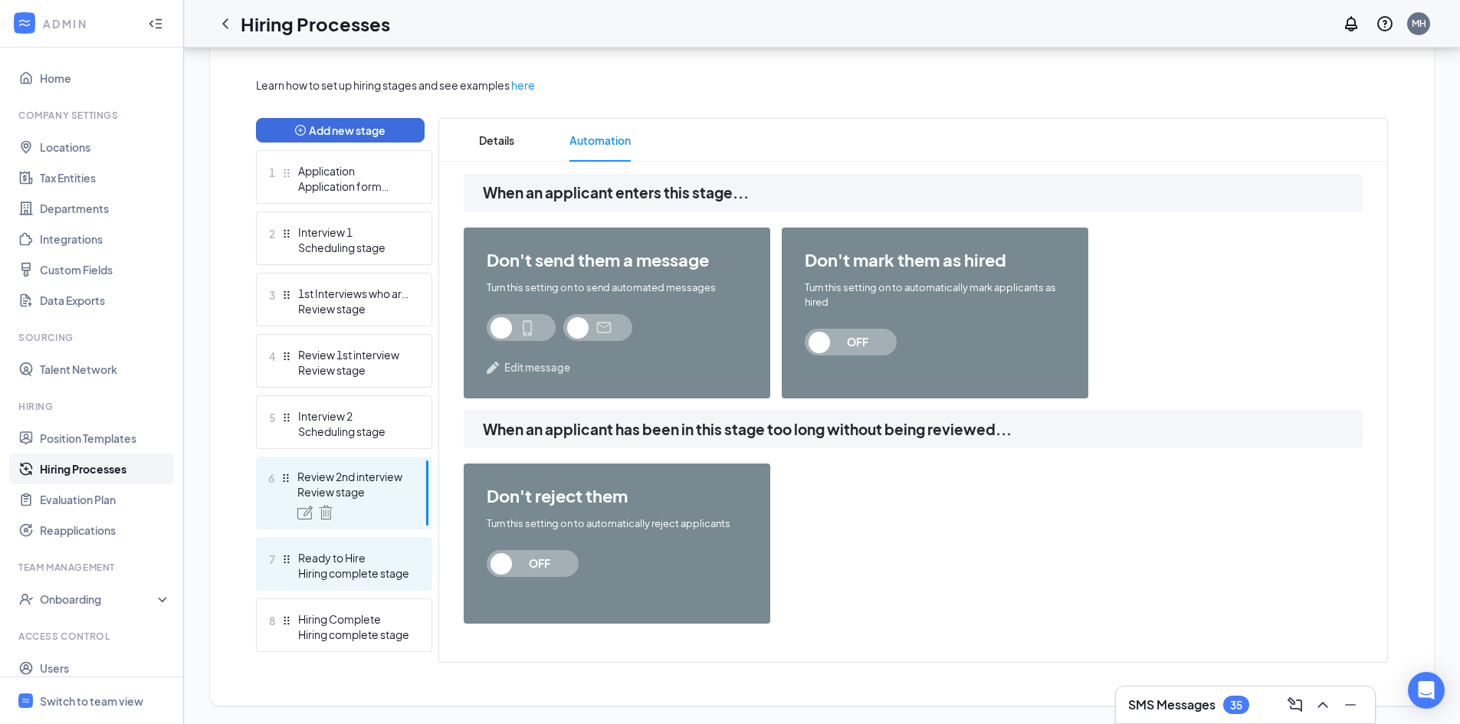
click at [379, 572] on div "Hiring complete stage" at bounding box center [354, 573] width 112 height 15
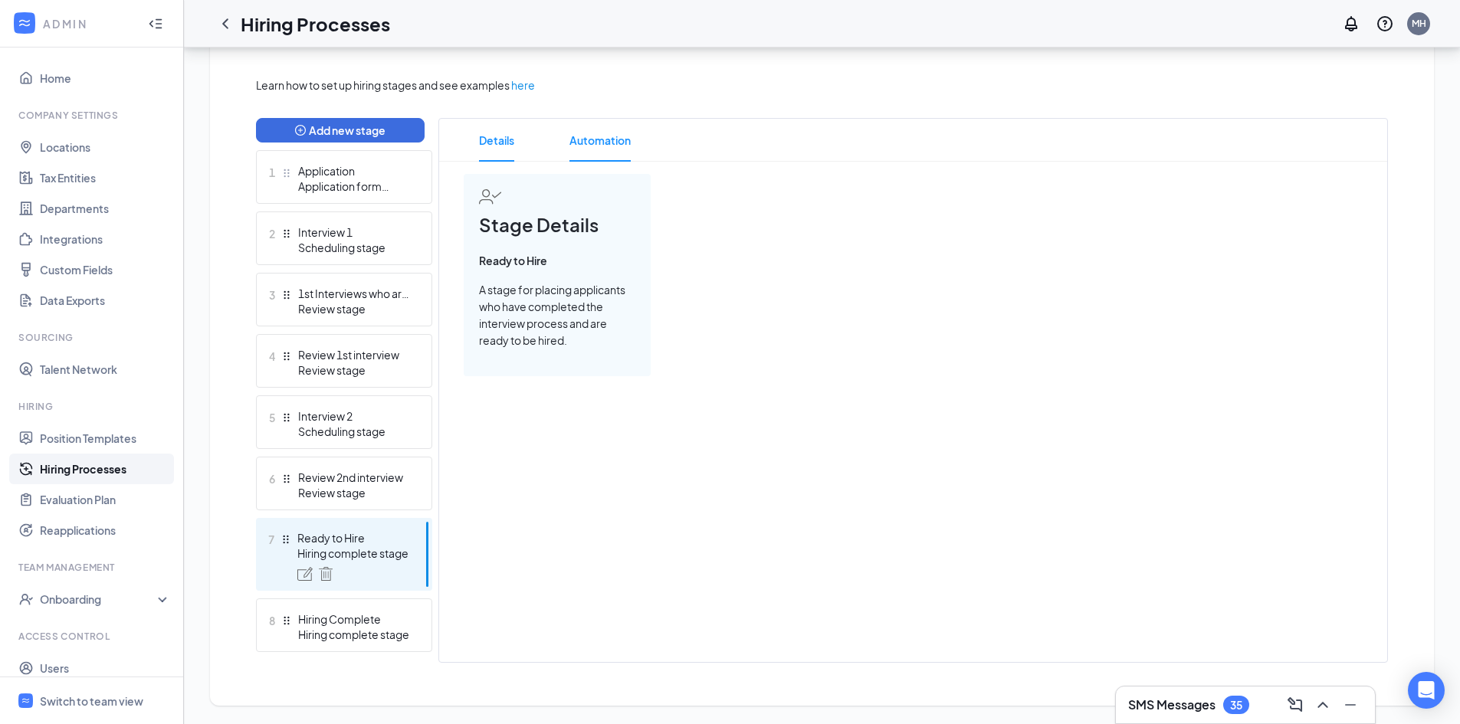
click at [613, 139] on span "Automation" at bounding box center [600, 140] width 61 height 43
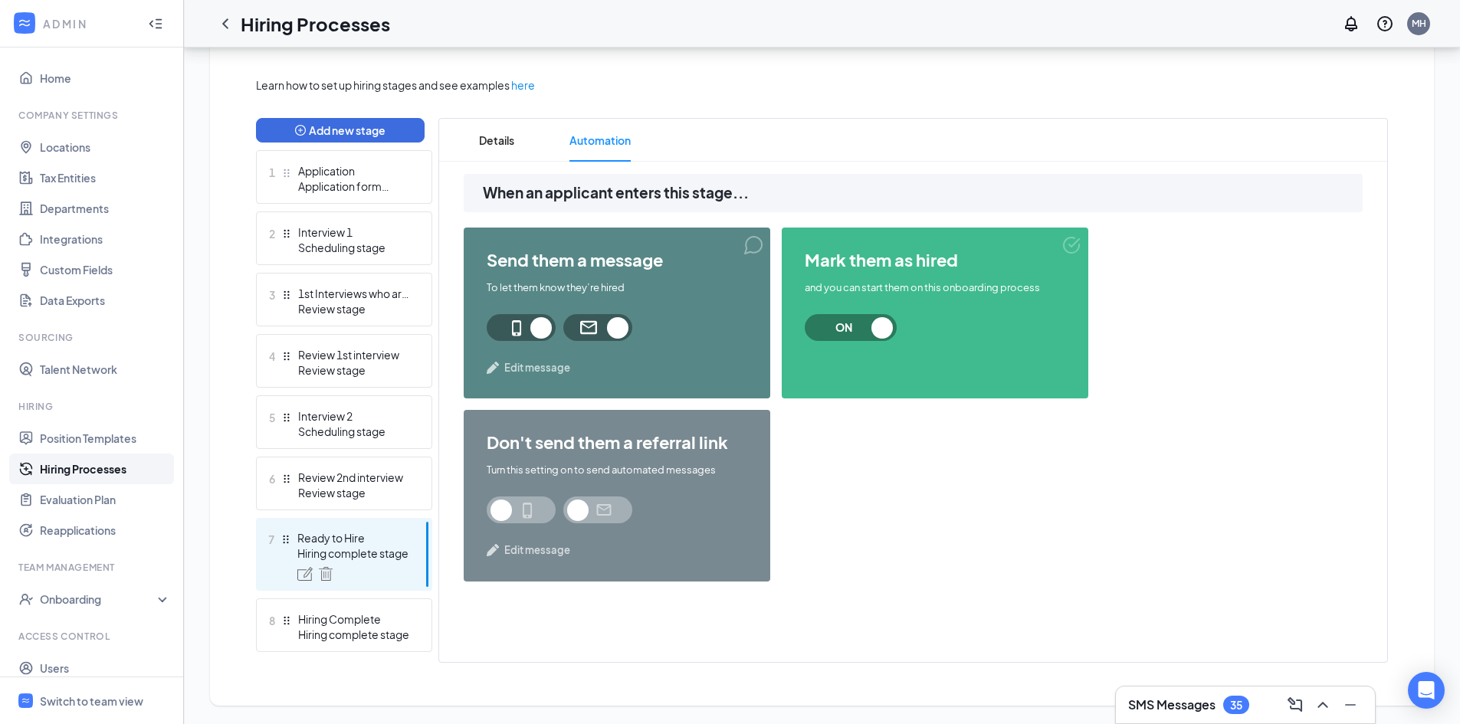
click at [538, 363] on span "Edit message" at bounding box center [537, 367] width 66 height 15
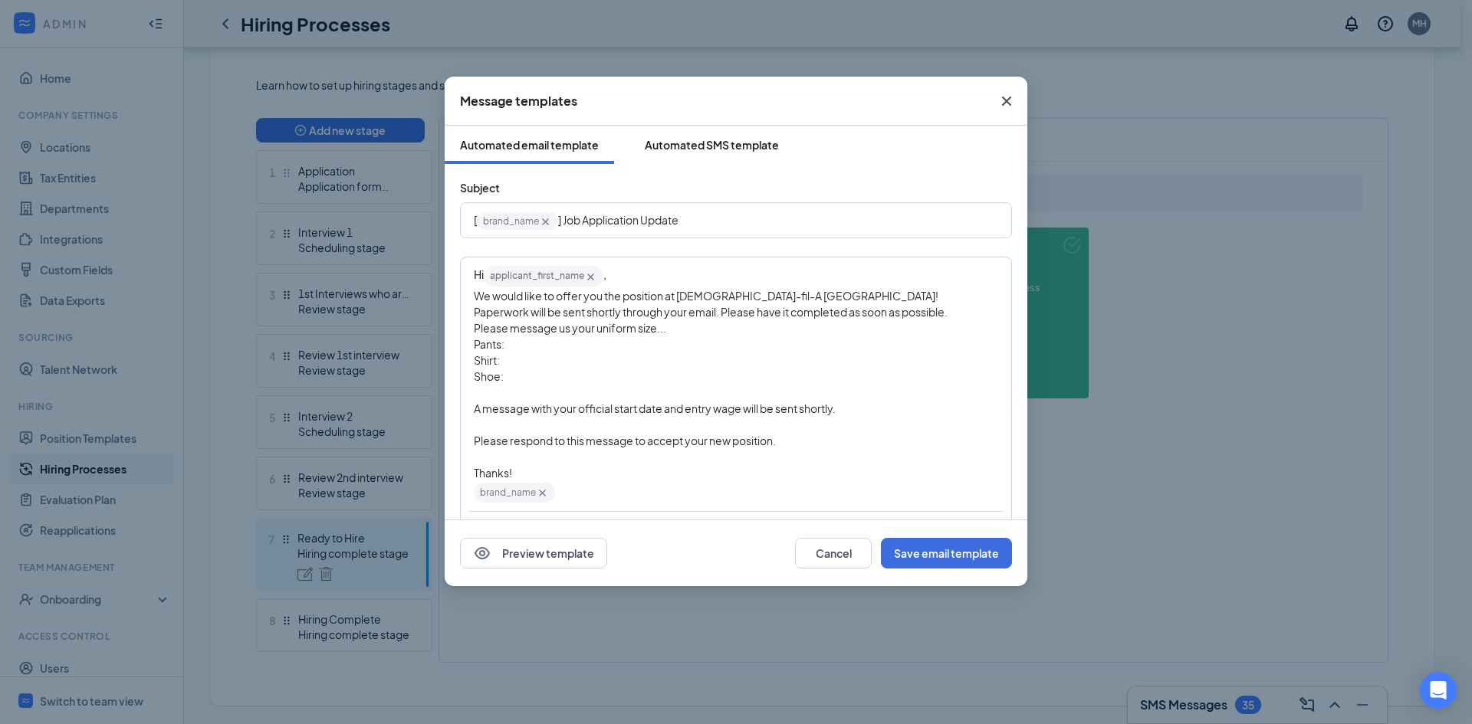
click at [711, 149] on div "Automated SMS template" at bounding box center [712, 144] width 134 height 15
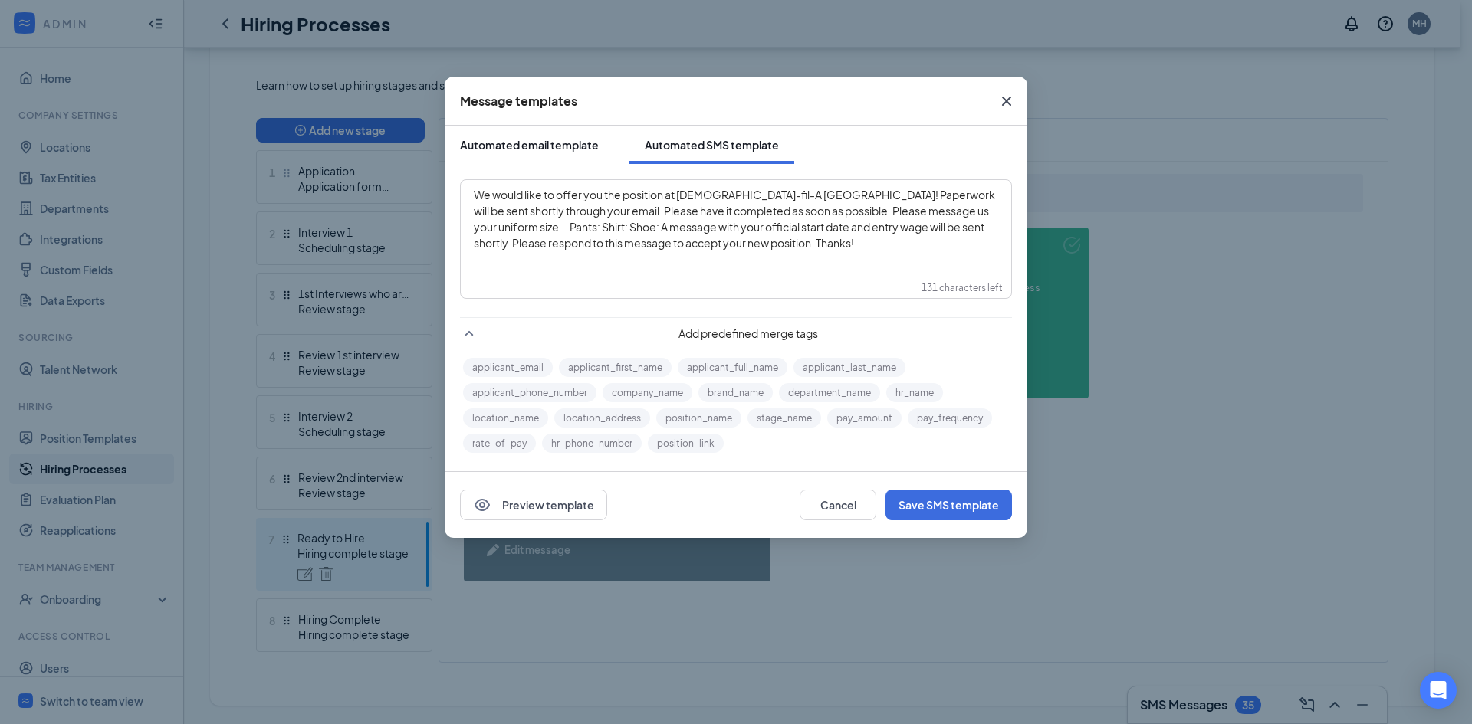
click at [540, 134] on button "Automated email template" at bounding box center [529, 145] width 169 height 38
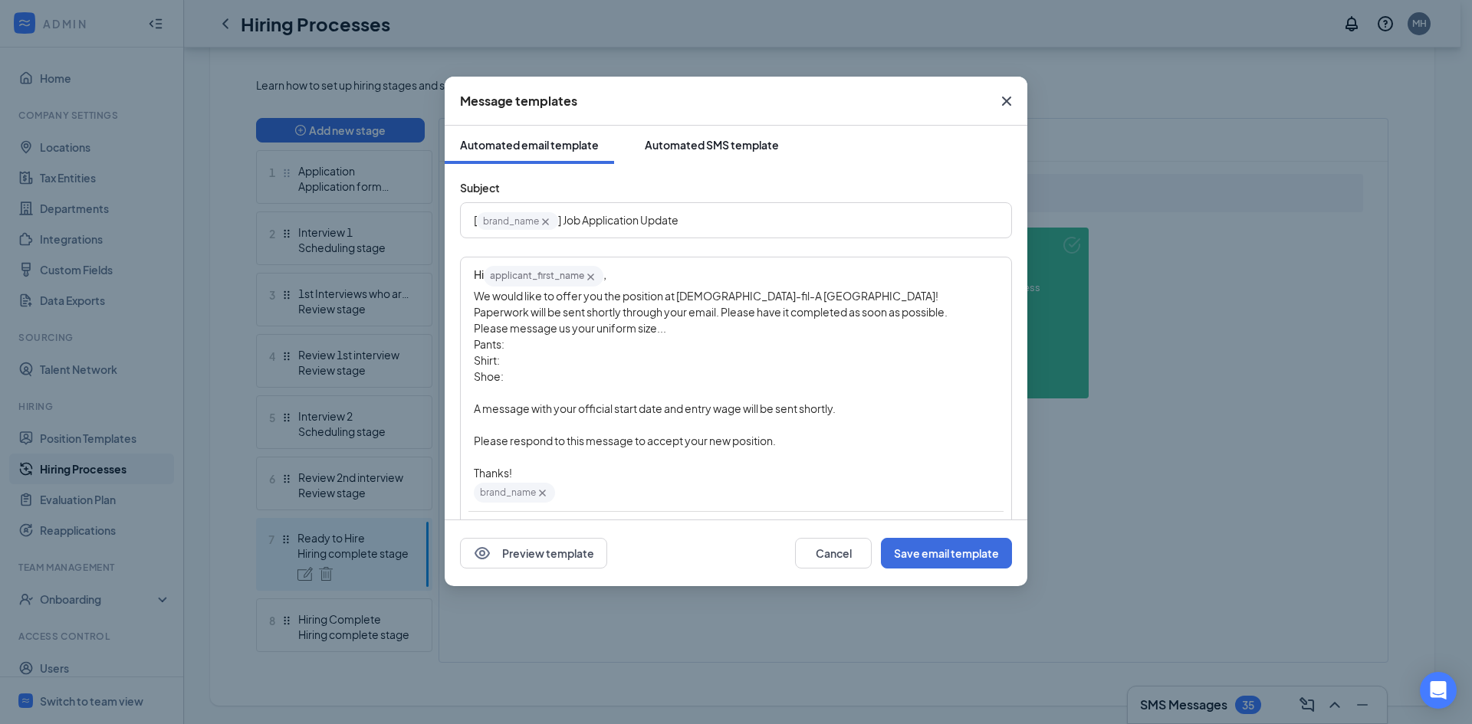
click at [718, 155] on button "Automated SMS template" at bounding box center [711, 145] width 165 height 38
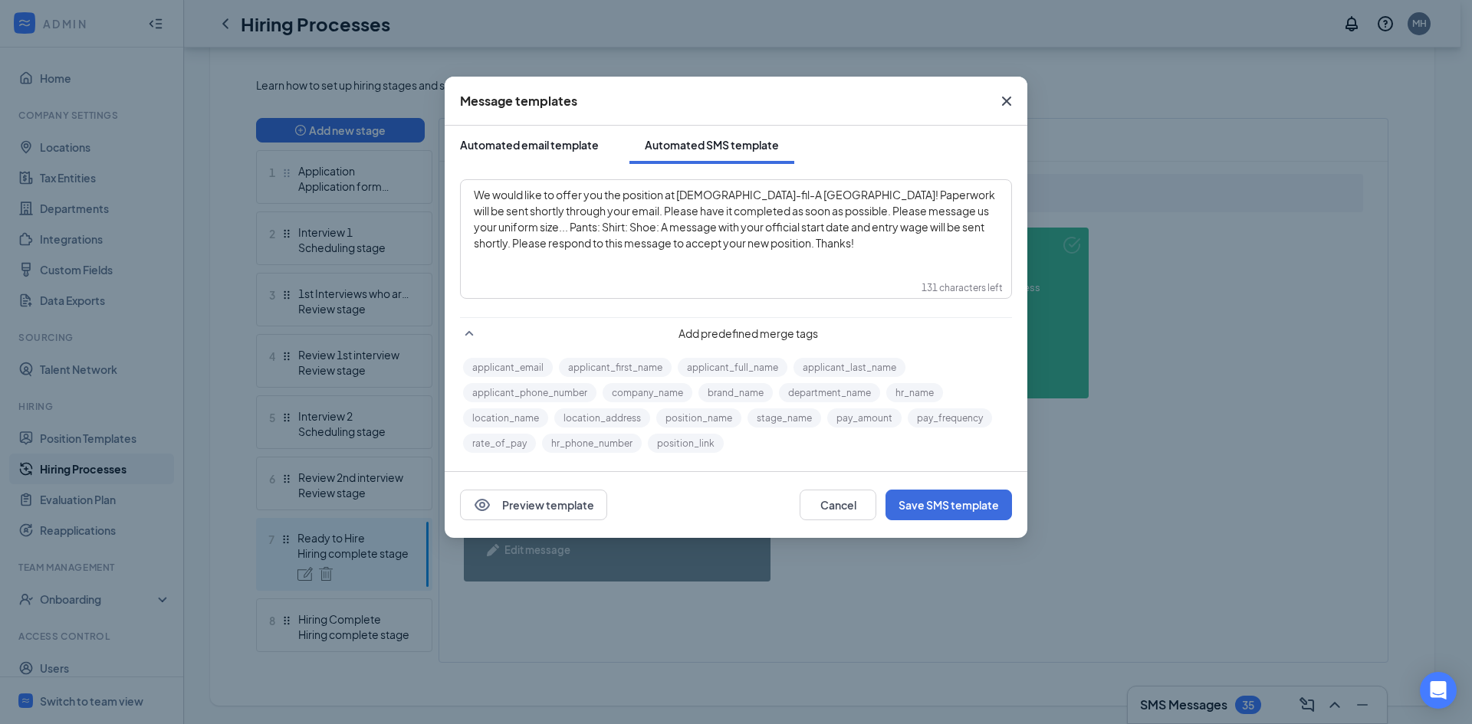
click at [570, 145] on div "Automated email template" at bounding box center [529, 144] width 139 height 15
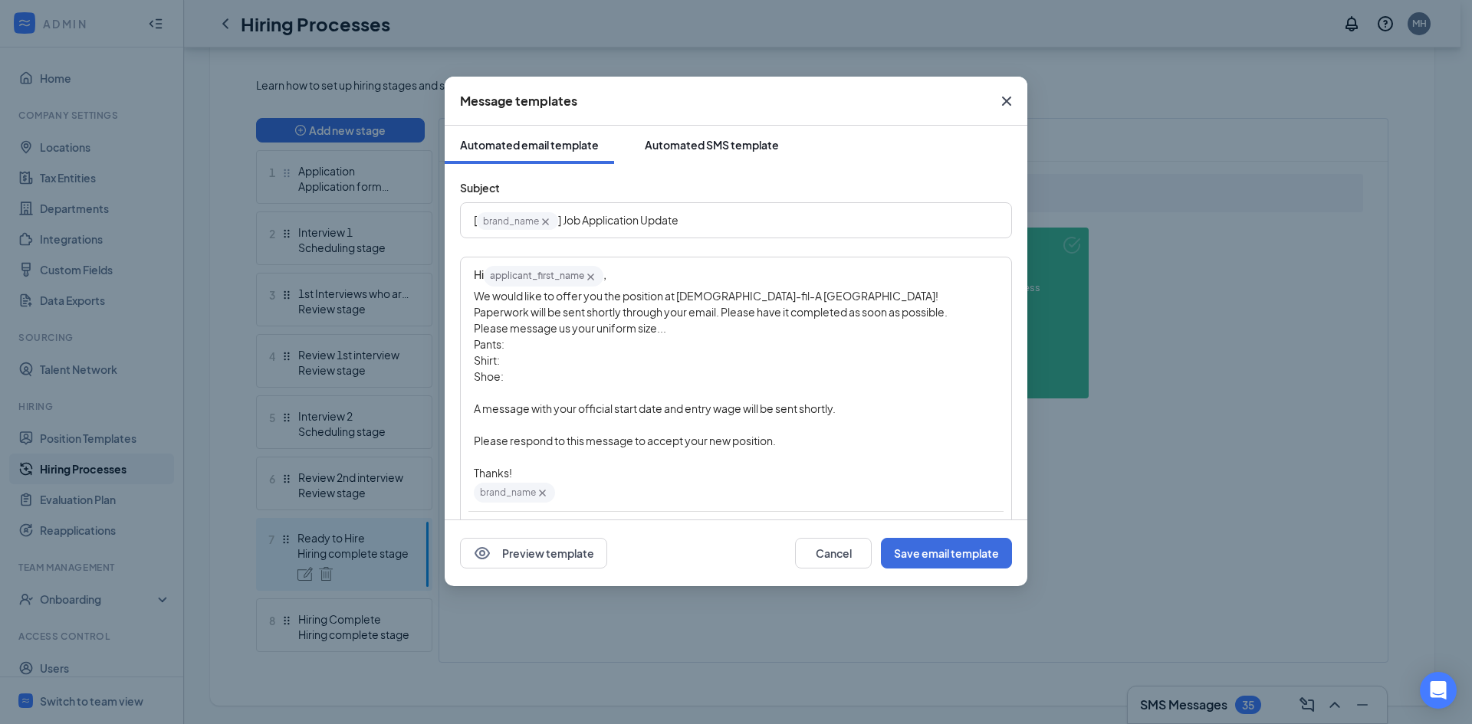
click at [703, 149] on div "Automated SMS template" at bounding box center [712, 144] width 134 height 15
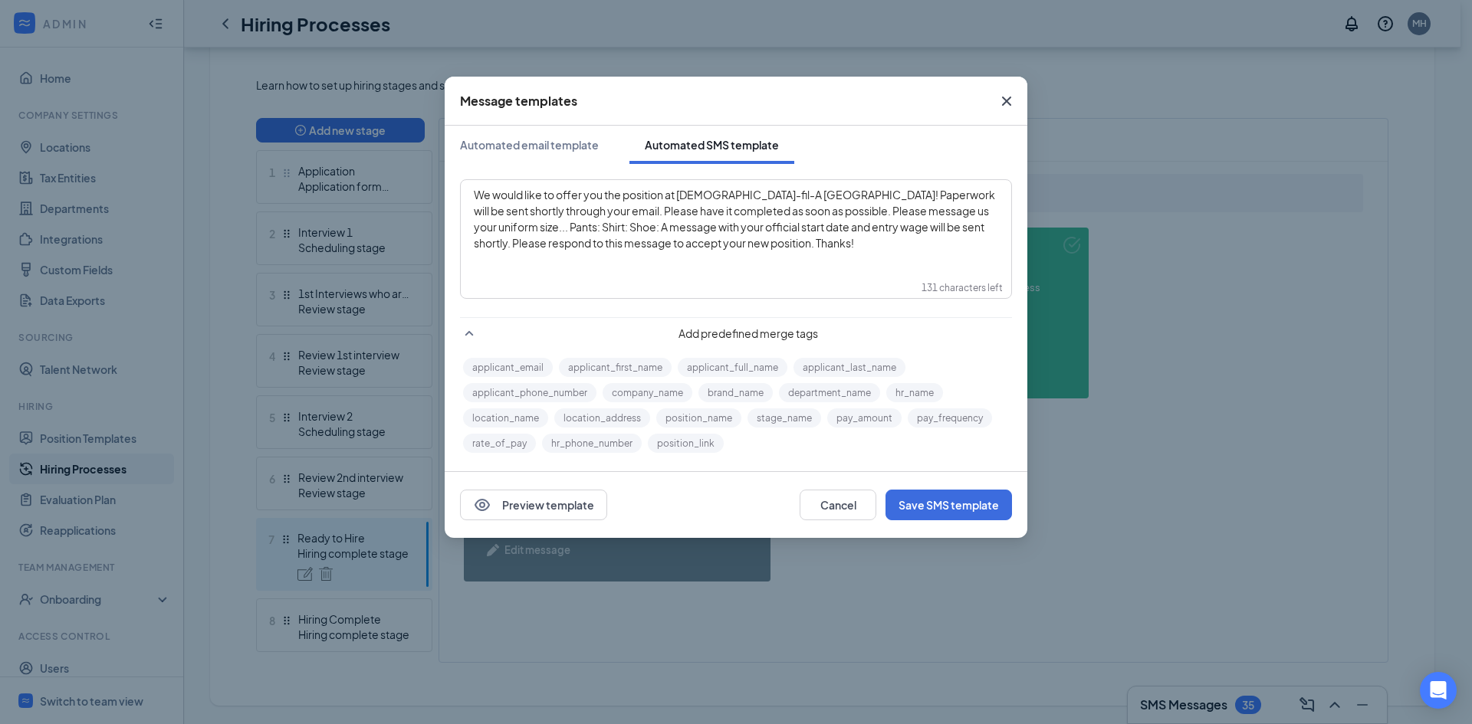
click at [526, 210] on span "We would like to offer you the position at [DEMOGRAPHIC_DATA]-fil-A [GEOGRAPHIC…" at bounding box center [735, 219] width 523 height 62
click at [531, 206] on span "We would like to offer you the position at [DEMOGRAPHIC_DATA]-fil-A [GEOGRAPHIC…" at bounding box center [735, 219] width 523 height 62
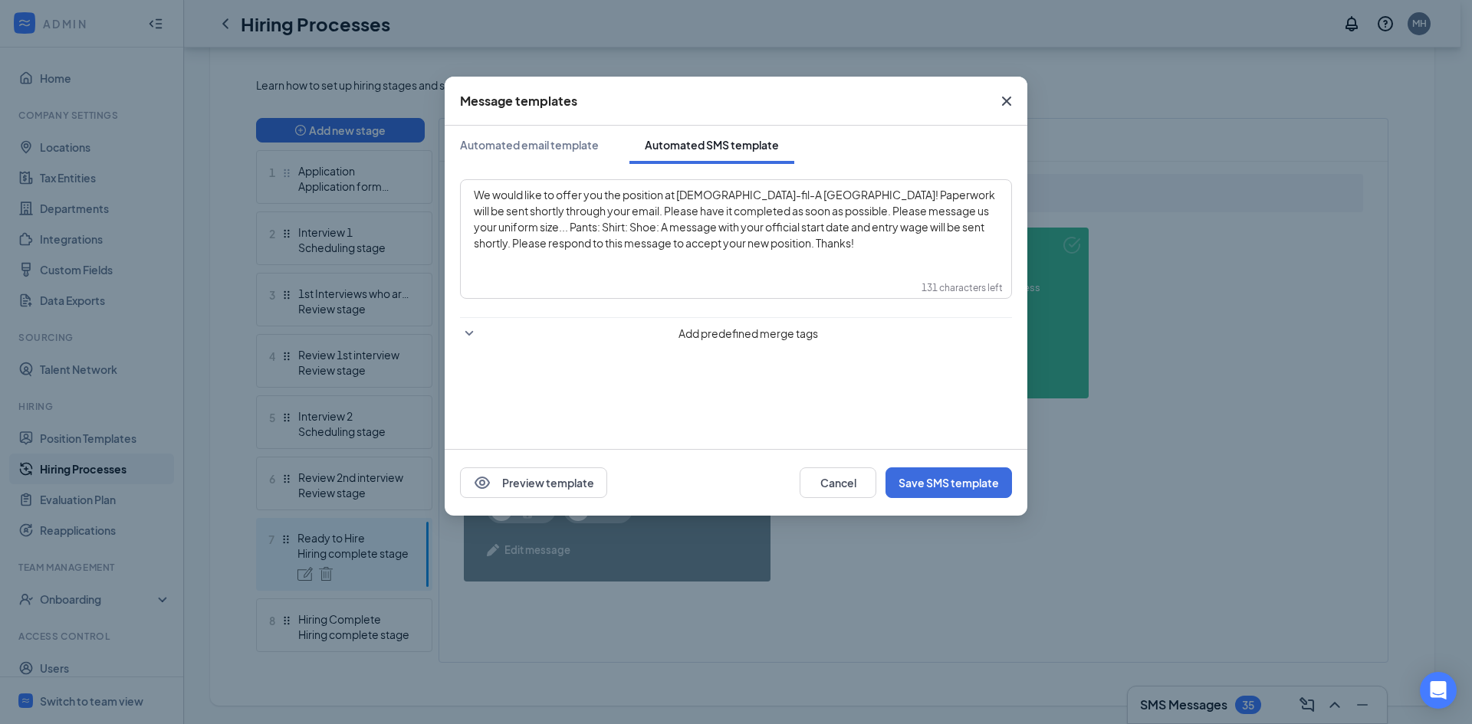
click at [529, 330] on span "Add predefined merge tags" at bounding box center [748, 333] width 527 height 15
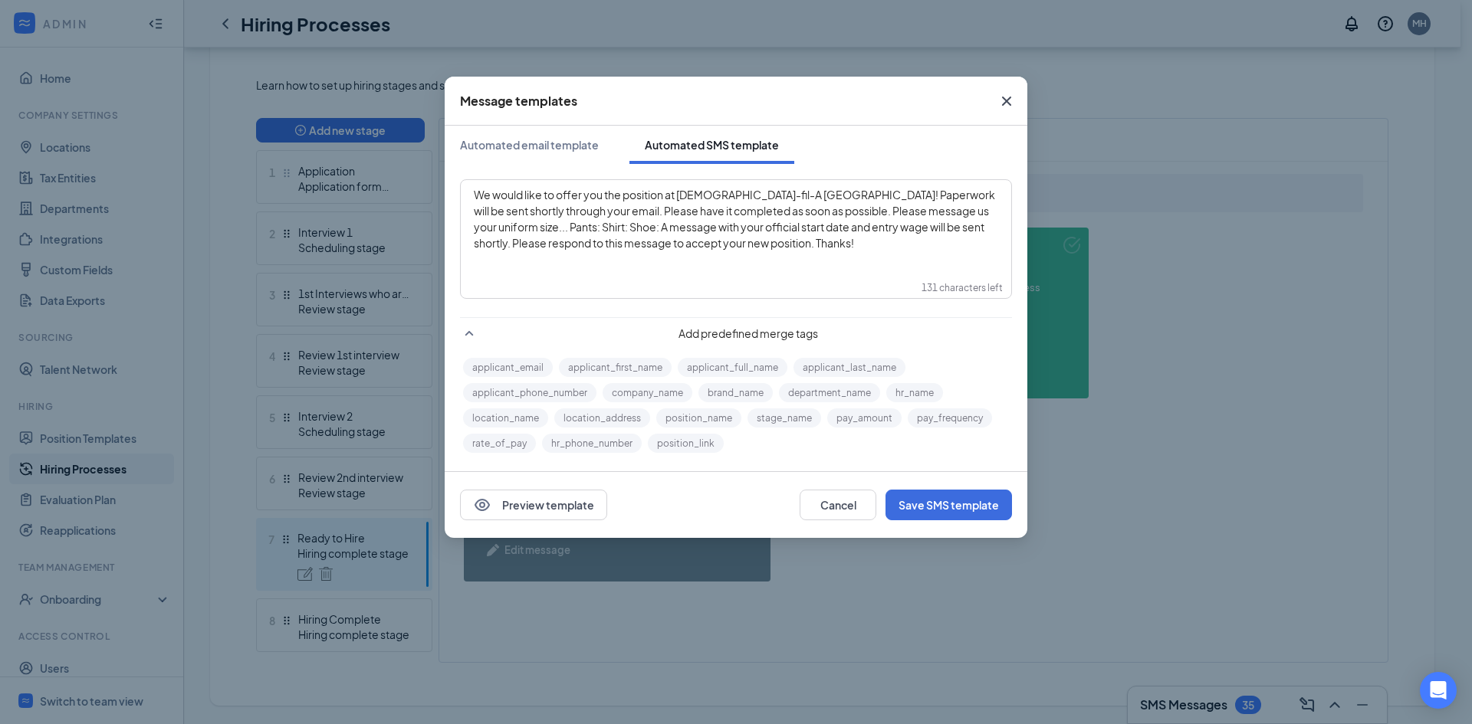
click at [523, 330] on span "Add predefined merge tags" at bounding box center [748, 333] width 527 height 15
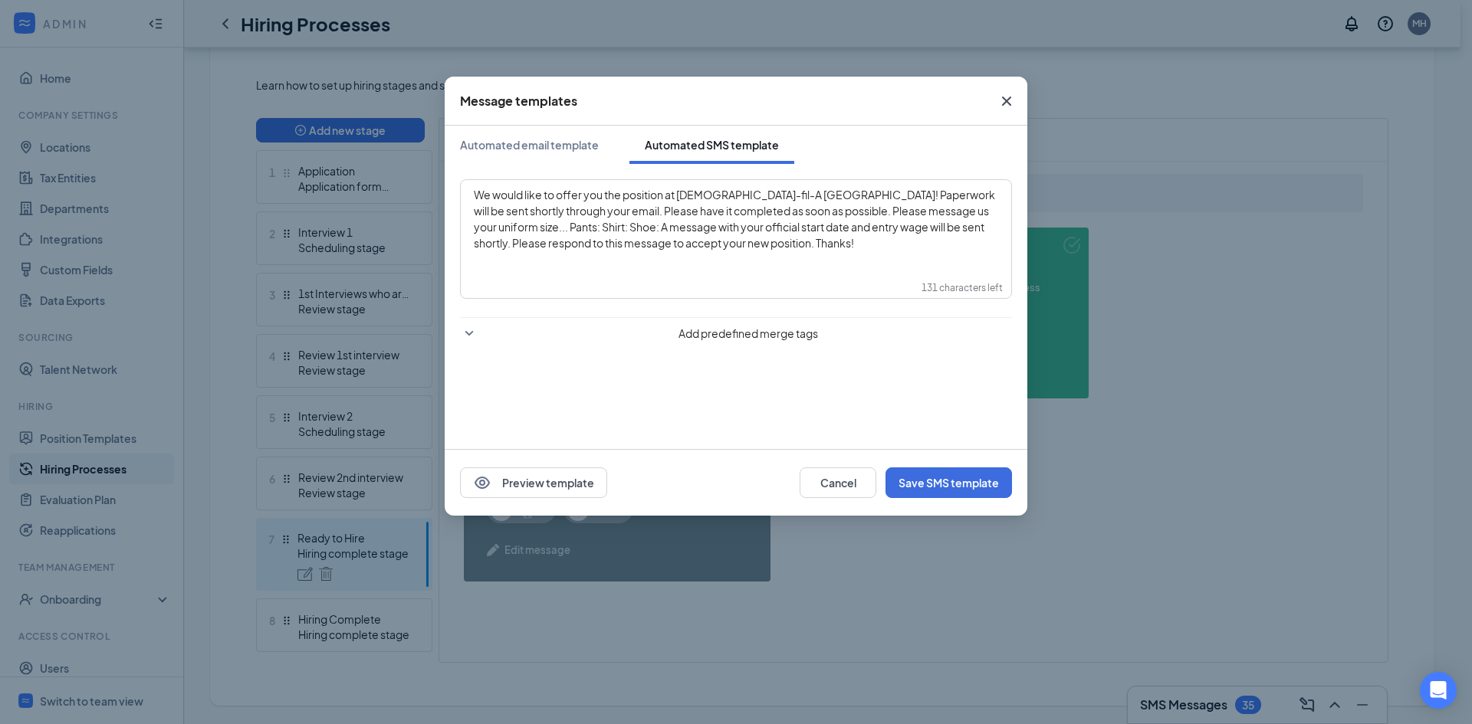
click at [523, 330] on span "Add predefined merge tags" at bounding box center [748, 333] width 527 height 15
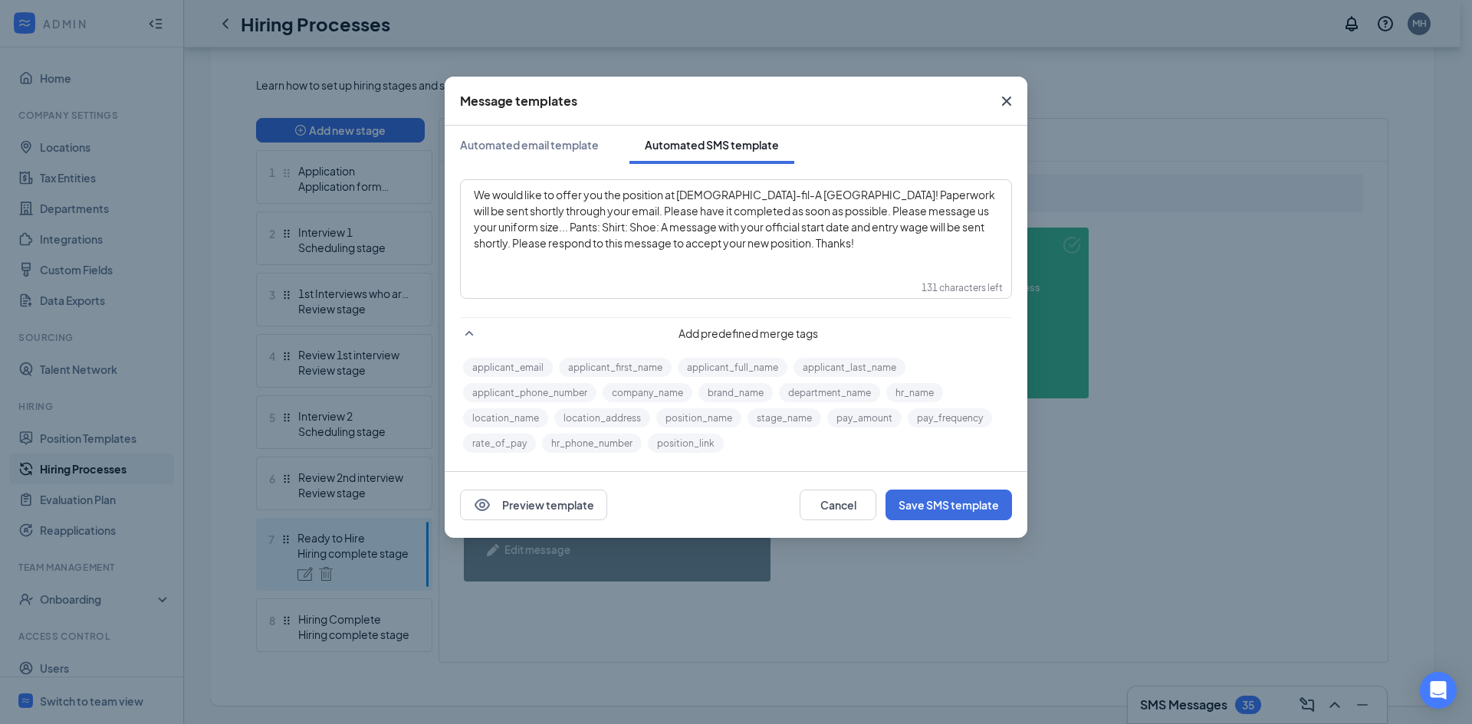
click at [699, 194] on span "We would like to offer you the position at [DEMOGRAPHIC_DATA]-fil-A [GEOGRAPHIC…" at bounding box center [735, 219] width 523 height 62
drag, startPoint x: 660, startPoint y: 205, endPoint x: 677, endPoint y: 205, distance: 16.9
click at [665, 205] on span "We would like to offer you the position at [DEMOGRAPHIC_DATA]-fil-A [GEOGRAPHIC…" at bounding box center [735, 219] width 523 height 62
click at [912, 241] on div "We would like to offer you the position at [DEMOGRAPHIC_DATA]-fil-A [GEOGRAPHIC…" at bounding box center [736, 219] width 524 height 64
click at [906, 507] on button "Save SMS template" at bounding box center [948, 505] width 126 height 31
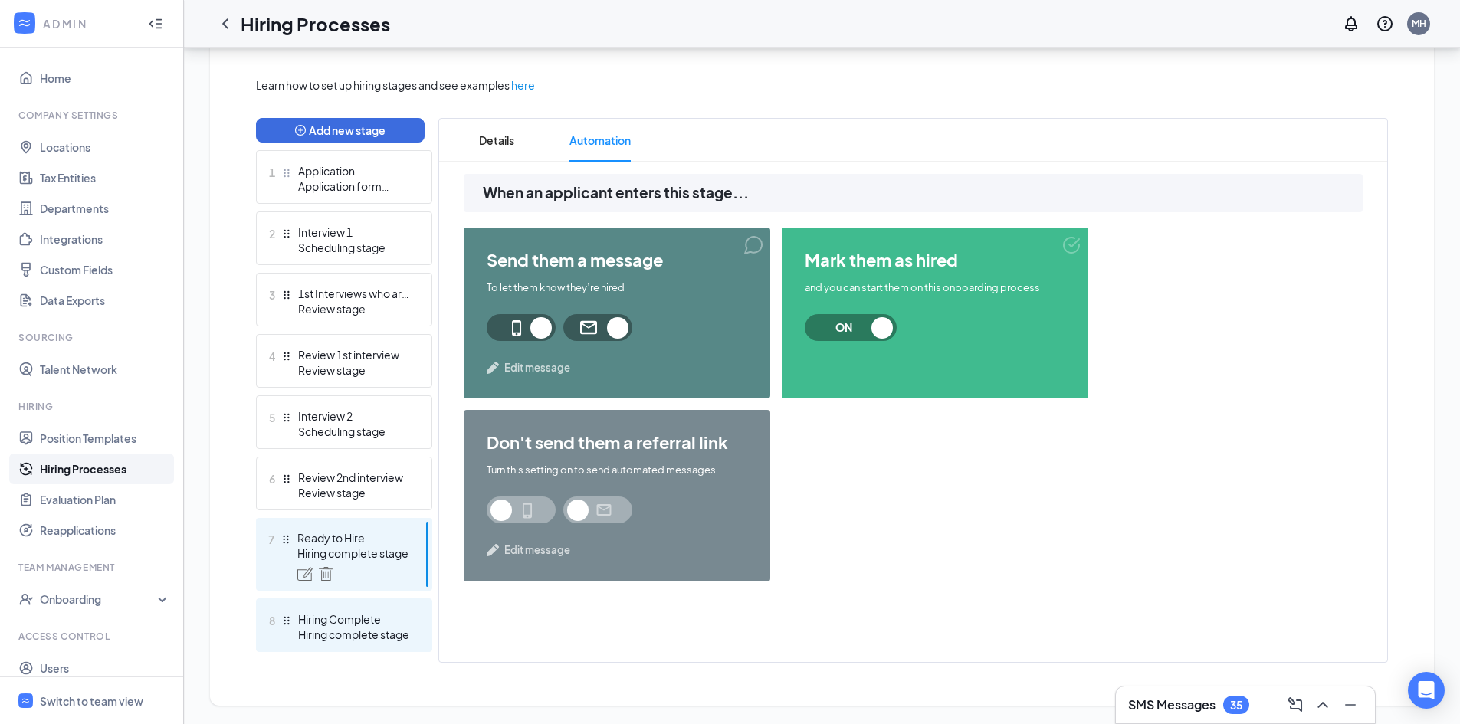
click at [363, 616] on div "Hiring Complete" at bounding box center [354, 619] width 112 height 15
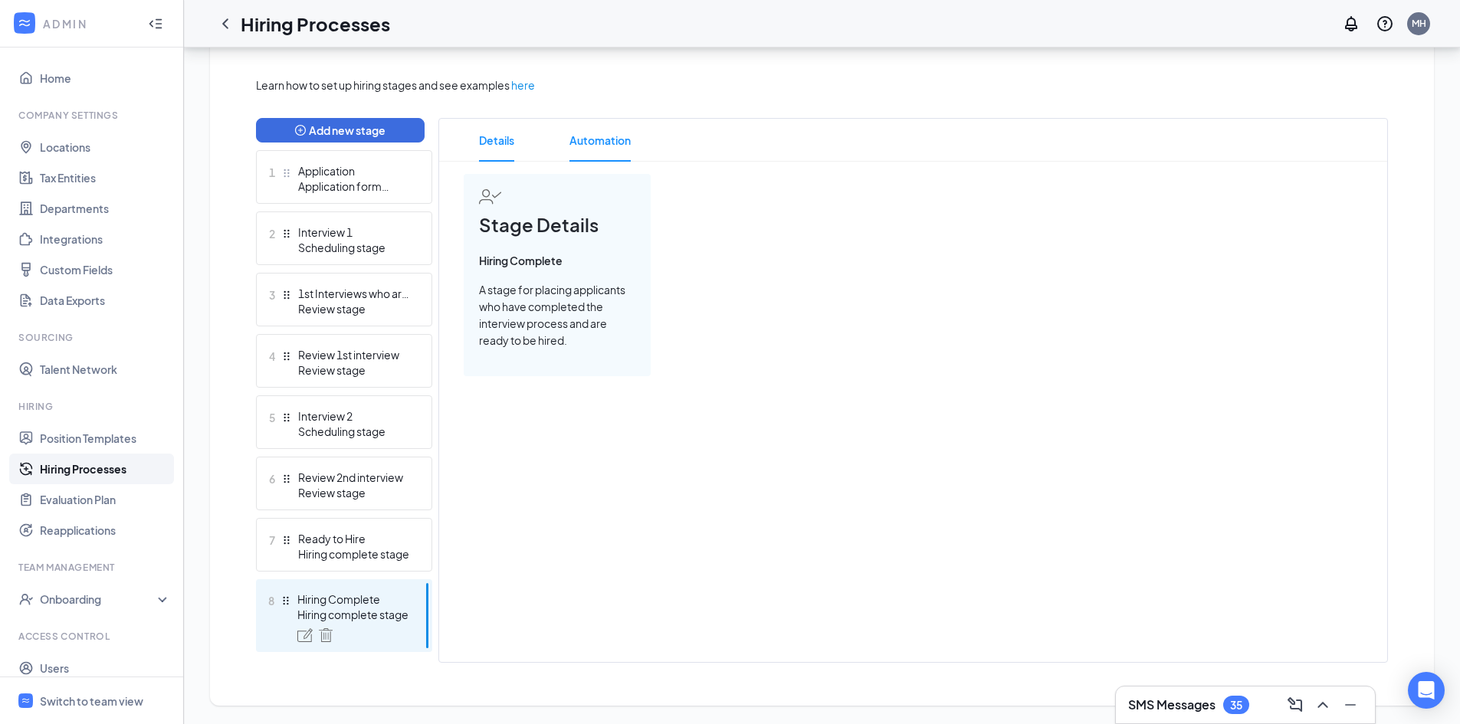
click at [605, 151] on span "Automation" at bounding box center [600, 140] width 61 height 43
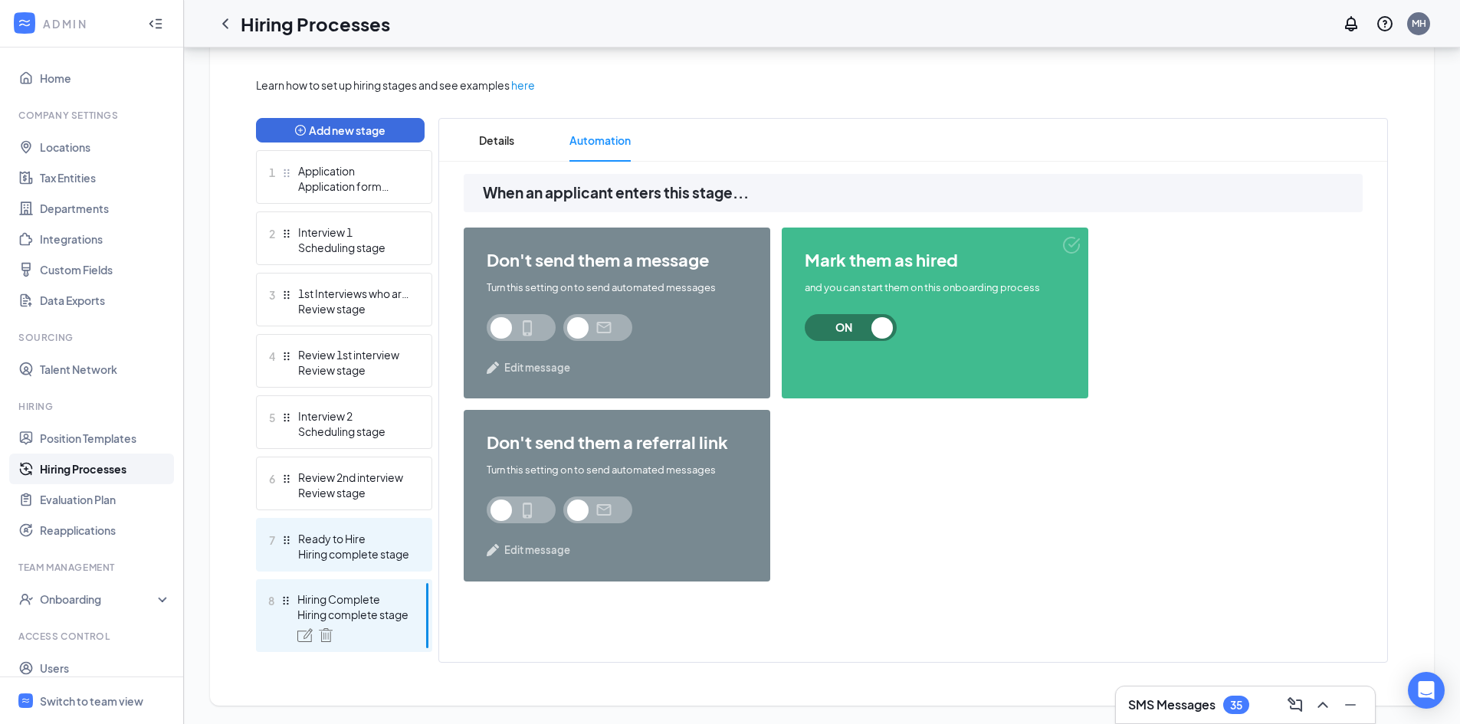
click at [373, 538] on div "Ready to Hire" at bounding box center [354, 538] width 112 height 15
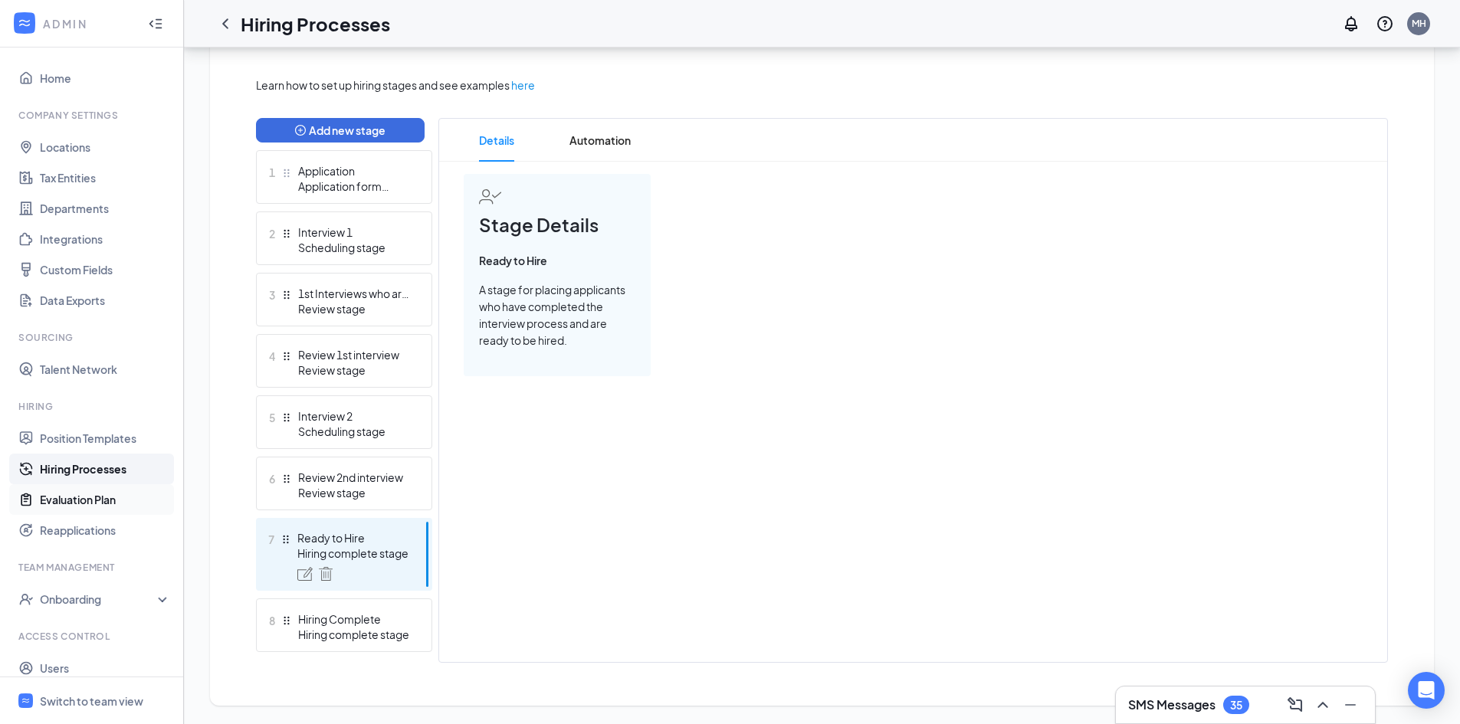
click at [104, 491] on link "Evaluation Plan" at bounding box center [105, 500] width 131 height 31
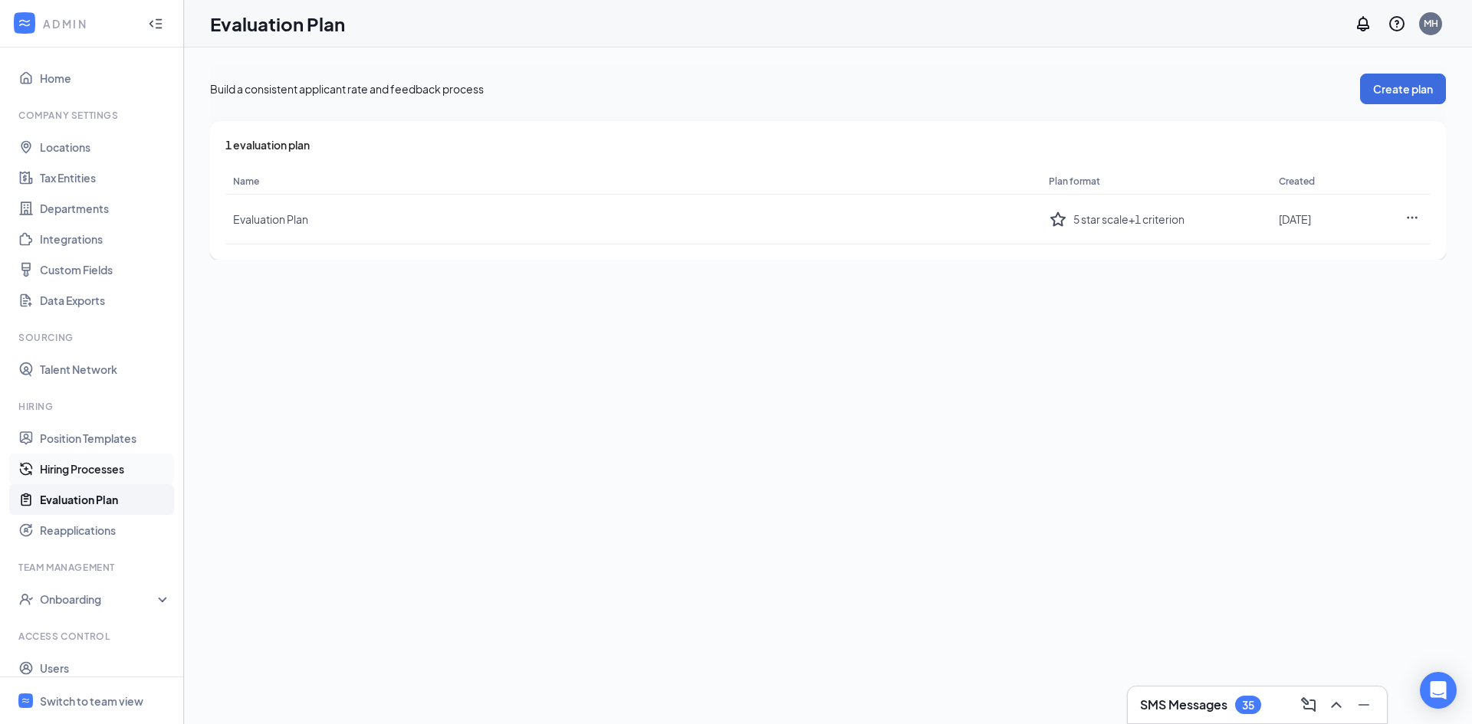
click at [101, 468] on link "Hiring Processes" at bounding box center [105, 469] width 131 height 31
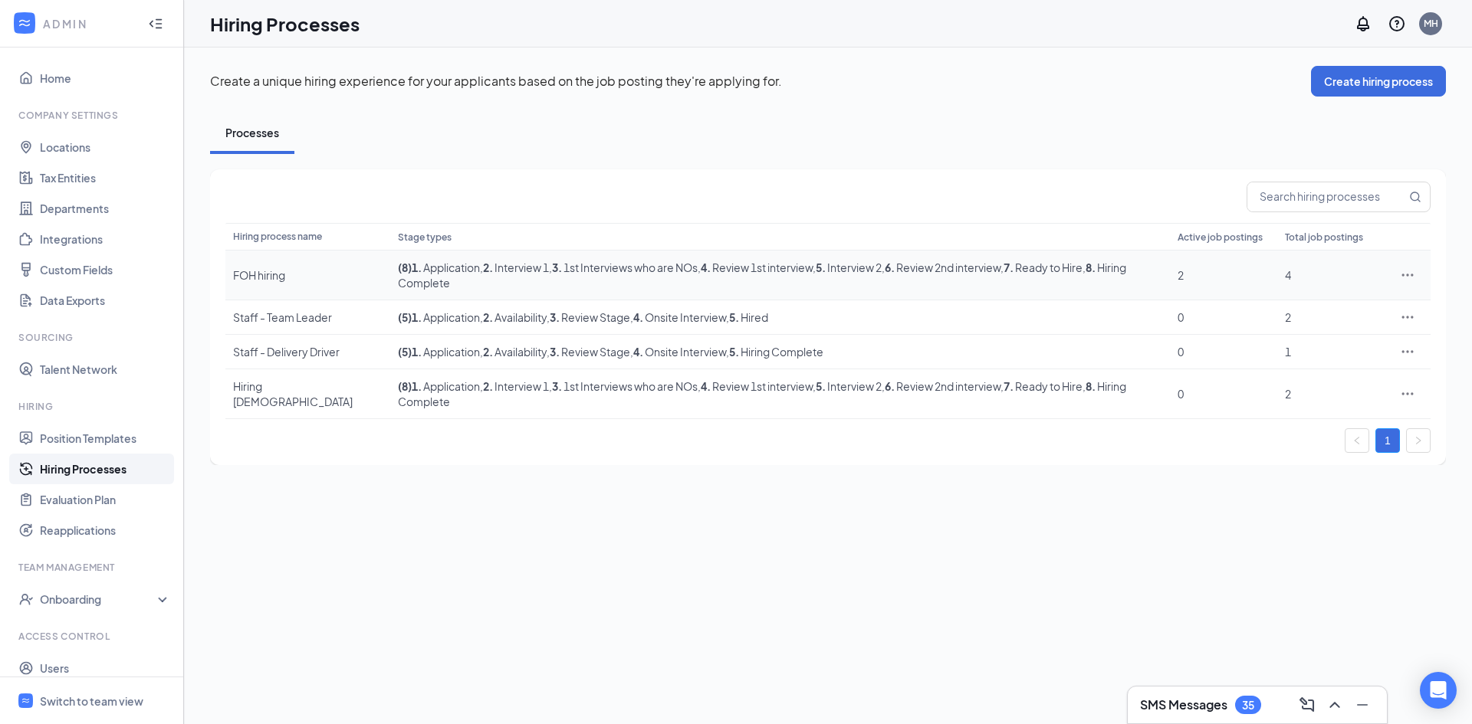
drag, startPoint x: 282, startPoint y: 270, endPoint x: 281, endPoint y: 280, distance: 10.0
click at [281, 280] on div "FOH hiring" at bounding box center [307, 275] width 149 height 15
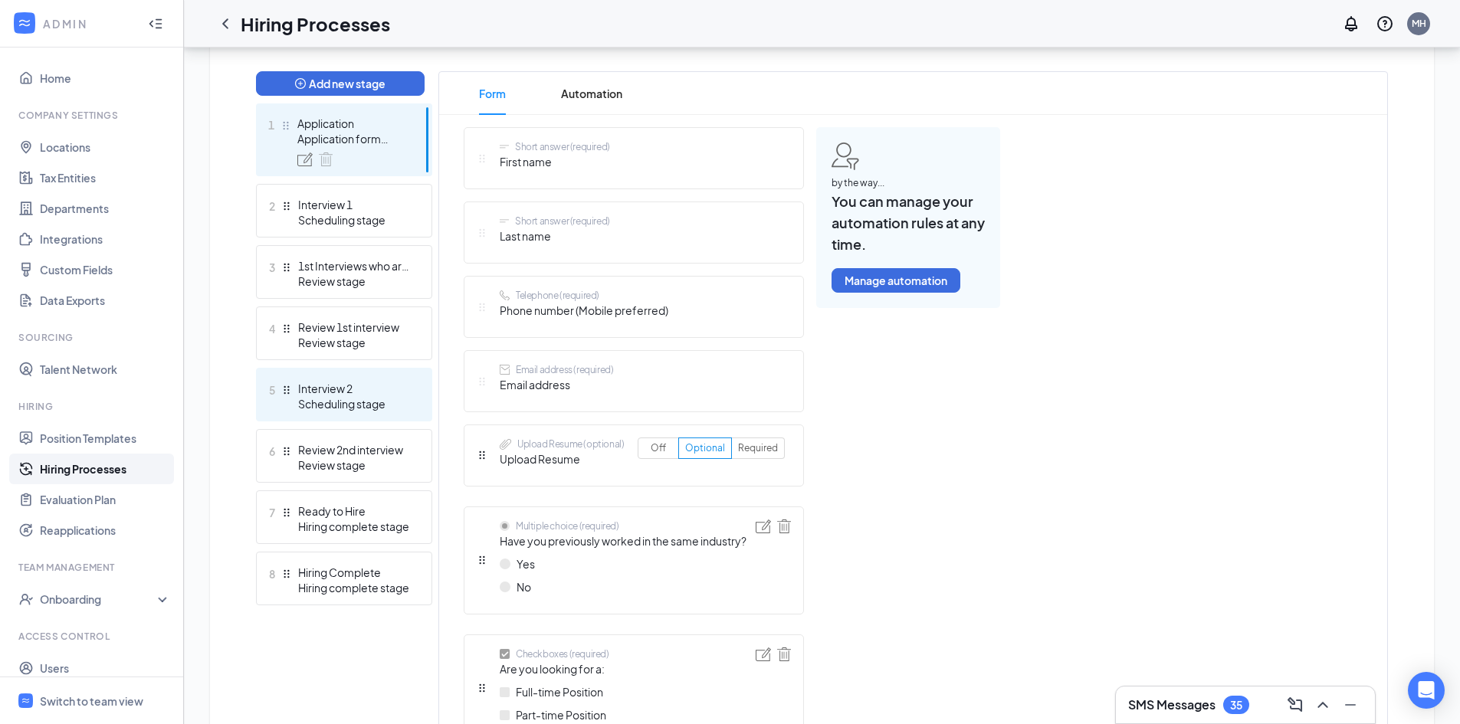
scroll to position [383, 0]
click at [314, 488] on ul "1 Application Application form stage 2 Interview 1 Scheduling stage 3 1st Inter…" at bounding box center [344, 355] width 176 height 502
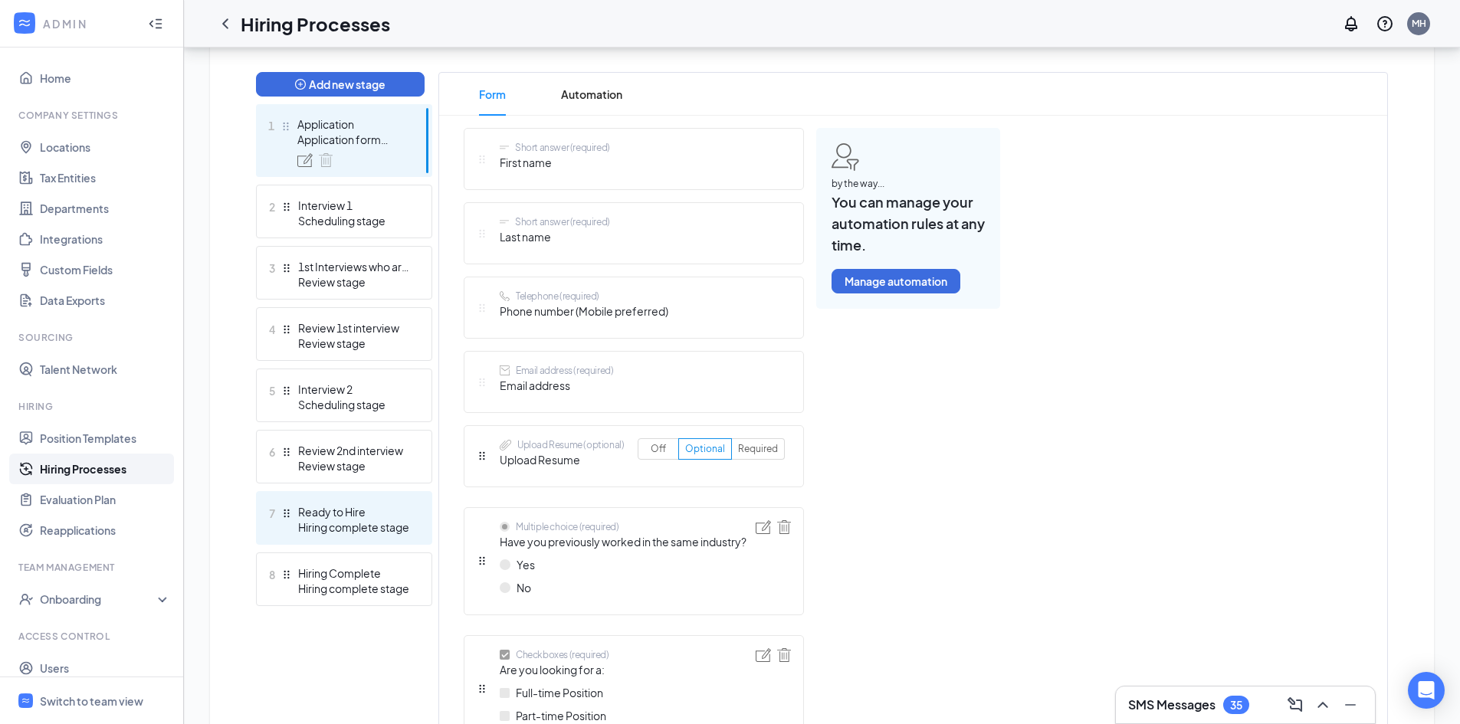
click at [317, 517] on div "Ready to Hire" at bounding box center [354, 511] width 112 height 15
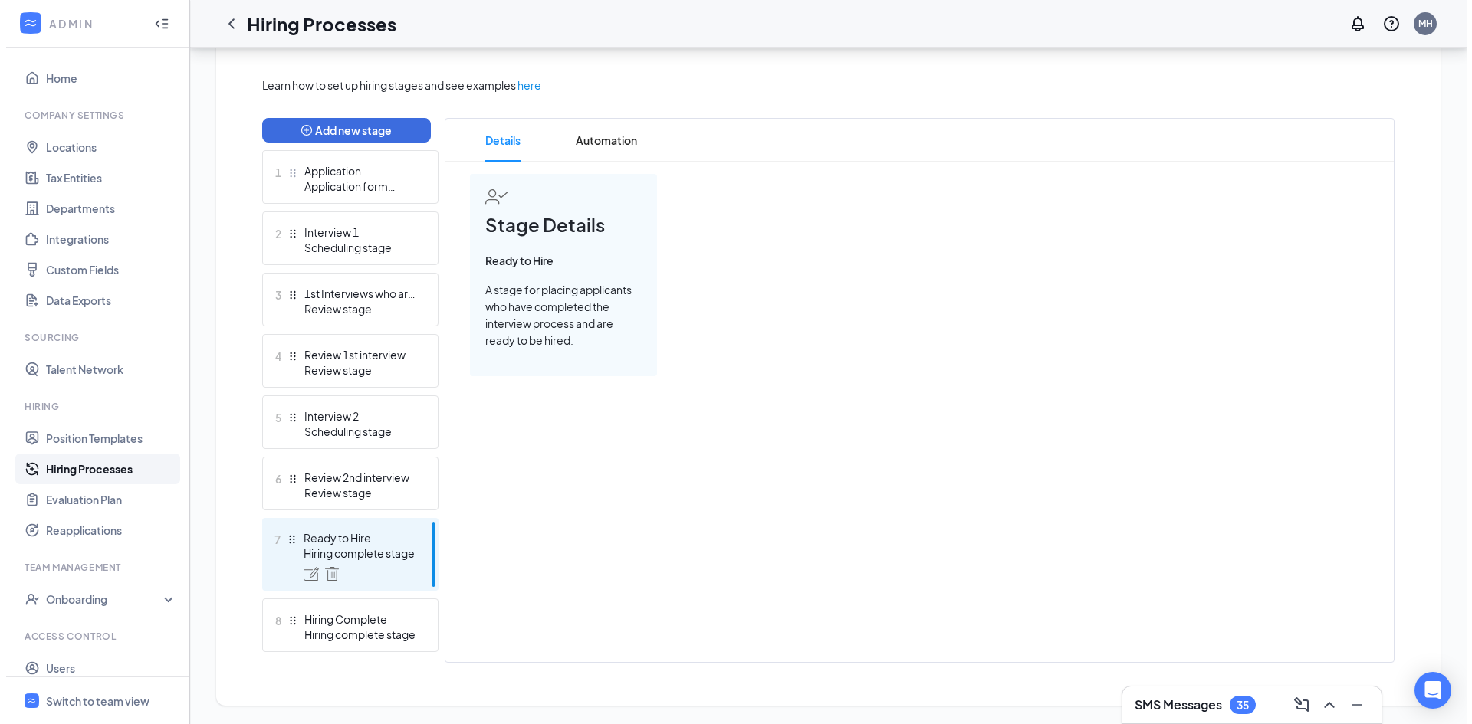
scroll to position [337, 0]
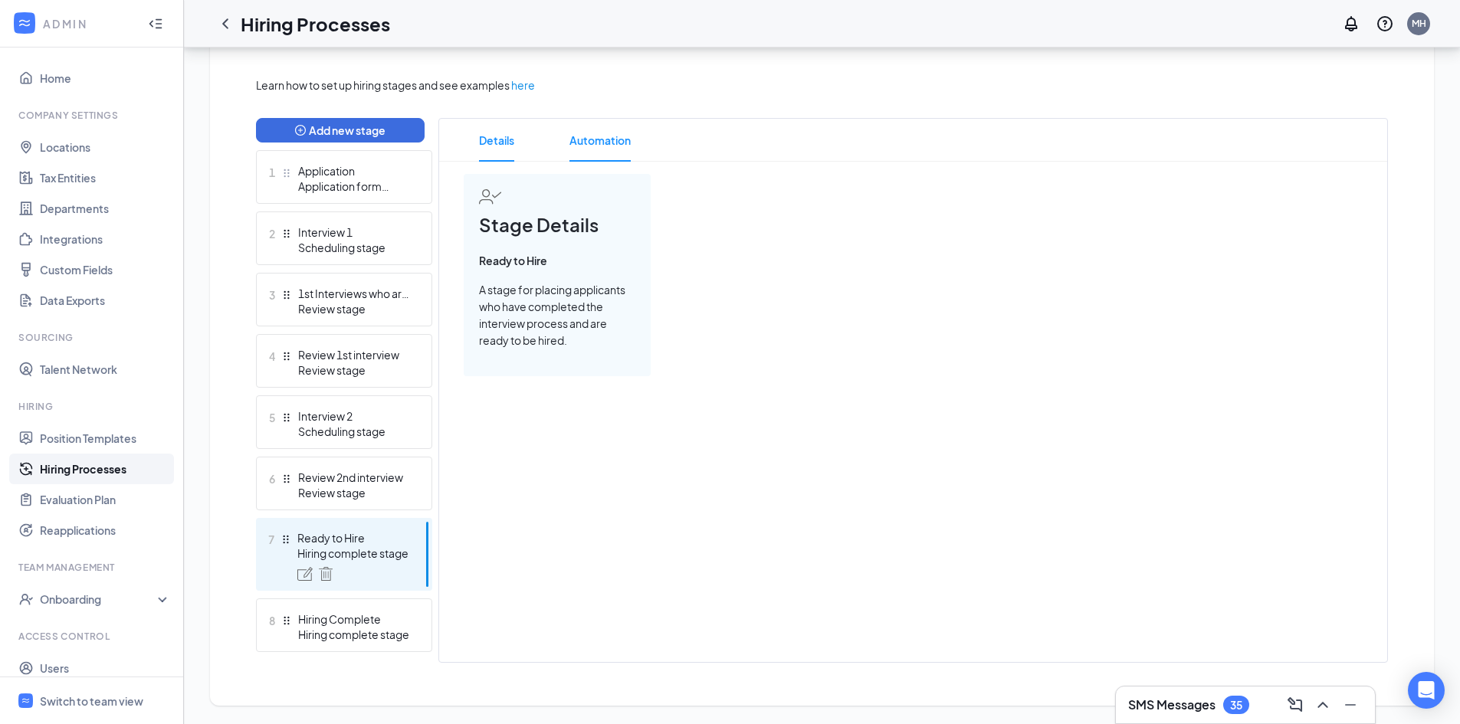
click at [583, 135] on span "Automation" at bounding box center [600, 140] width 61 height 43
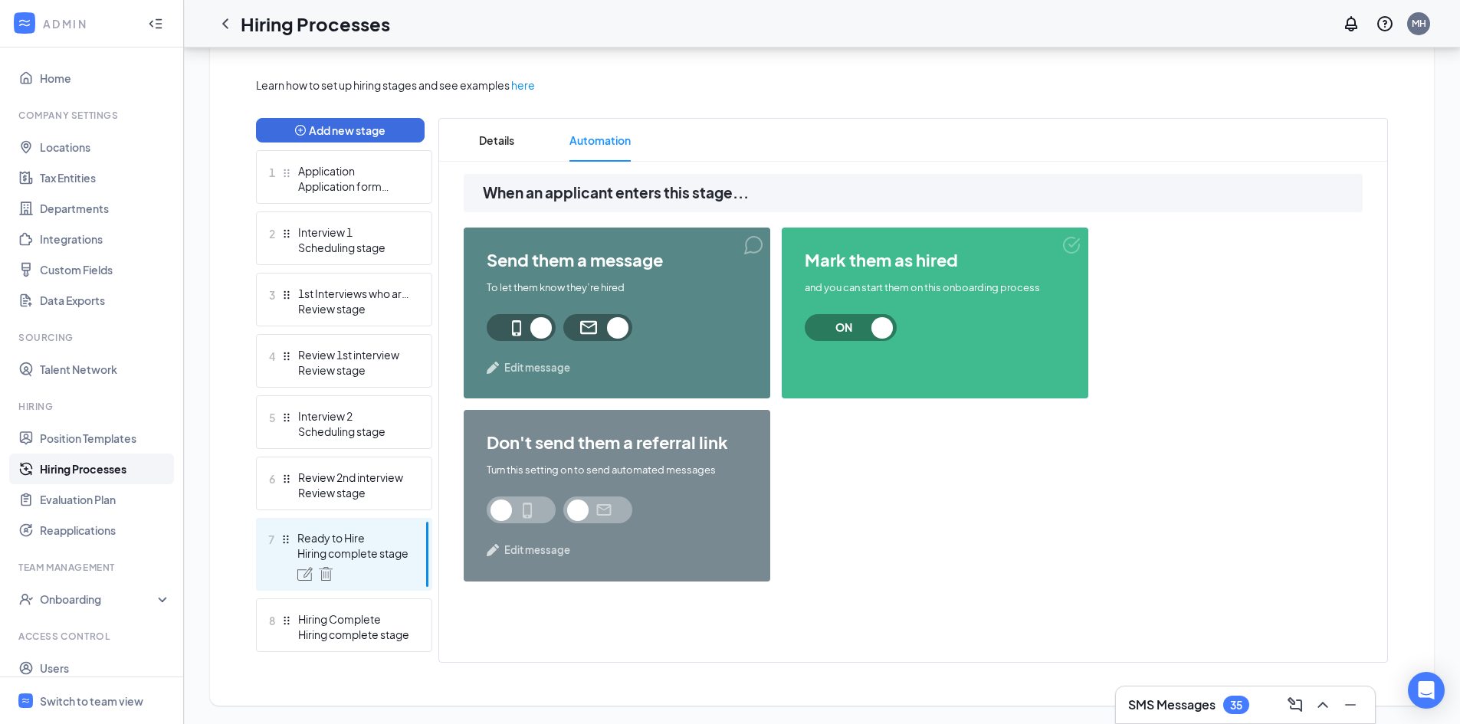
click at [531, 373] on span "Edit message" at bounding box center [537, 367] width 66 height 15
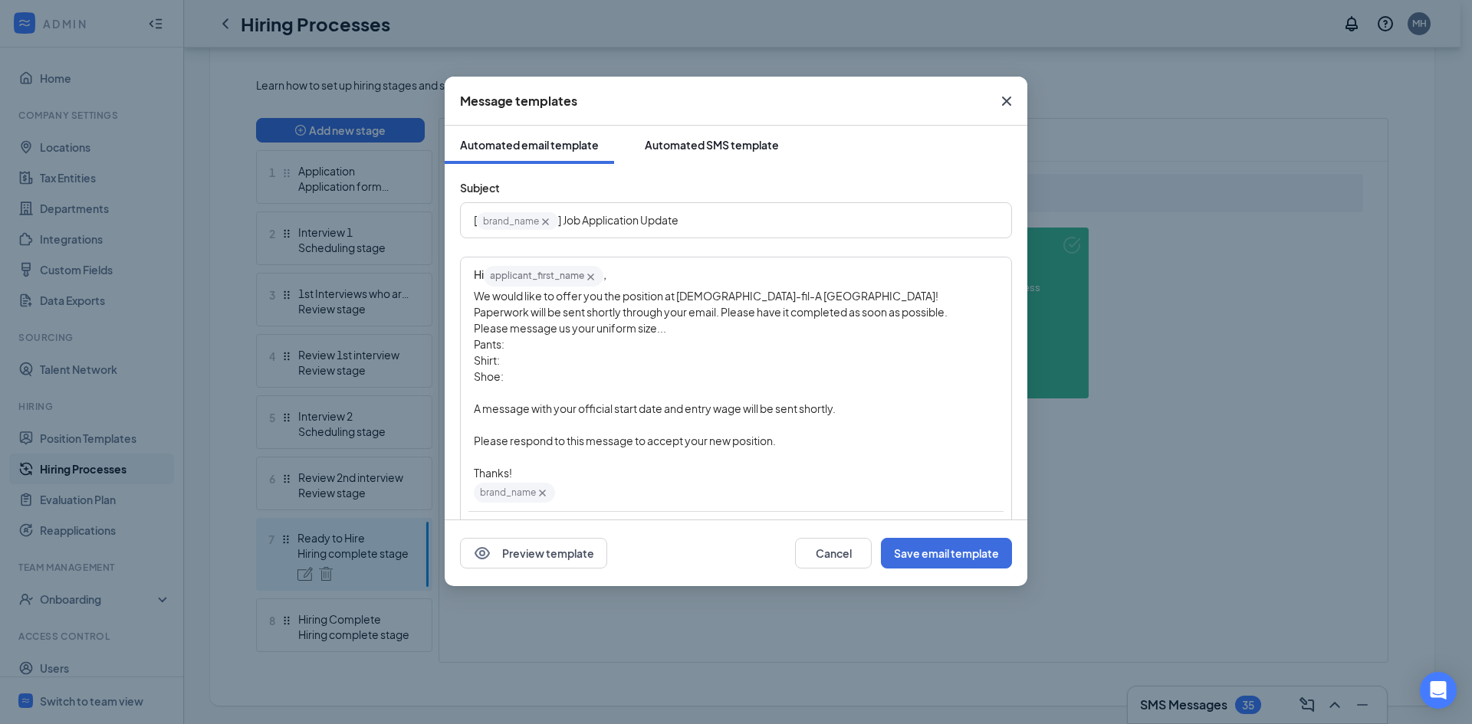
click at [724, 147] on div "Automated SMS template" at bounding box center [712, 144] width 134 height 15
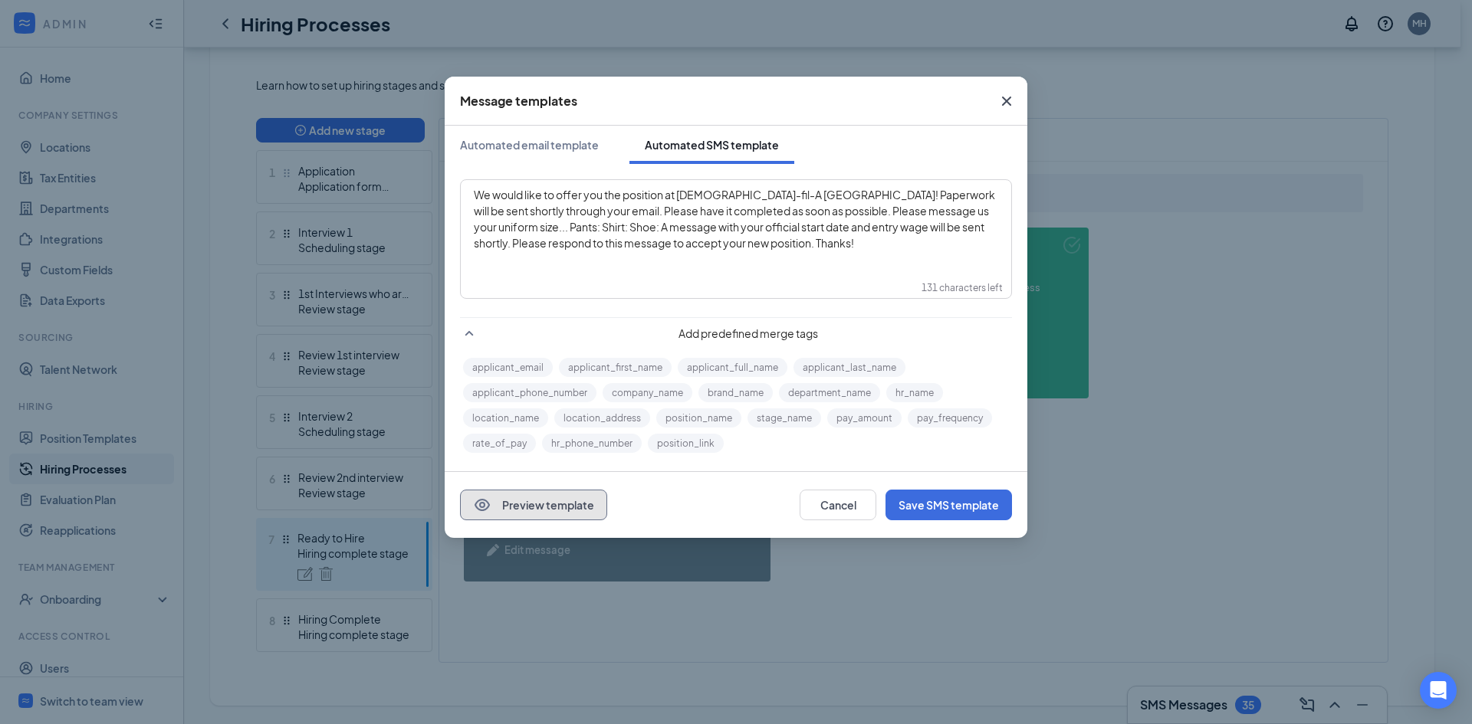
click at [570, 510] on button "Preview template" at bounding box center [533, 505] width 147 height 31
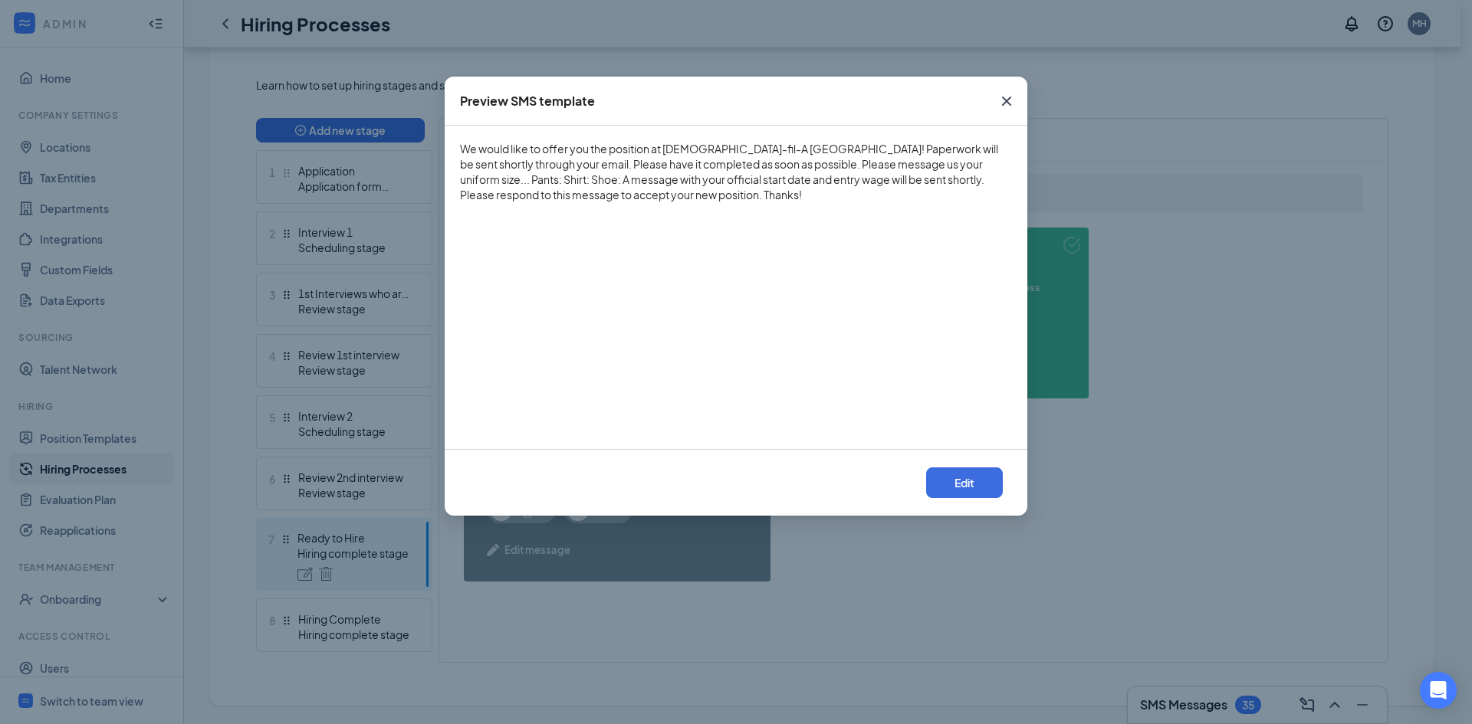
click at [998, 104] on icon "Cross" at bounding box center [1006, 101] width 18 height 18
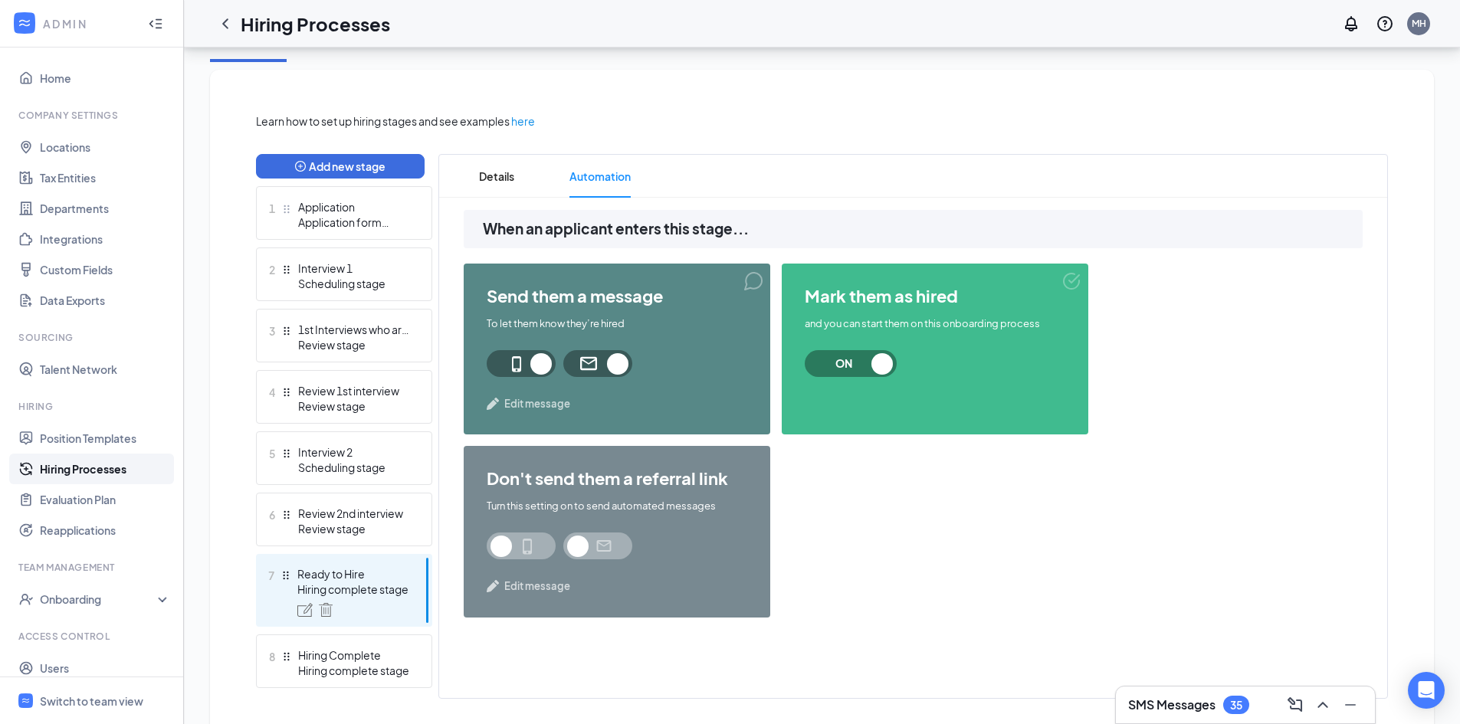
scroll to position [337, 0]
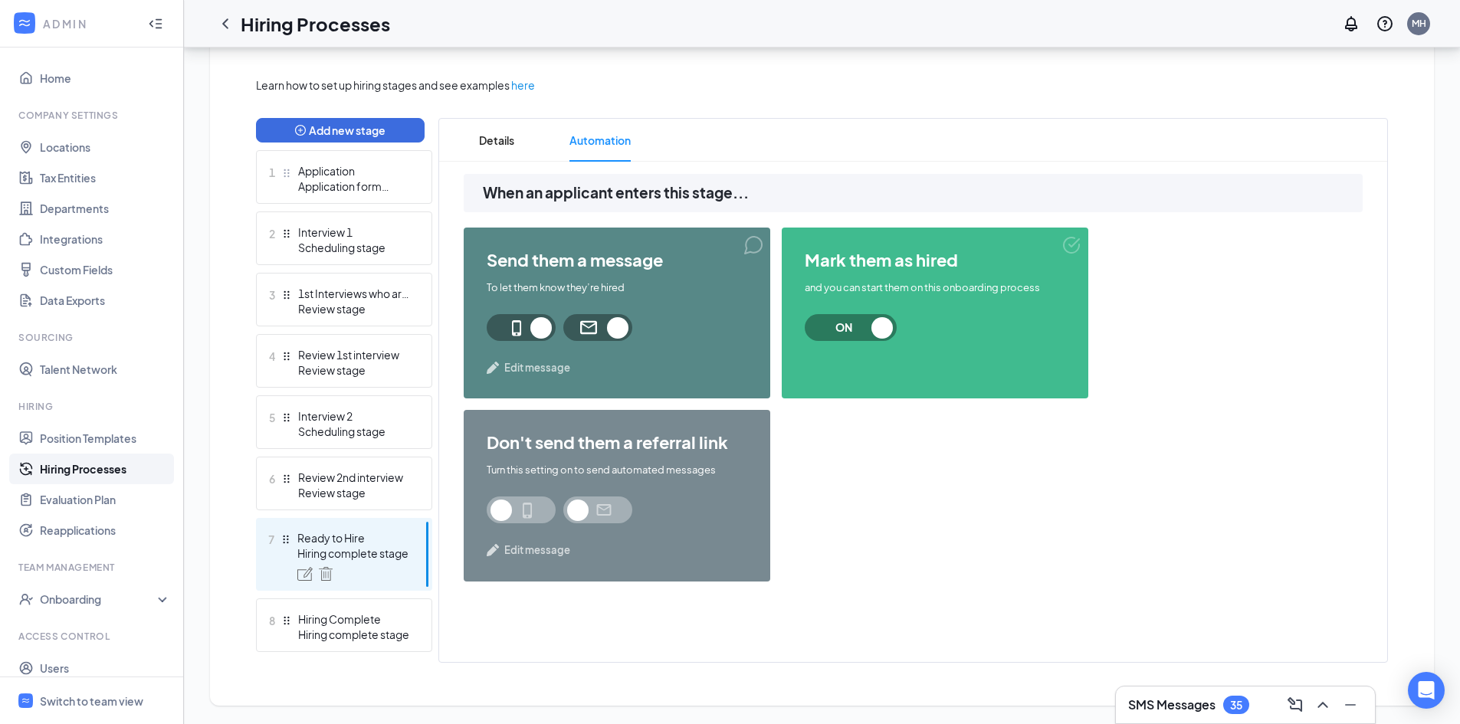
click at [1190, 705] on h3 "SMS Messages" at bounding box center [1172, 705] width 87 height 17
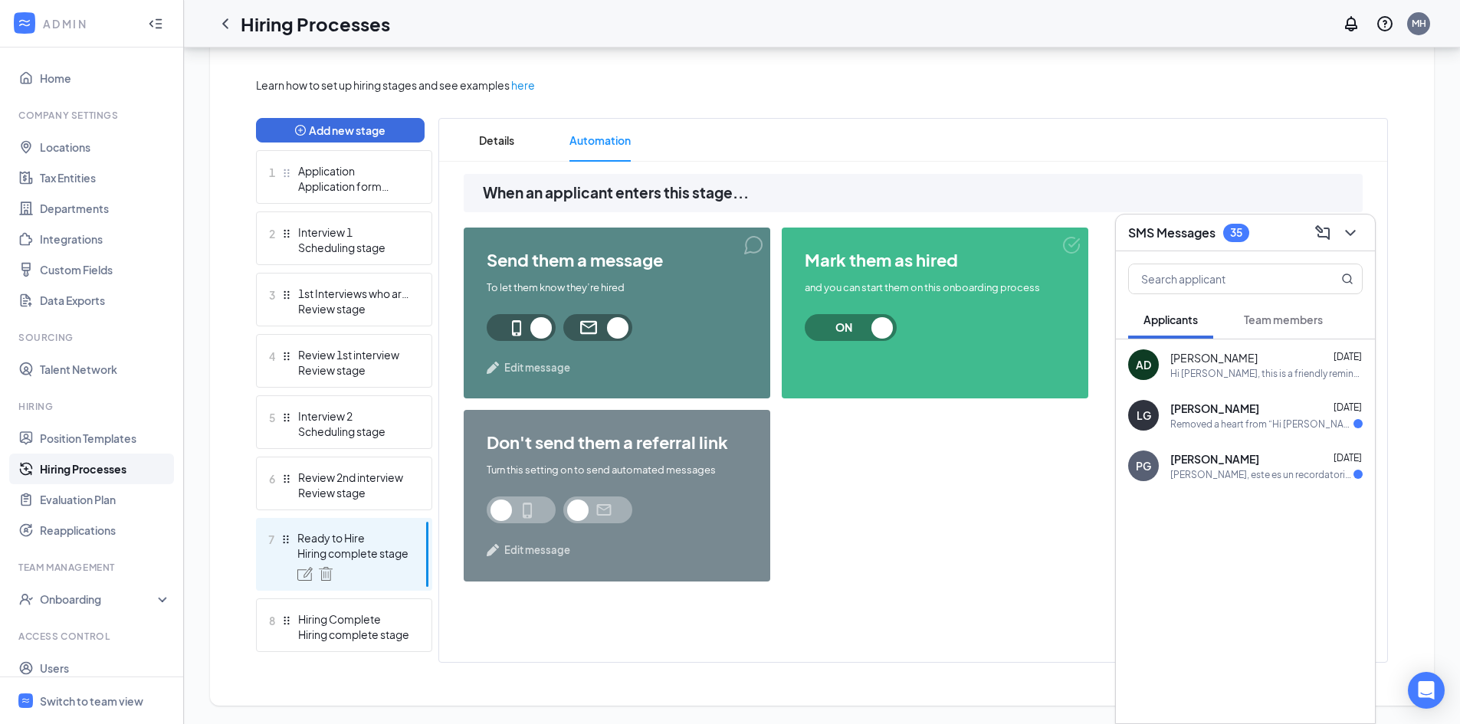
click at [1291, 428] on div "Removed a heart from “Hi Lizzy Gutierrez Herrera. Congratulations, your meeting…" at bounding box center [1262, 424] width 183 height 13
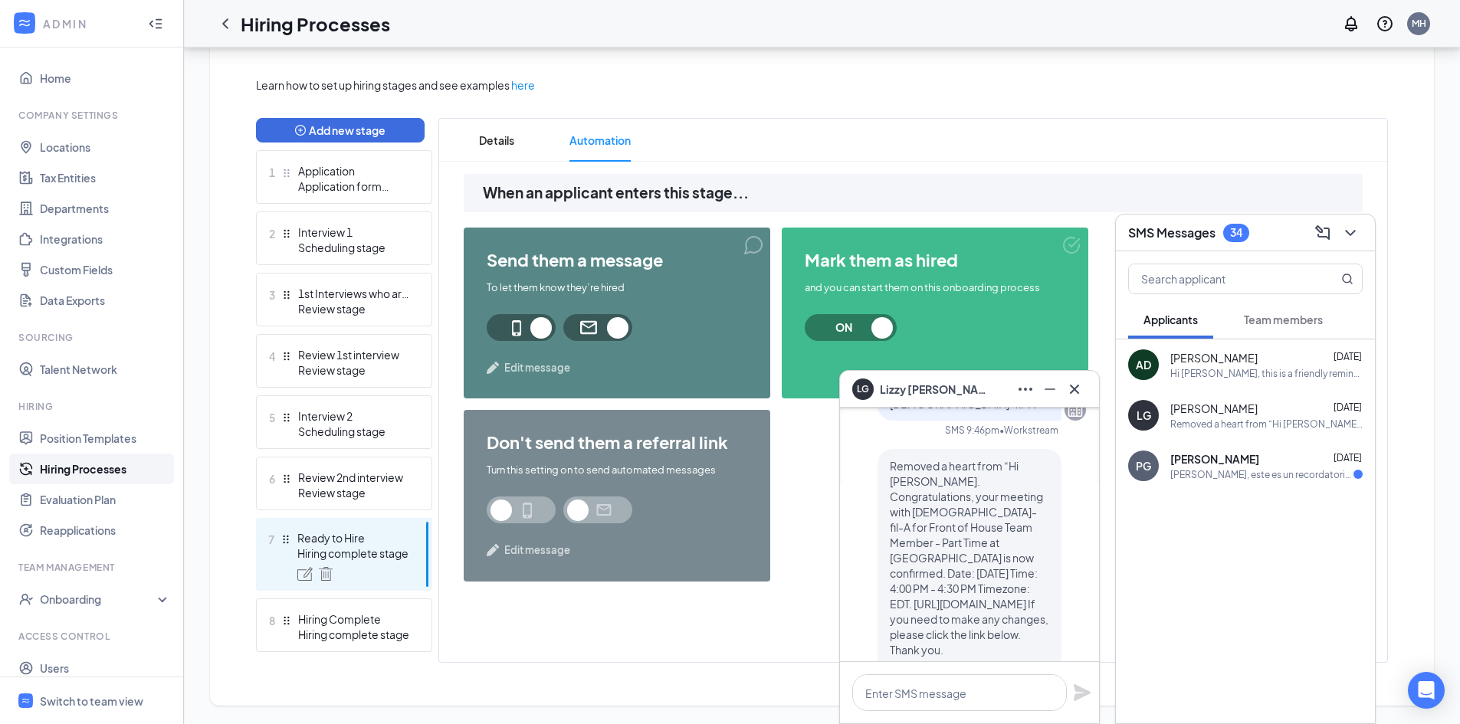
scroll to position [-77, 0]
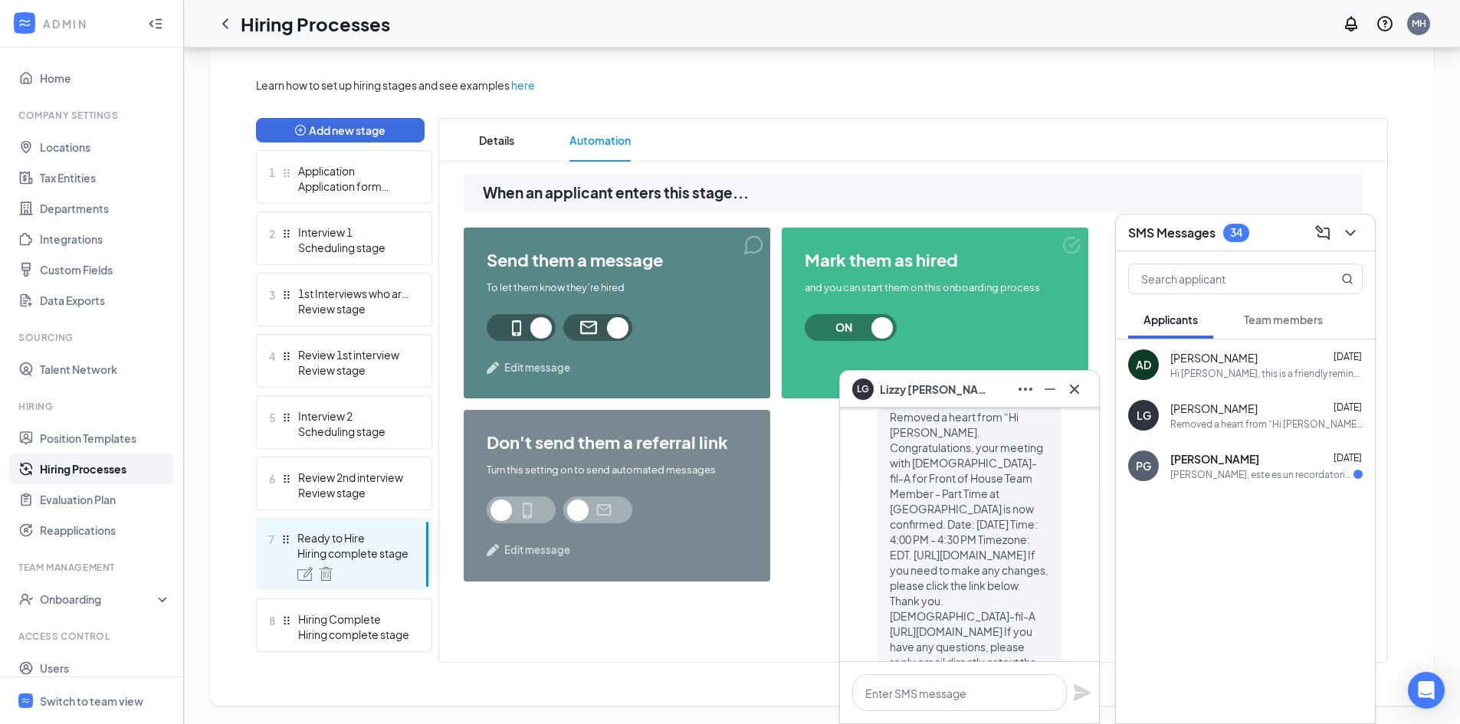
click at [1231, 480] on div "Hola Pedro Graus, este es un recordatorio amistoso. Su reunión con Chick-fil-A …" at bounding box center [1262, 474] width 183 height 13
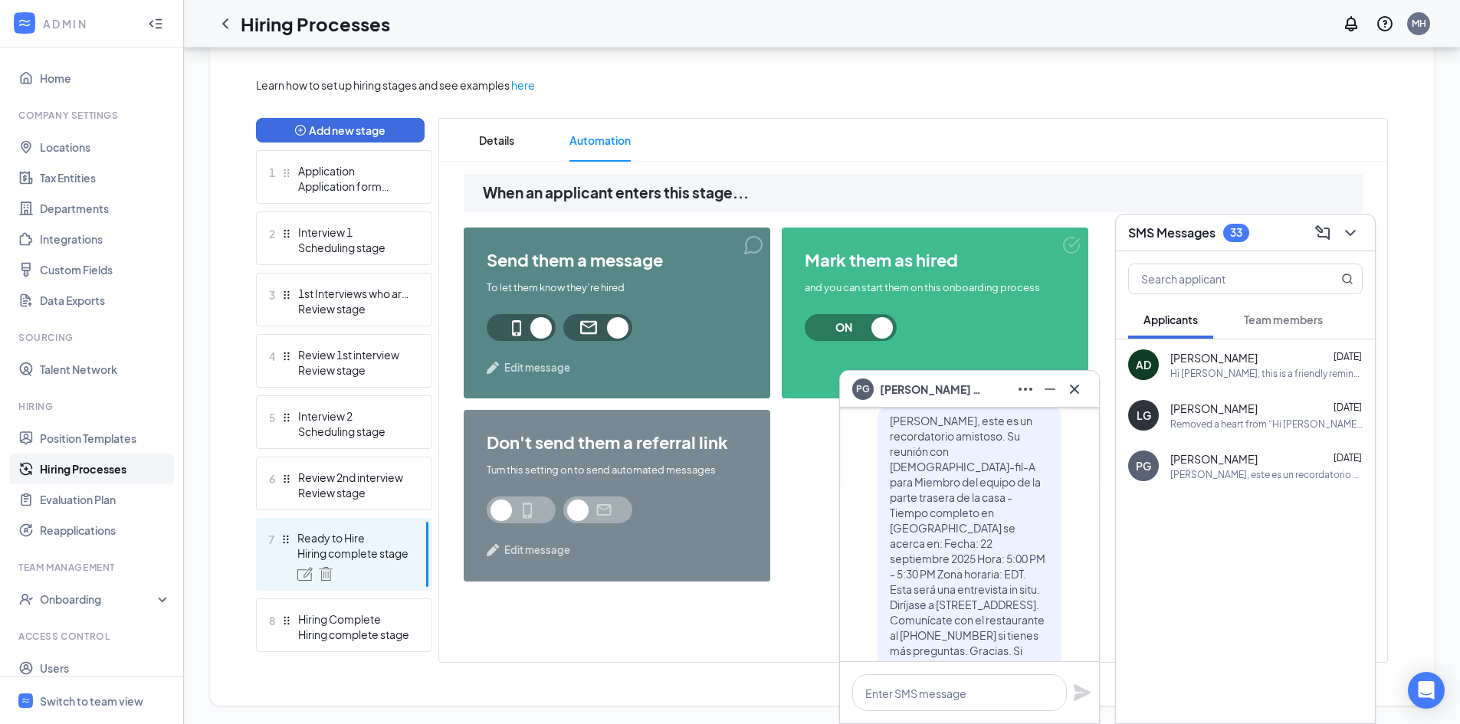
scroll to position [-307, 0]
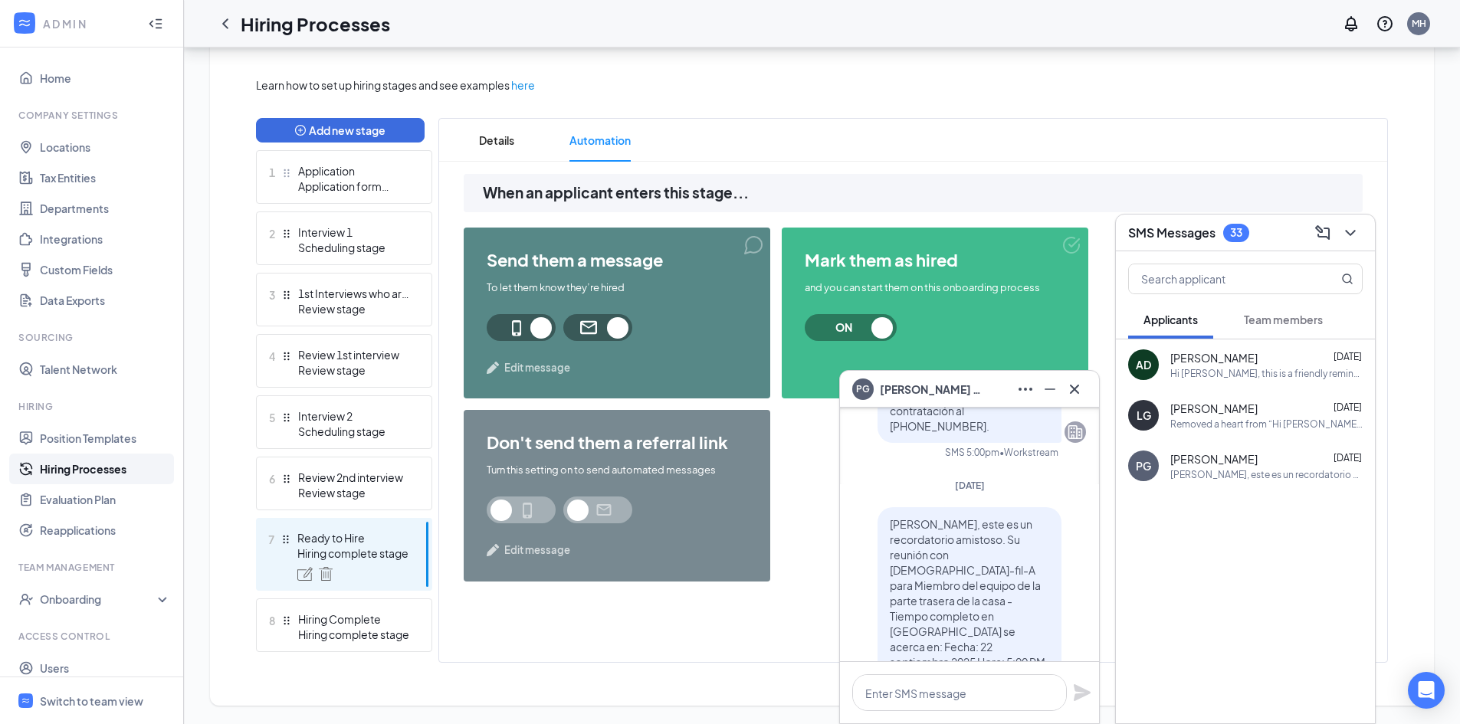
click at [790, 500] on div "send them a message To let them know they’re hired Edit message mark them as hi…" at bounding box center [913, 411] width 899 height 366
click at [1350, 231] on icon "ChevronDown" at bounding box center [1351, 233] width 18 height 18
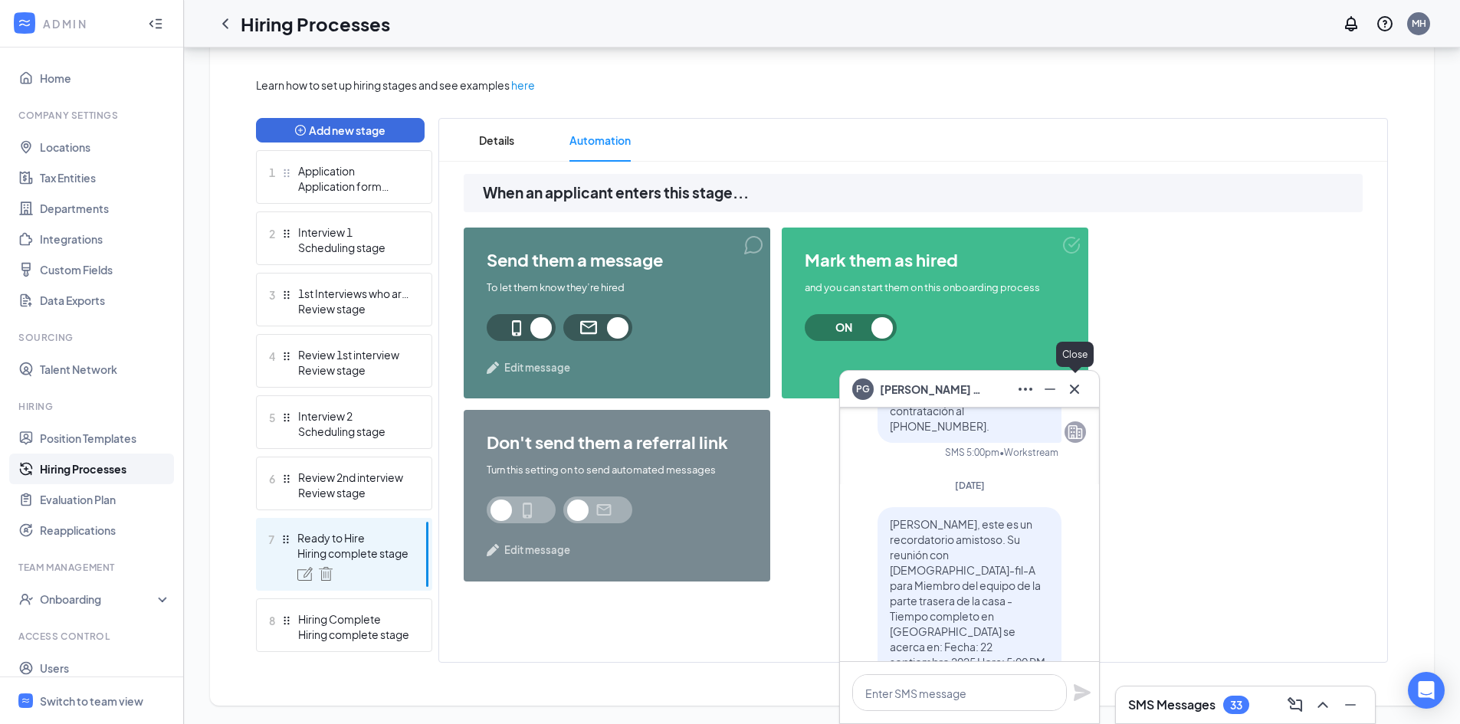
click at [1082, 395] on icon "Cross" at bounding box center [1075, 389] width 18 height 18
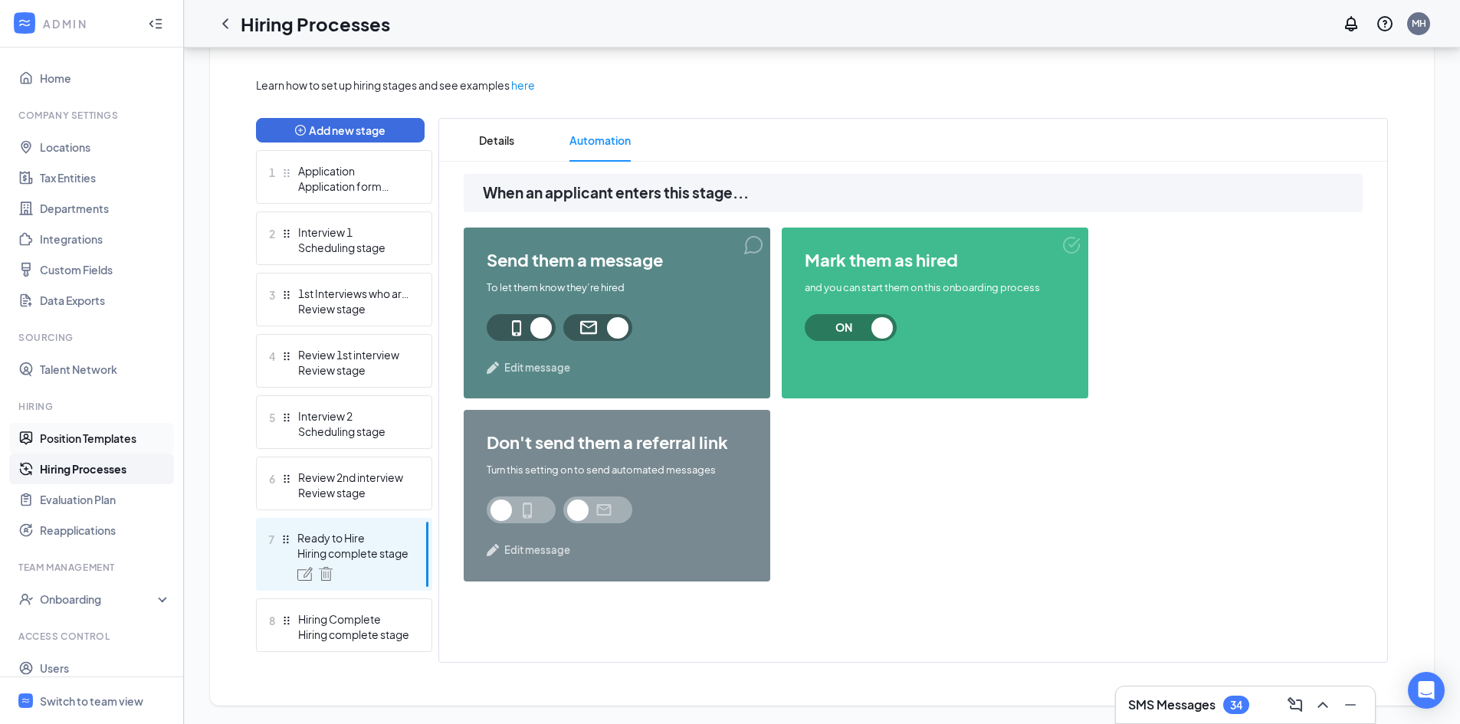
click at [82, 442] on link "Position Templates" at bounding box center [105, 438] width 131 height 31
